Goal: Information Seeking & Learning: Learn about a topic

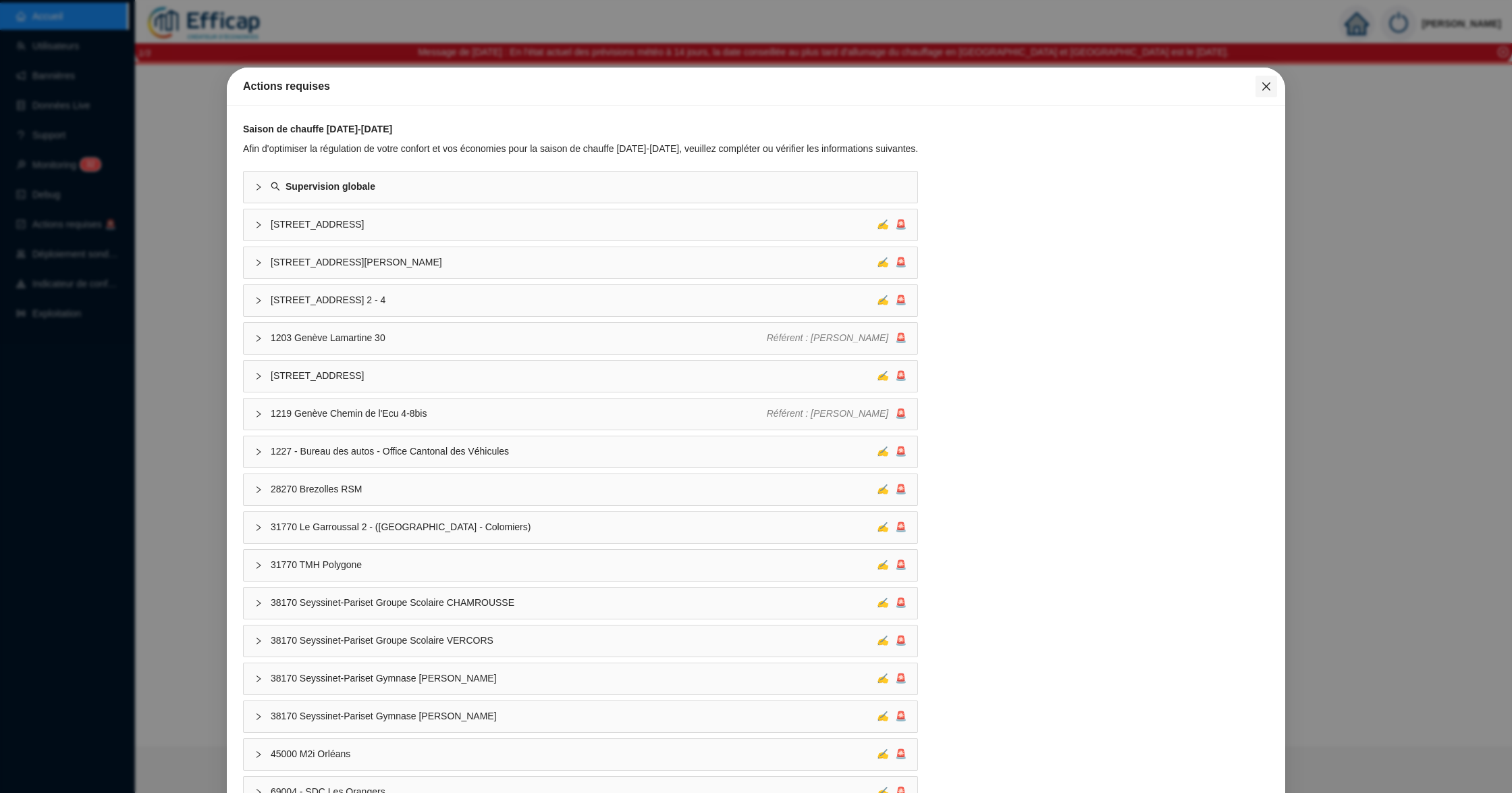
click at [1261, 93] on button "Close" at bounding box center [1266, 86] width 22 height 22
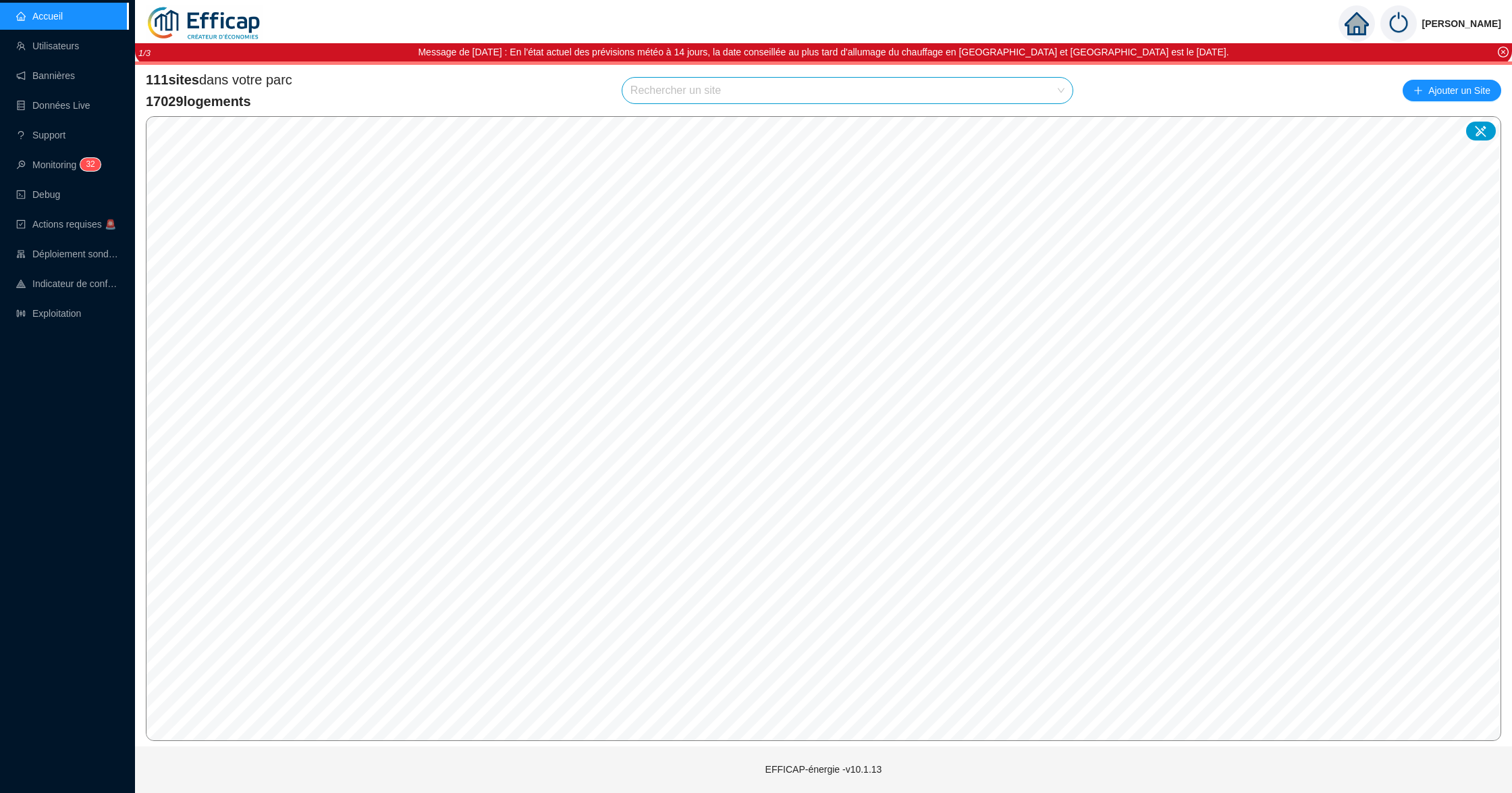
click at [715, 95] on input "search" at bounding box center [841, 91] width 422 height 26
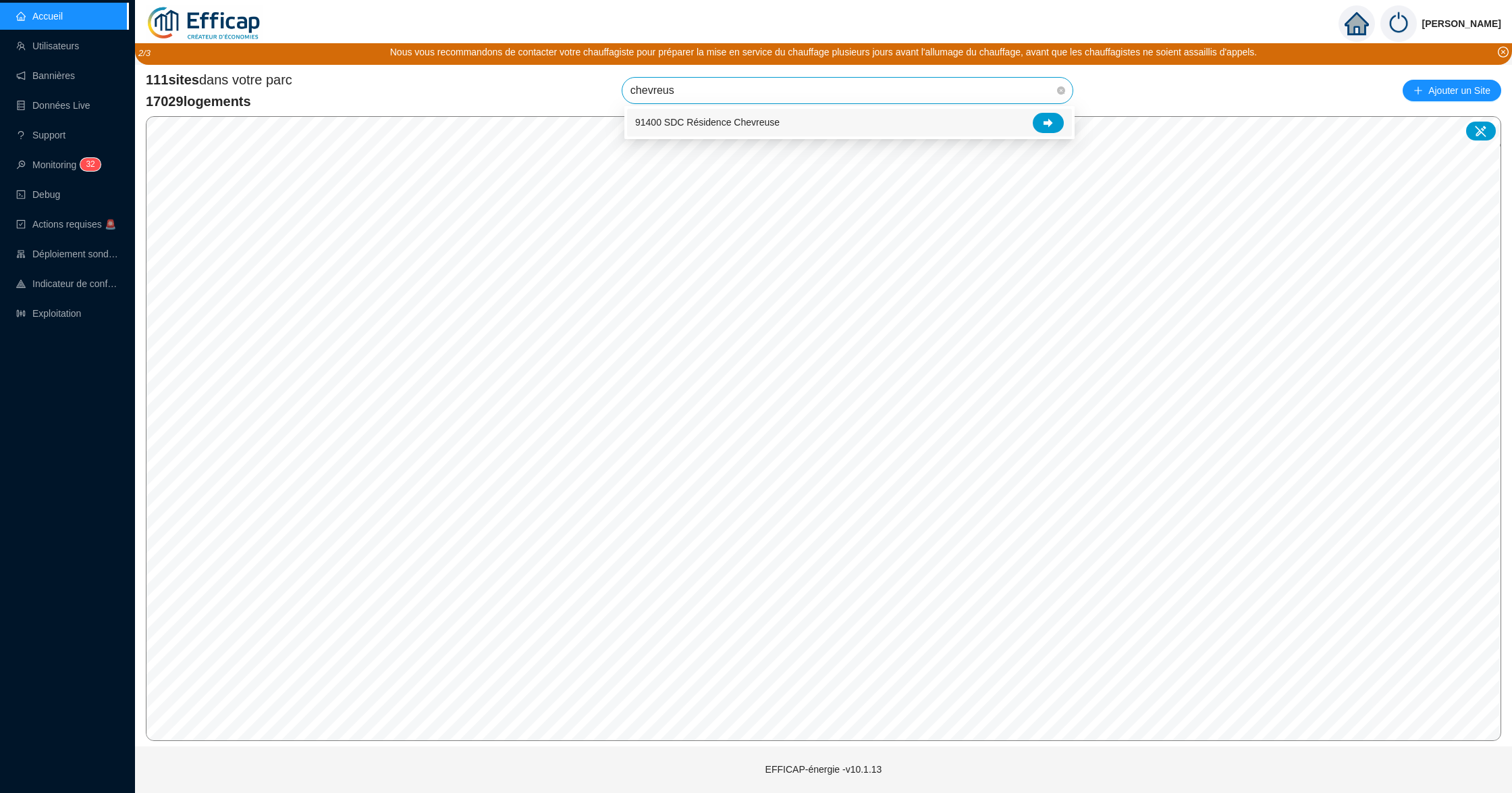
type input "chevreuse"
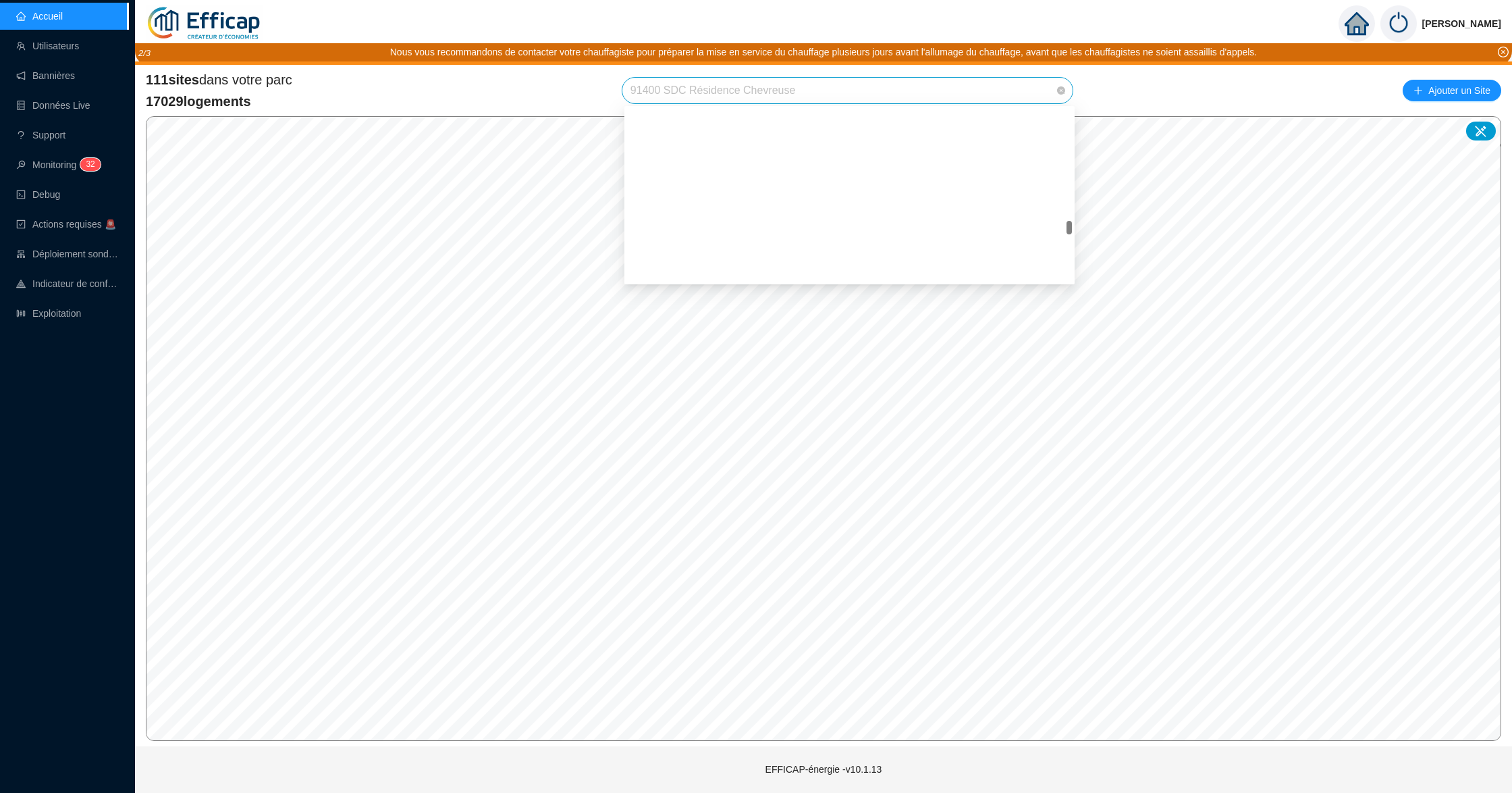
scroll to position [1692, 0]
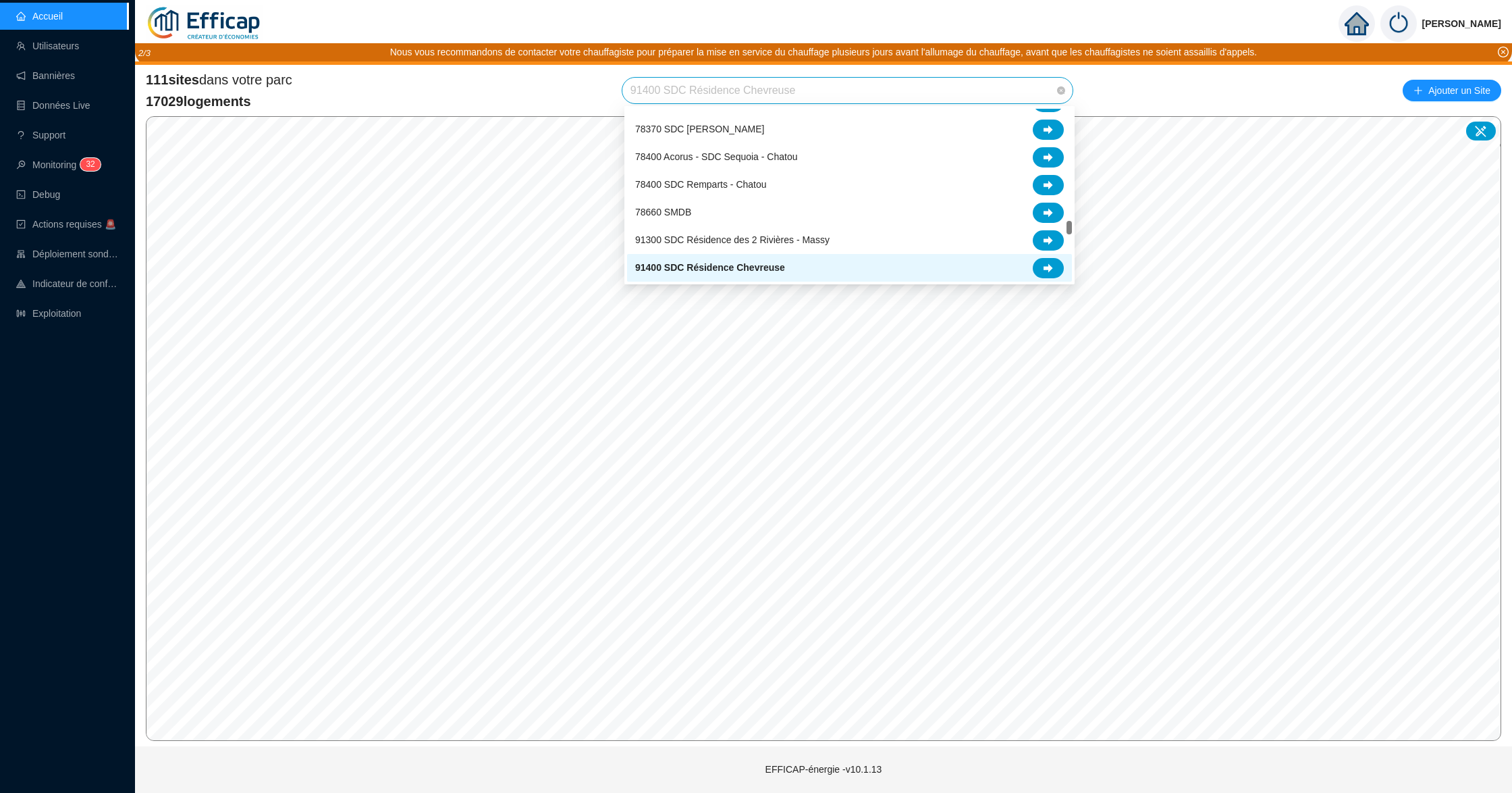
click at [916, 93] on span "91400 SDC Résidence Chevreuse" at bounding box center [847, 91] width 434 height 26
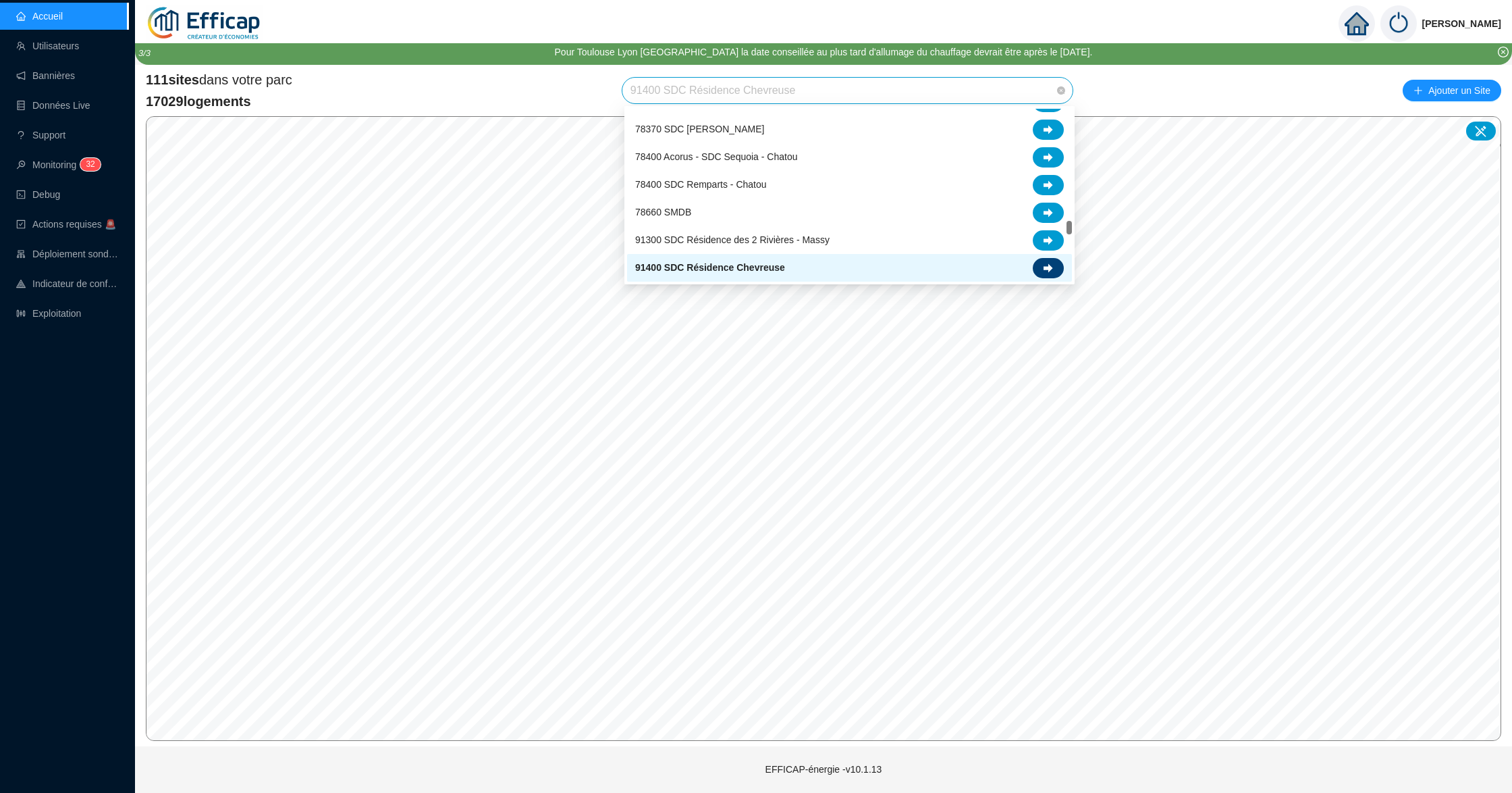
click at [1049, 265] on icon at bounding box center [1048, 268] width 10 height 9
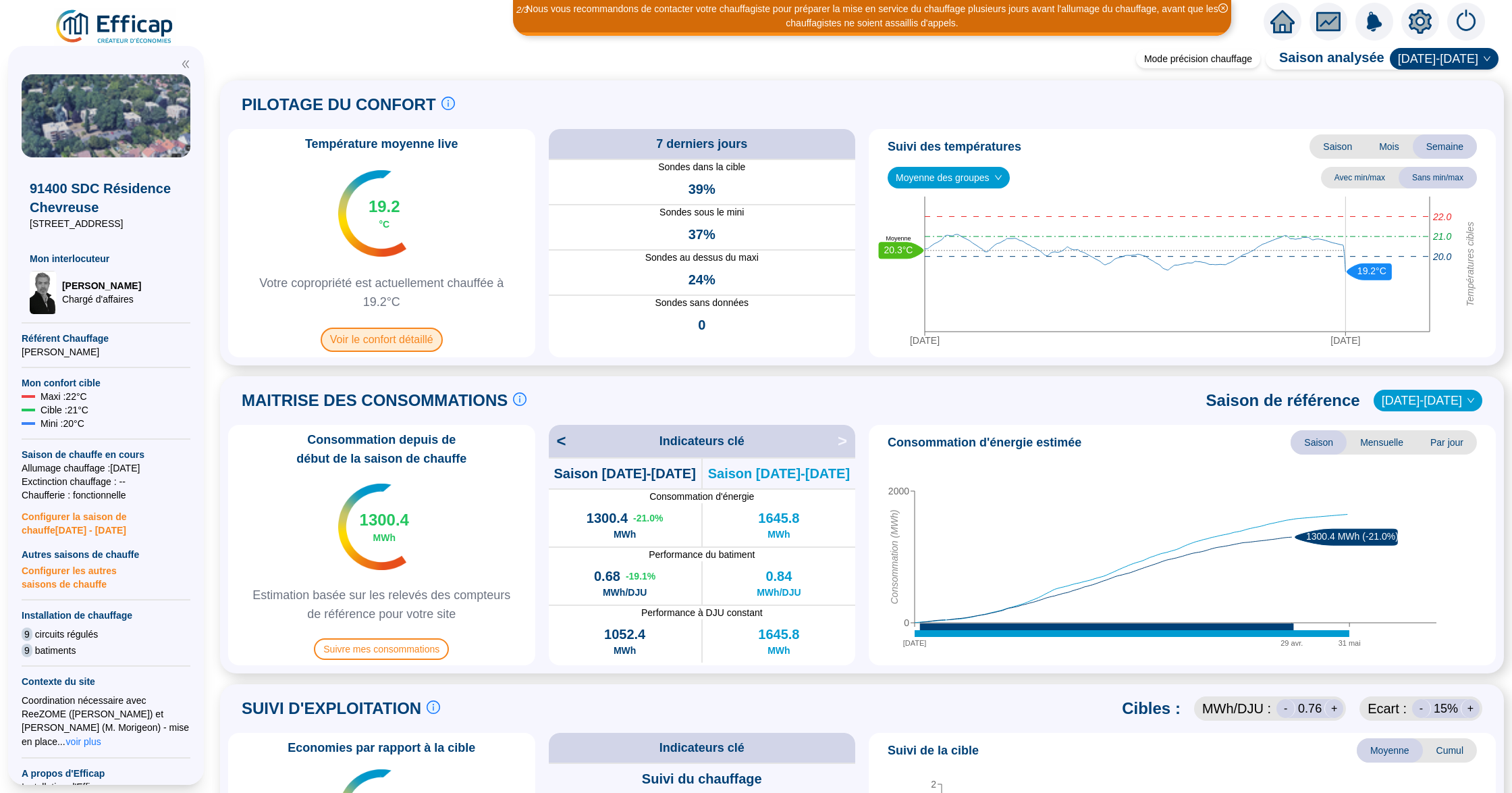
click at [405, 335] on span "Voir le confort détaillé" at bounding box center [381, 340] width 122 height 24
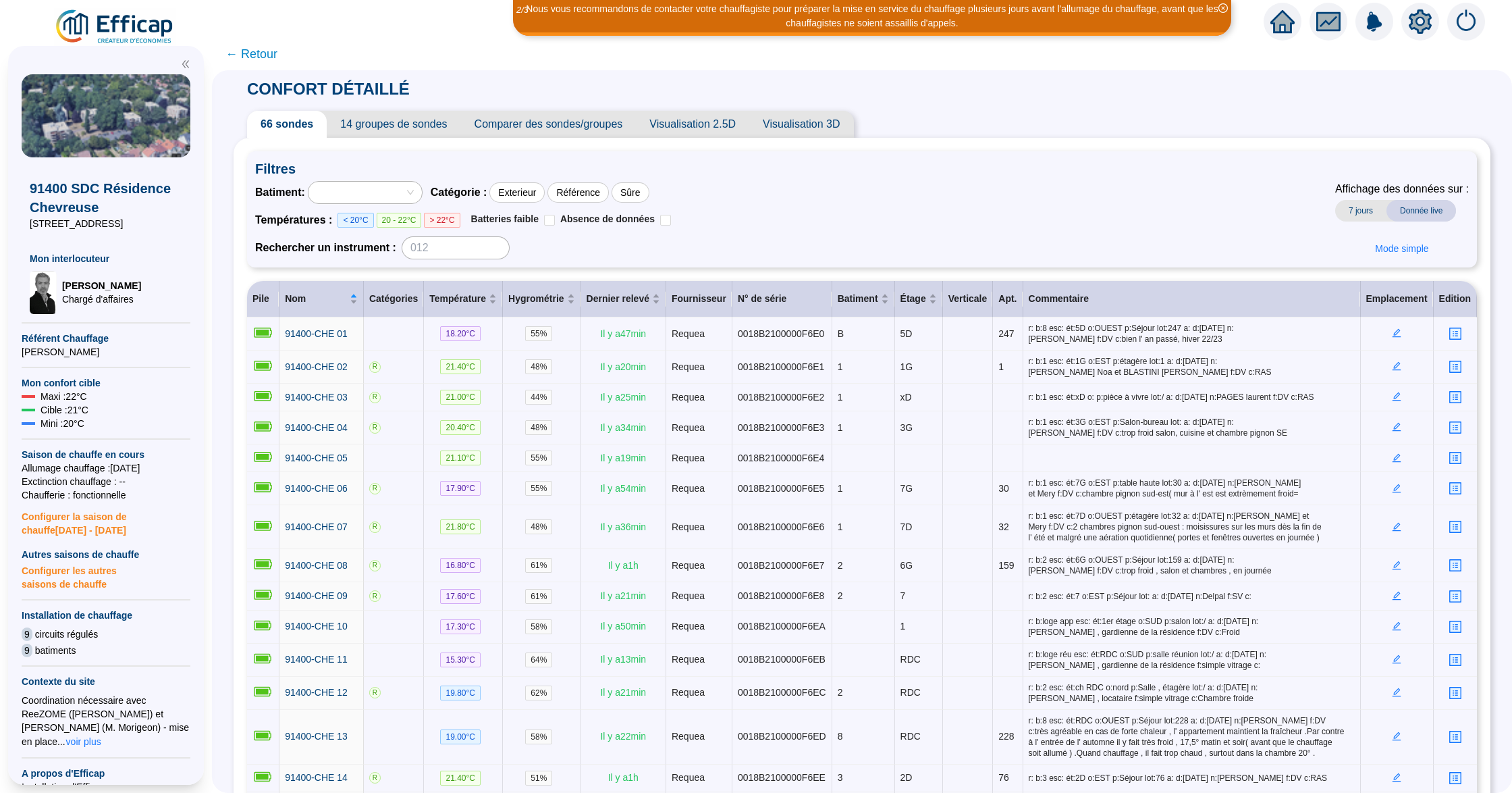
click at [564, 122] on span "Comparer des sondes/groupes" at bounding box center [548, 124] width 175 height 27
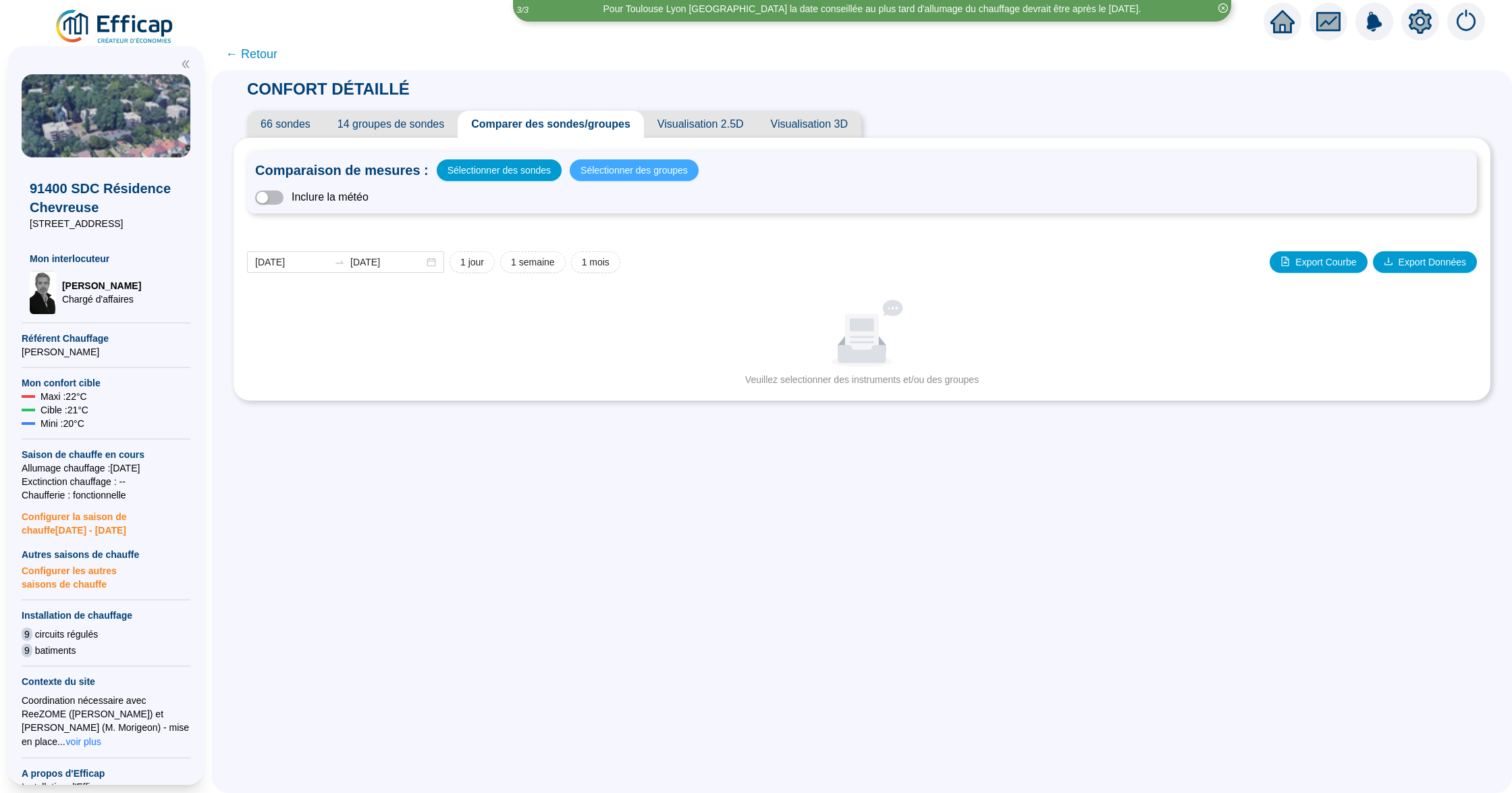
click at [617, 173] on span "Sélectionner des groupes" at bounding box center [634, 170] width 107 height 19
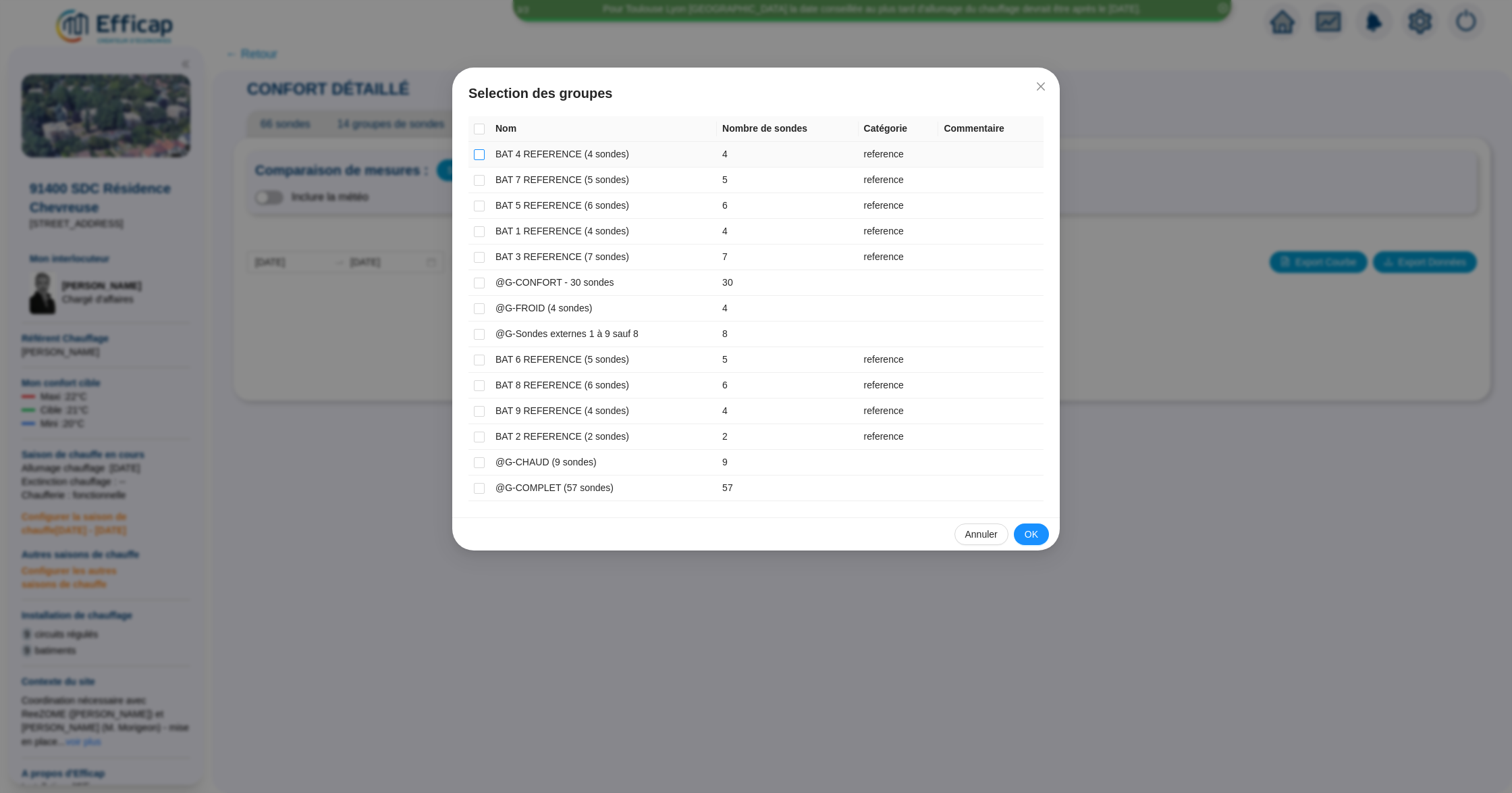
click at [482, 150] on input "checkbox" at bounding box center [478, 154] width 11 height 11
checkbox input "true"
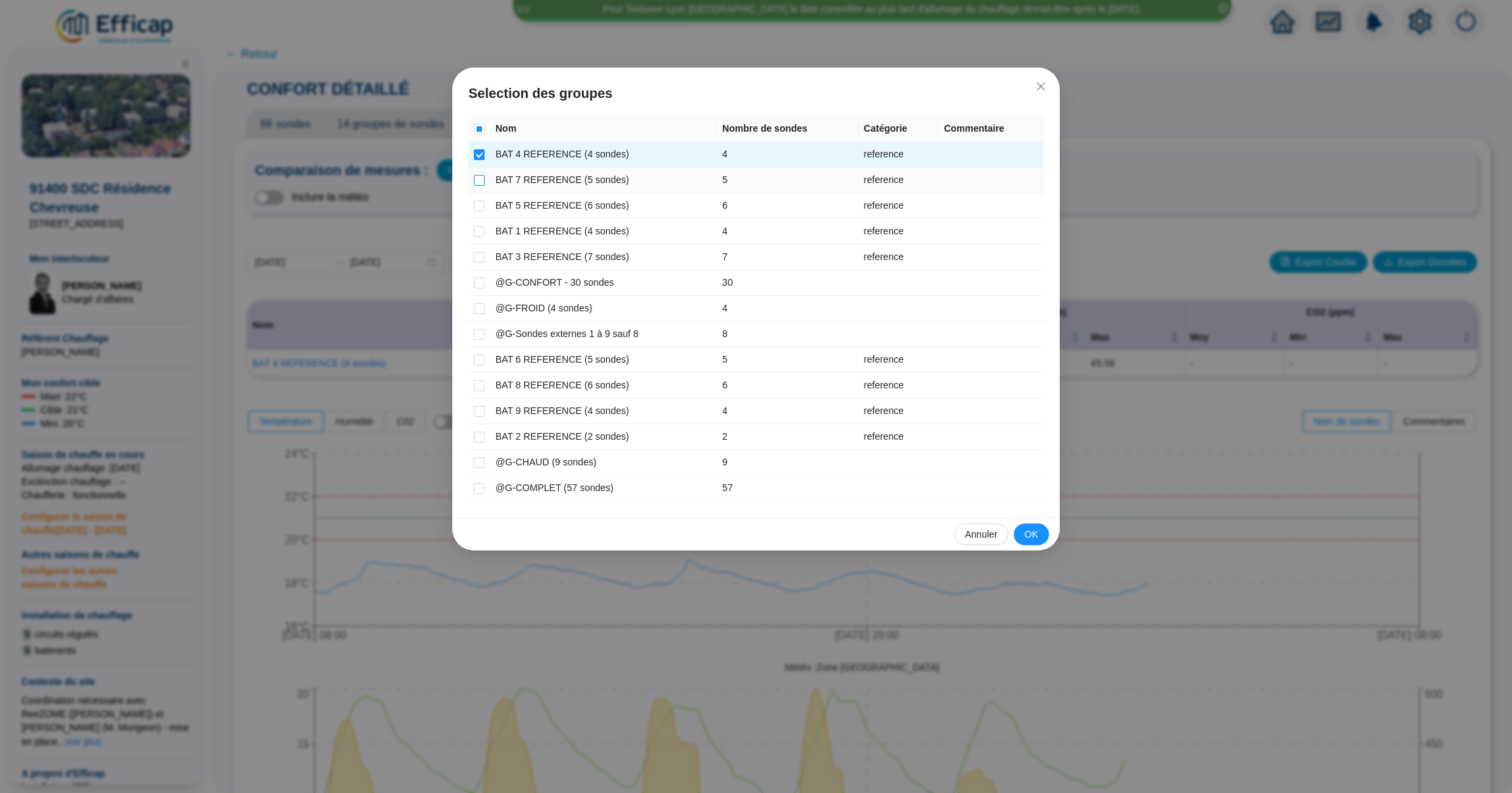
click at [482, 175] on input "checkbox" at bounding box center [478, 179] width 11 height 11
checkbox input "true"
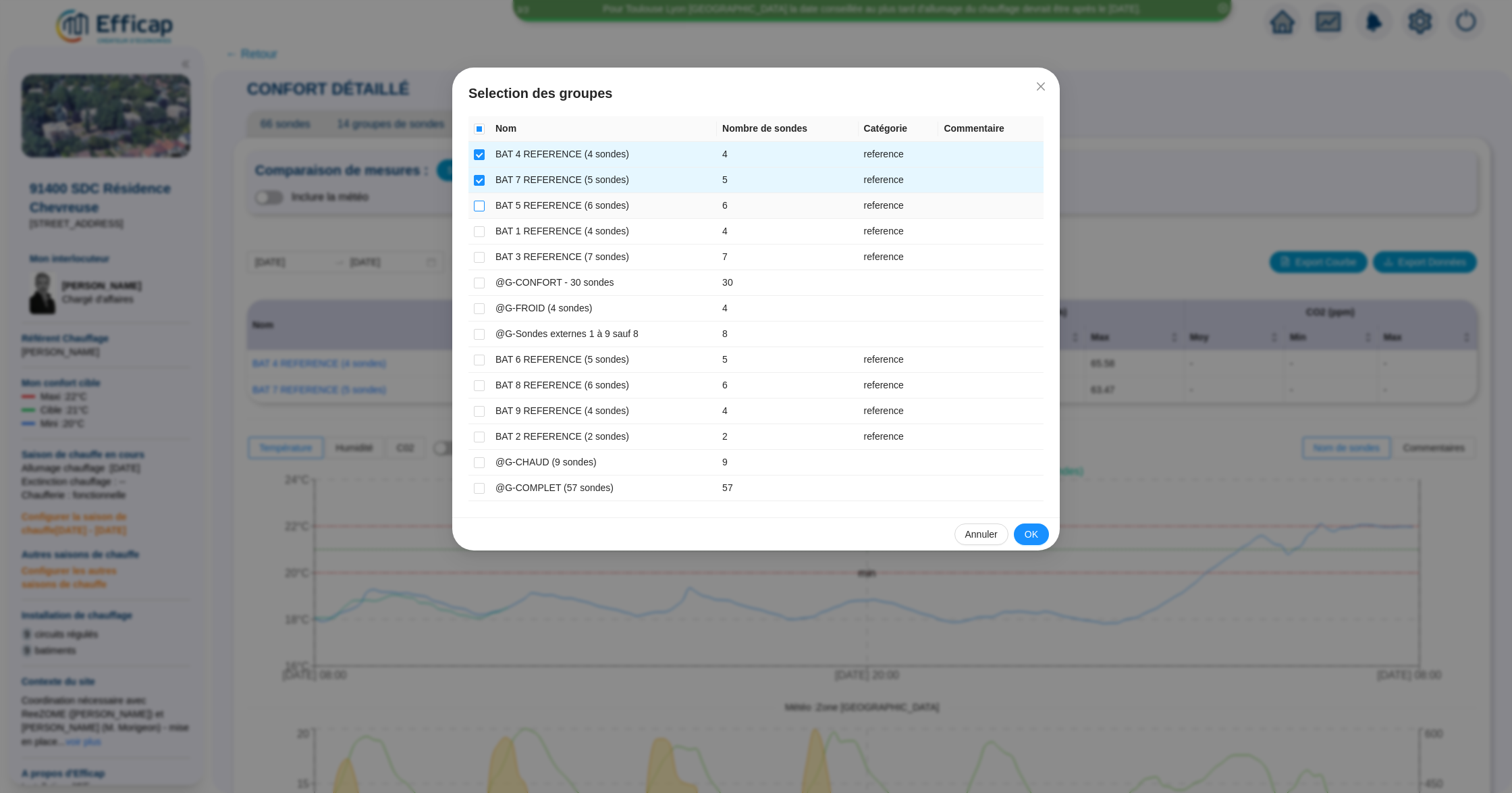
click at [478, 201] on input "checkbox" at bounding box center [478, 205] width 11 height 11
checkbox input "true"
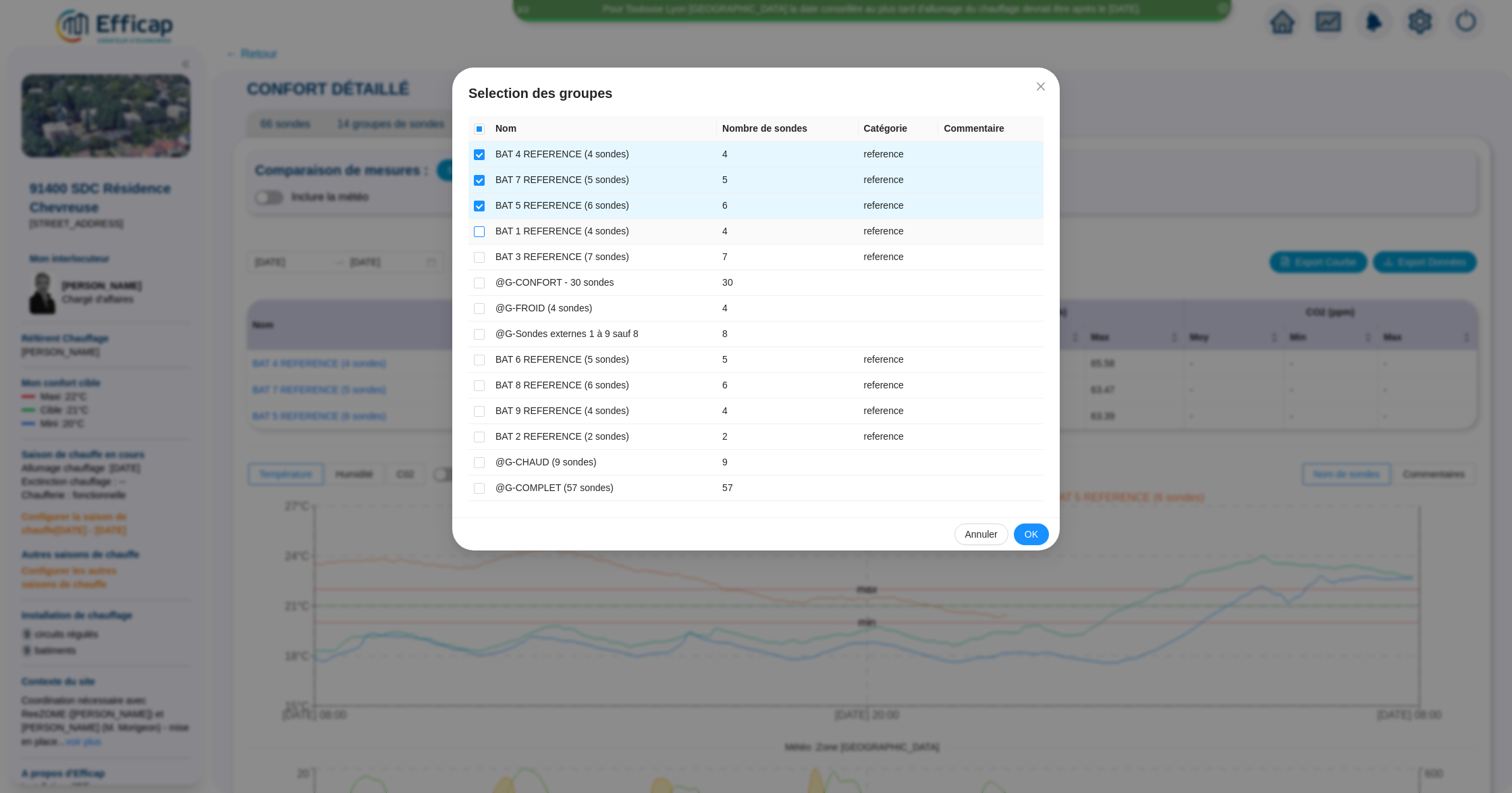
click at [479, 227] on input "checkbox" at bounding box center [478, 231] width 11 height 11
checkbox input "true"
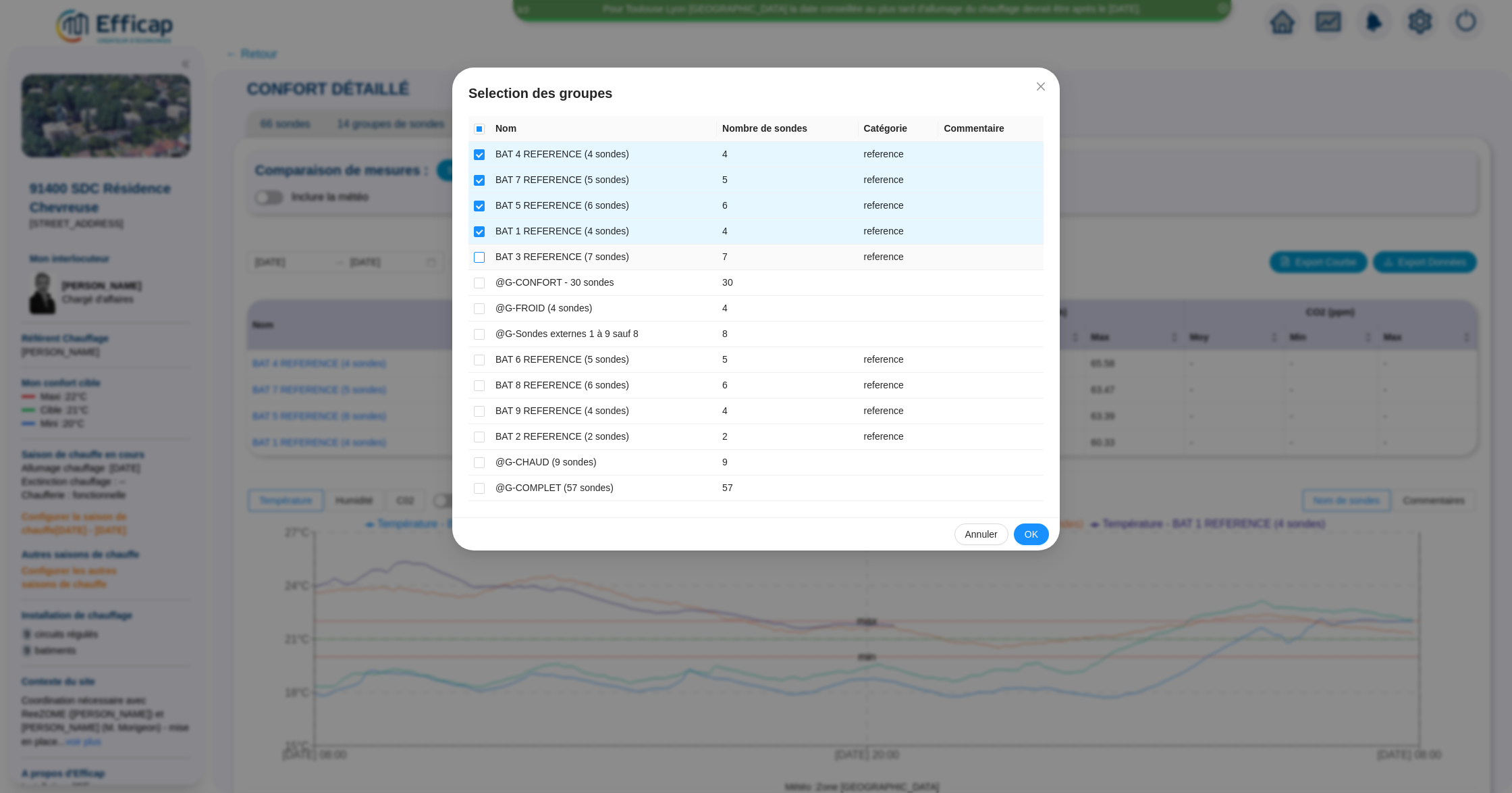
click at [481, 258] on input "checkbox" at bounding box center [478, 257] width 11 height 11
checkbox input "true"
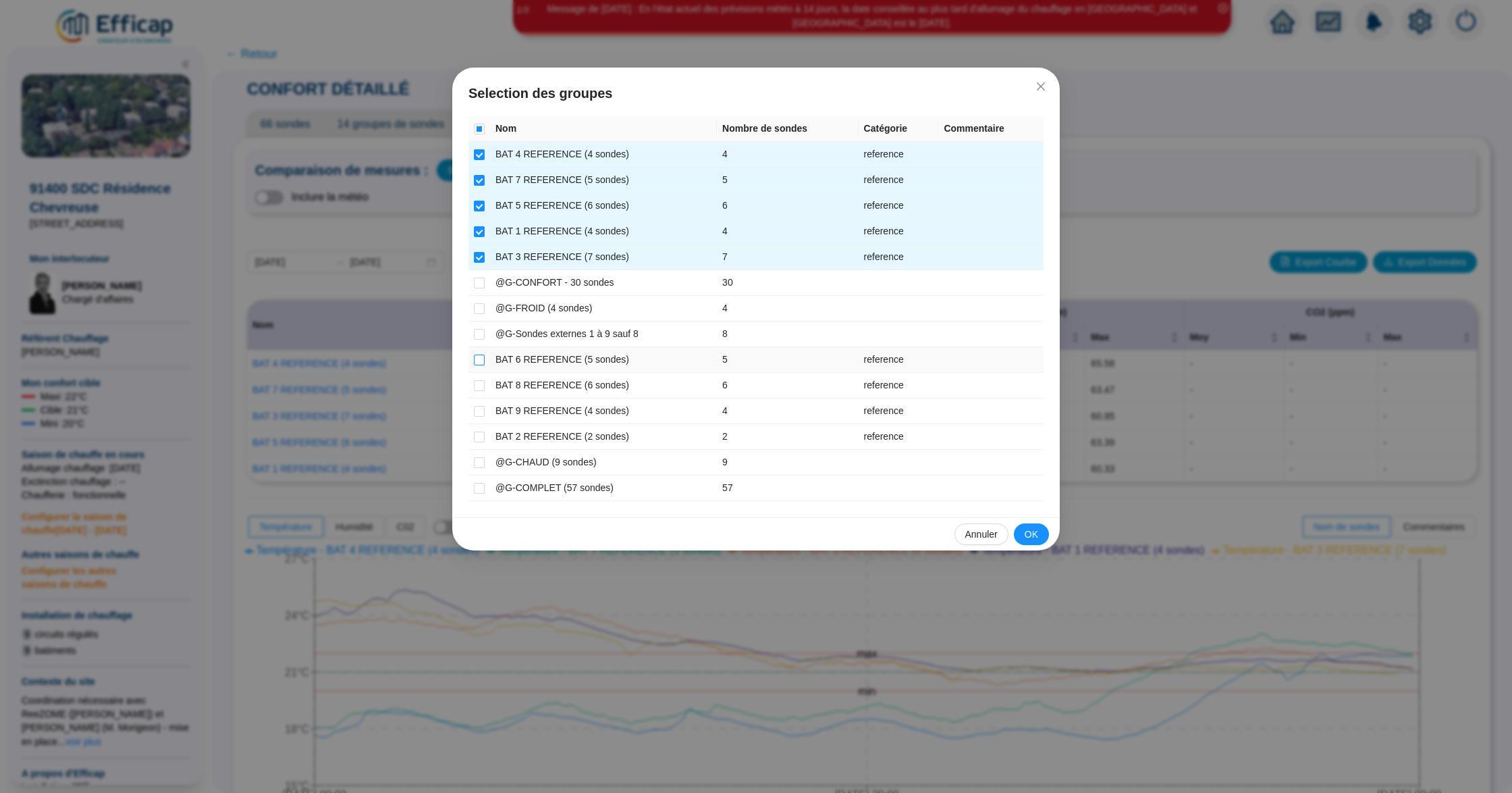
click at [475, 361] on input "checkbox" at bounding box center [478, 359] width 11 height 11
checkbox input "true"
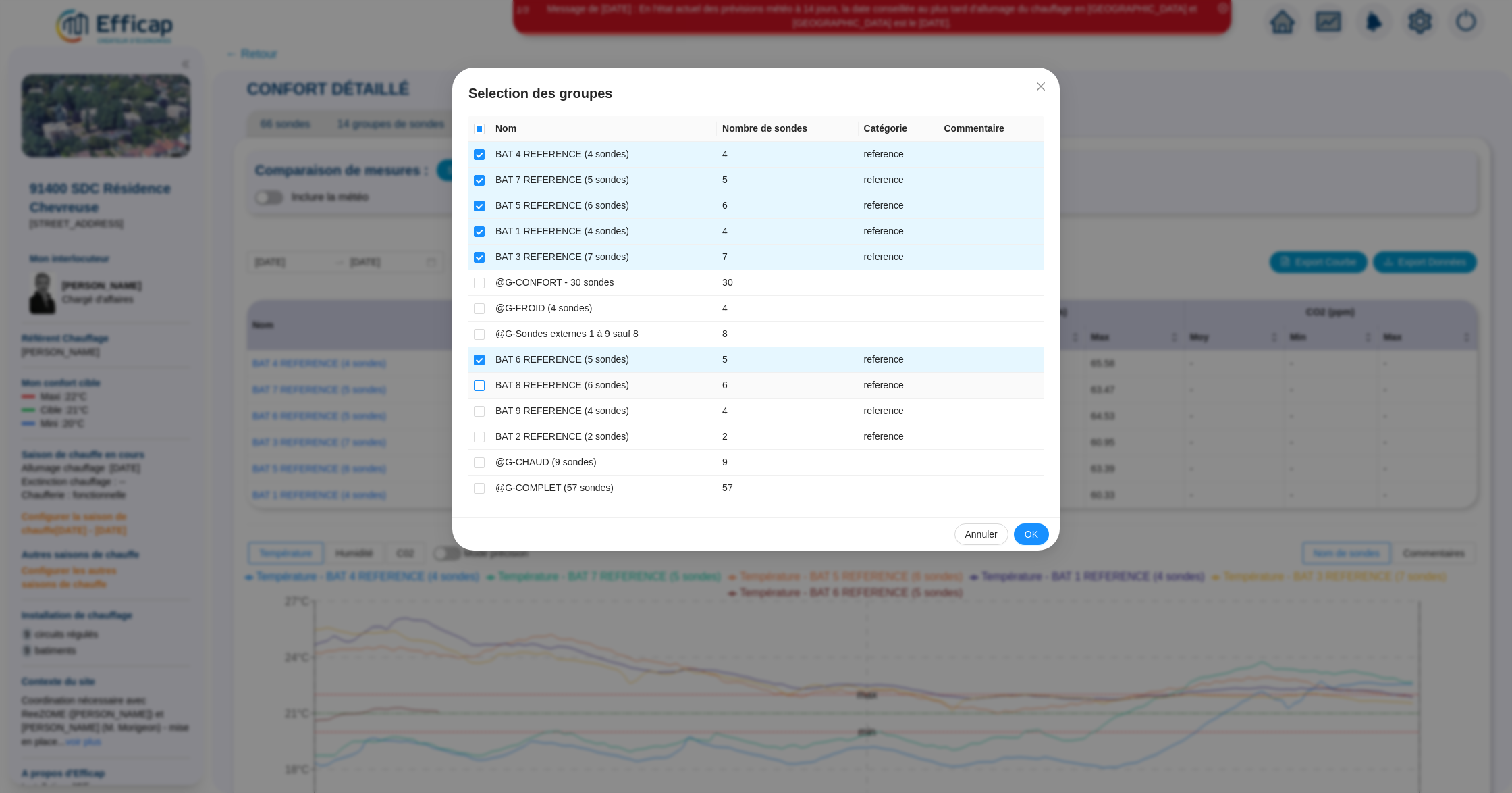
click at [478, 381] on label at bounding box center [478, 386] width 11 height 15
click at [478, 381] on input "checkbox" at bounding box center [478, 385] width 11 height 11
checkbox input "true"
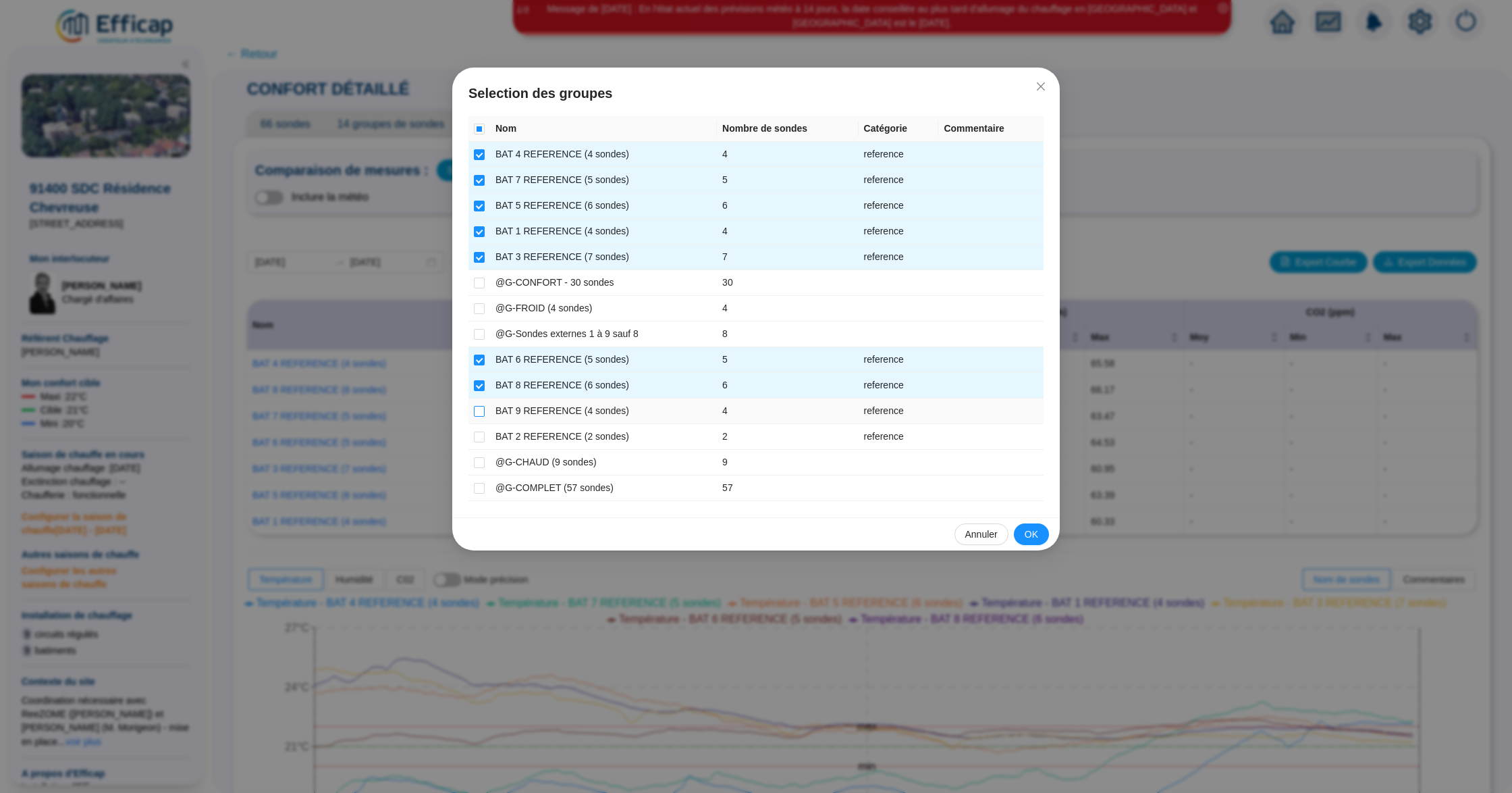
click at [481, 408] on input "checkbox" at bounding box center [478, 411] width 11 height 11
checkbox input "true"
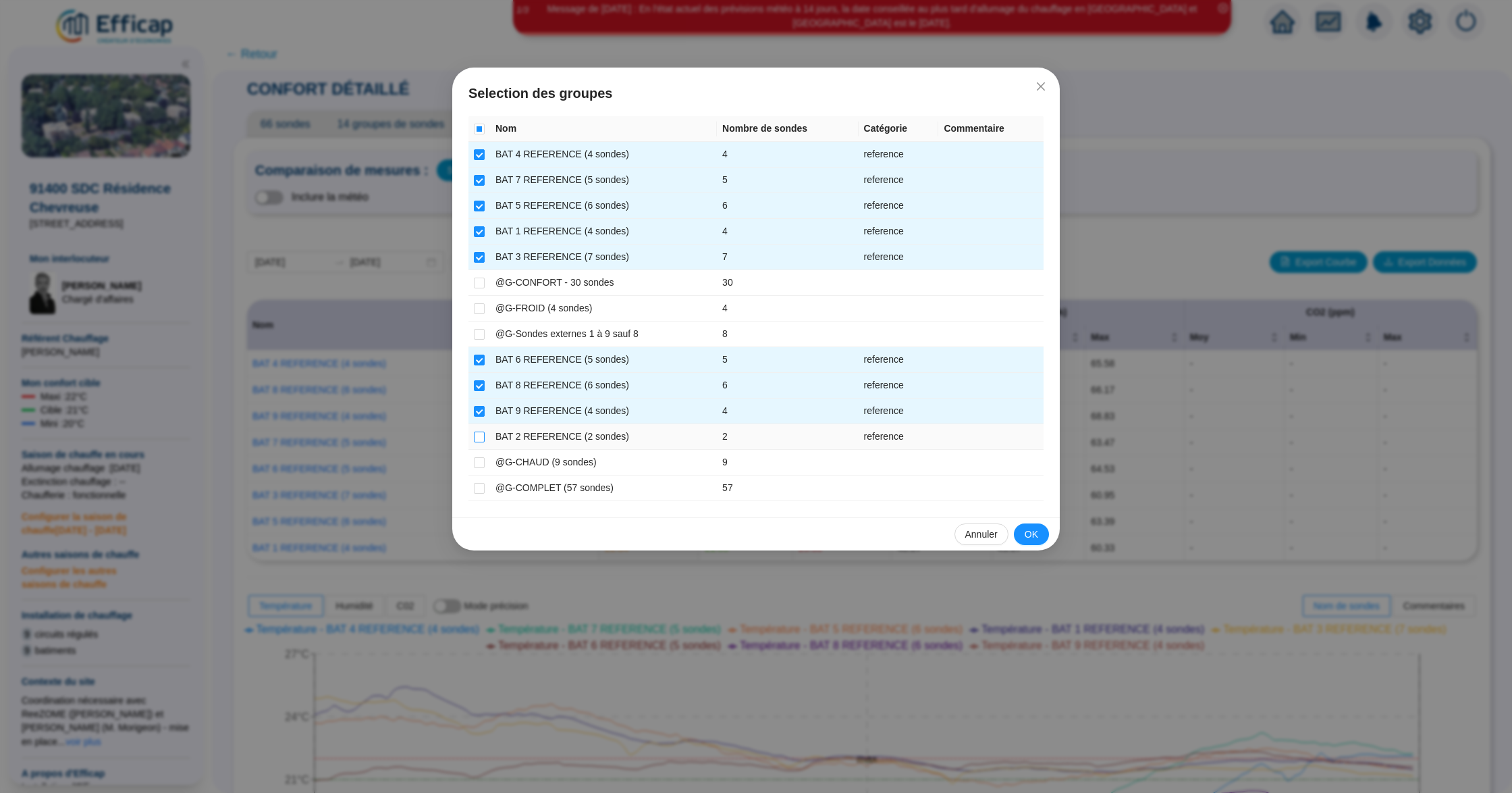
click at [478, 437] on input "checkbox" at bounding box center [478, 437] width 11 height 11
checkbox input "true"
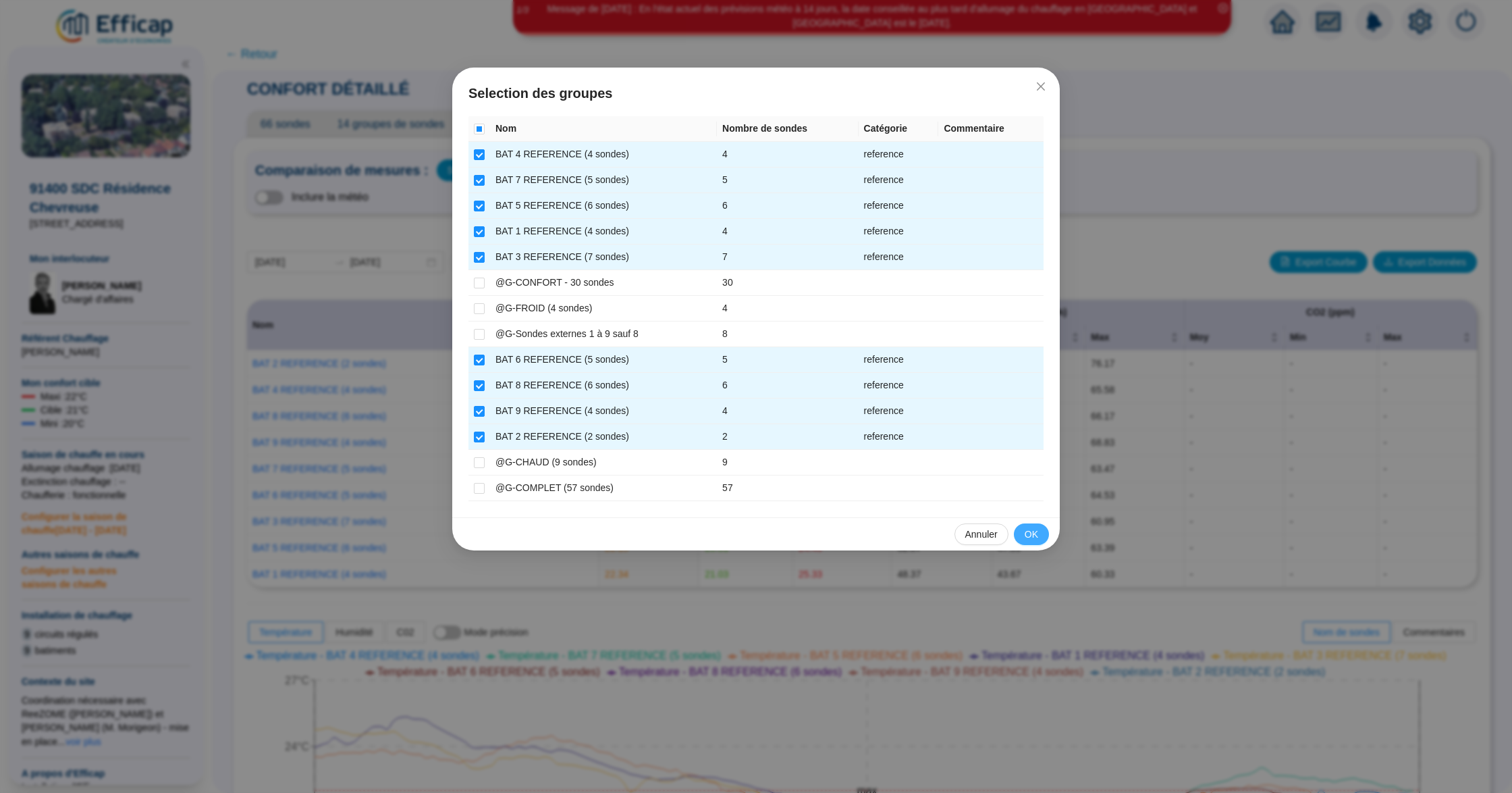
click at [1033, 541] on span "OK" at bounding box center [1031, 534] width 14 height 15
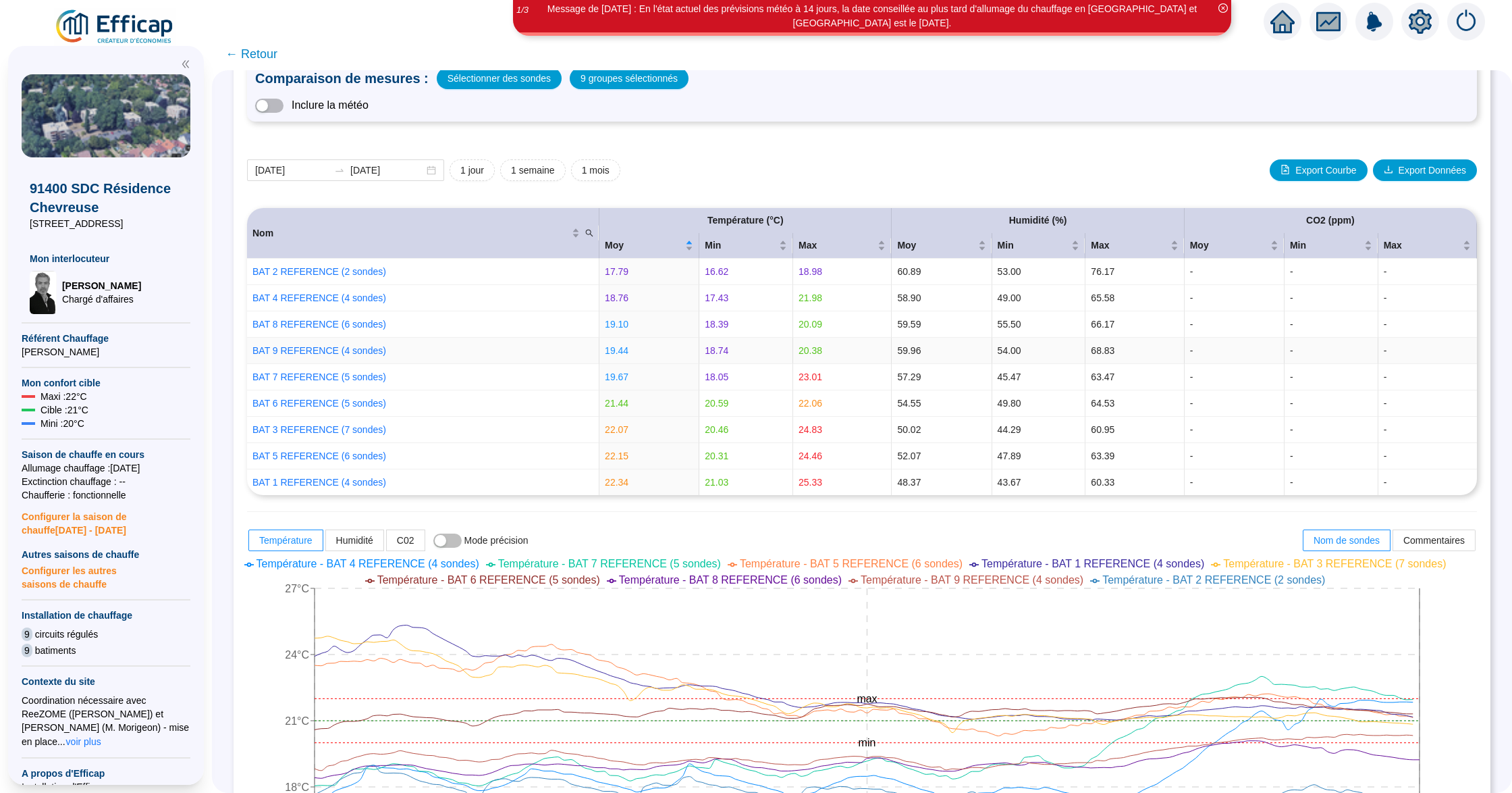
scroll to position [179, 0]
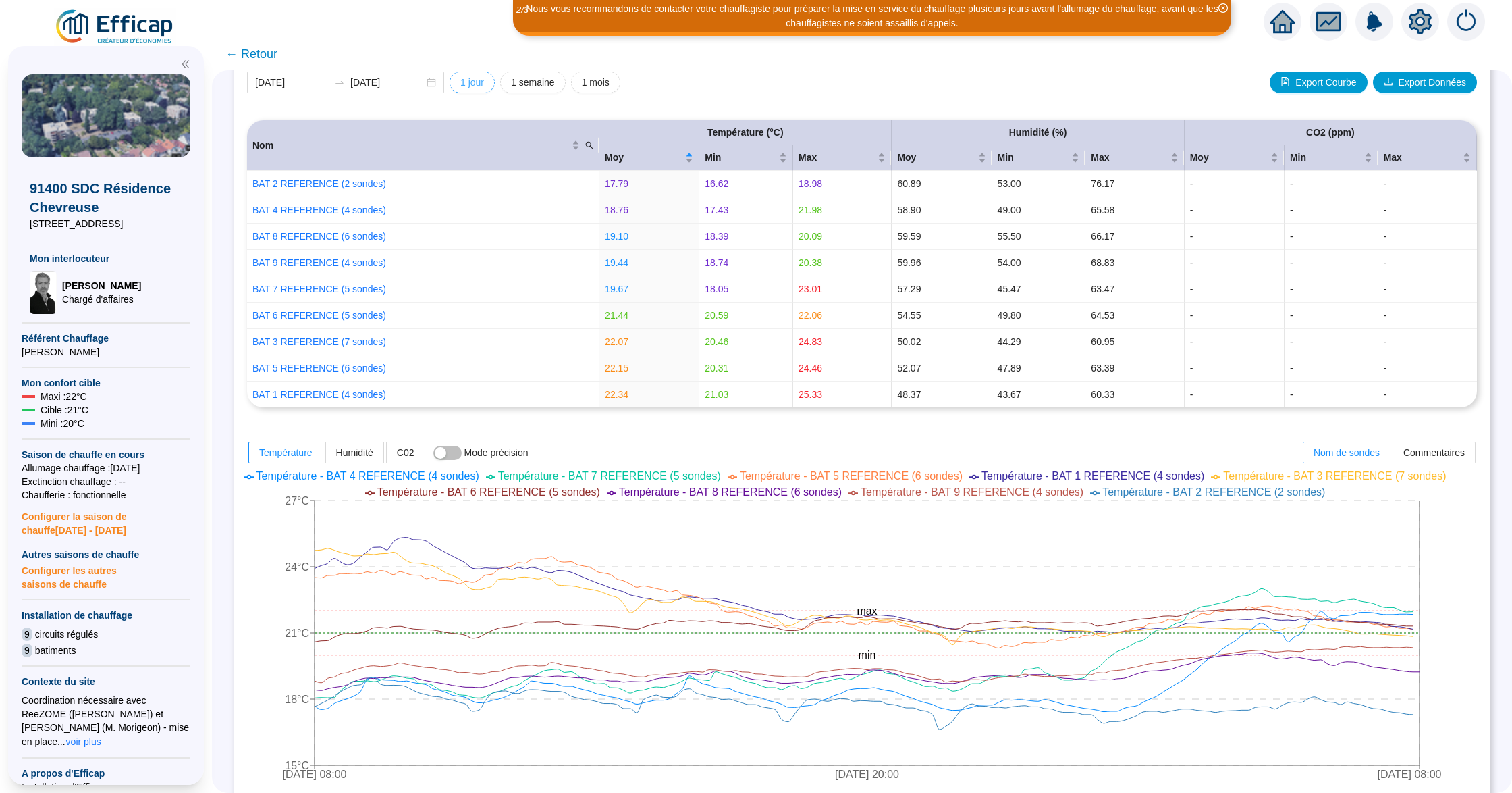
click at [484, 76] on span "1 jour" at bounding box center [472, 83] width 23 height 15
type input "[DATE]"
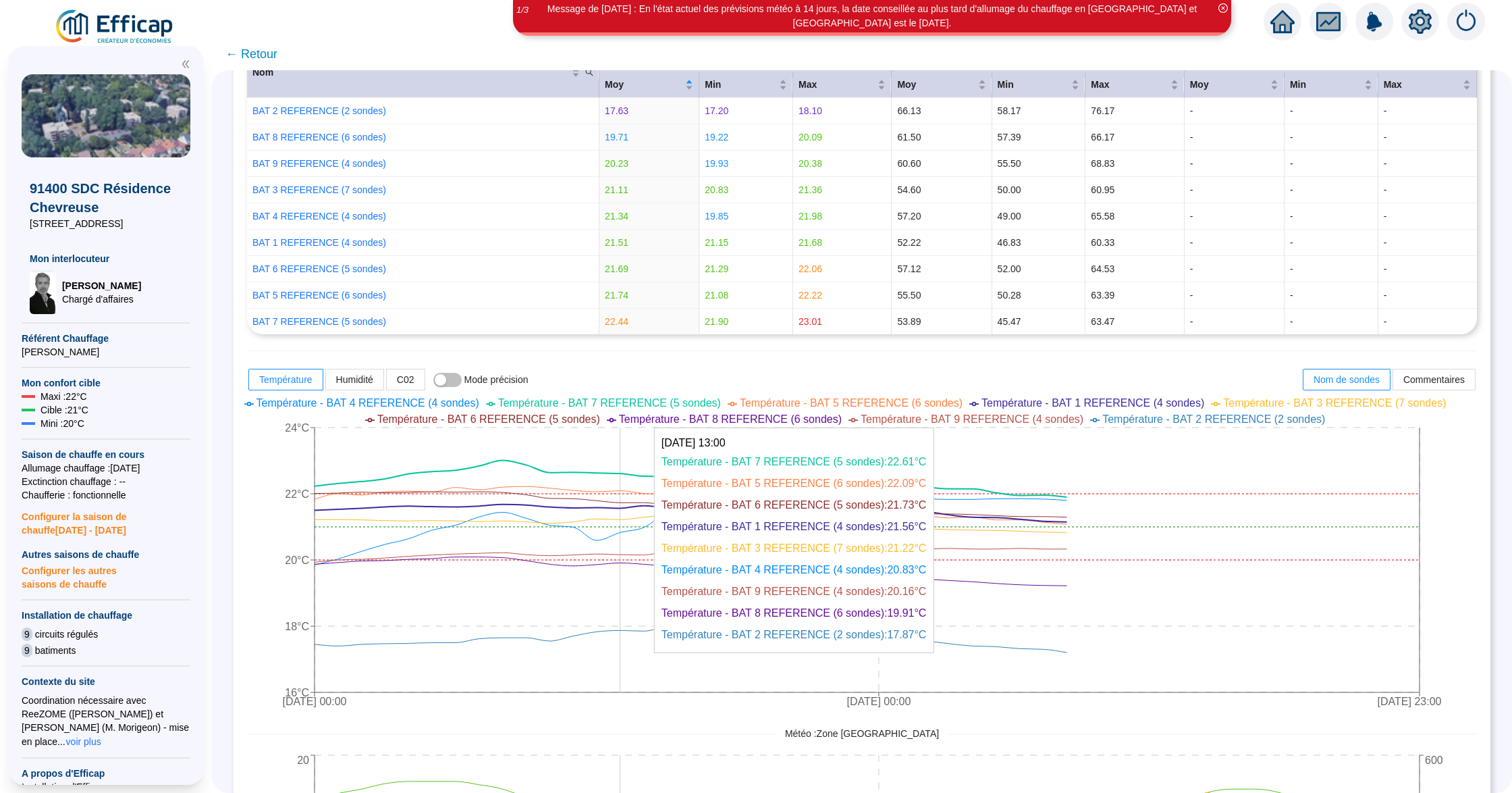
scroll to position [360, 0]
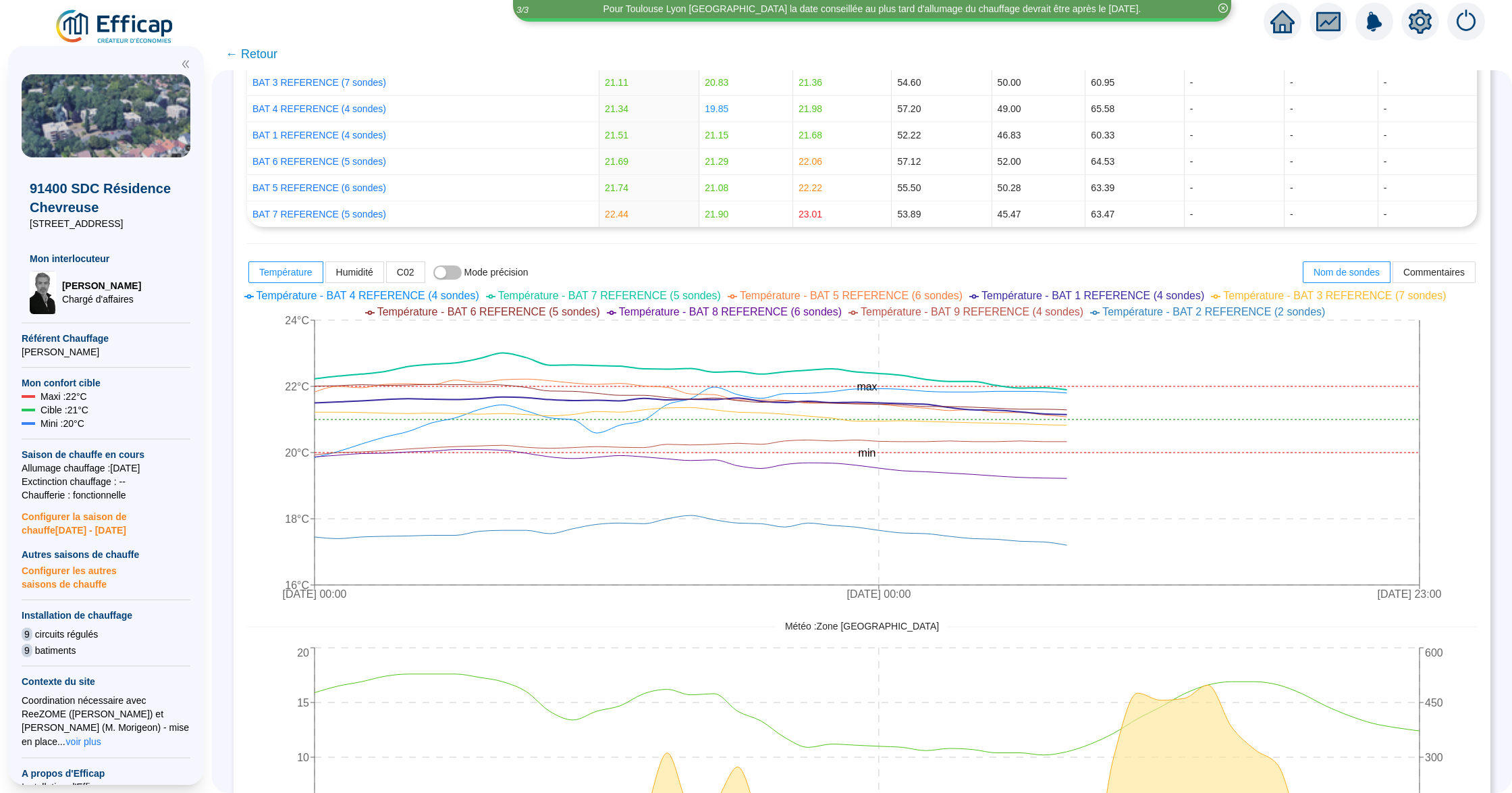
click at [270, 57] on span "← Retour" at bounding box center [251, 53] width 52 height 19
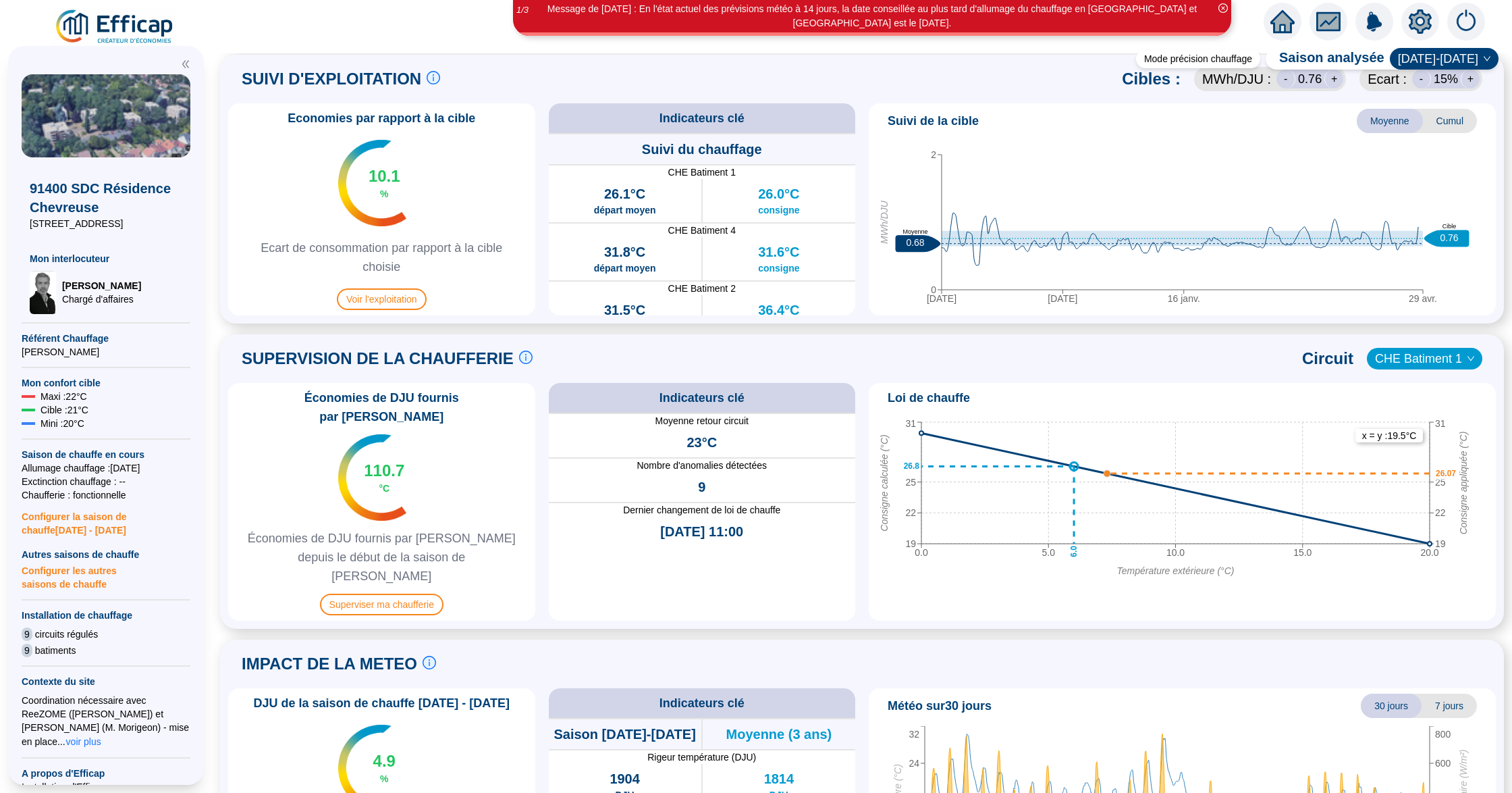
scroll to position [630, 0]
click at [406, 593] on span "Superviser ma chaufferie" at bounding box center [381, 603] width 124 height 22
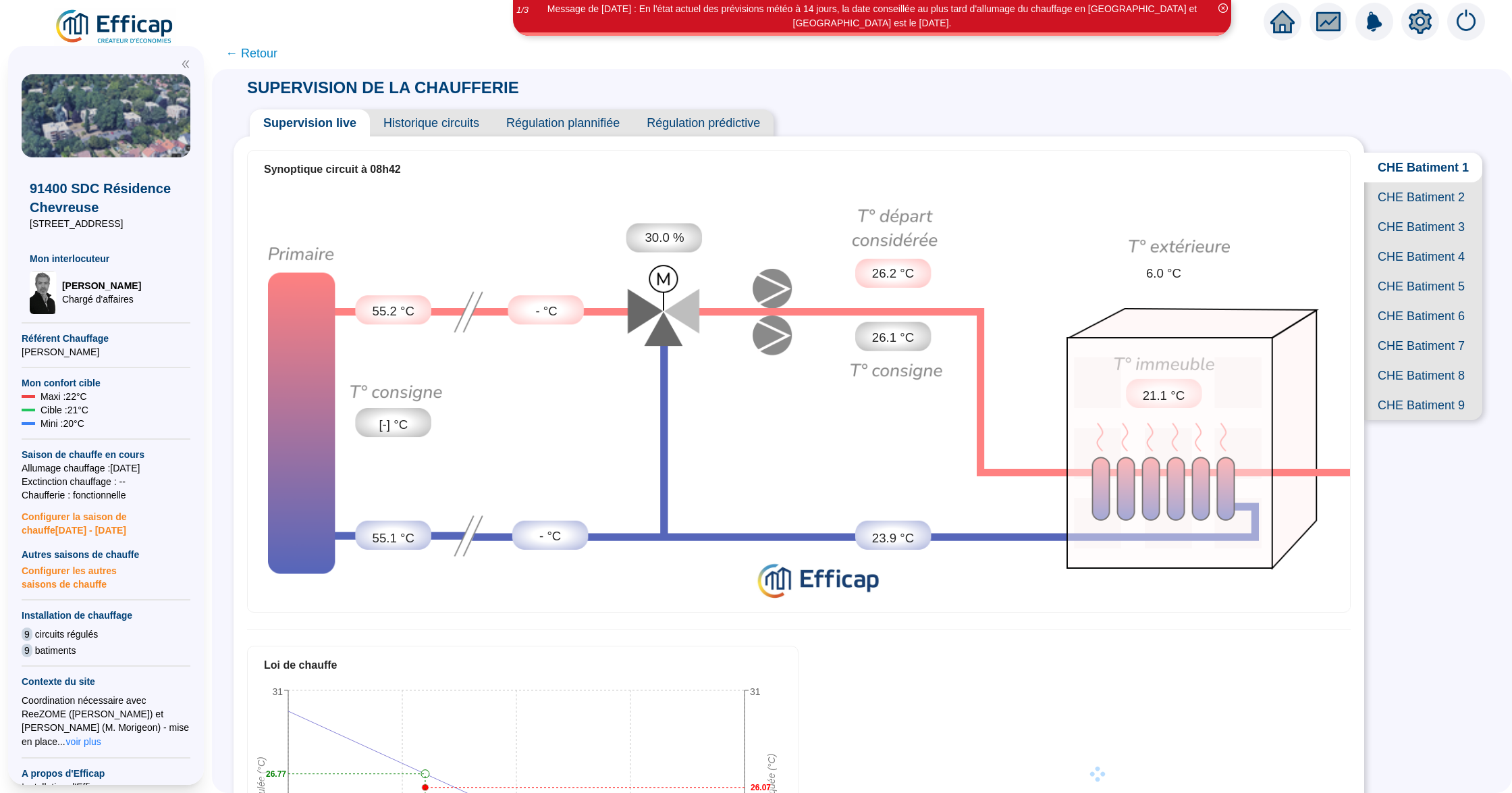
click at [1400, 272] on span "CHE Batiment 4" at bounding box center [1423, 256] width 118 height 30
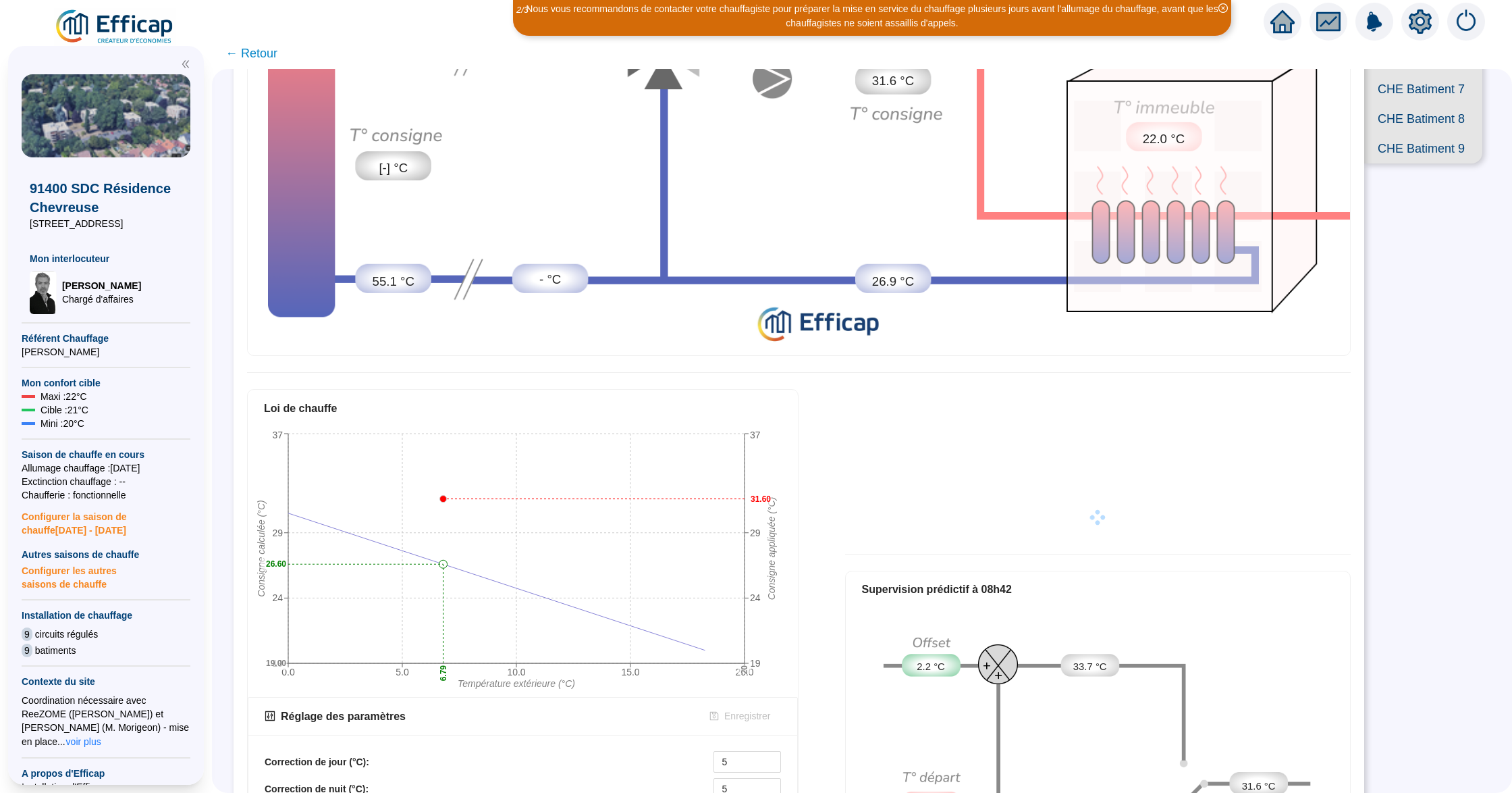
scroll to position [360, 0]
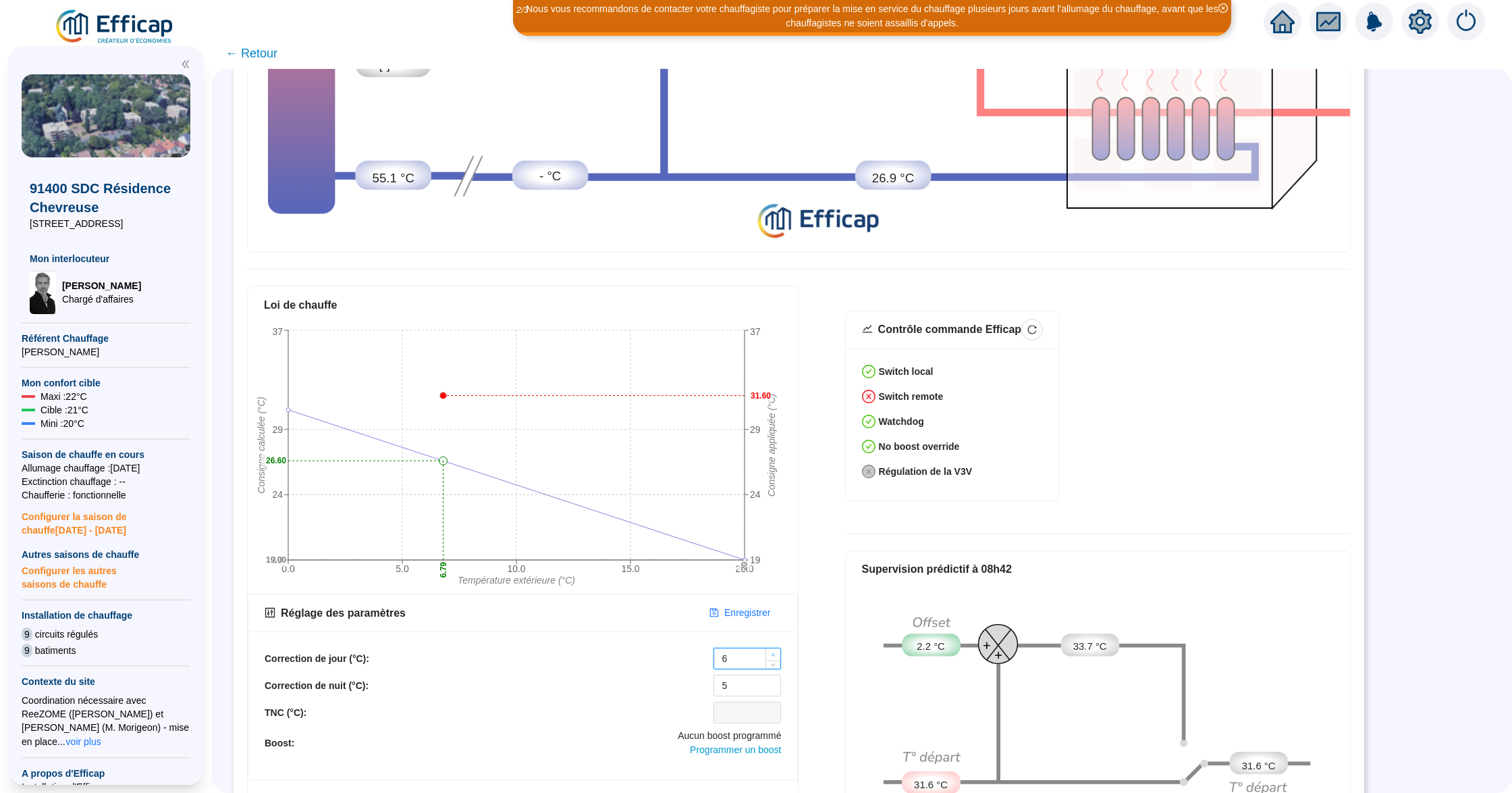
click at [770, 648] on span "Increase Value" at bounding box center [773, 654] width 15 height 12
type input "8"
click at [770, 648] on span "Increase Value" at bounding box center [773, 654] width 15 height 12
click at [775, 678] on icon "up" at bounding box center [773, 681] width 5 height 5
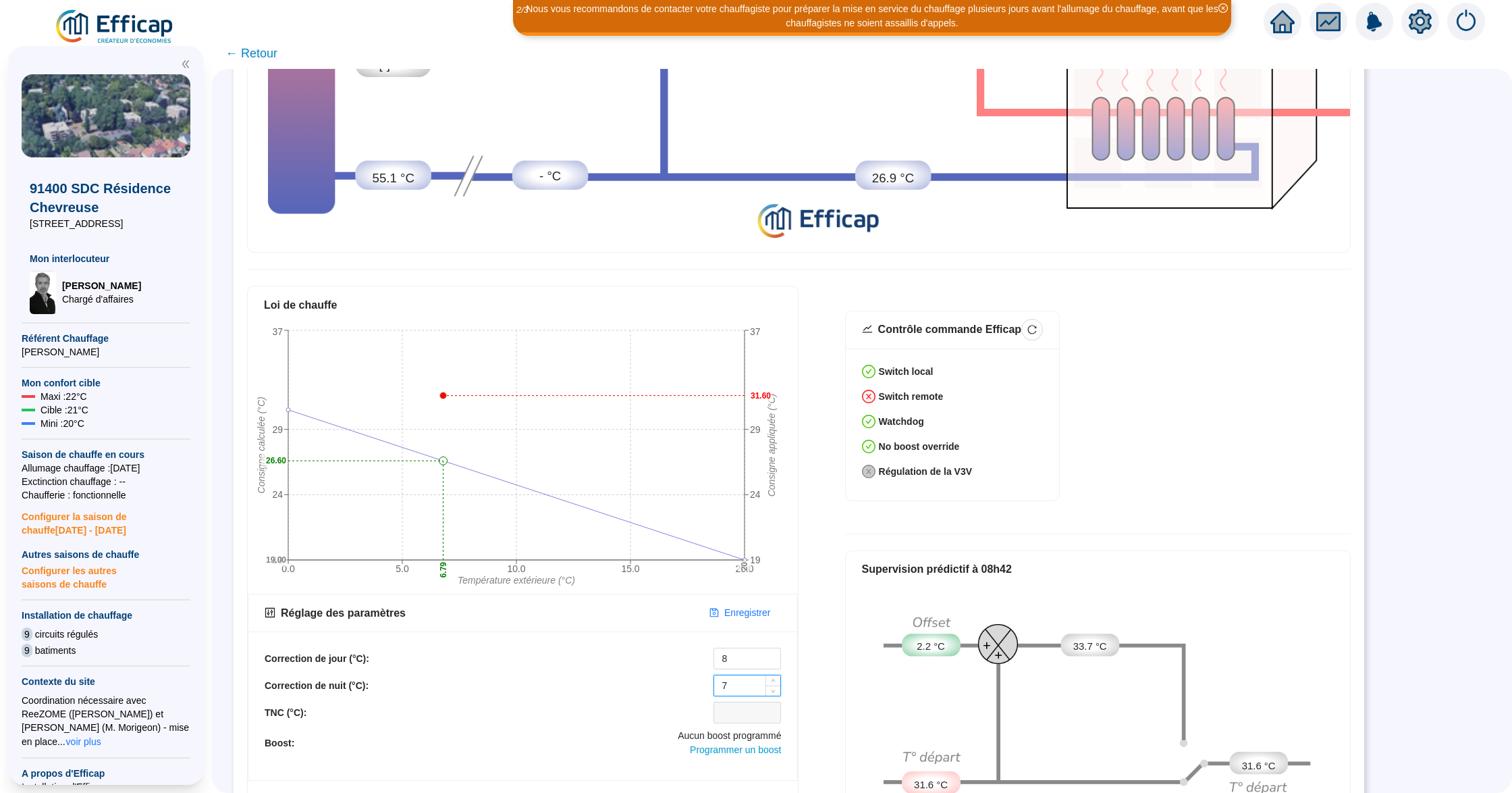
click at [775, 678] on icon "up" at bounding box center [773, 681] width 5 height 5
type input "8"
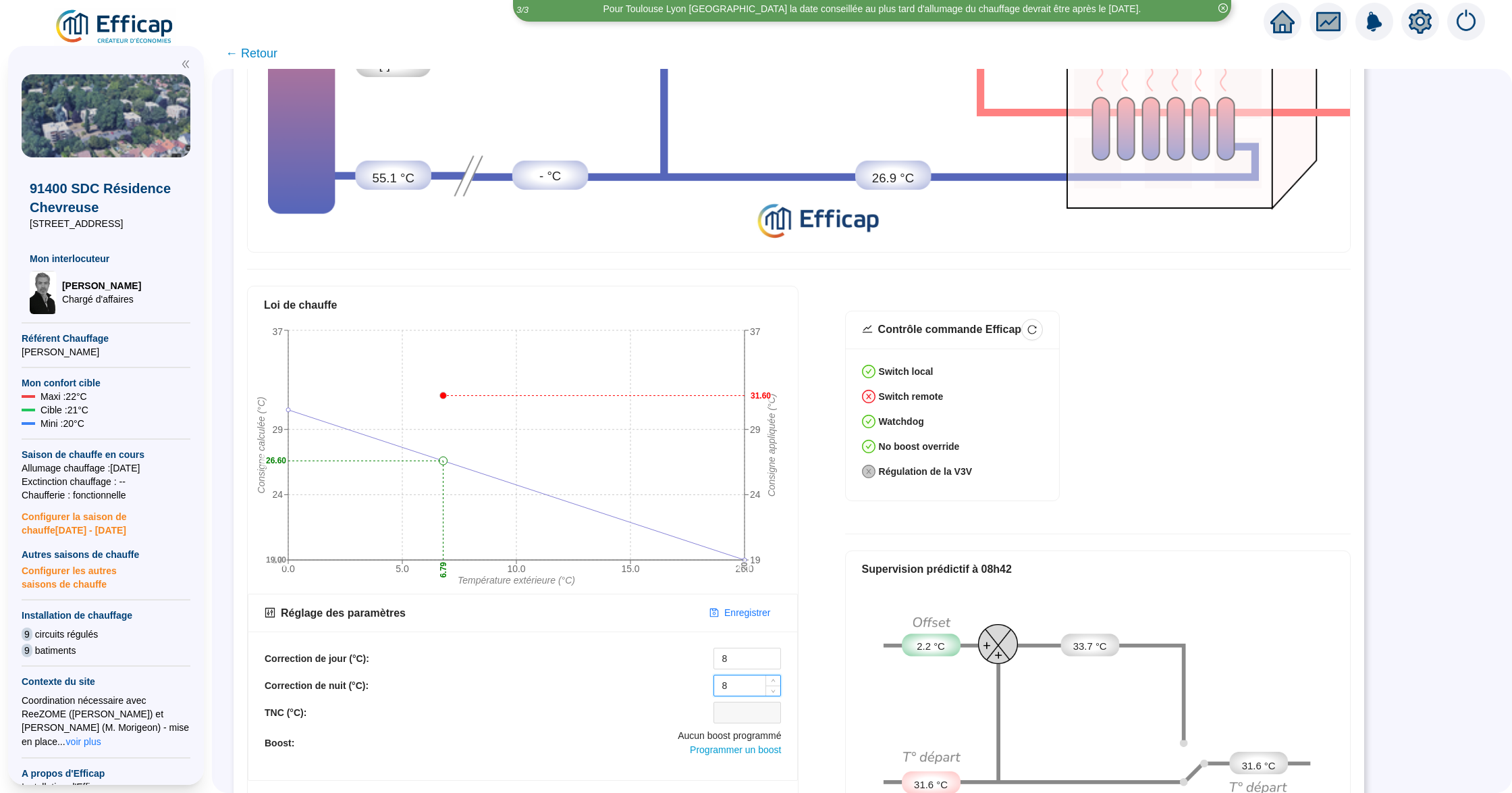
click at [775, 678] on icon "up" at bounding box center [773, 681] width 5 height 5
click at [743, 605] on span "Enregistrer" at bounding box center [747, 613] width 46 height 15
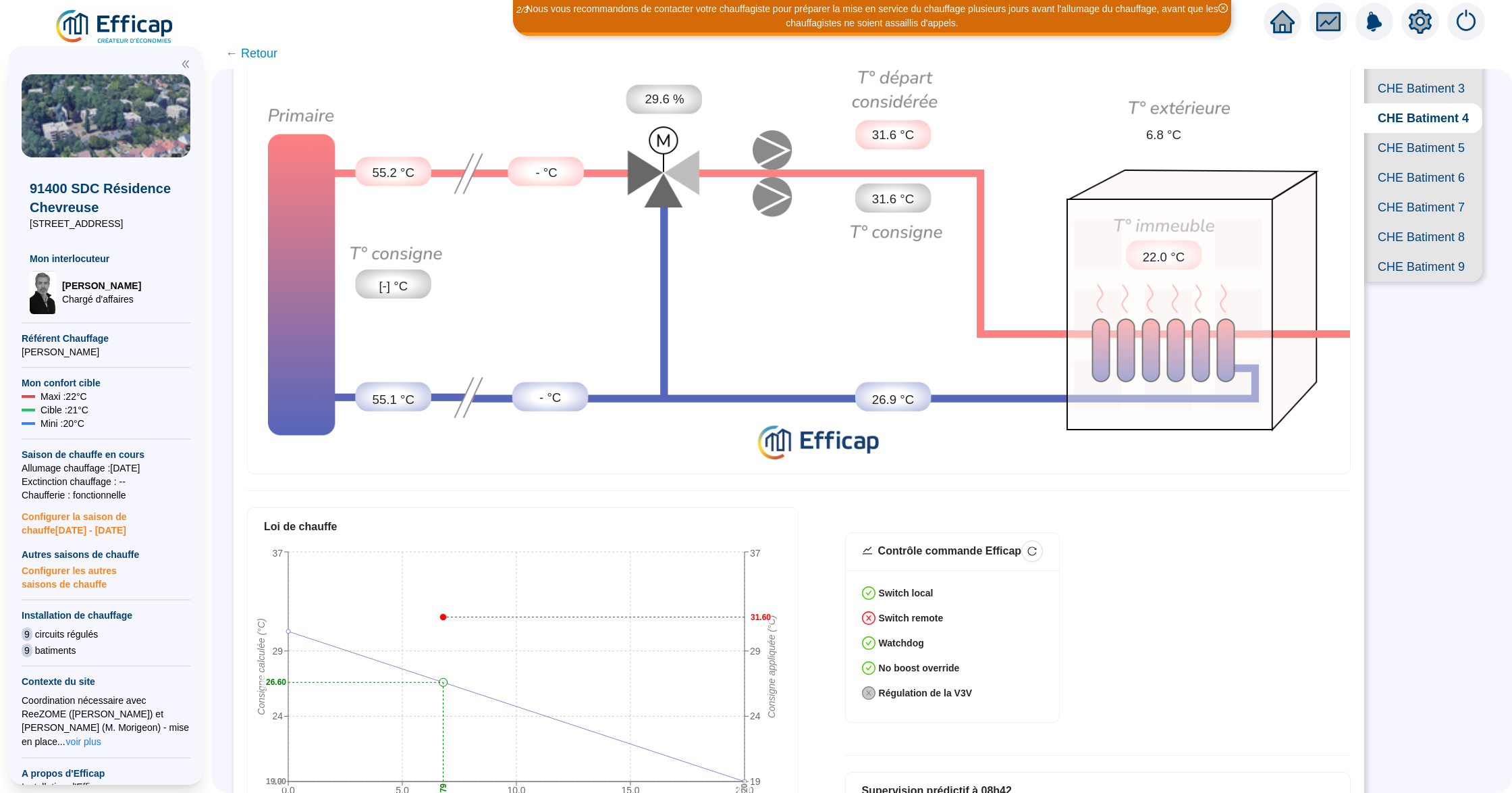
scroll to position [0, 0]
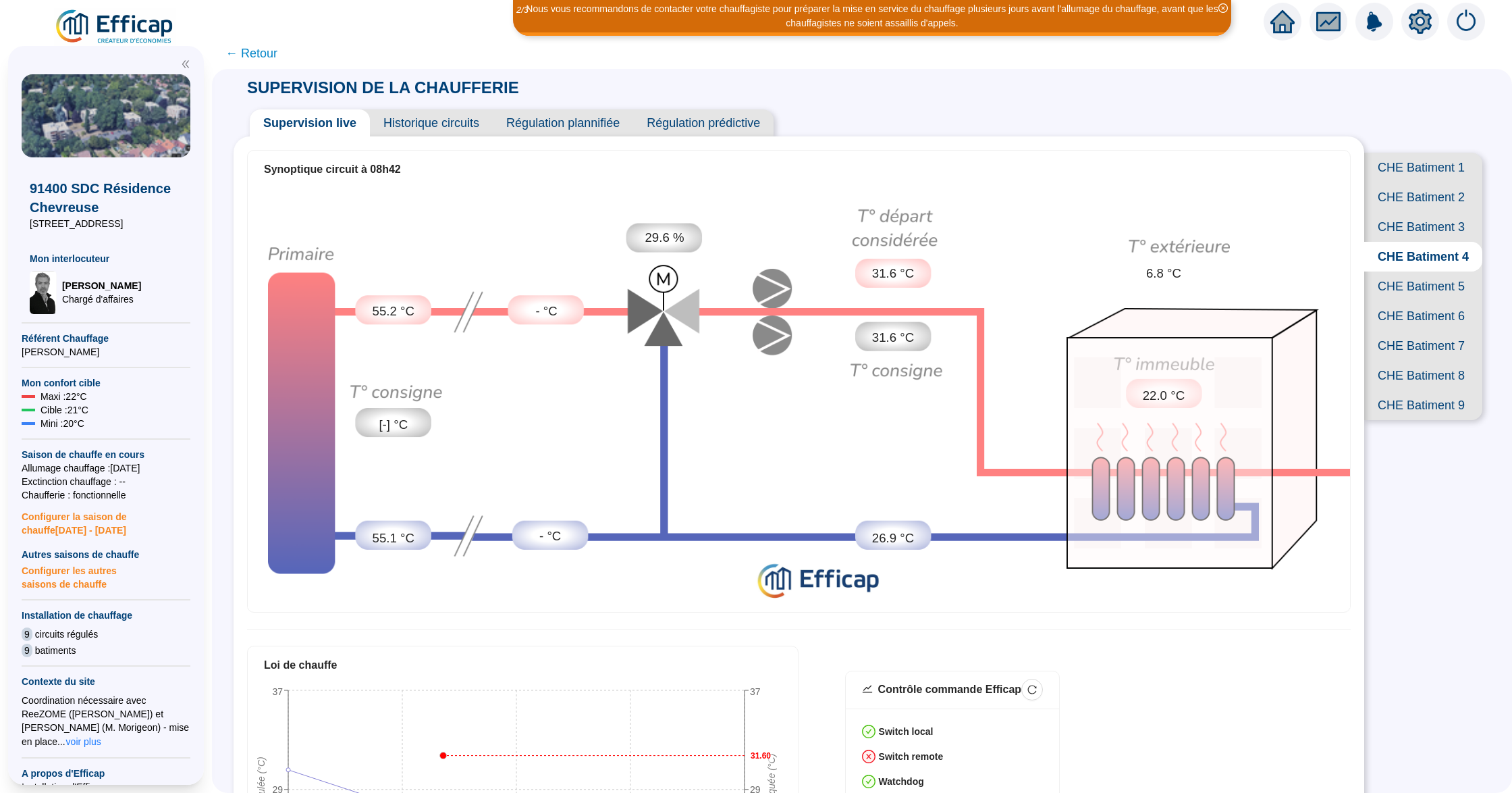
click at [445, 125] on span "Historique circuits" at bounding box center [432, 122] width 123 height 27
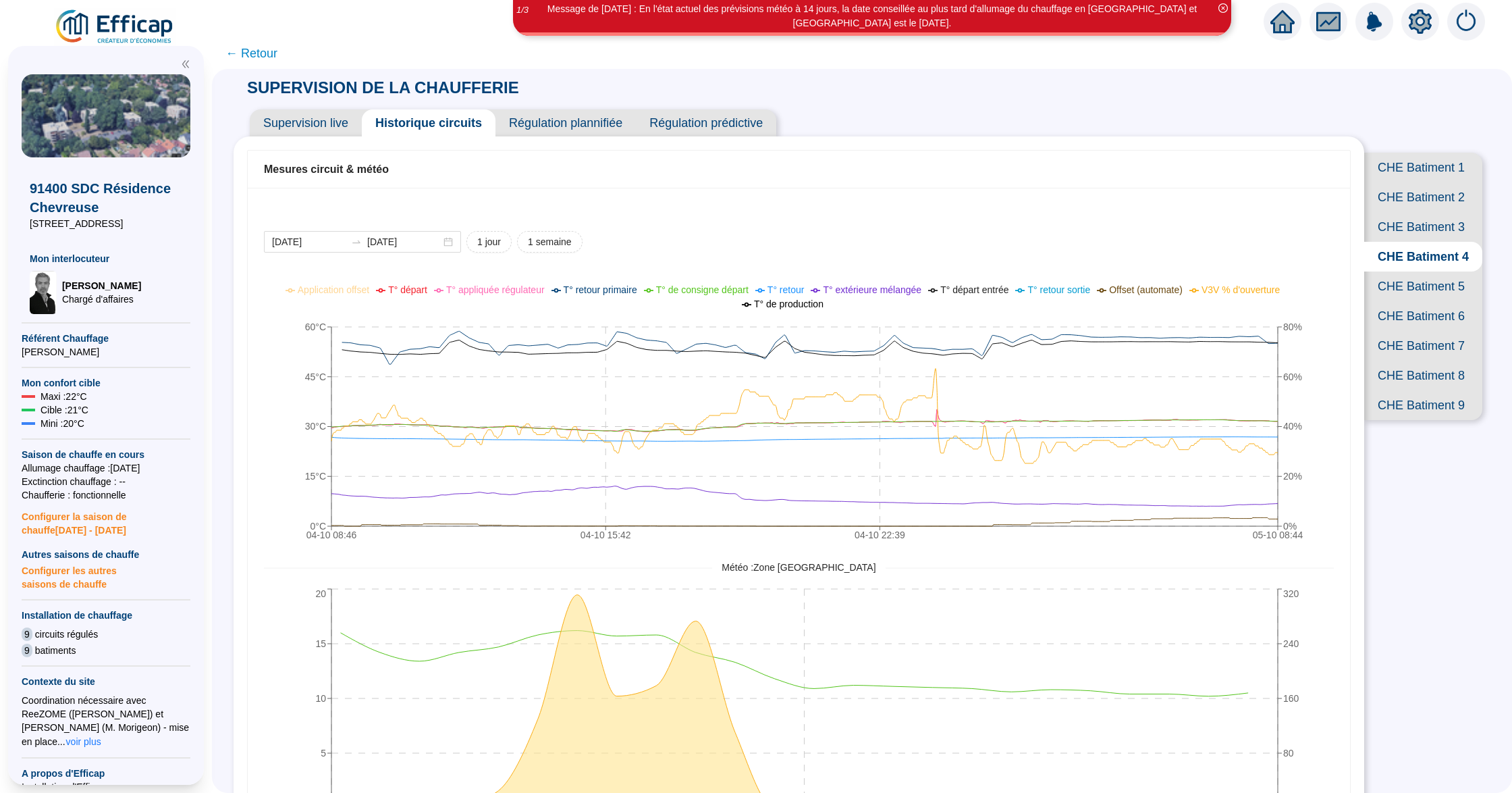
click at [1401, 390] on span "CHE Batiment 8" at bounding box center [1423, 375] width 118 height 30
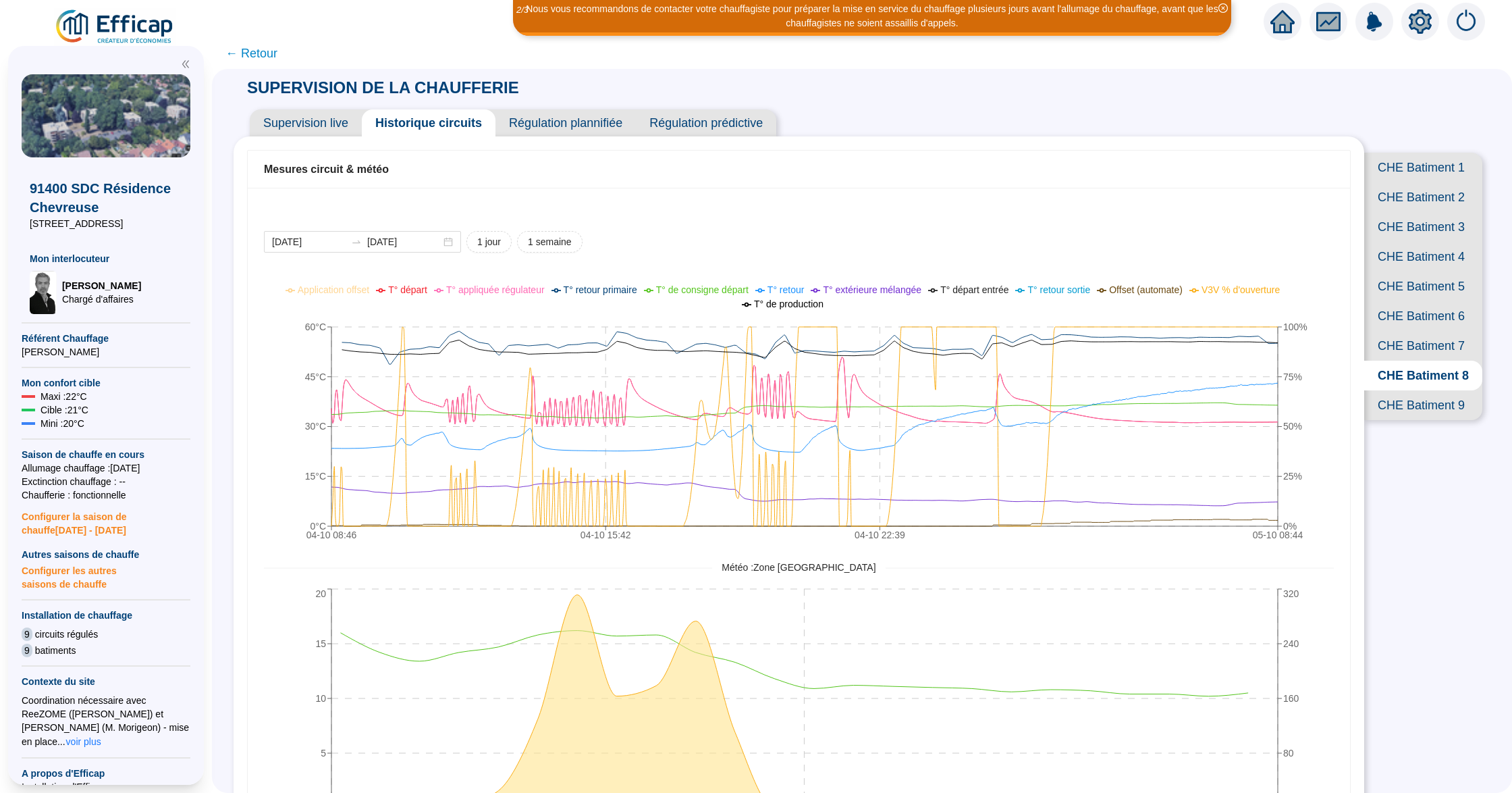
click at [322, 123] on span "Supervision live" at bounding box center [305, 122] width 112 height 27
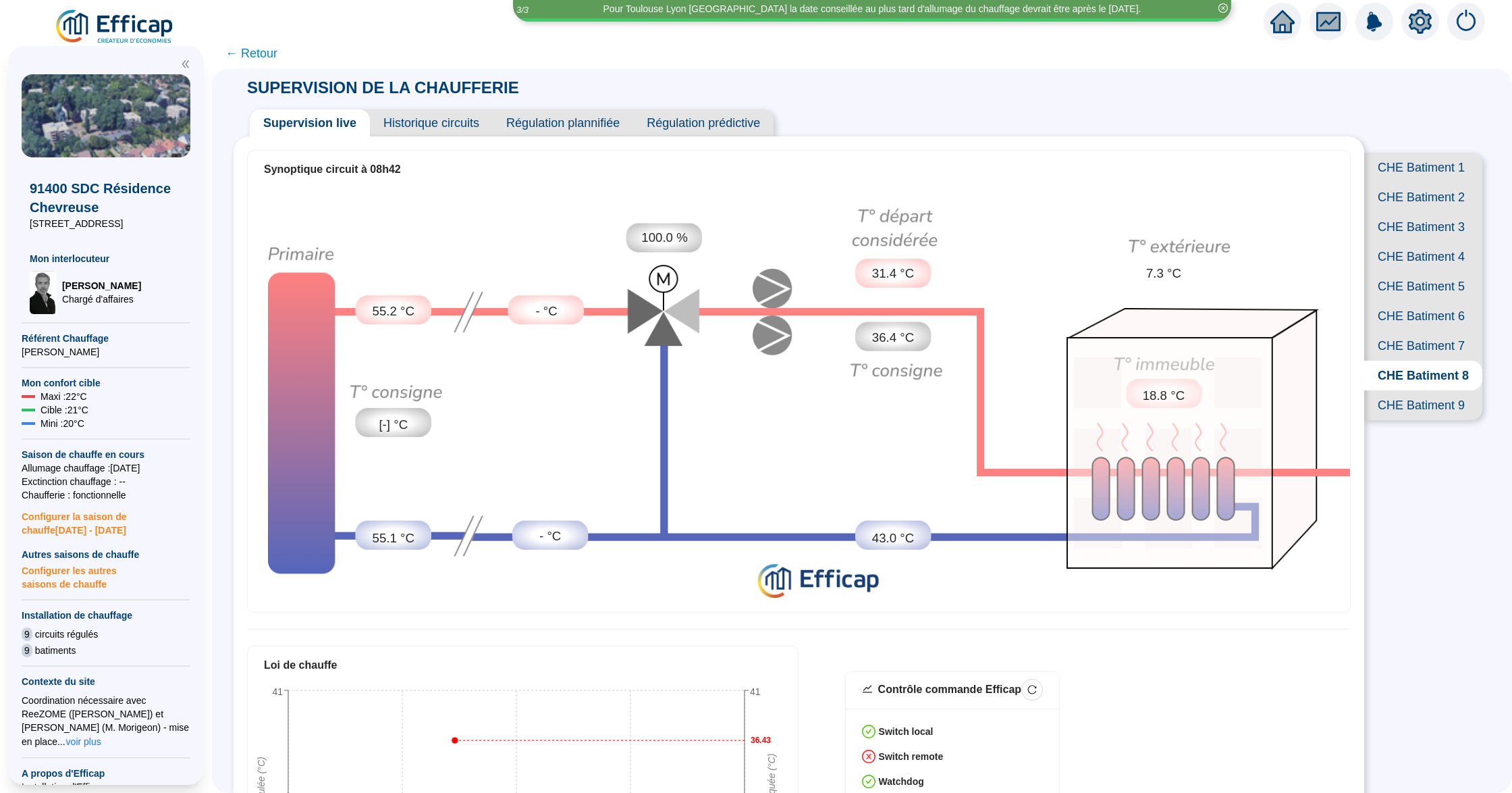
click at [1407, 160] on span "CHE Batiment 1" at bounding box center [1423, 167] width 118 height 30
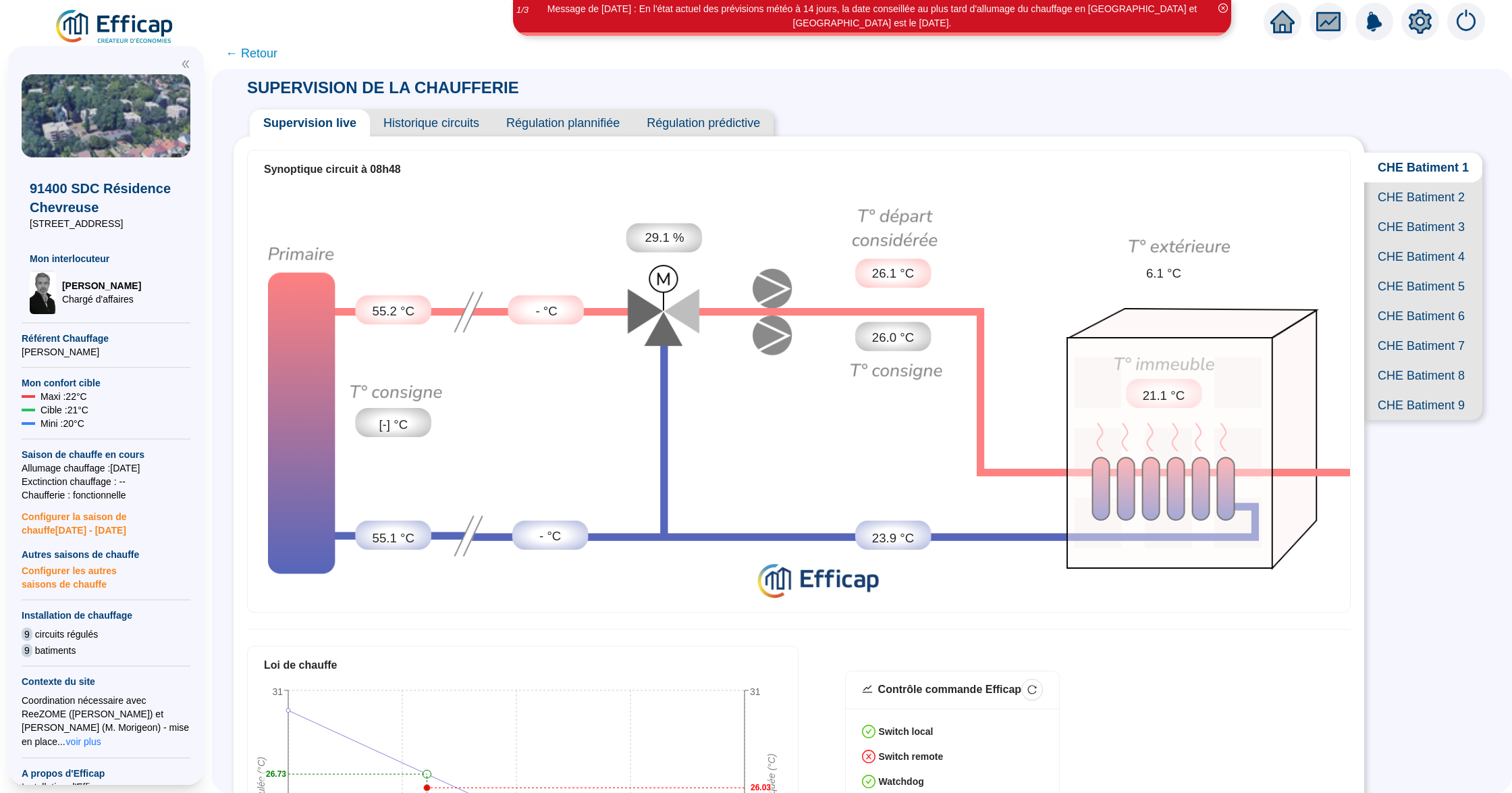
click at [465, 120] on span "Historique circuits" at bounding box center [432, 122] width 123 height 27
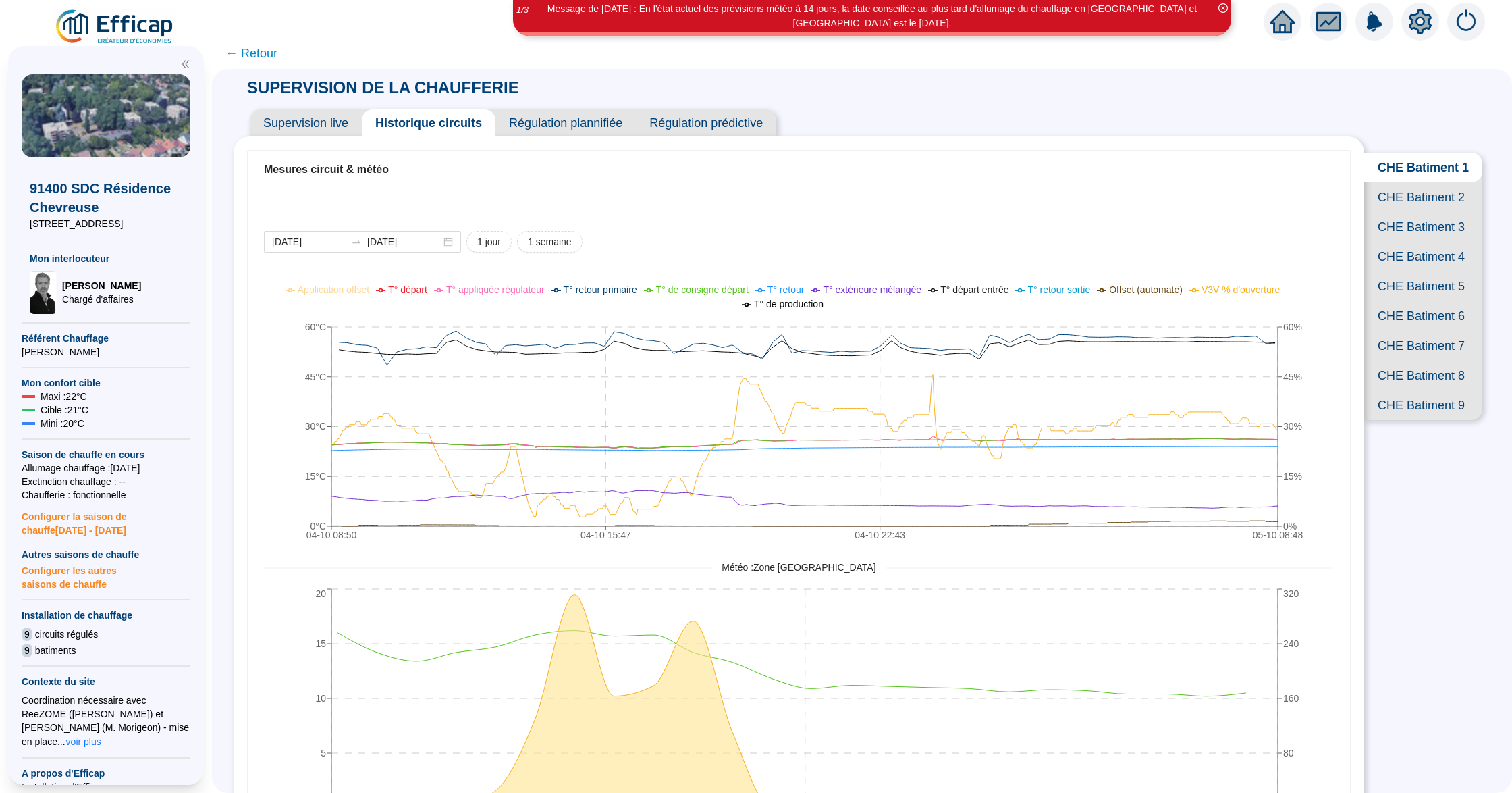
click at [1403, 200] on span "CHE Batiment 2" at bounding box center [1423, 197] width 118 height 30
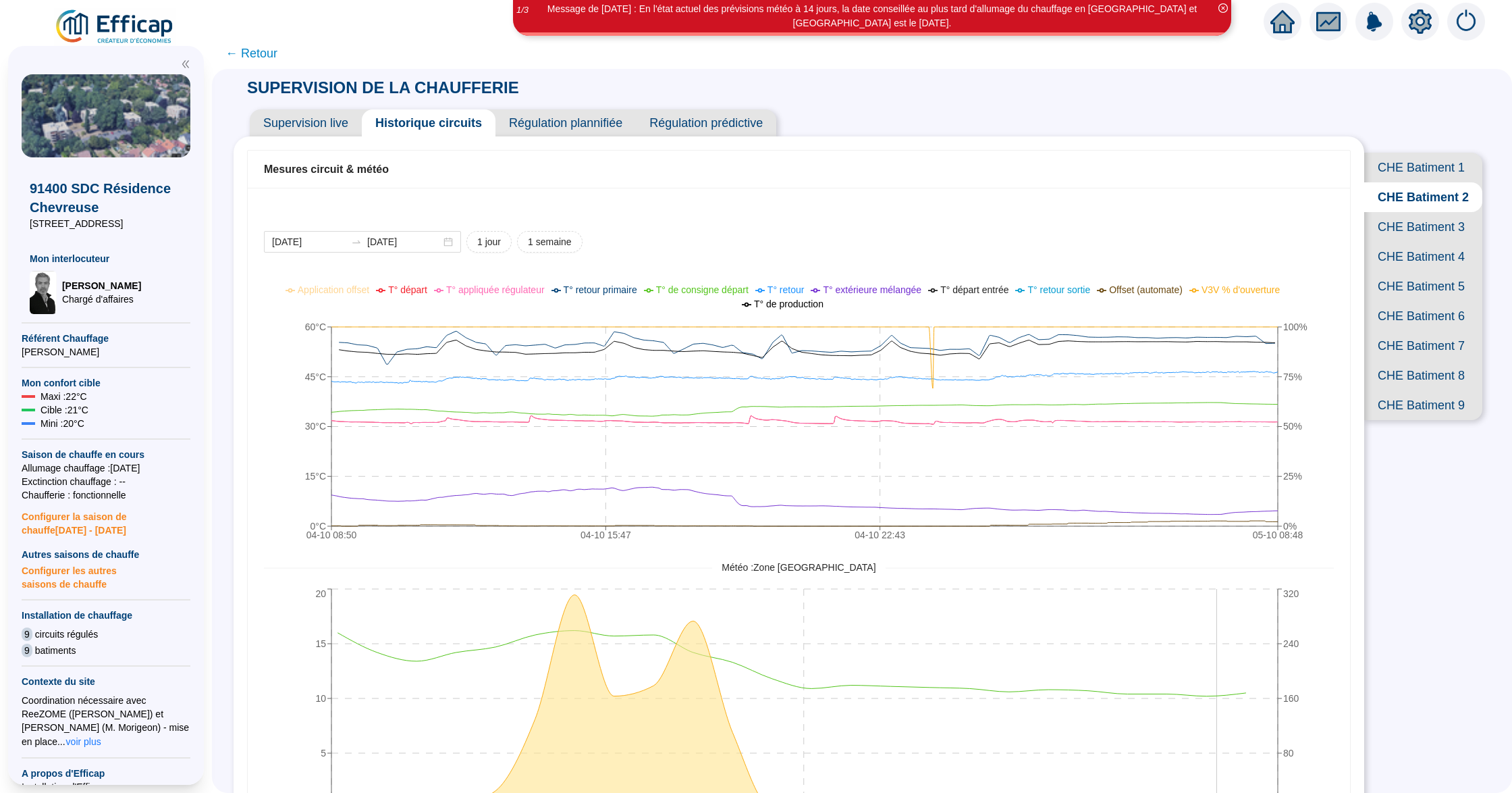
click at [1229, 723] on icon "4 oct. 2025 08:50 4 oct. 2025 20:48 5 oct. 2025 08:48 0 5 10 15 20 0 80 160 240…" at bounding box center [786, 720] width 1044 height 270
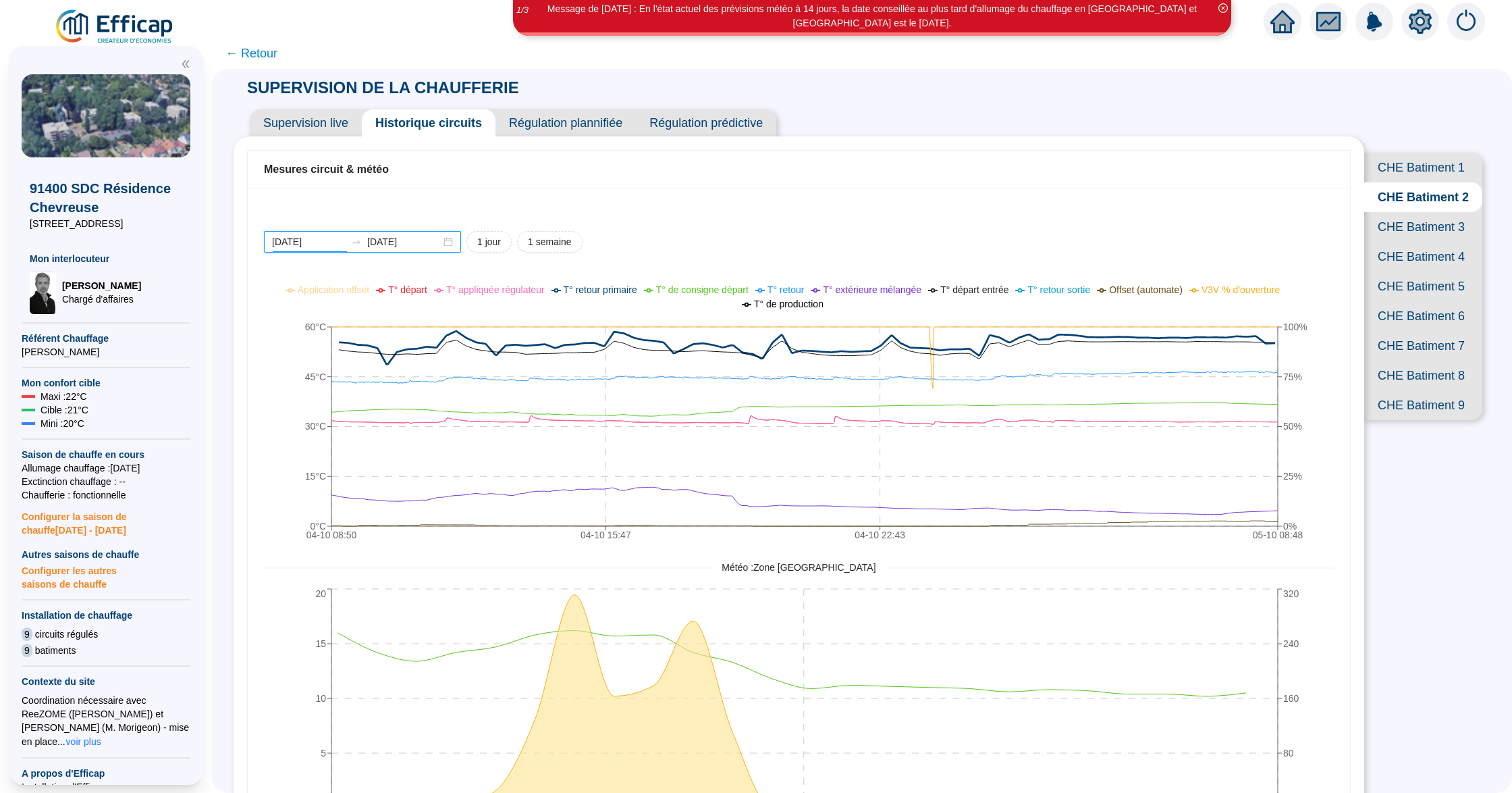
click at [346, 247] on input "2025-10-04" at bounding box center [309, 243] width 74 height 15
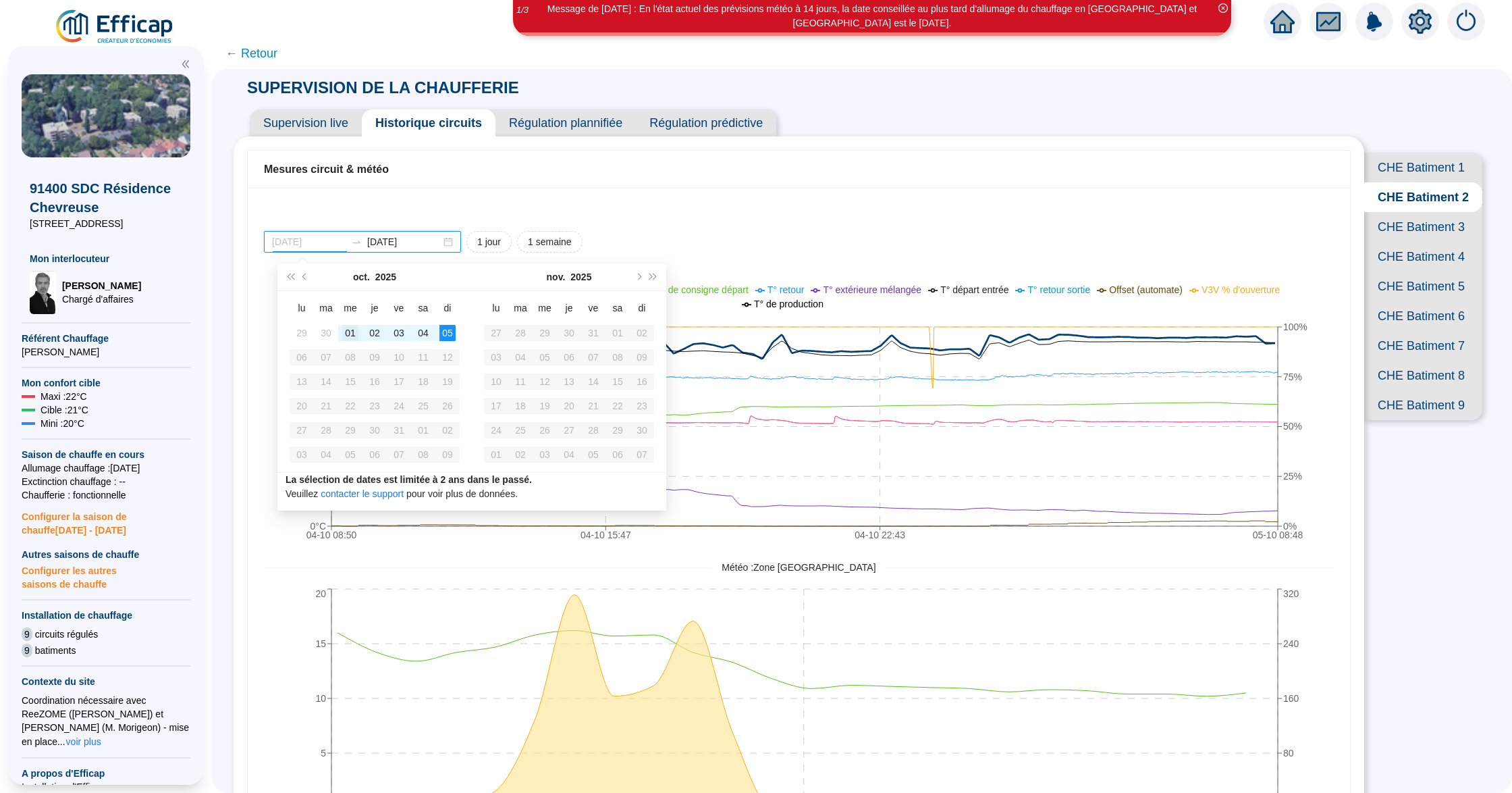
type input "2025-10-01"
click at [354, 333] on div "01" at bounding box center [350, 333] width 16 height 16
type input "[DATE]"
click at [445, 333] on div "05" at bounding box center [448, 333] width 16 height 16
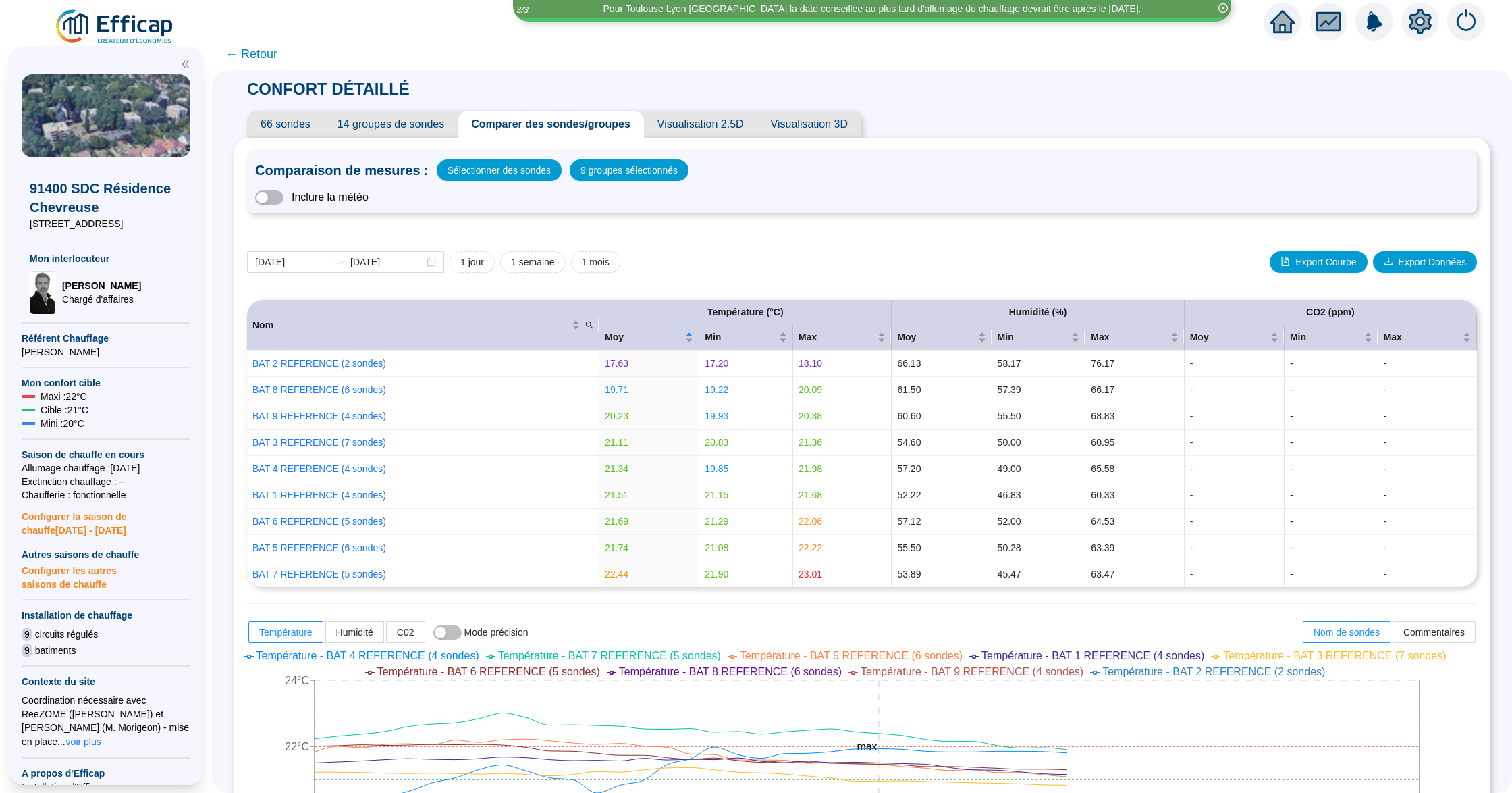
scroll to position [195, 0]
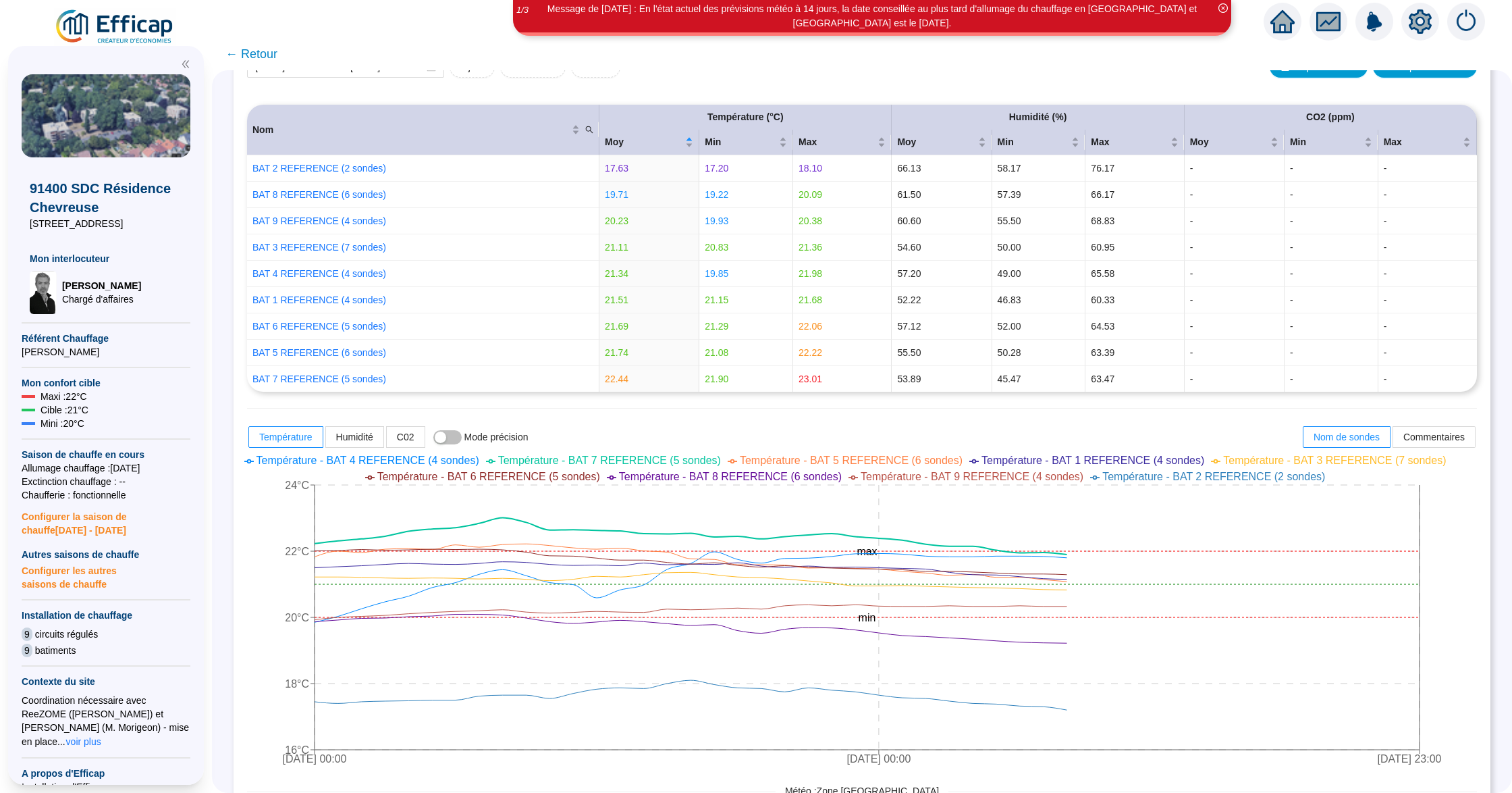
click at [24, 27] on div "Message de vendredi 3 octobre 2025 : En l'état actuel des prévisions météo à 14…" at bounding box center [756, 19] width 1512 height 38
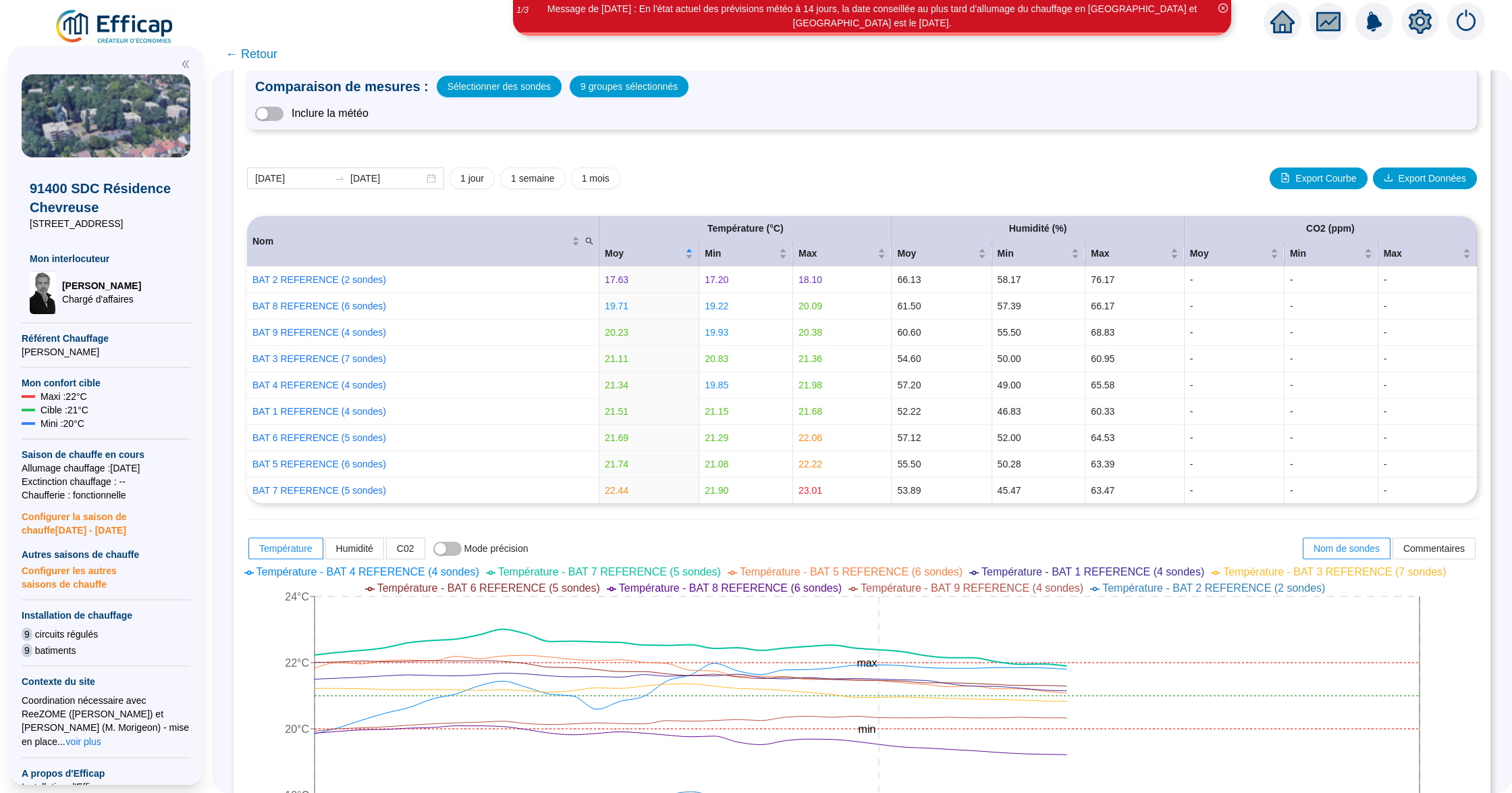
scroll to position [0, 0]
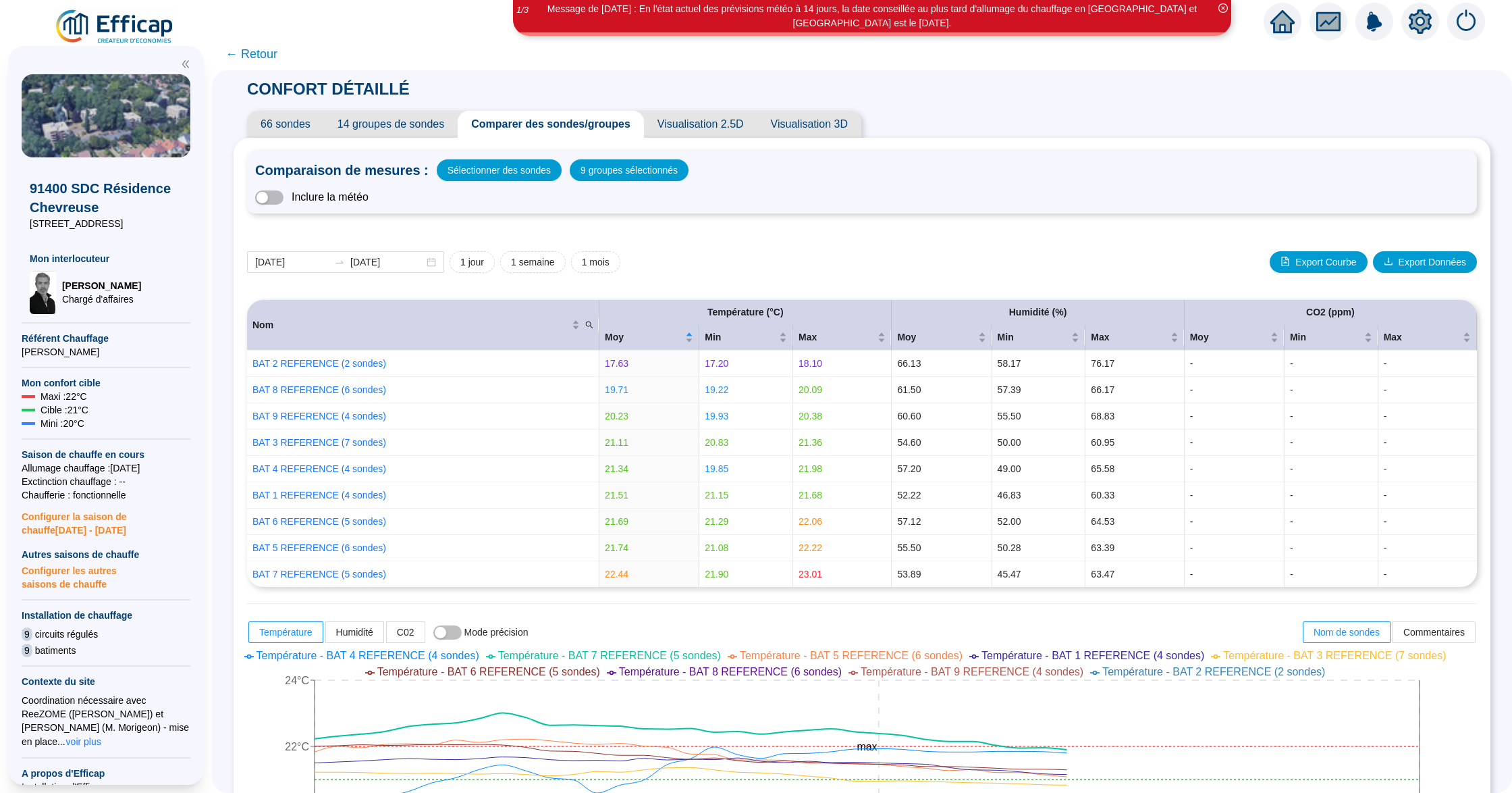
click at [277, 55] on span "← Retour" at bounding box center [251, 53] width 52 height 19
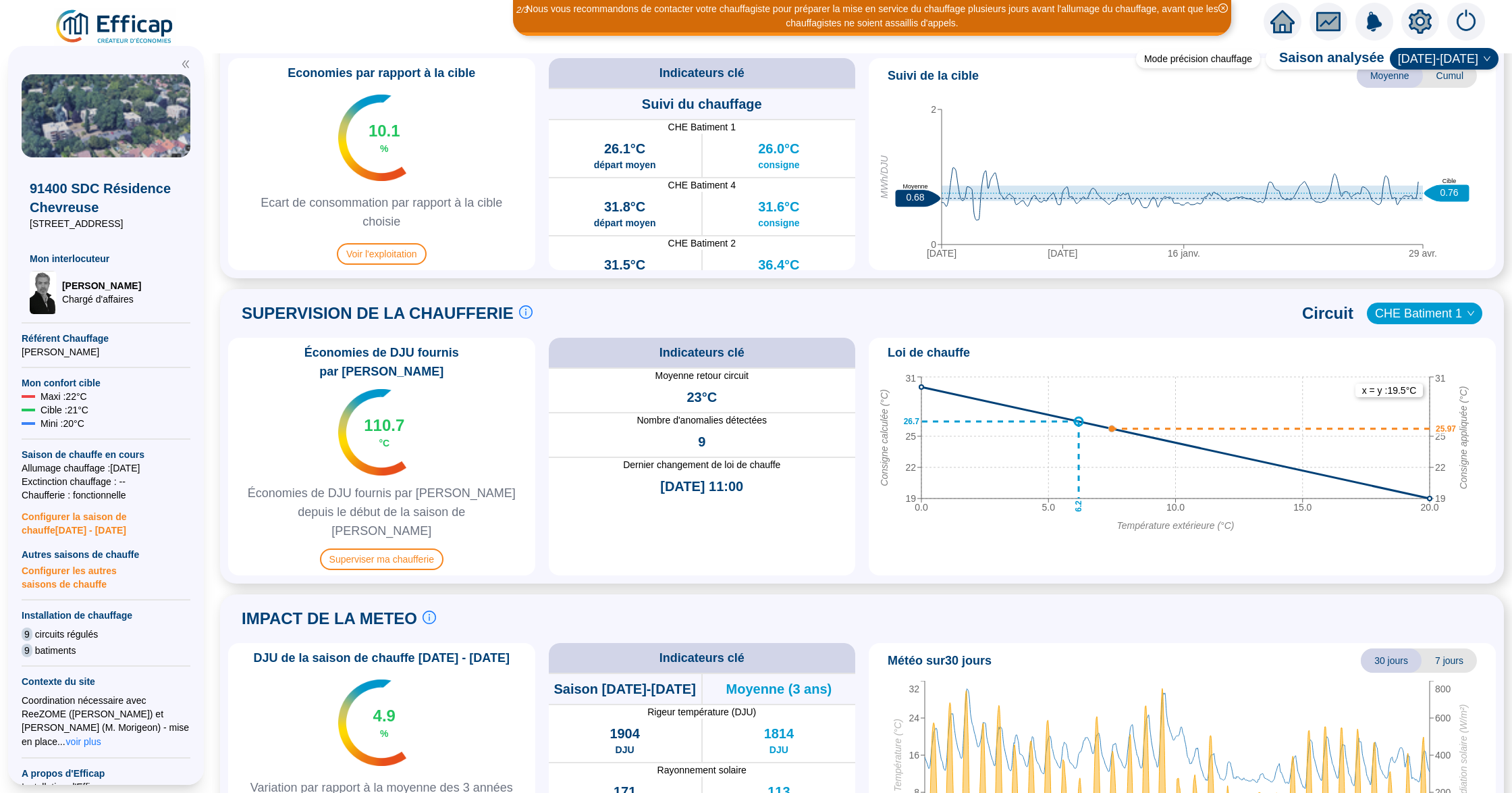
scroll to position [619, 0]
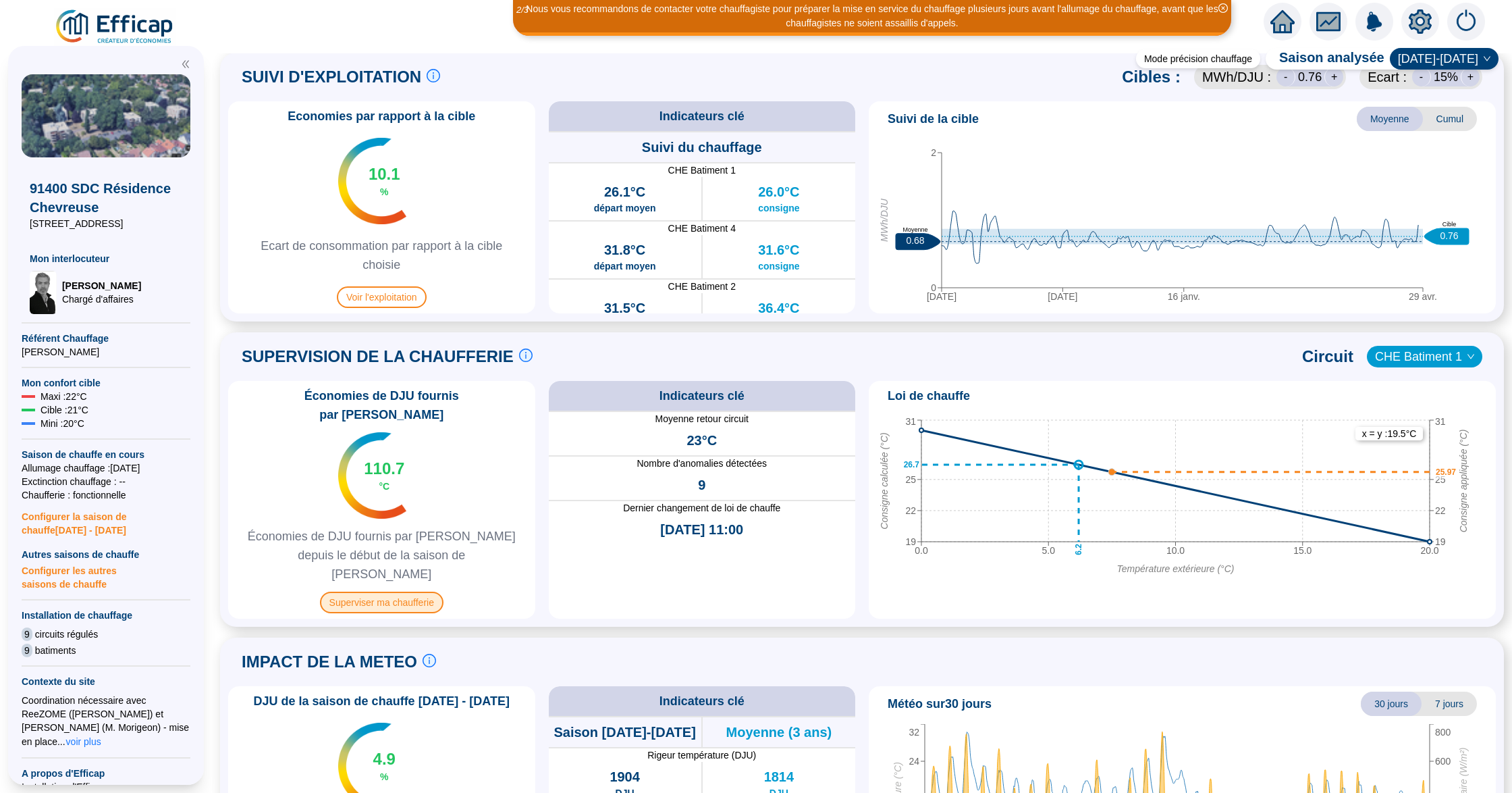
click at [374, 592] on span "Superviser ma chaufferie" at bounding box center [381, 602] width 124 height 22
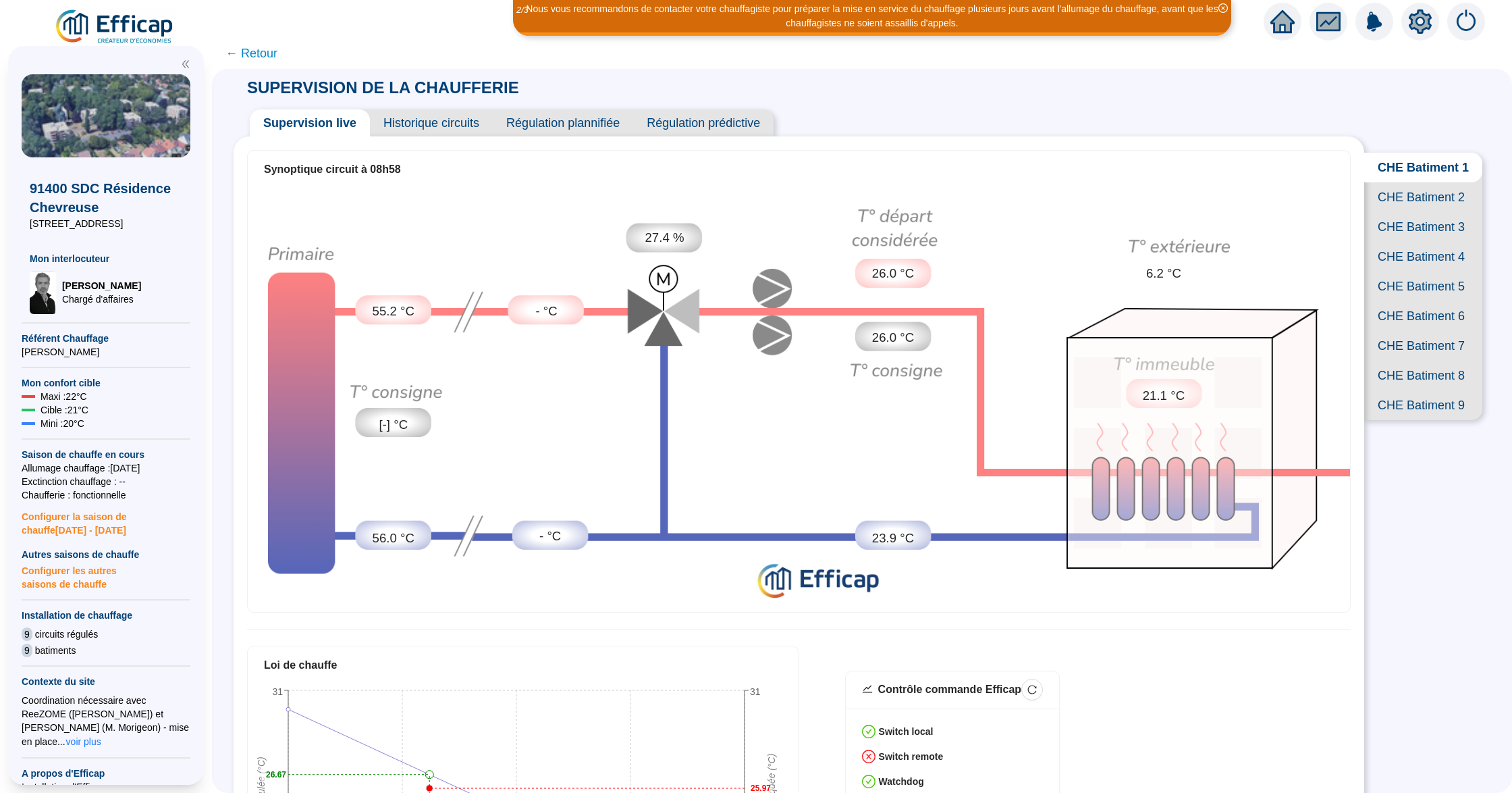
click at [1416, 361] on span "CHE Batiment 7" at bounding box center [1423, 345] width 118 height 30
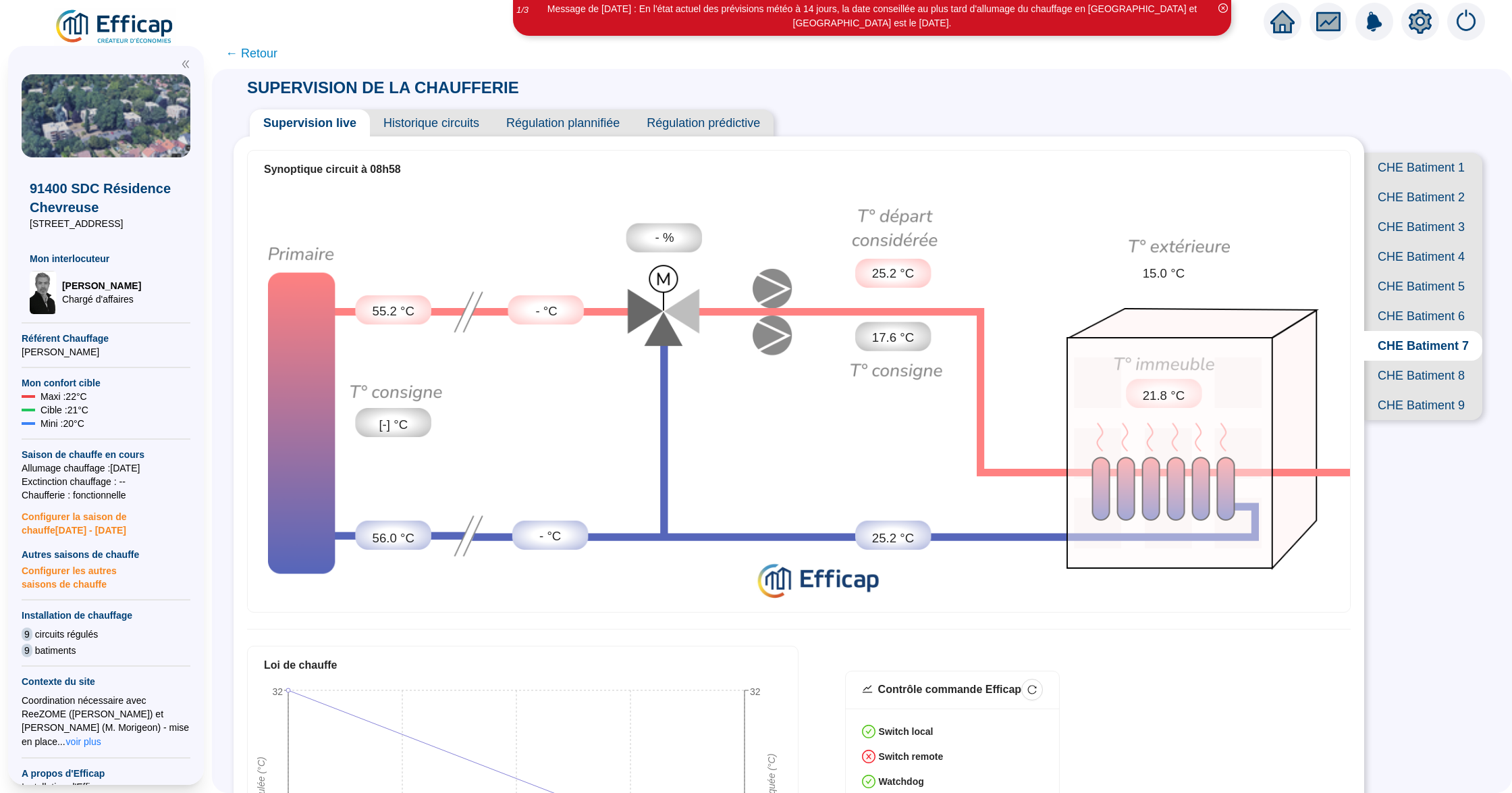
click at [465, 120] on span "Historique circuits" at bounding box center [432, 122] width 123 height 27
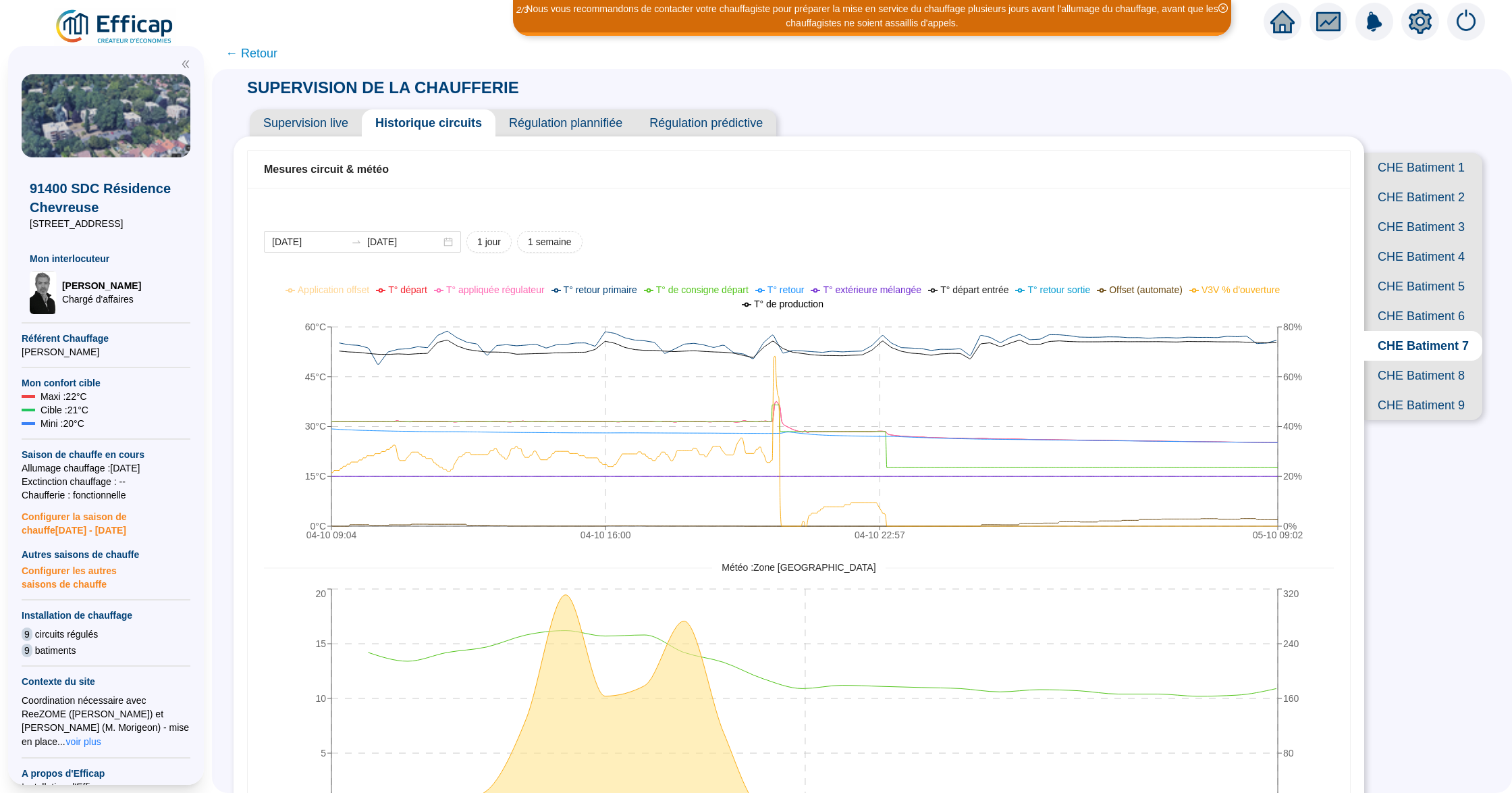
click at [338, 124] on span "Supervision live" at bounding box center [305, 122] width 112 height 27
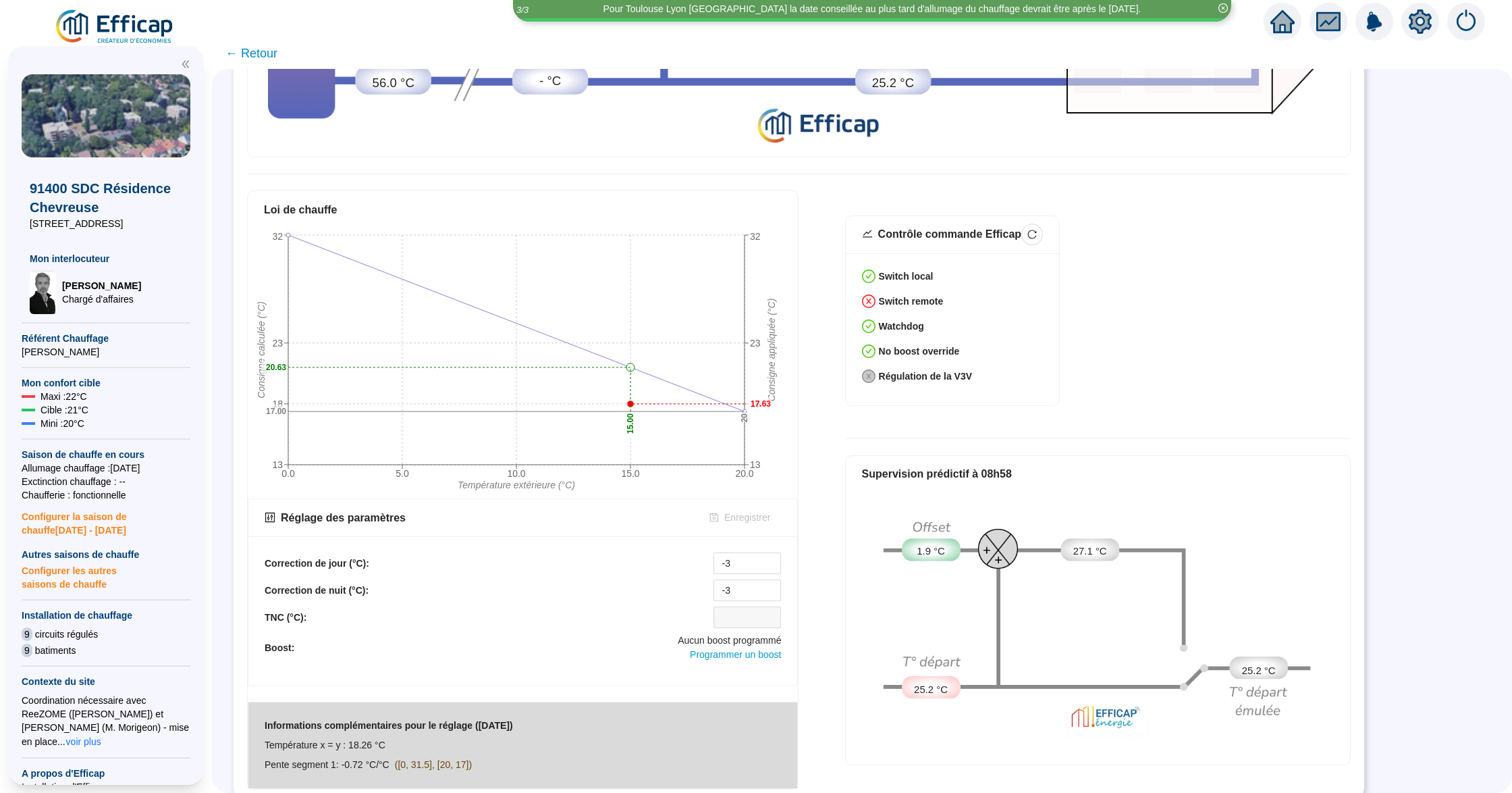
scroll to position [459, 0]
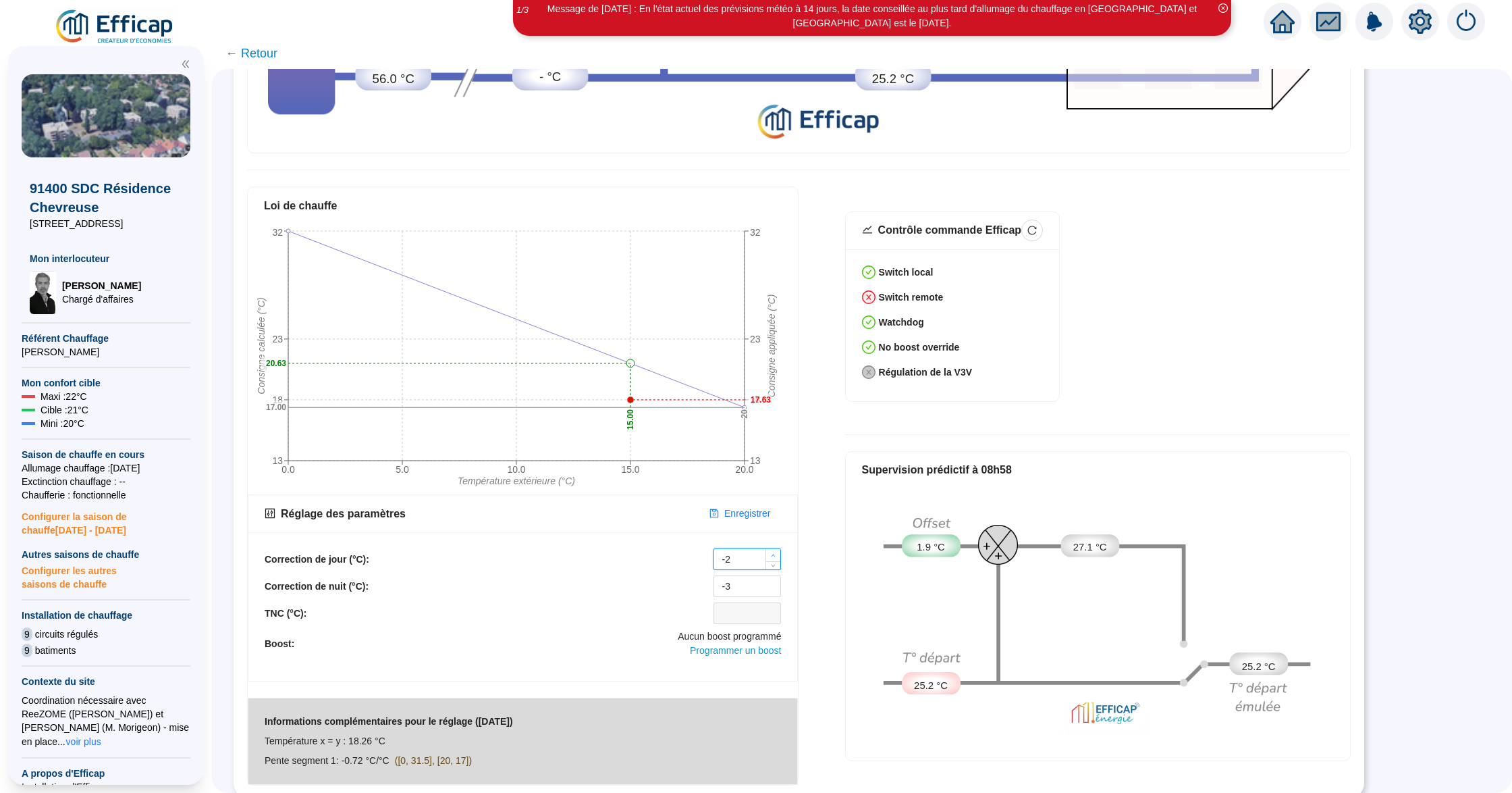
click at [768, 549] on span "Increase Value" at bounding box center [773, 555] width 15 height 12
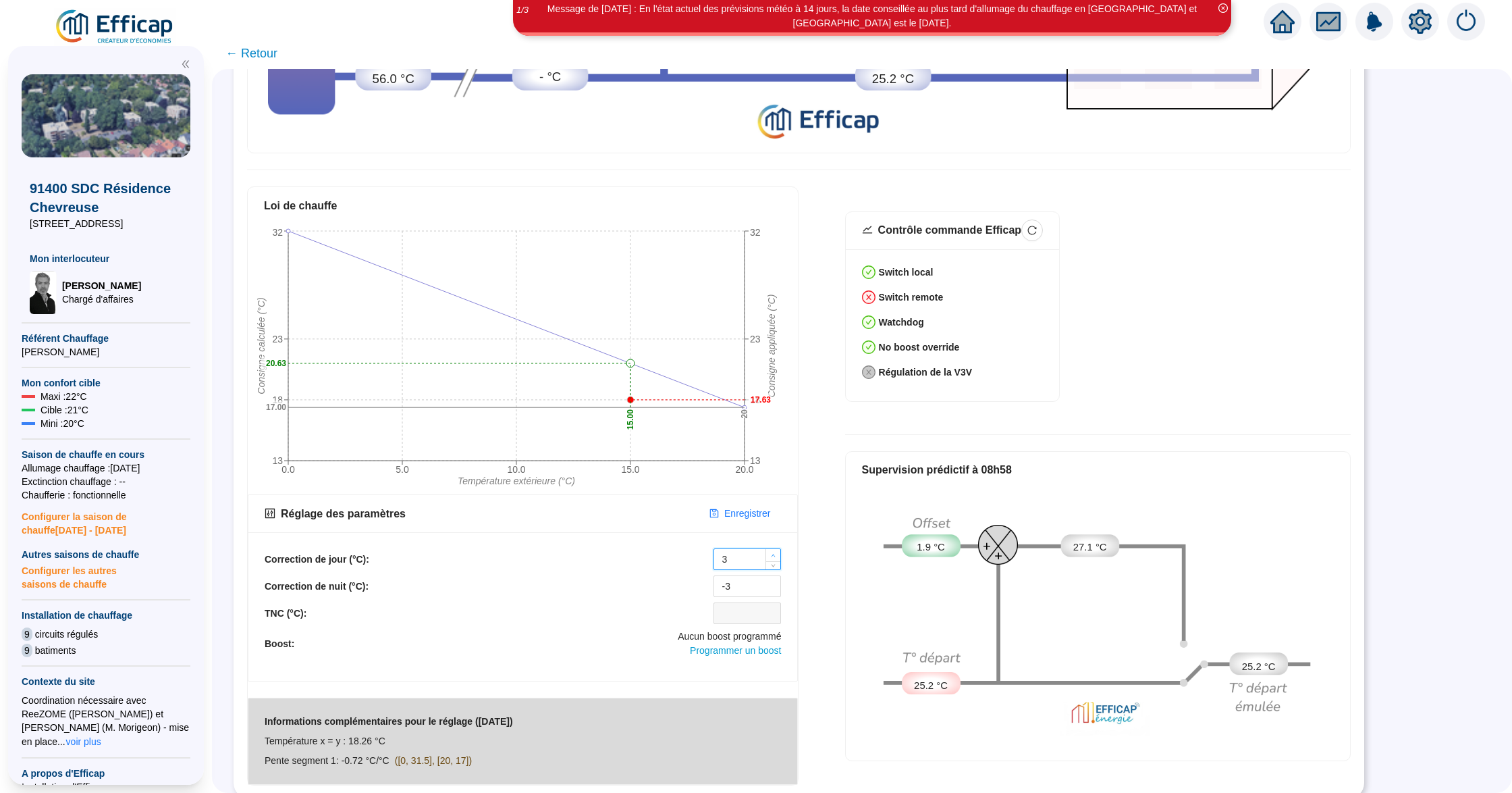
click at [768, 549] on span "Increase Value" at bounding box center [773, 555] width 15 height 12
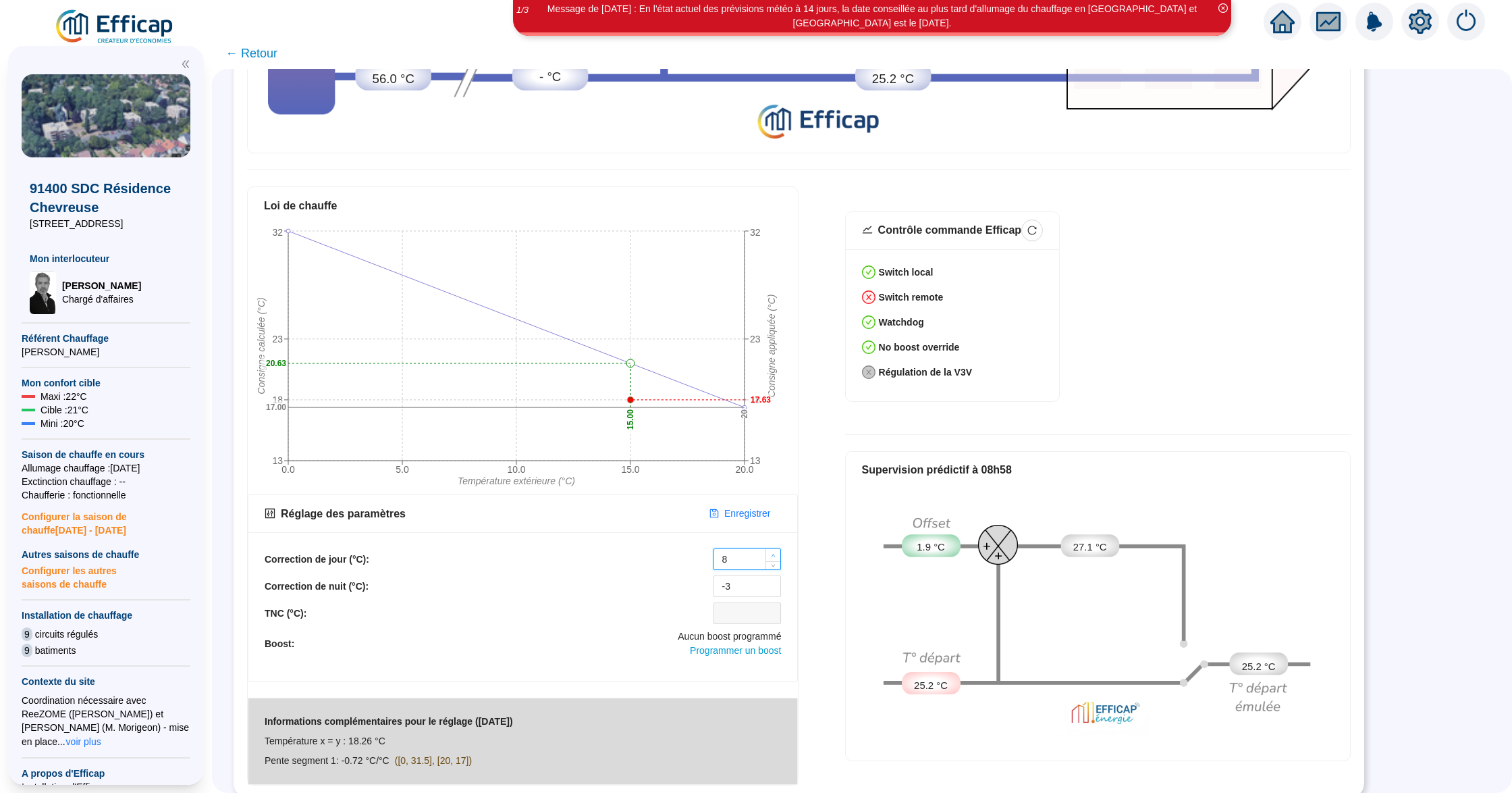
click at [768, 549] on span "Increase Value" at bounding box center [773, 555] width 15 height 12
click at [773, 561] on icon "down" at bounding box center [773, 563] width 5 height 5
type input "8"
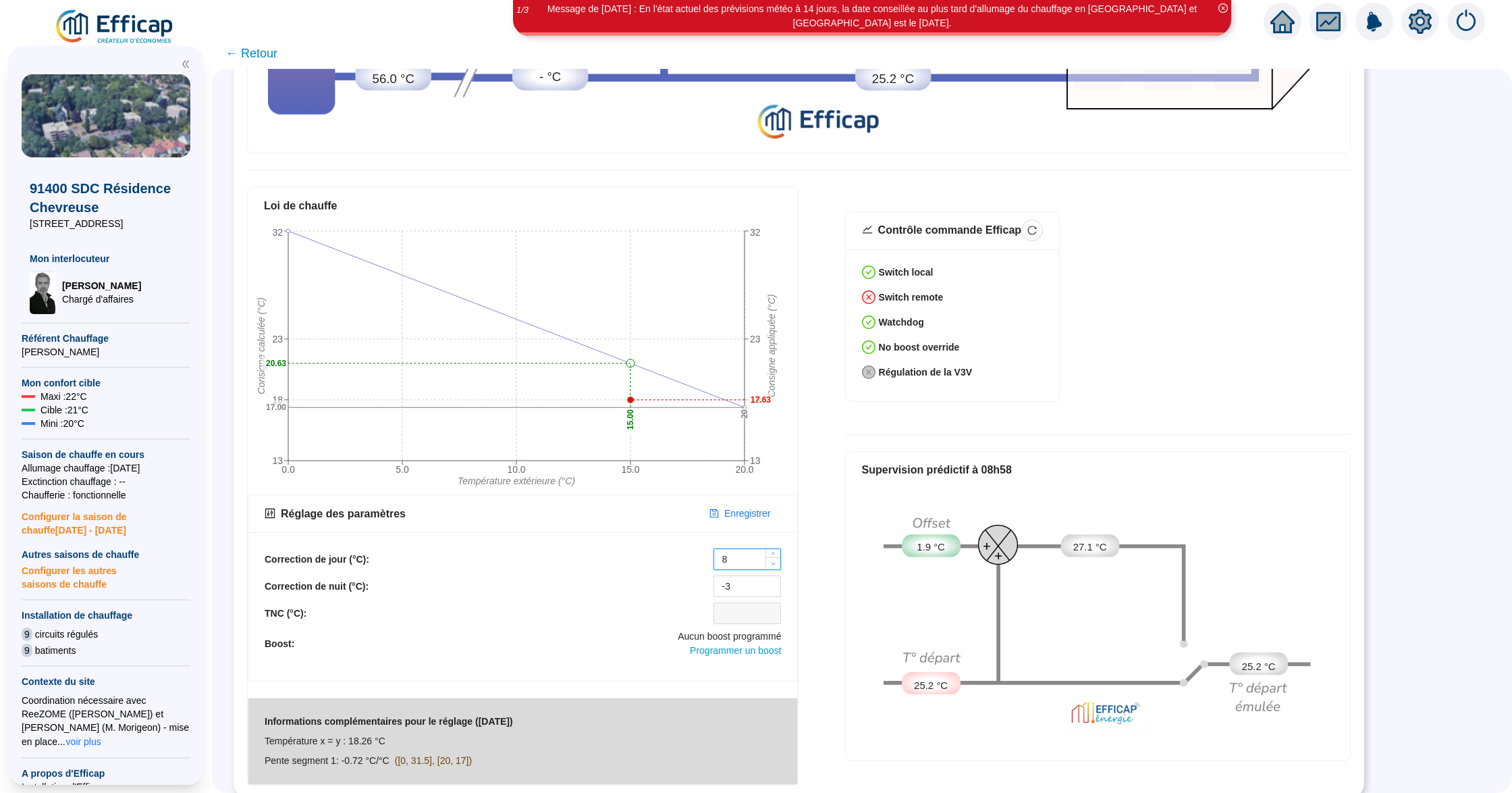
click at [773, 561] on icon "down" at bounding box center [773, 563] width 5 height 5
click at [773, 579] on icon "up" at bounding box center [773, 581] width 5 height 5
click at [773, 580] on icon "up" at bounding box center [773, 582] width 5 height 5
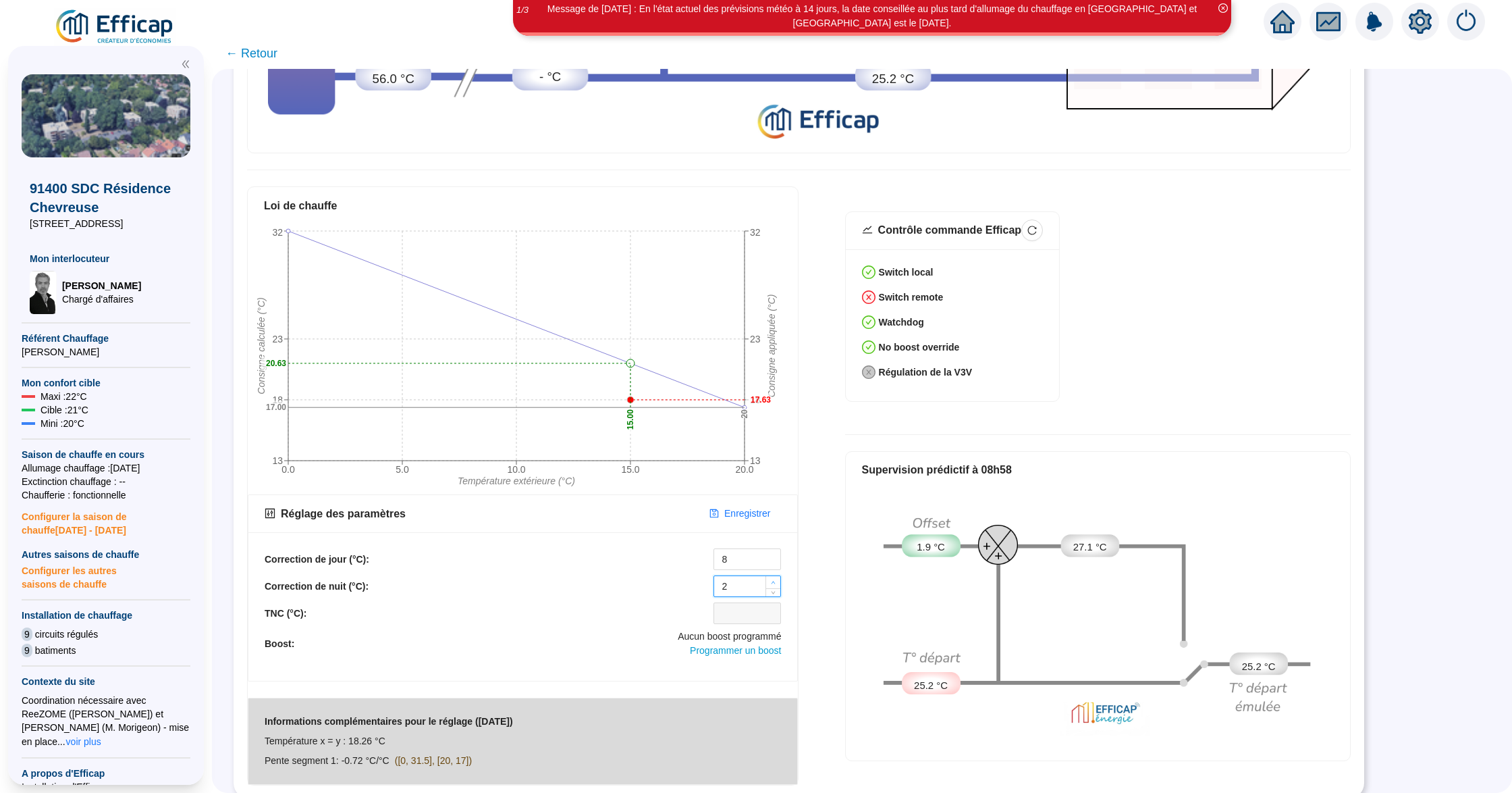
click at [773, 580] on icon "up" at bounding box center [773, 582] width 5 height 5
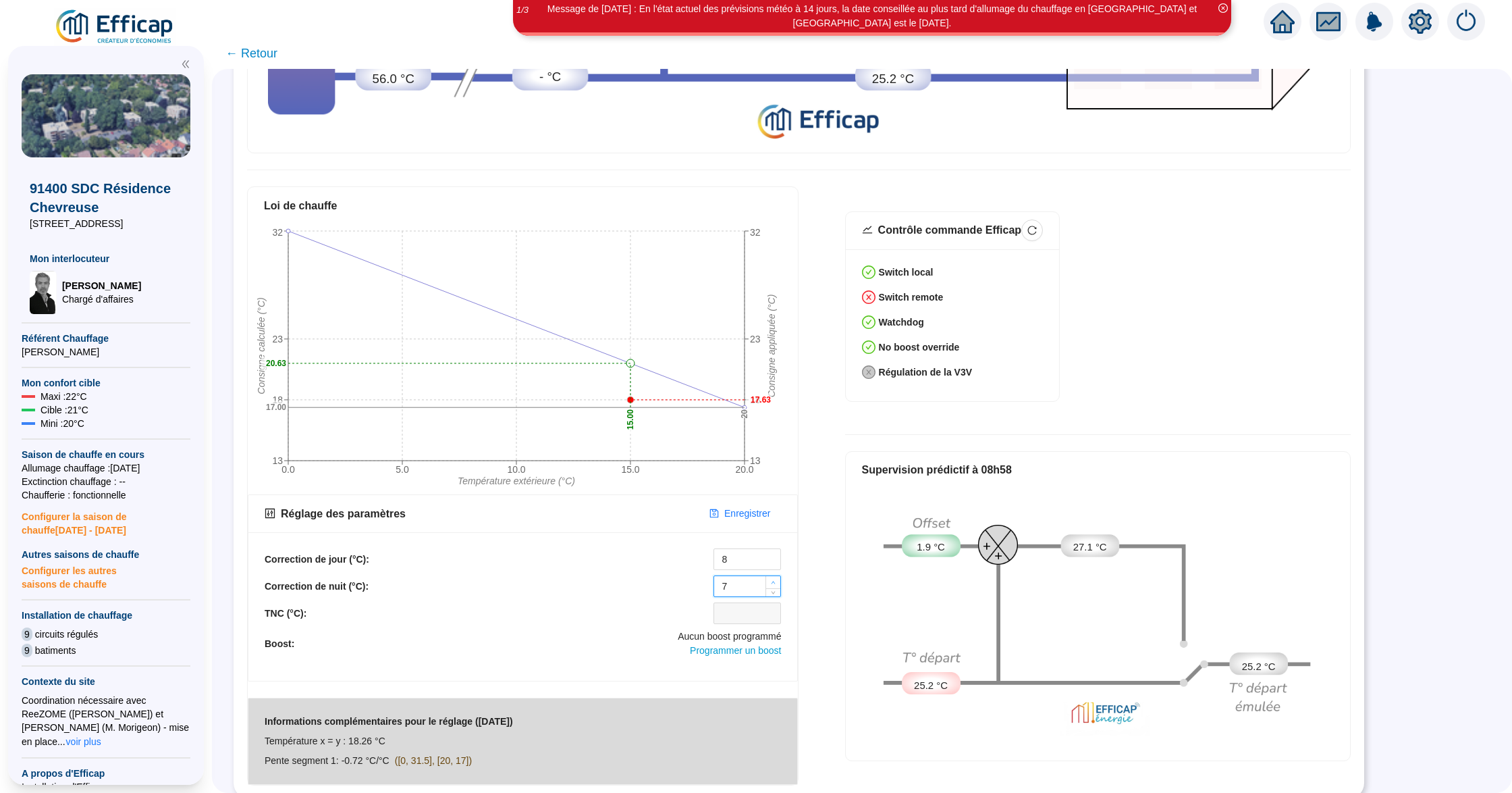
click at [773, 580] on icon "up" at bounding box center [773, 582] width 5 height 5
type input "8"
click at [773, 580] on icon "up" at bounding box center [773, 582] width 5 height 5
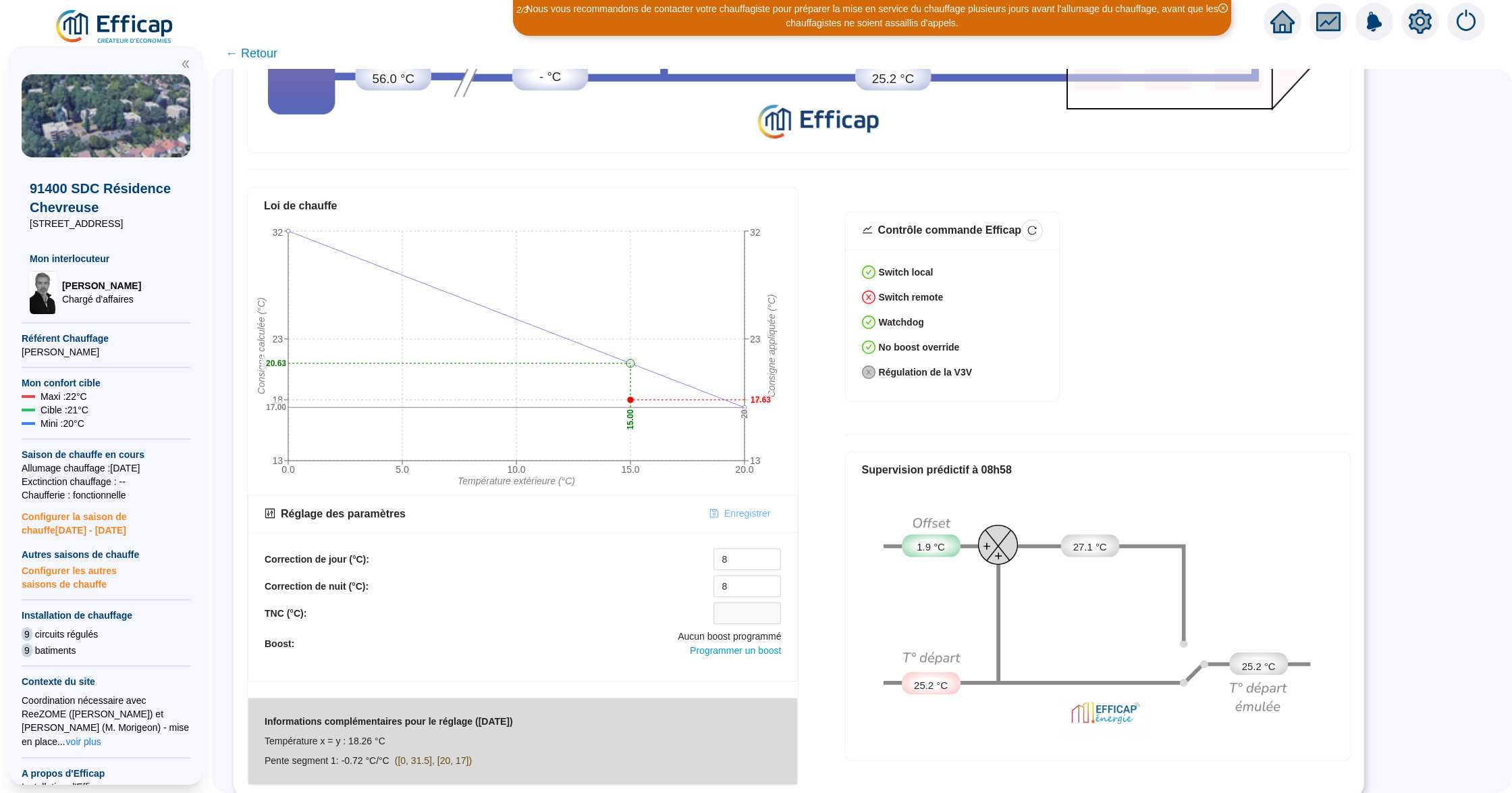
click at [735, 508] on span "Enregistrer" at bounding box center [747, 513] width 46 height 15
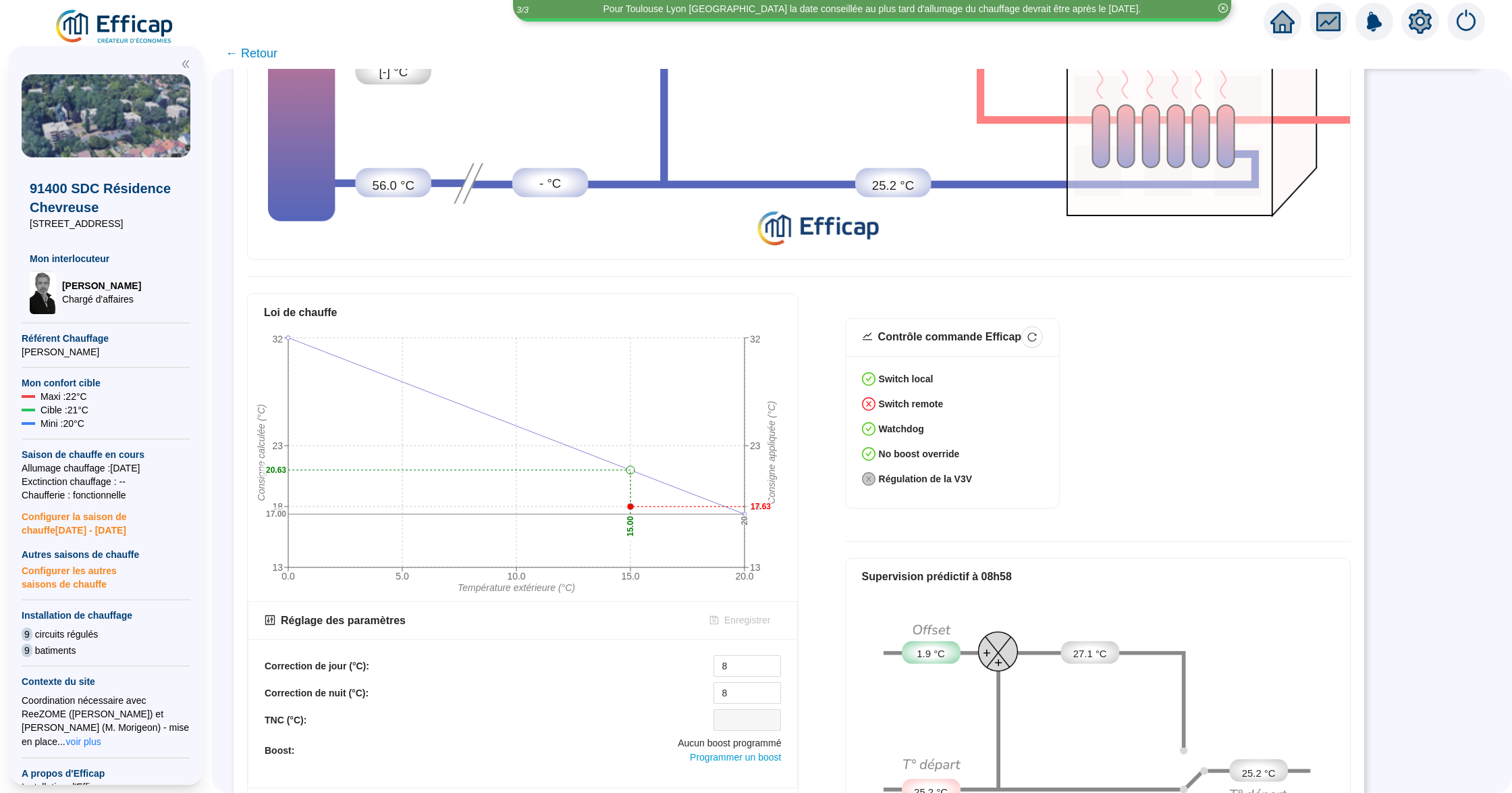
scroll to position [189, 0]
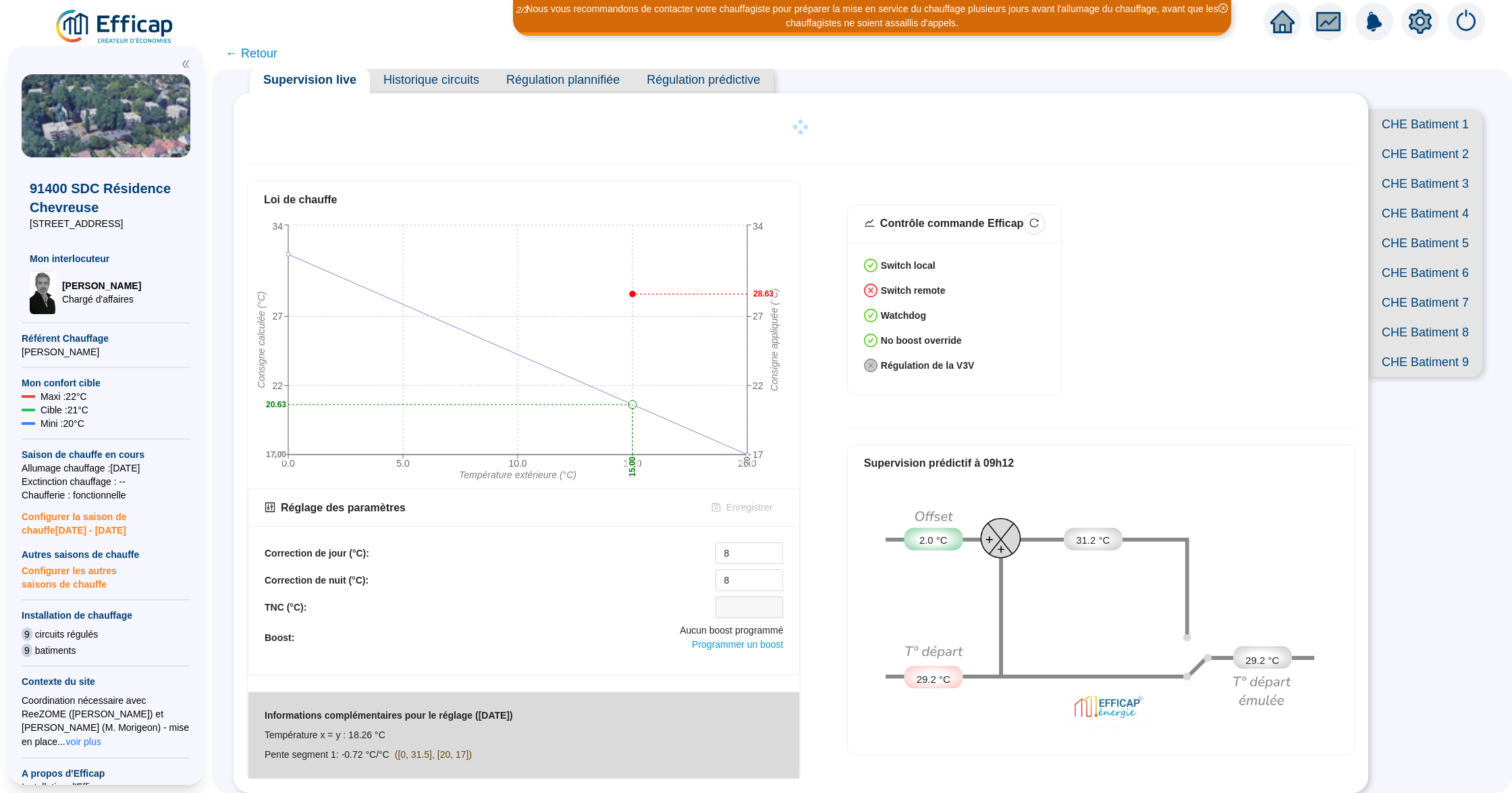
scroll to position [189, 0]
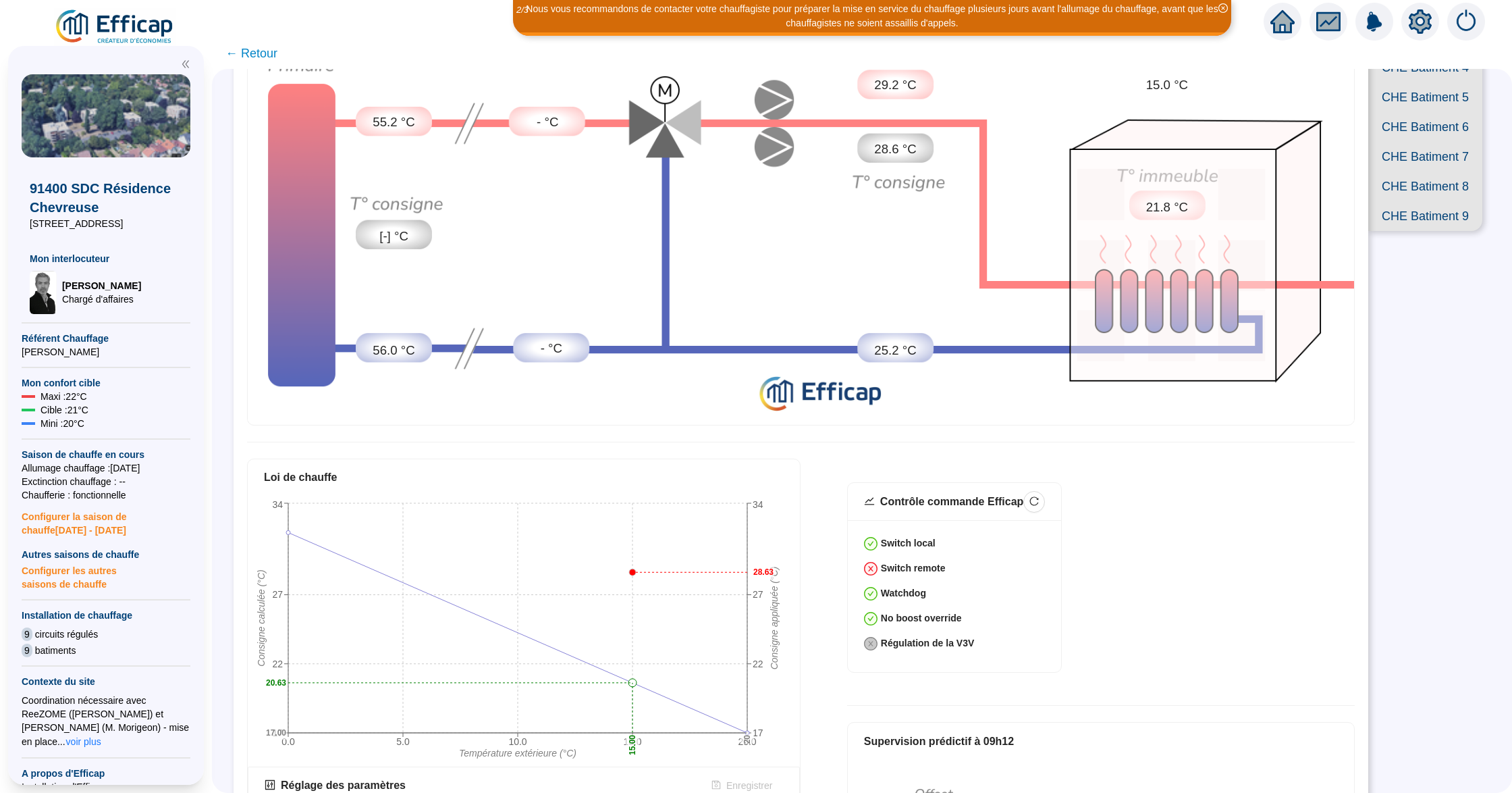
click at [276, 54] on span "← Retour" at bounding box center [251, 53] width 52 height 19
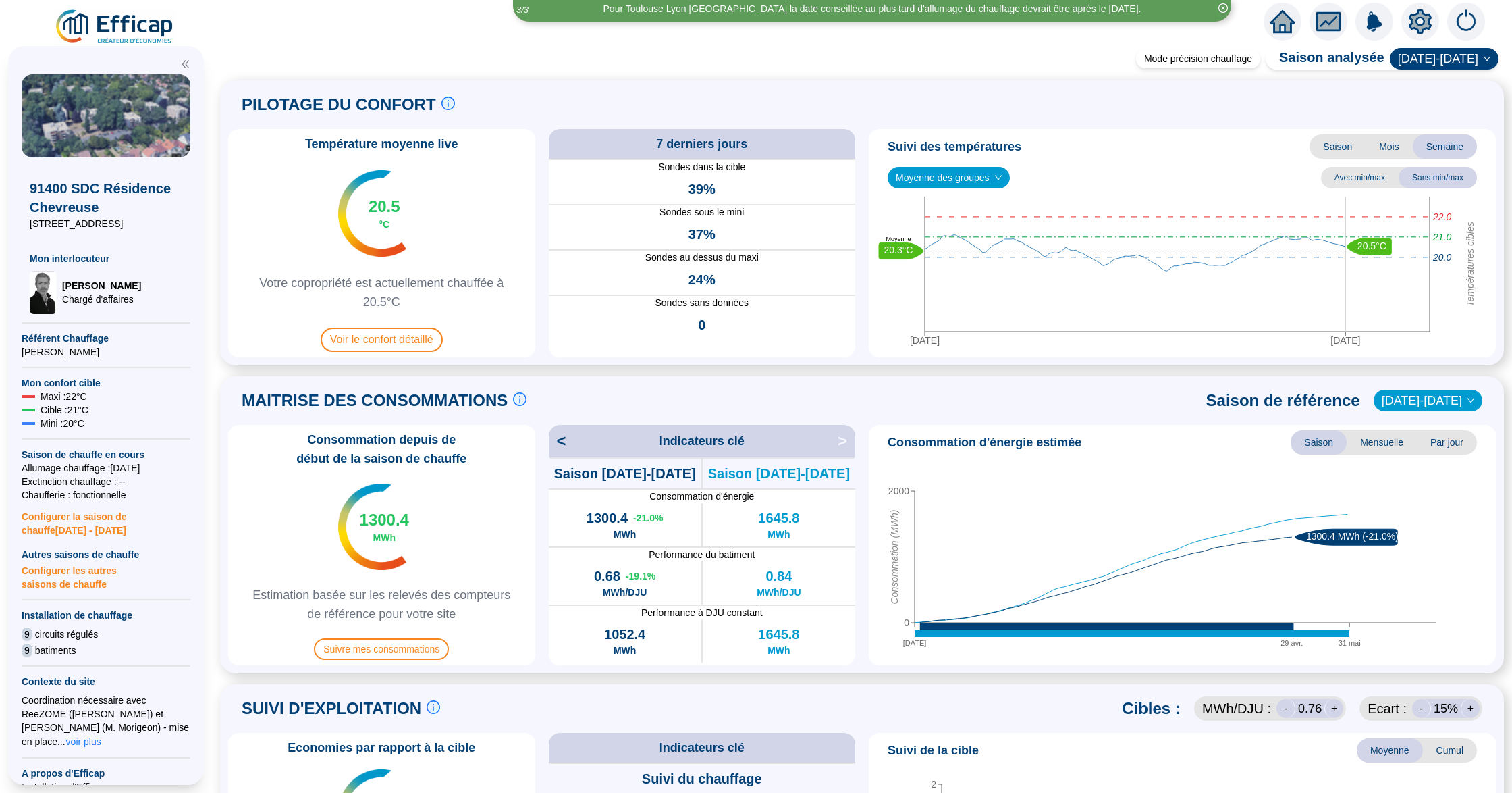
click at [113, 35] on img at bounding box center [115, 27] width 122 height 38
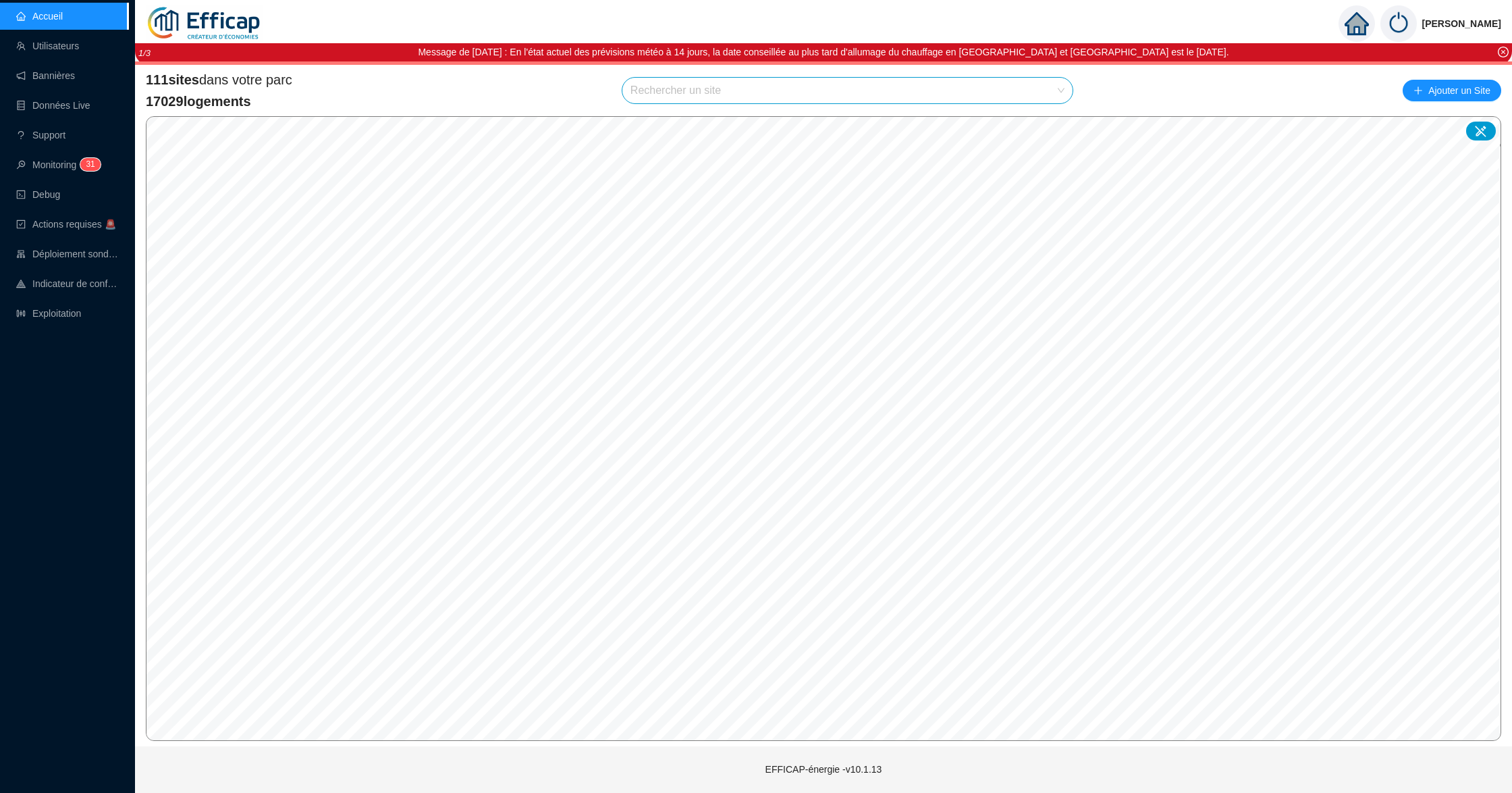
click at [657, 87] on input "search" at bounding box center [841, 91] width 422 height 26
type input "ciel"
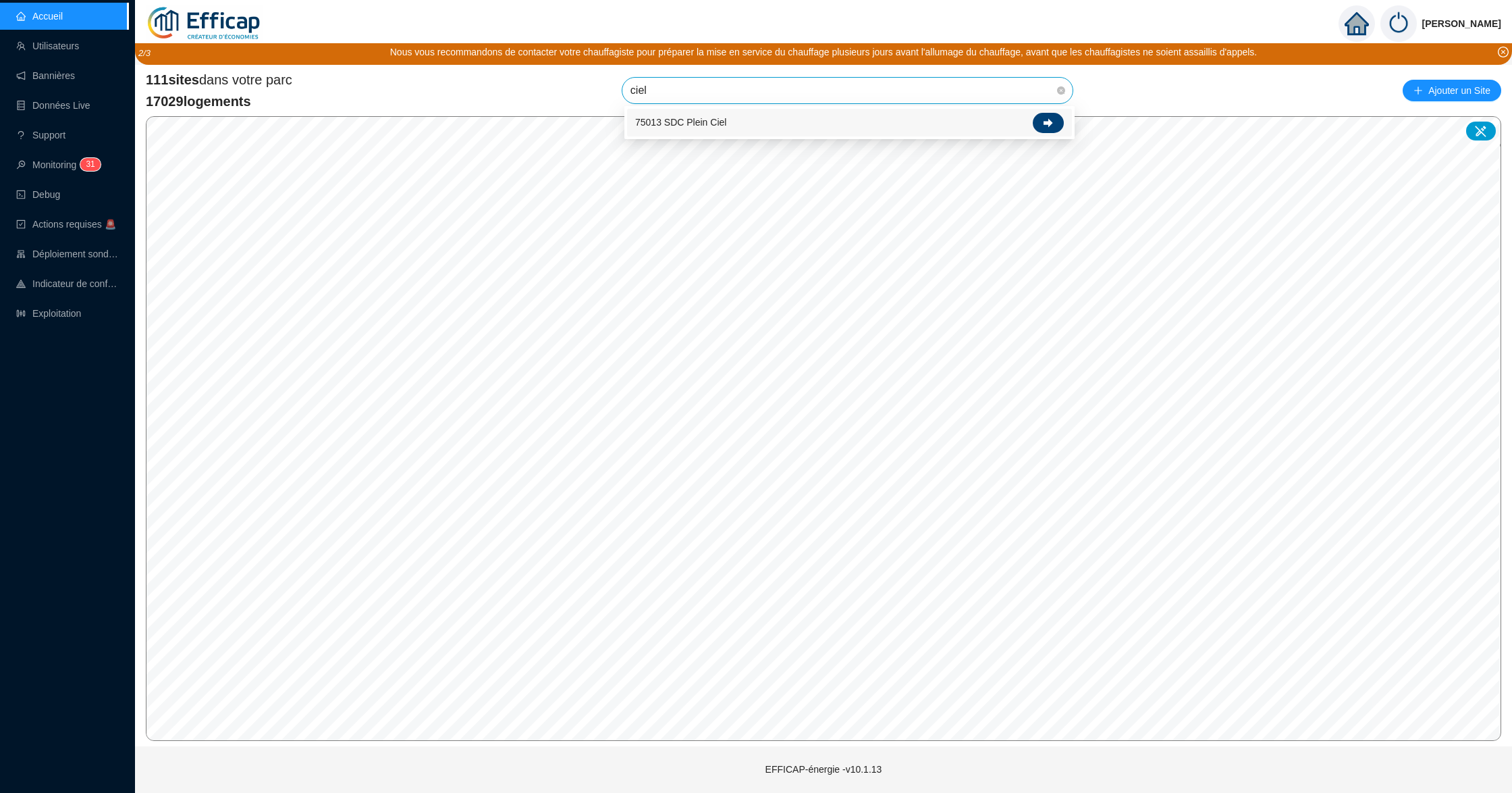
click at [1053, 117] on div at bounding box center [1048, 122] width 31 height 20
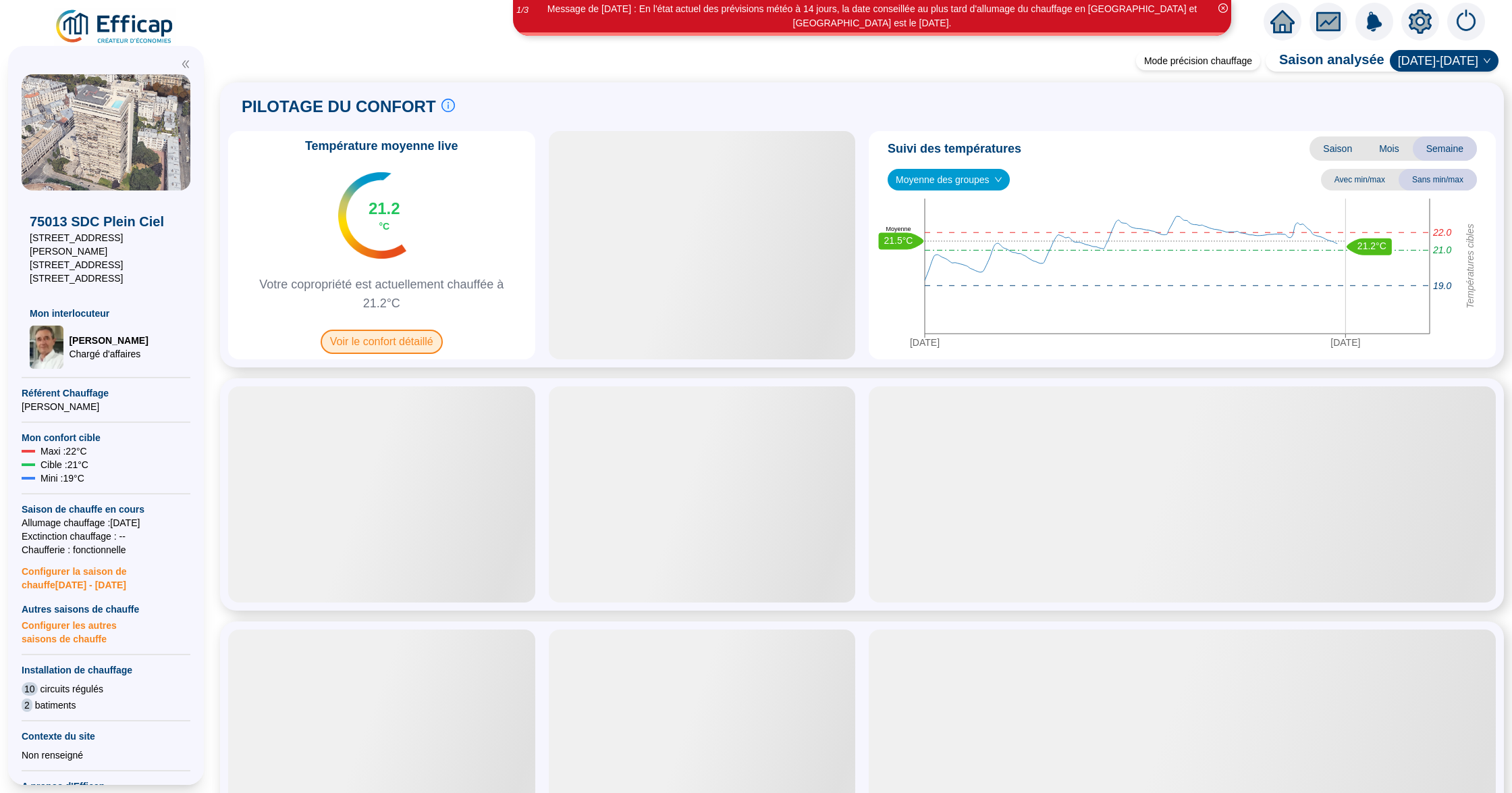
click at [356, 336] on span "Voir le confort détaillé" at bounding box center [381, 342] width 122 height 24
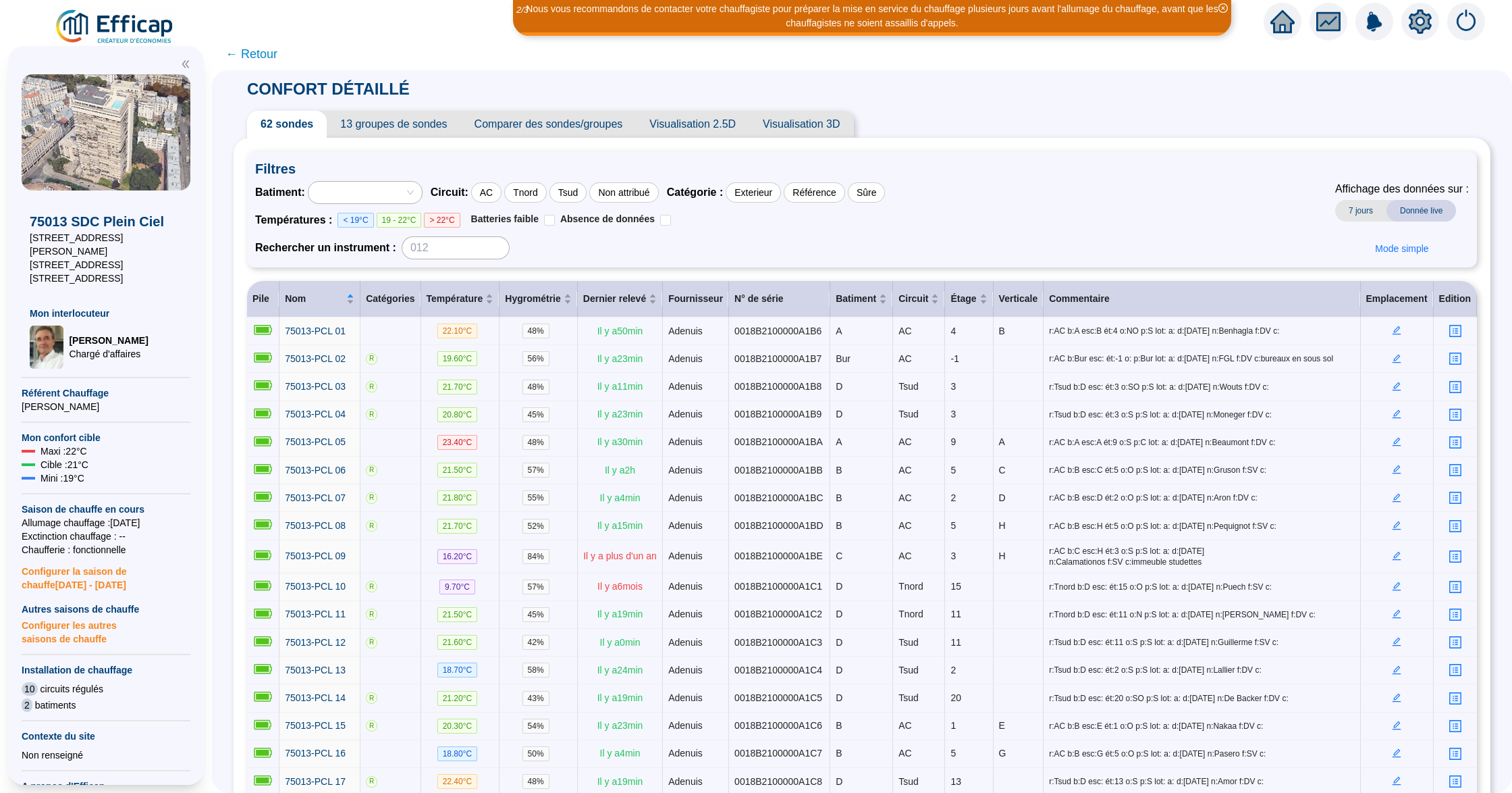
click at [562, 127] on span "Comparer des sondes/groupes" at bounding box center [548, 124] width 175 height 27
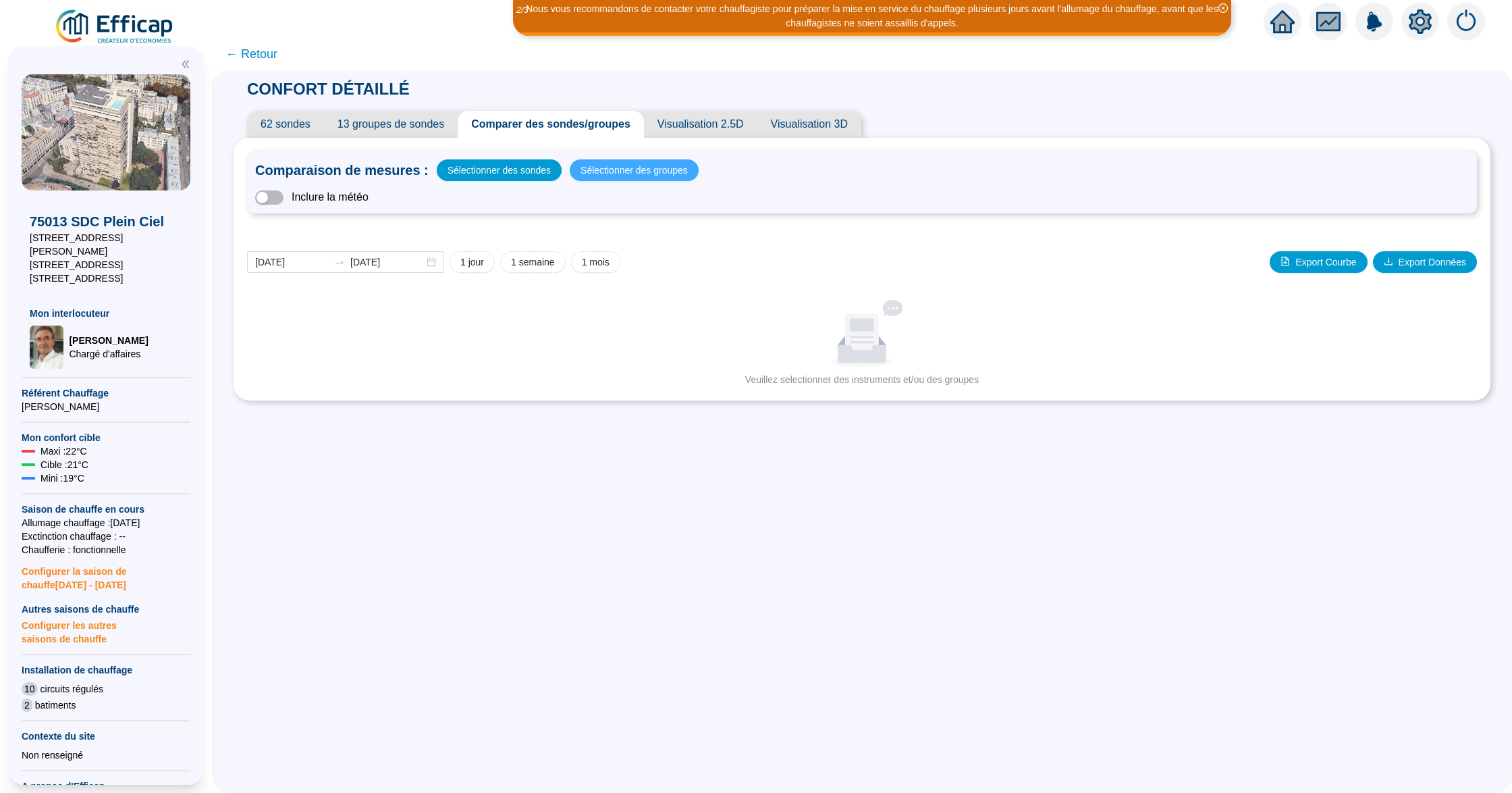
click at [612, 175] on span "Sélectionner des groupes" at bounding box center [634, 170] width 107 height 19
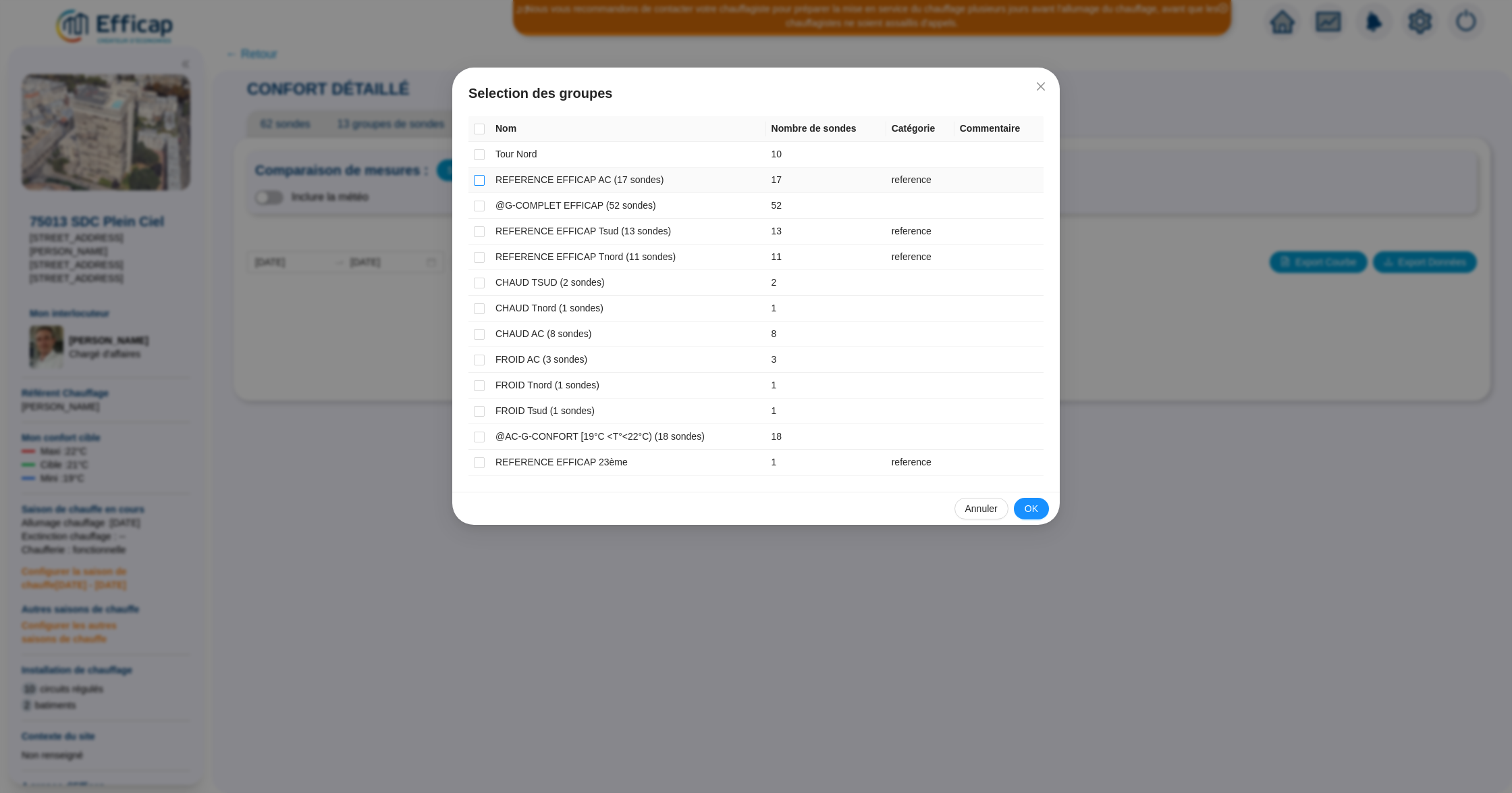
click at [484, 179] on input "checkbox" at bounding box center [478, 179] width 11 height 11
checkbox input "true"
click at [474, 230] on input "checkbox" at bounding box center [478, 231] width 11 height 11
checkbox input "true"
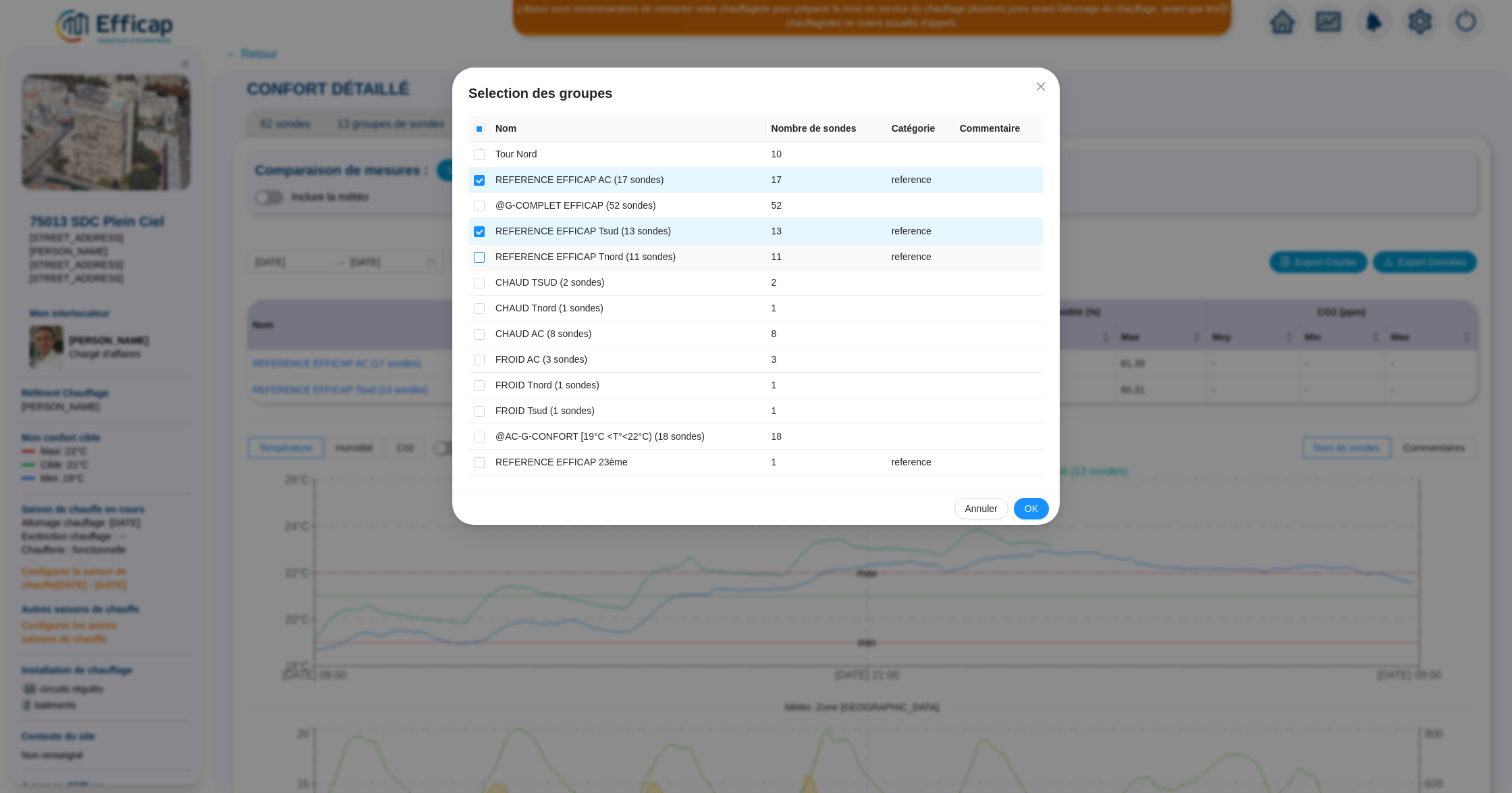
click at [479, 258] on input "checkbox" at bounding box center [478, 257] width 11 height 11
checkbox input "true"
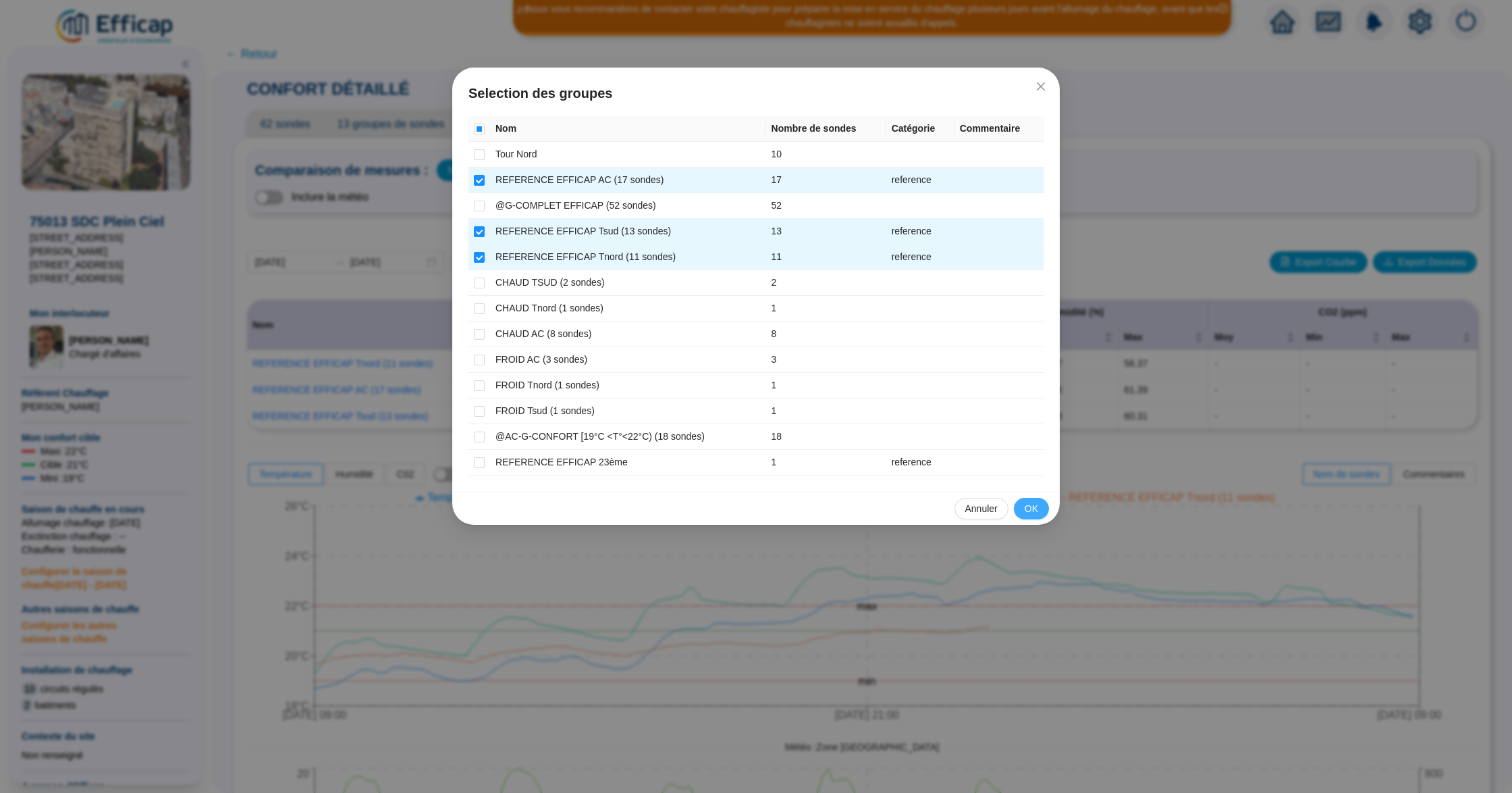
click at [1038, 511] on button "OK" at bounding box center [1030, 508] width 35 height 22
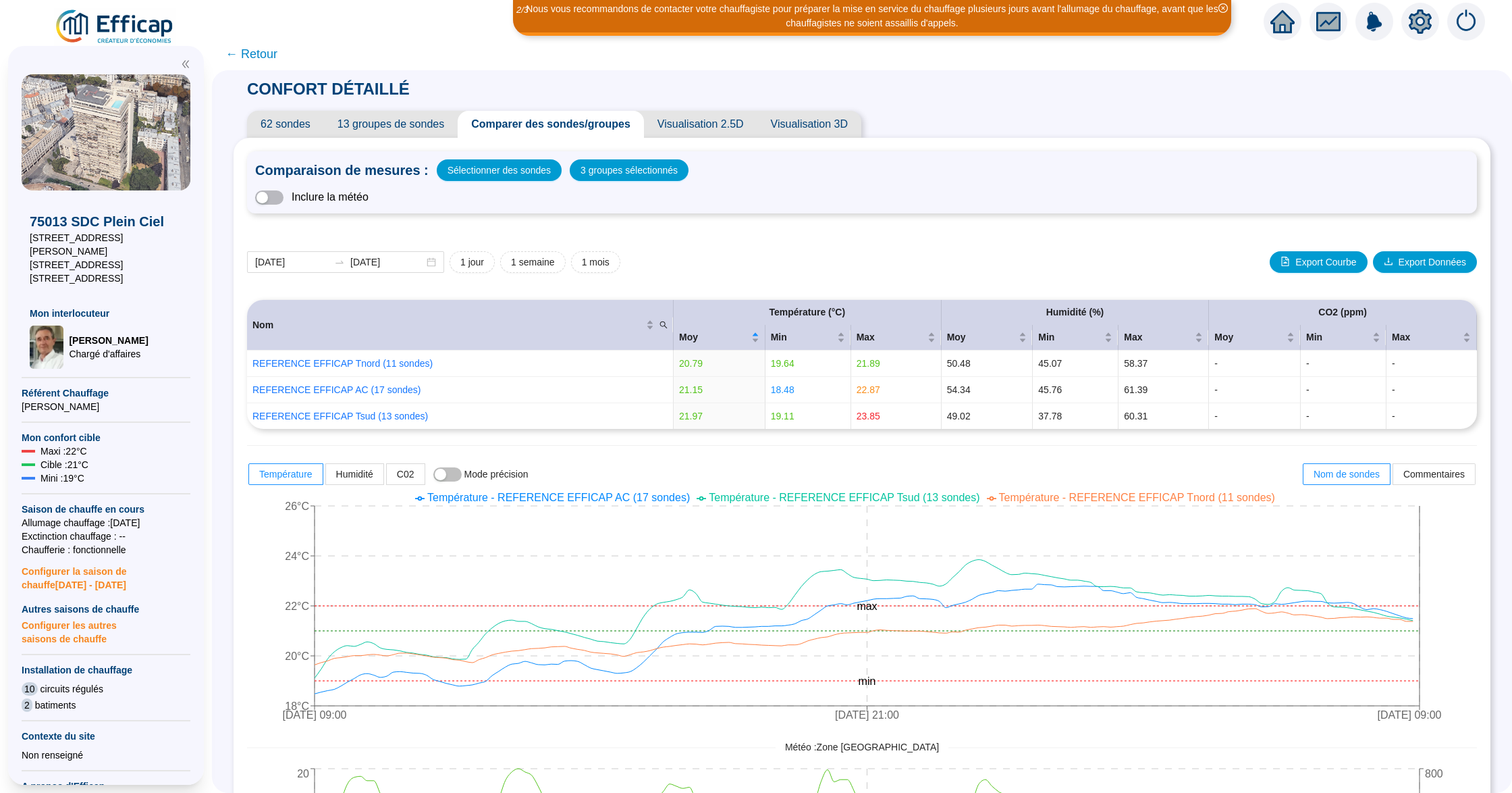
click at [271, 52] on span "← Retour" at bounding box center [251, 53] width 52 height 19
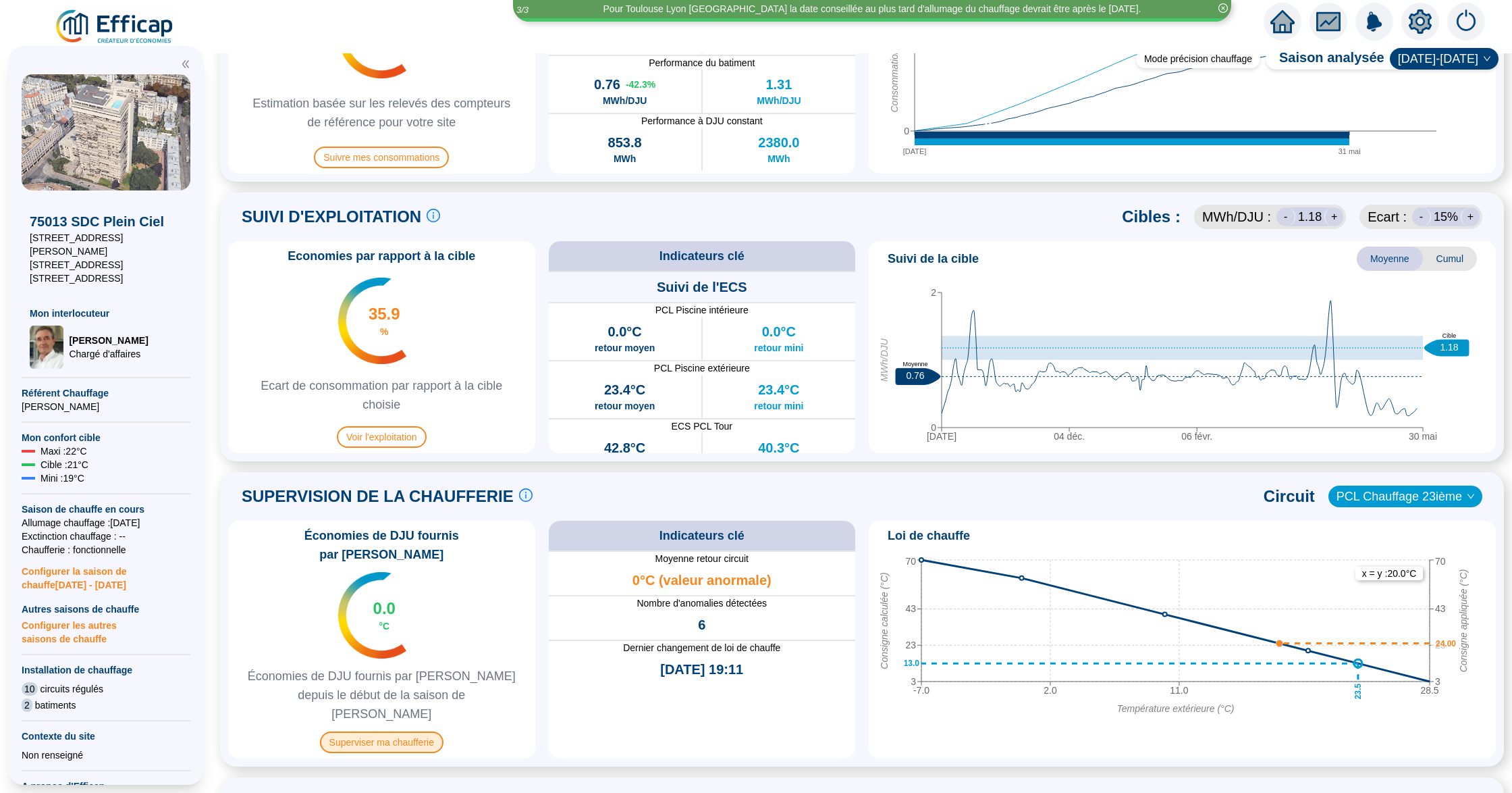
scroll to position [630, 0]
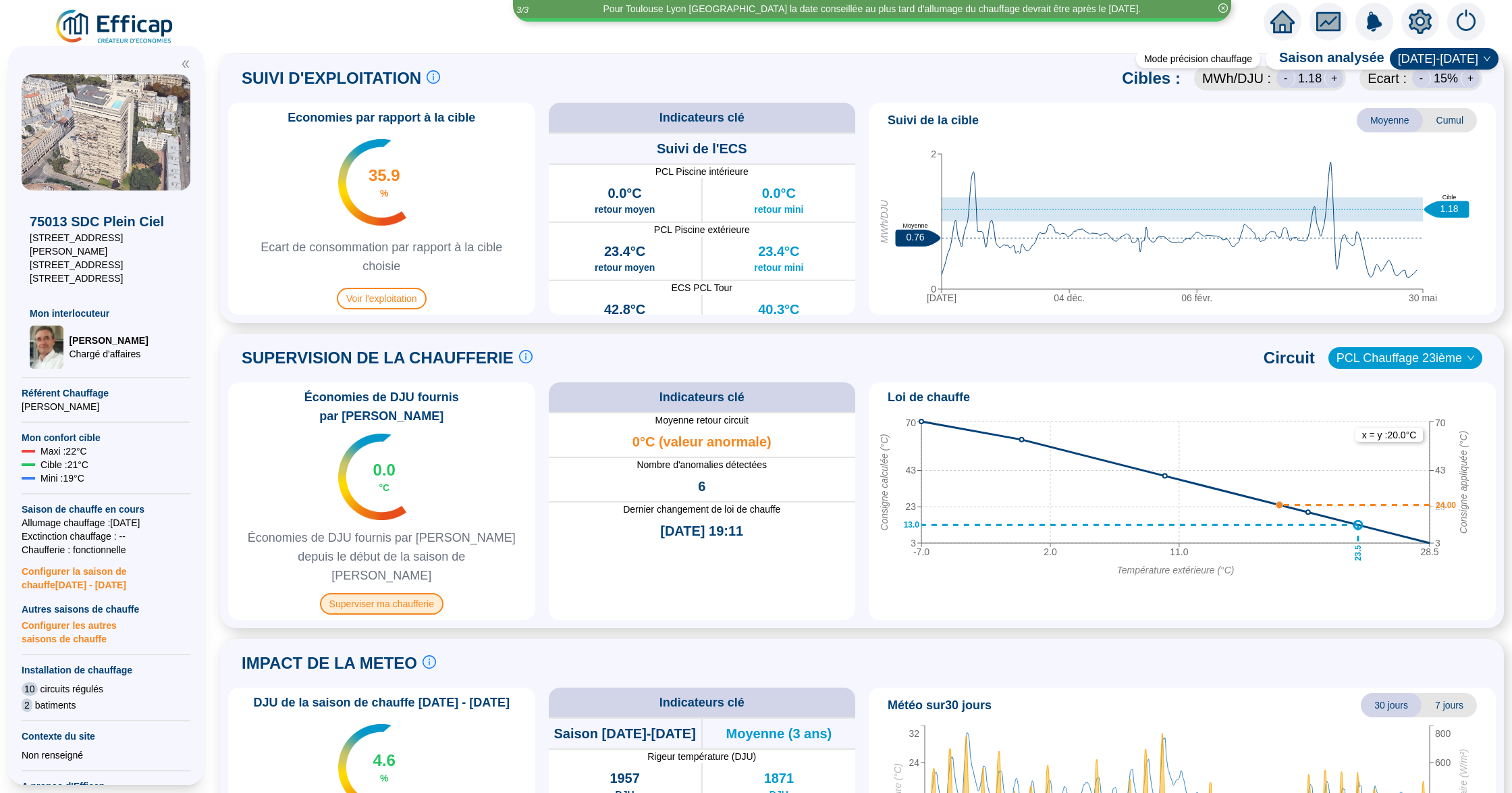
click at [414, 593] on span "Superviser ma chaufferie" at bounding box center [381, 603] width 124 height 22
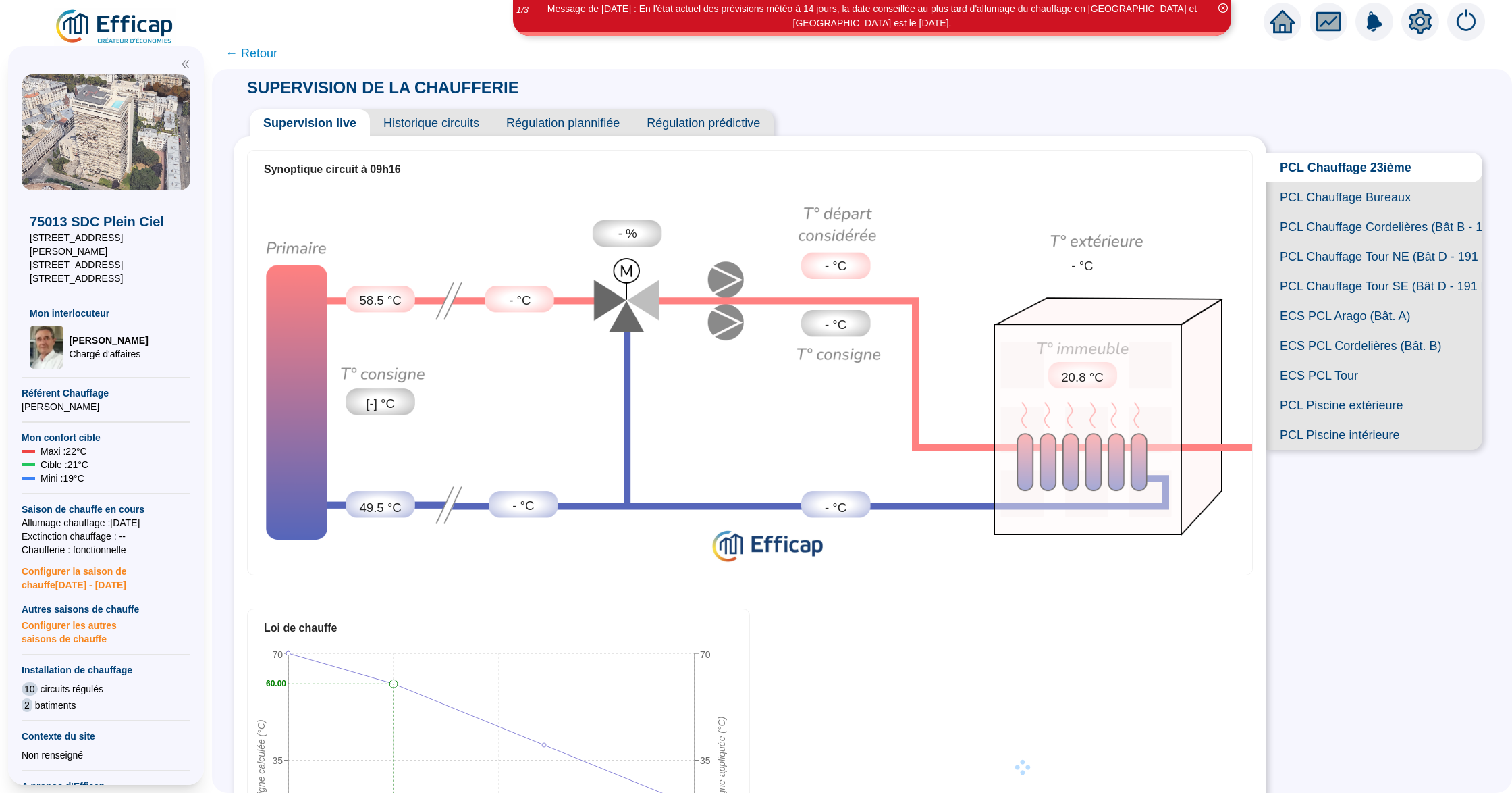
click at [444, 129] on span "Historique circuits" at bounding box center [432, 122] width 123 height 27
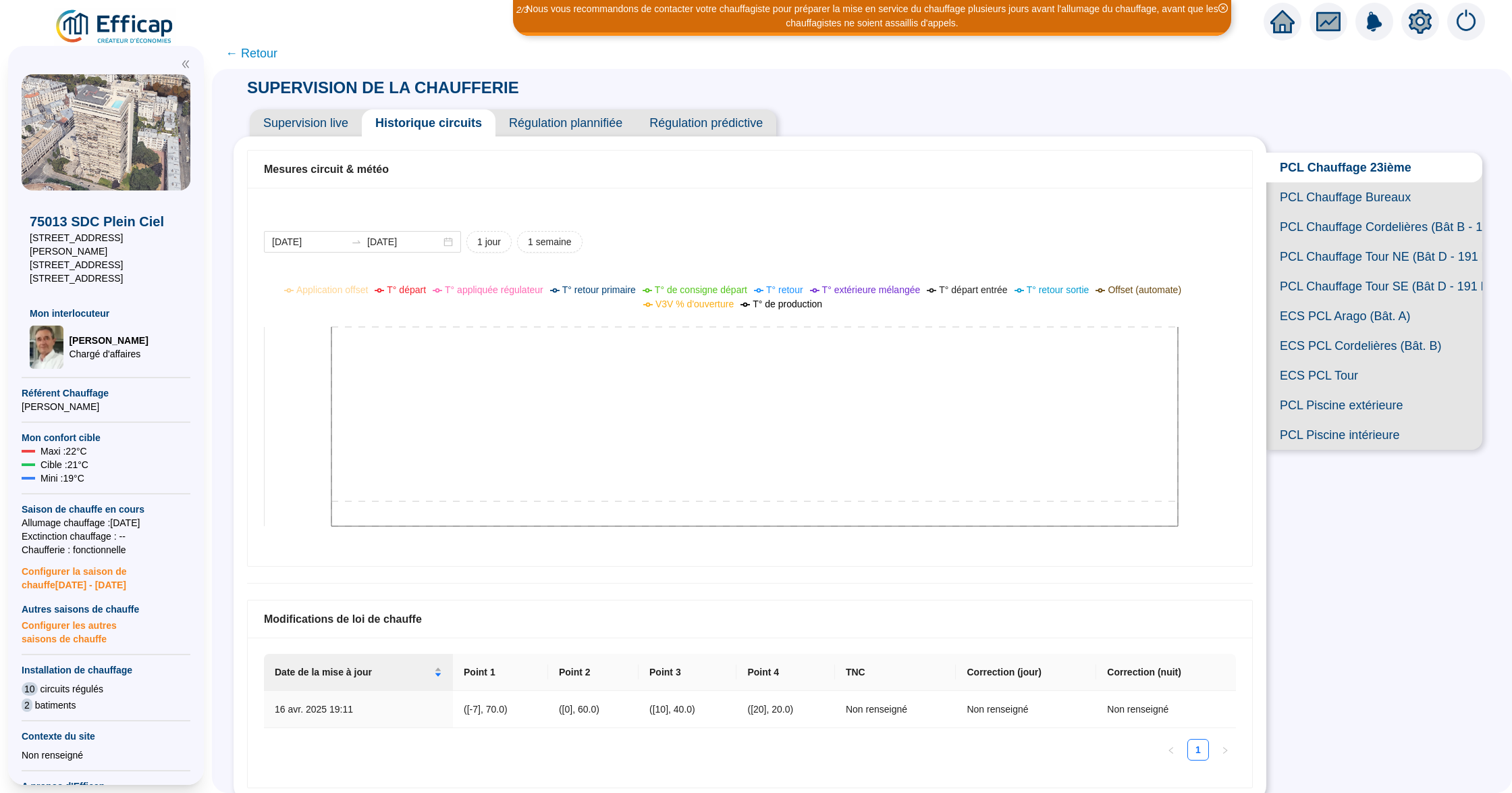
click at [571, 395] on icon at bounding box center [736, 415] width 944 height 270
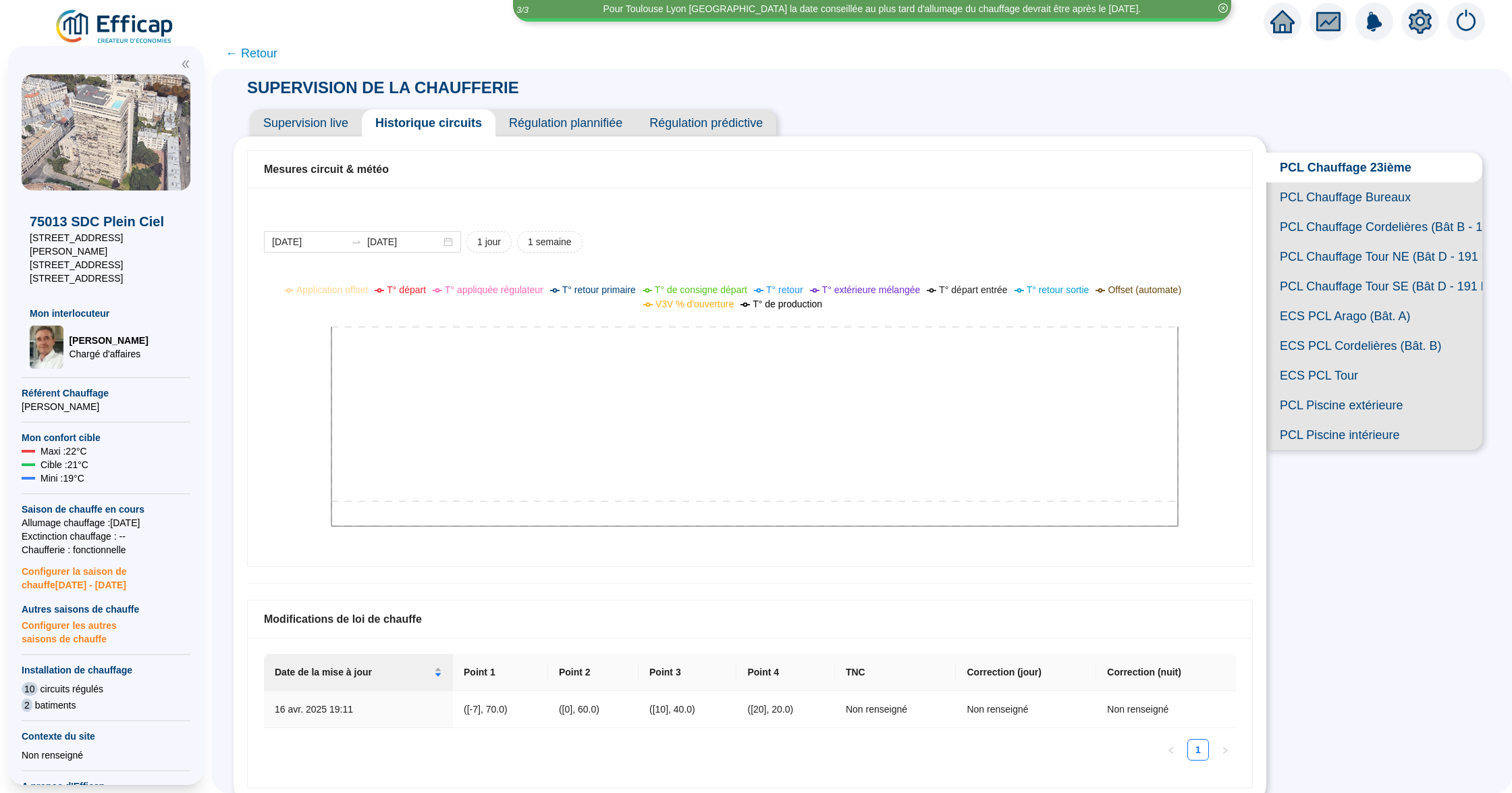
click at [332, 121] on span "Supervision live" at bounding box center [305, 122] width 112 height 27
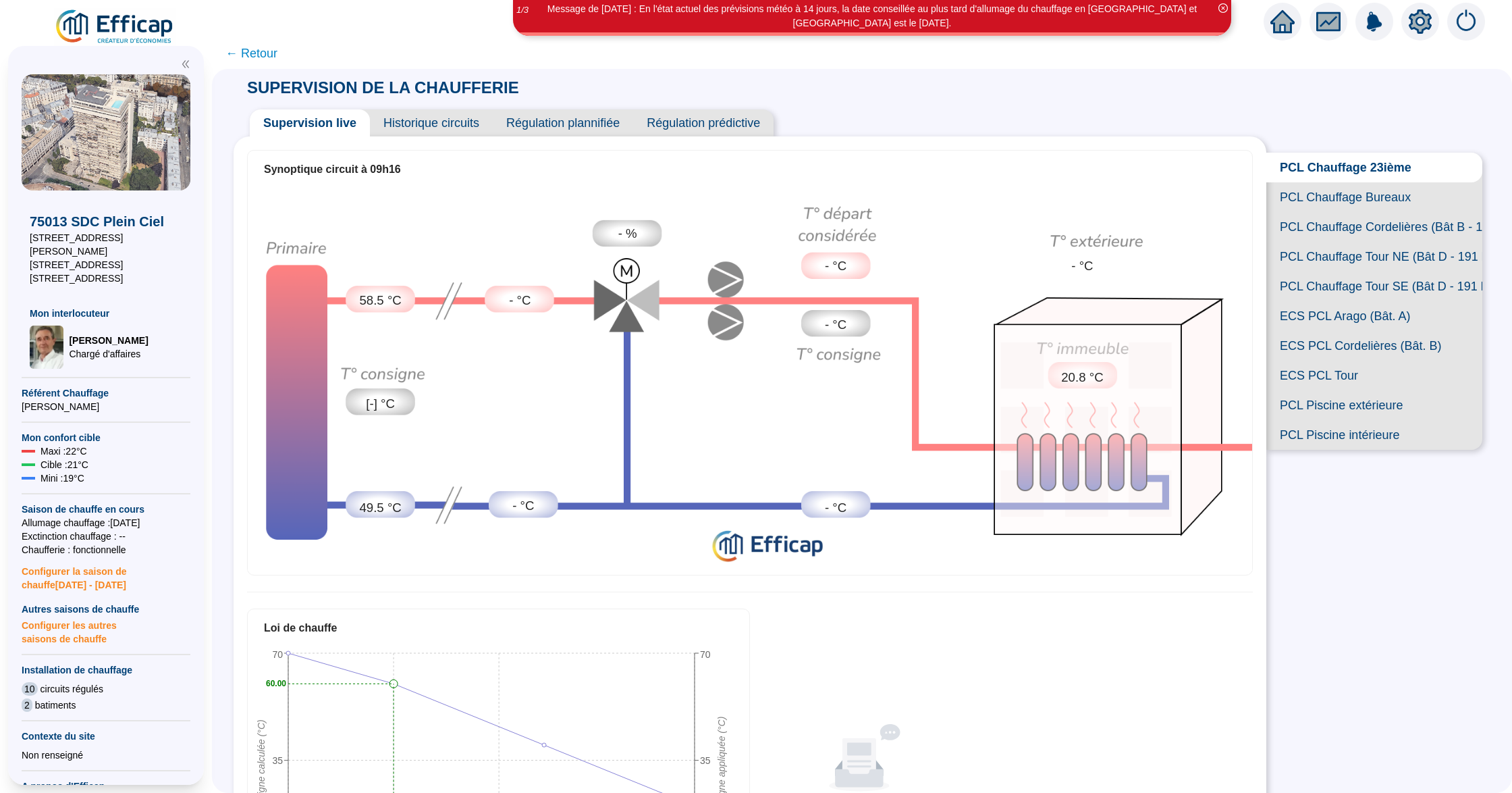
click at [460, 123] on span "Historique circuits" at bounding box center [432, 122] width 123 height 27
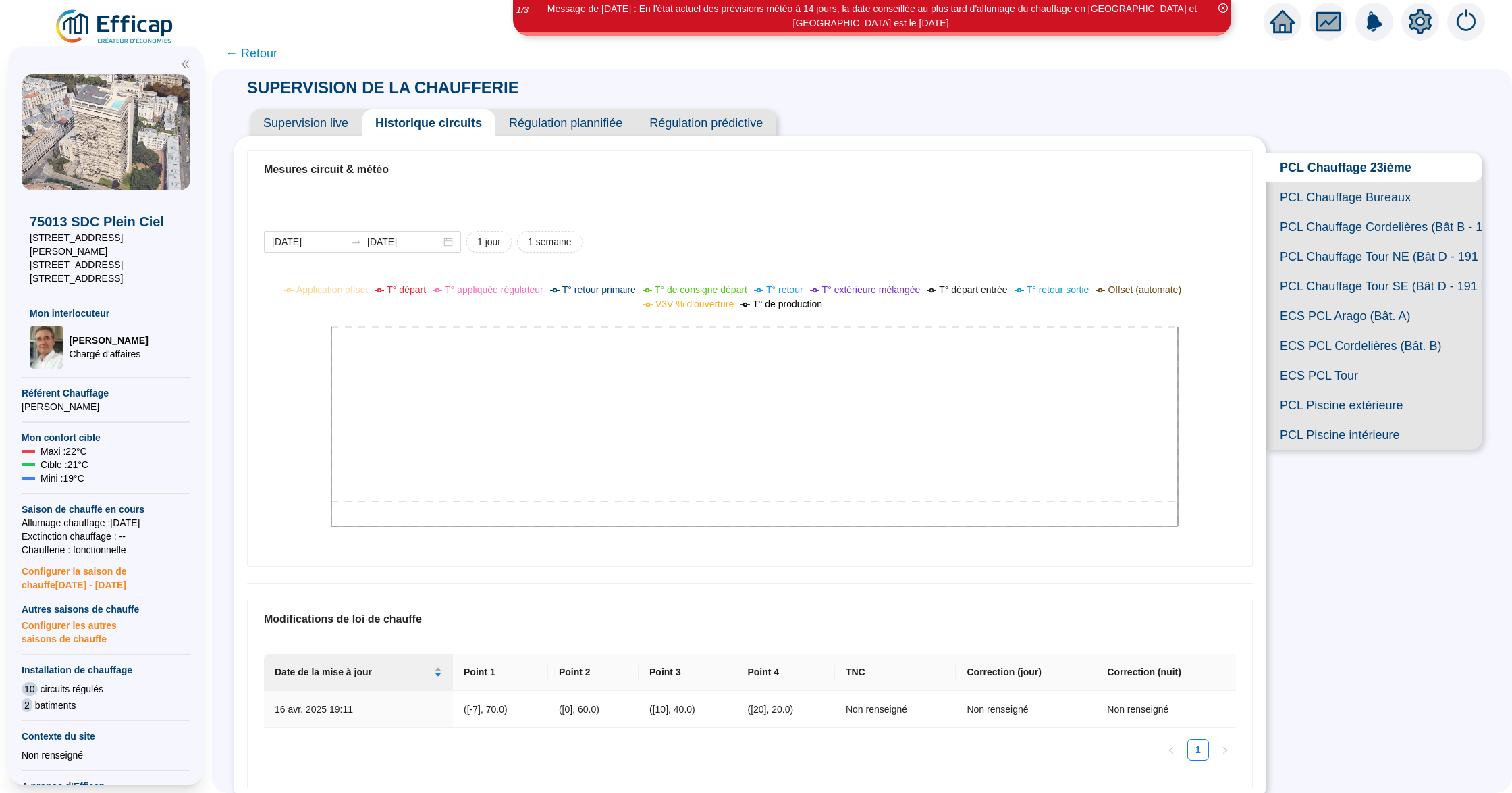
click at [1291, 242] on span "PCL Chauffage Cordelières (Bât B - 109 lots)" at bounding box center [1374, 226] width 216 height 30
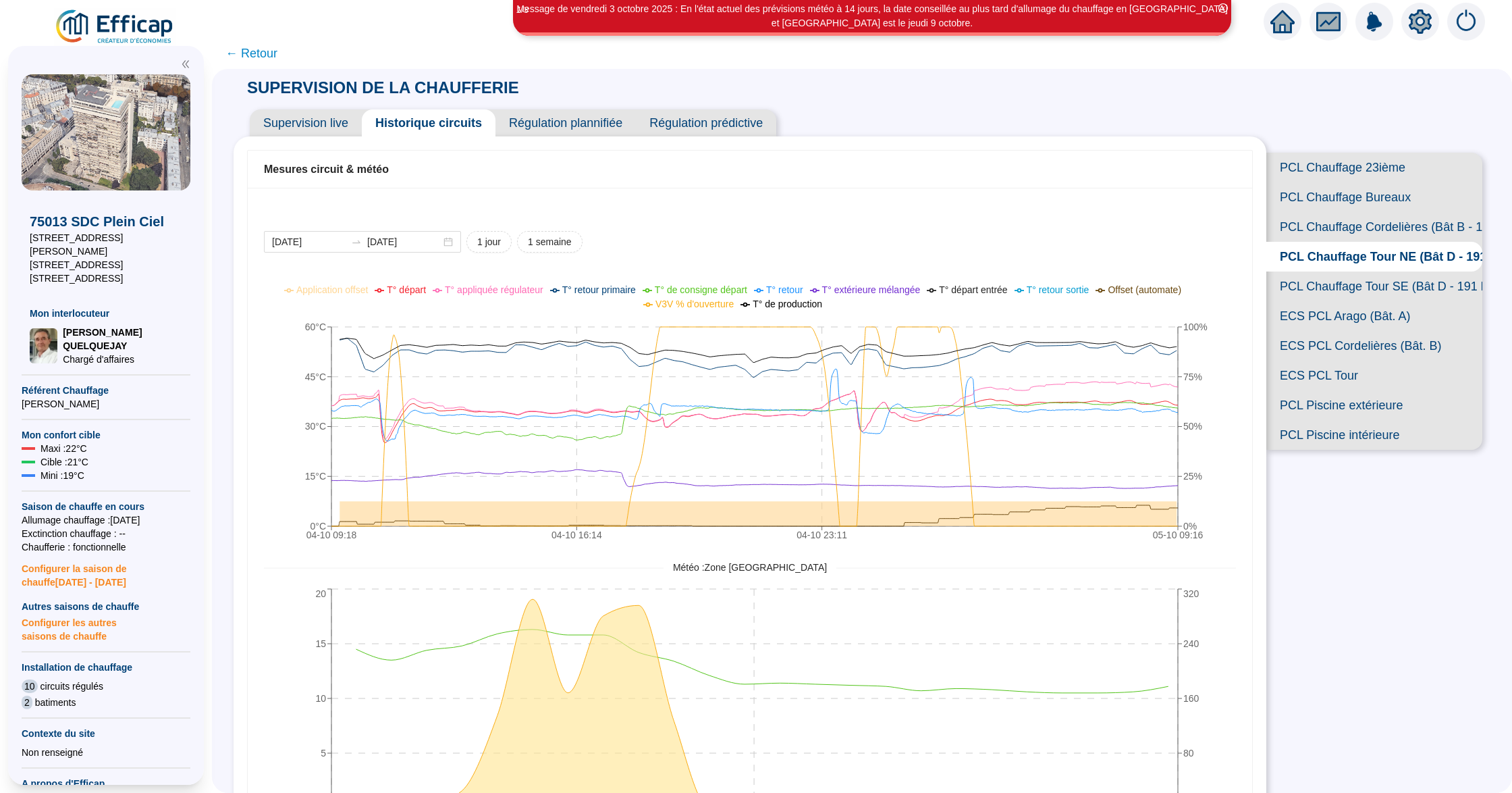
click at [264, 54] on span "← Retour" at bounding box center [251, 53] width 52 height 19
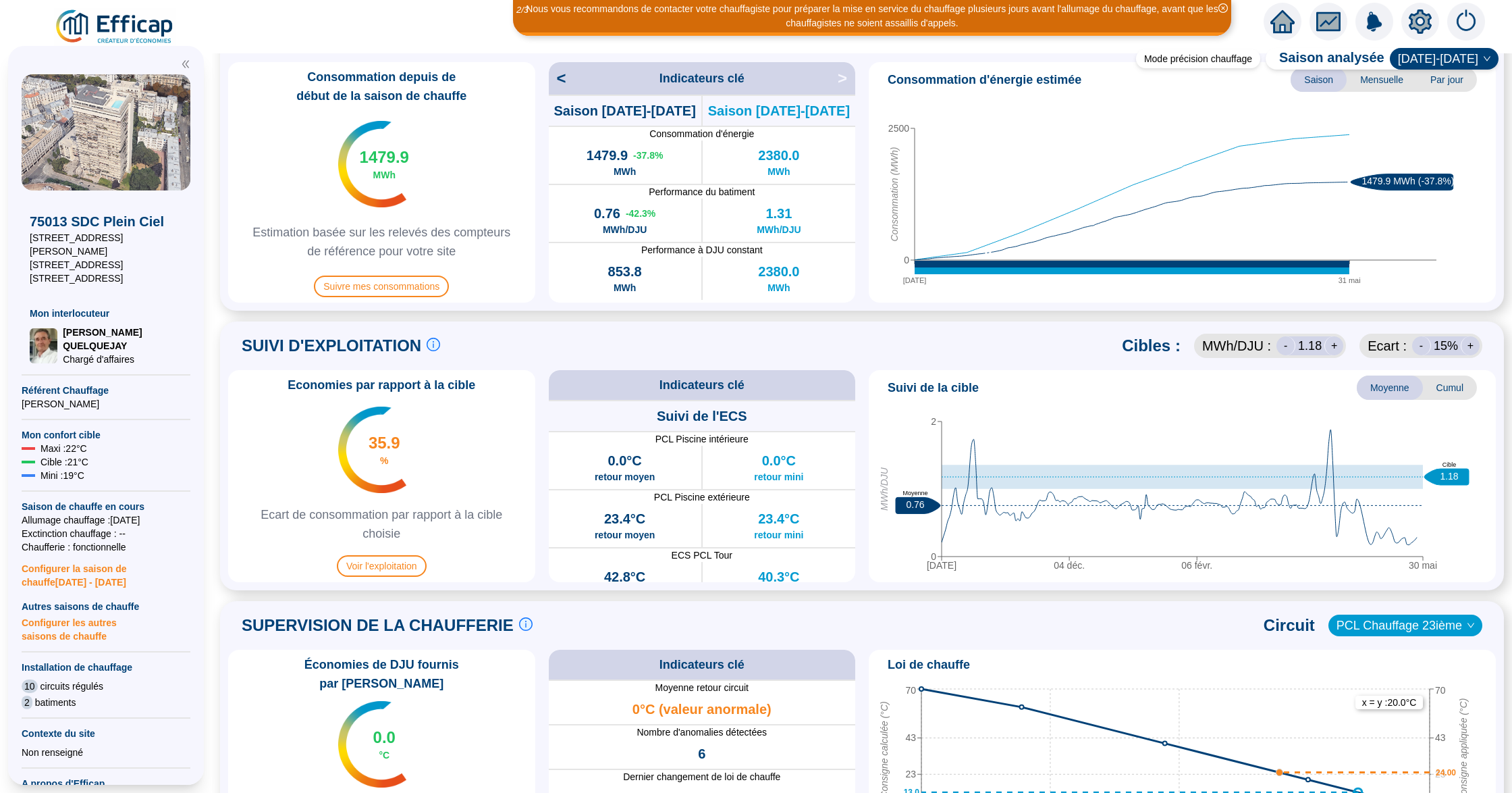
scroll to position [540, 0]
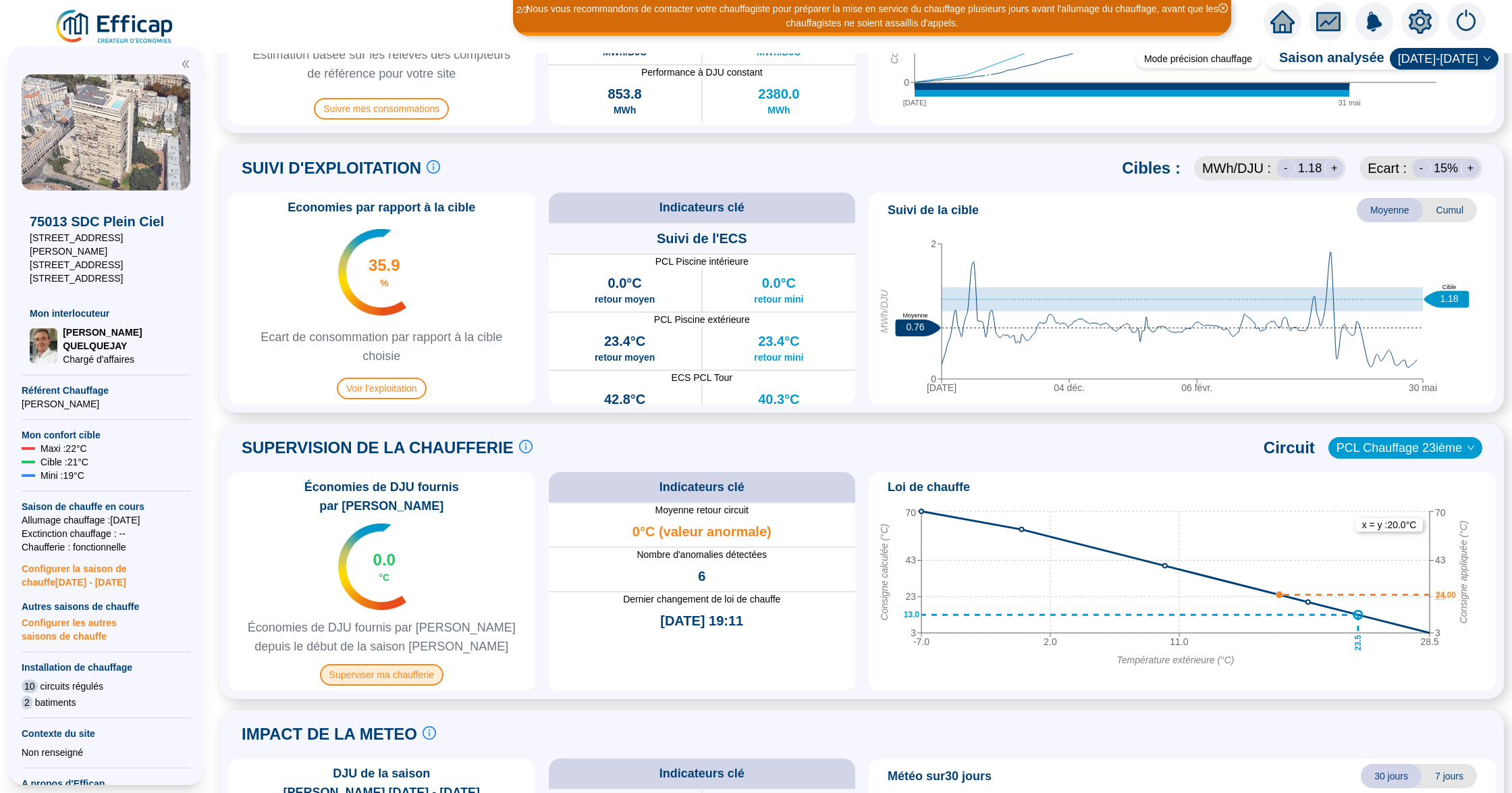
click at [401, 664] on span "Superviser ma chaufferie" at bounding box center [381, 674] width 124 height 22
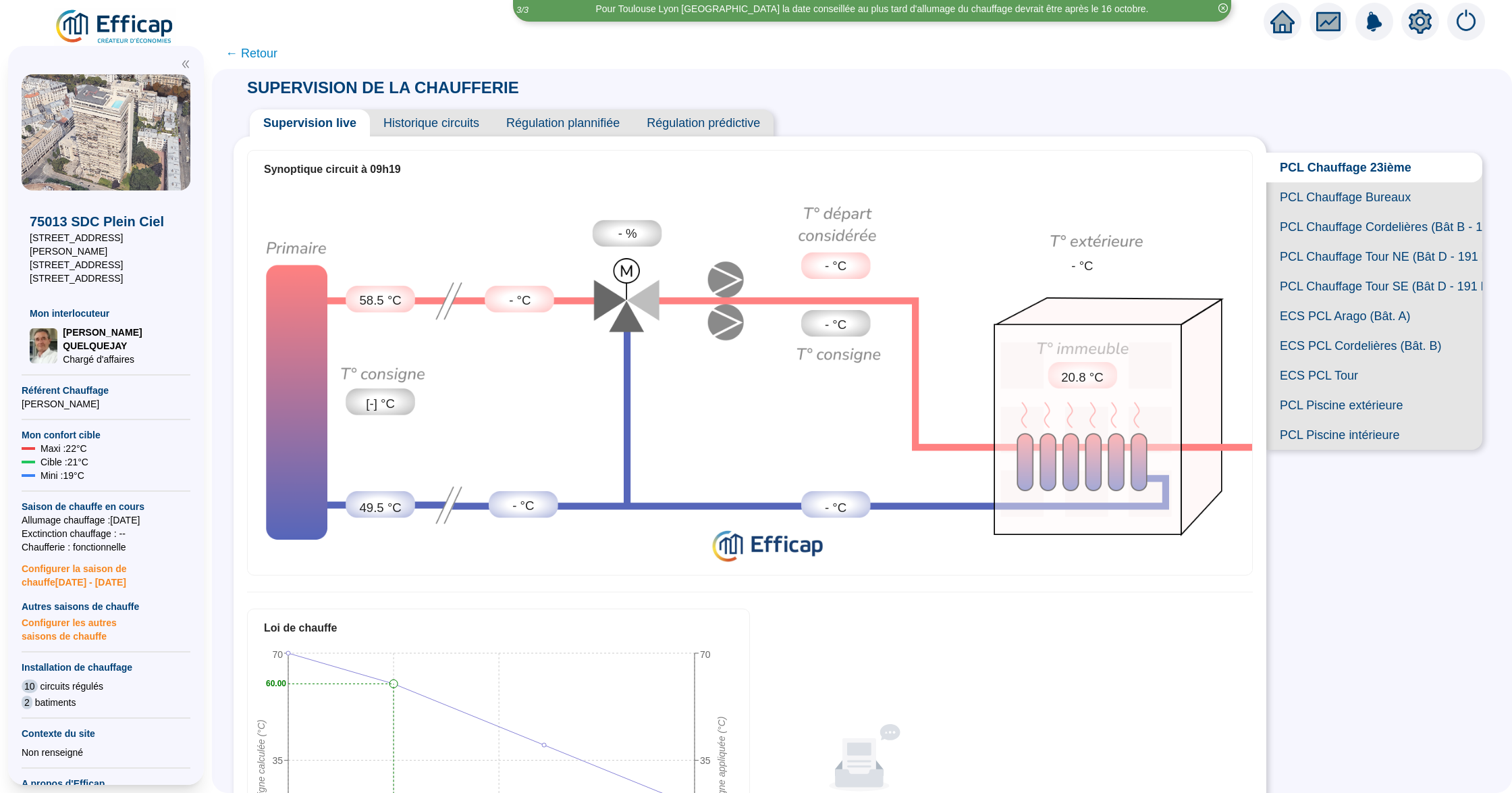
click at [1315, 272] on span "PCL Chauffage Tour NE (Bât D - 191 lots/2)" at bounding box center [1374, 256] width 216 height 30
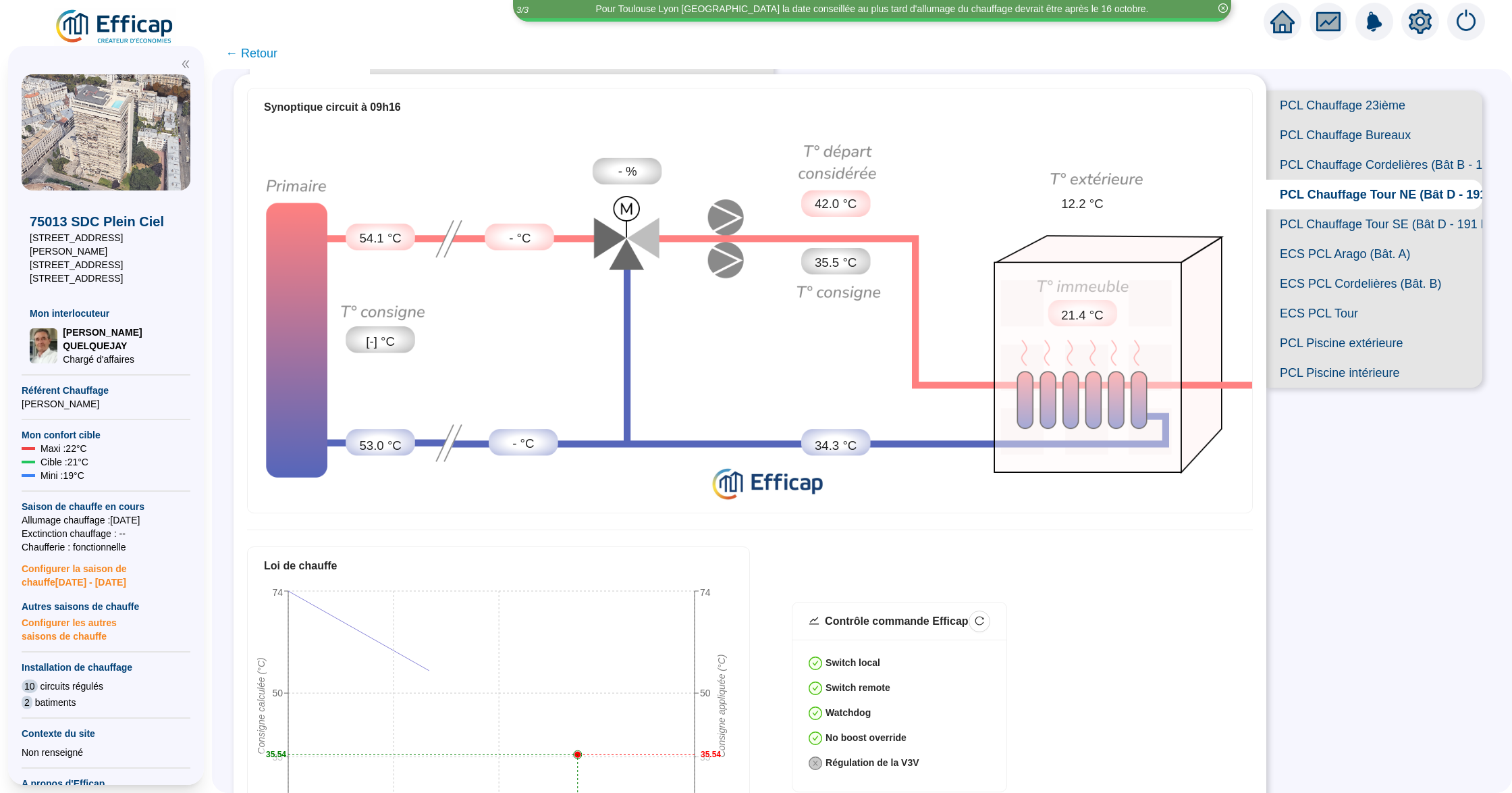
scroll to position [179, 0]
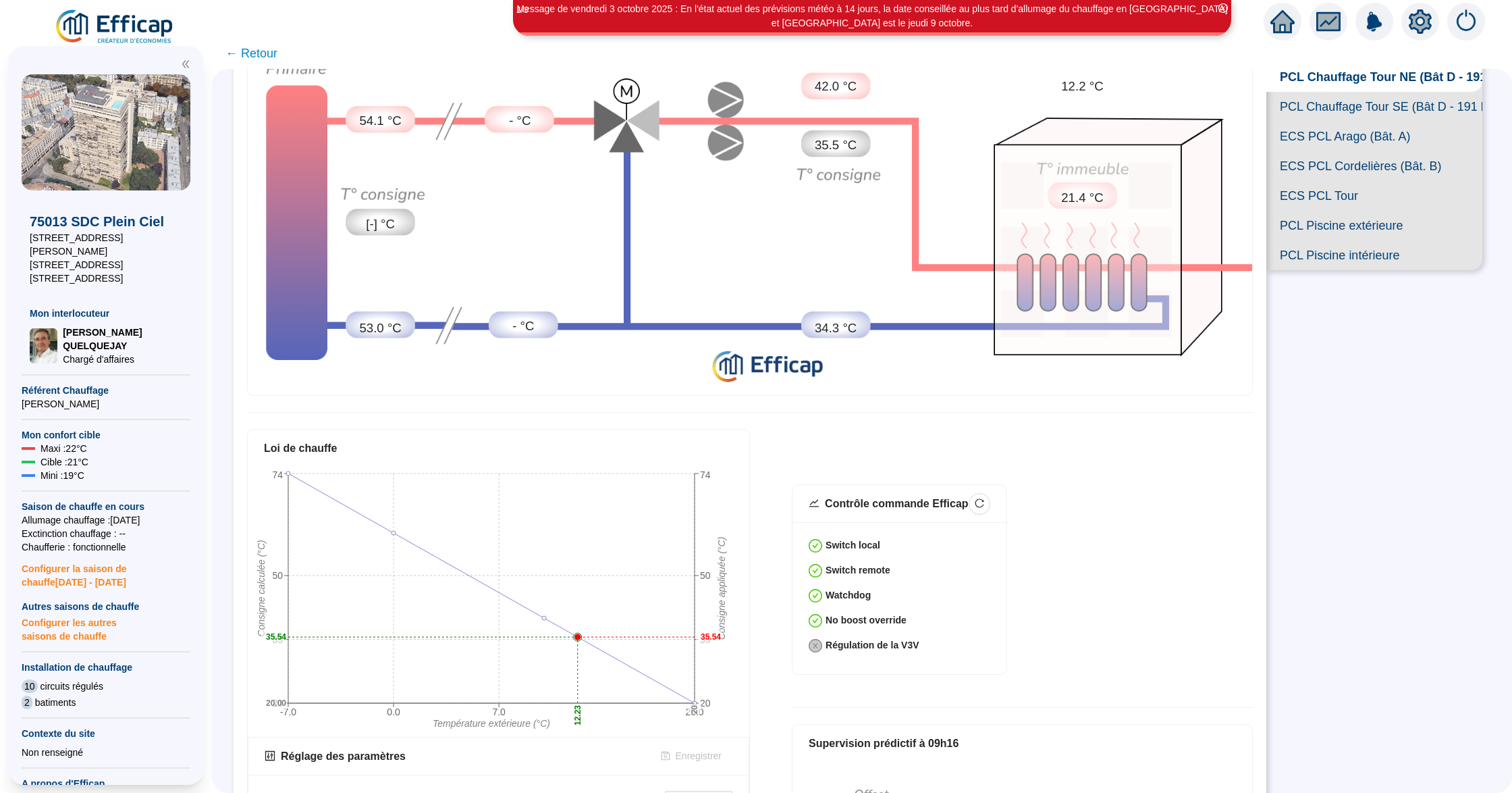
click at [1370, 121] on span "PCL Chauffage Tour SE (Bât D - 191 lots/2)" at bounding box center [1374, 107] width 216 height 30
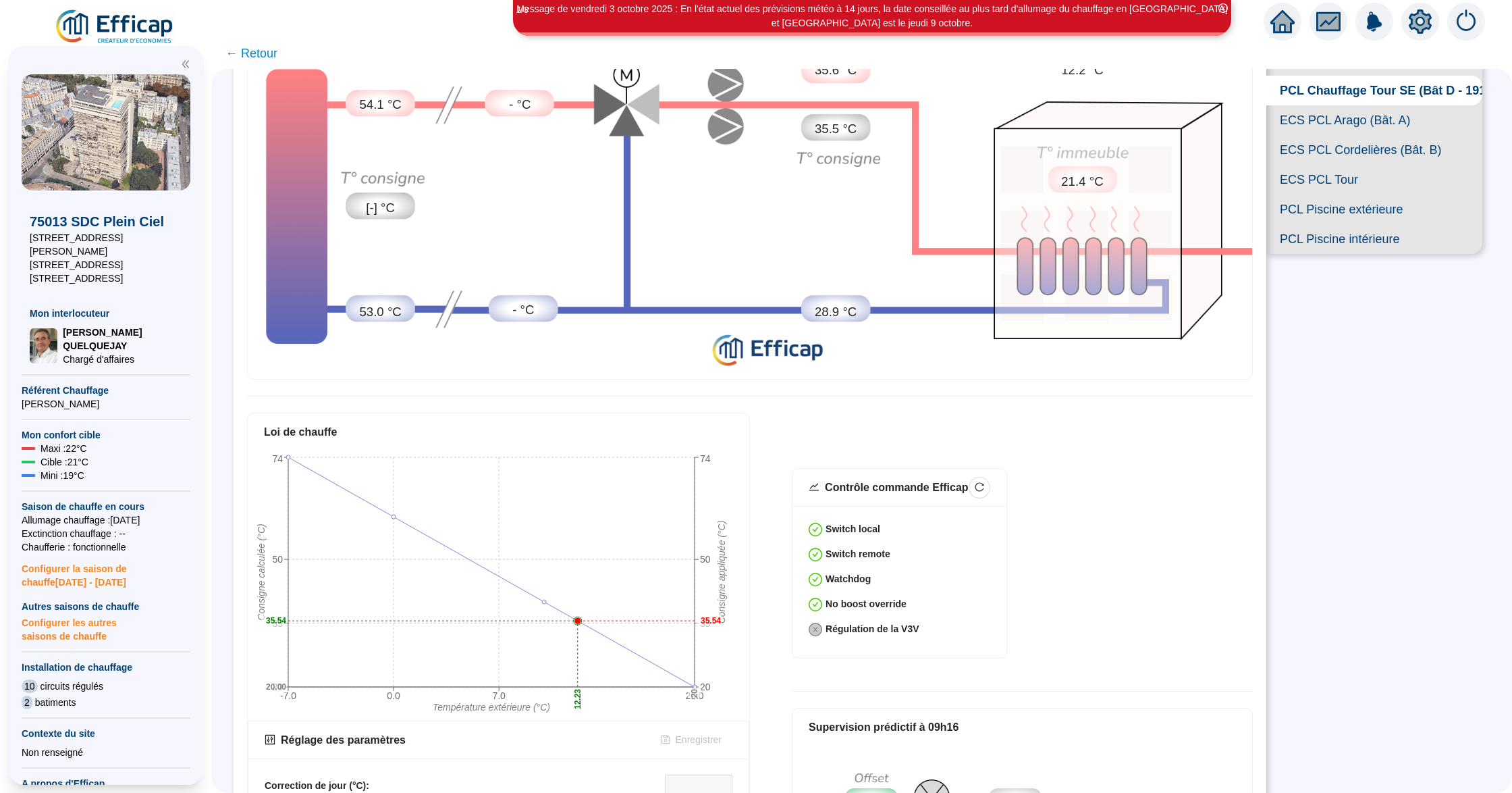
scroll to position [100, 0]
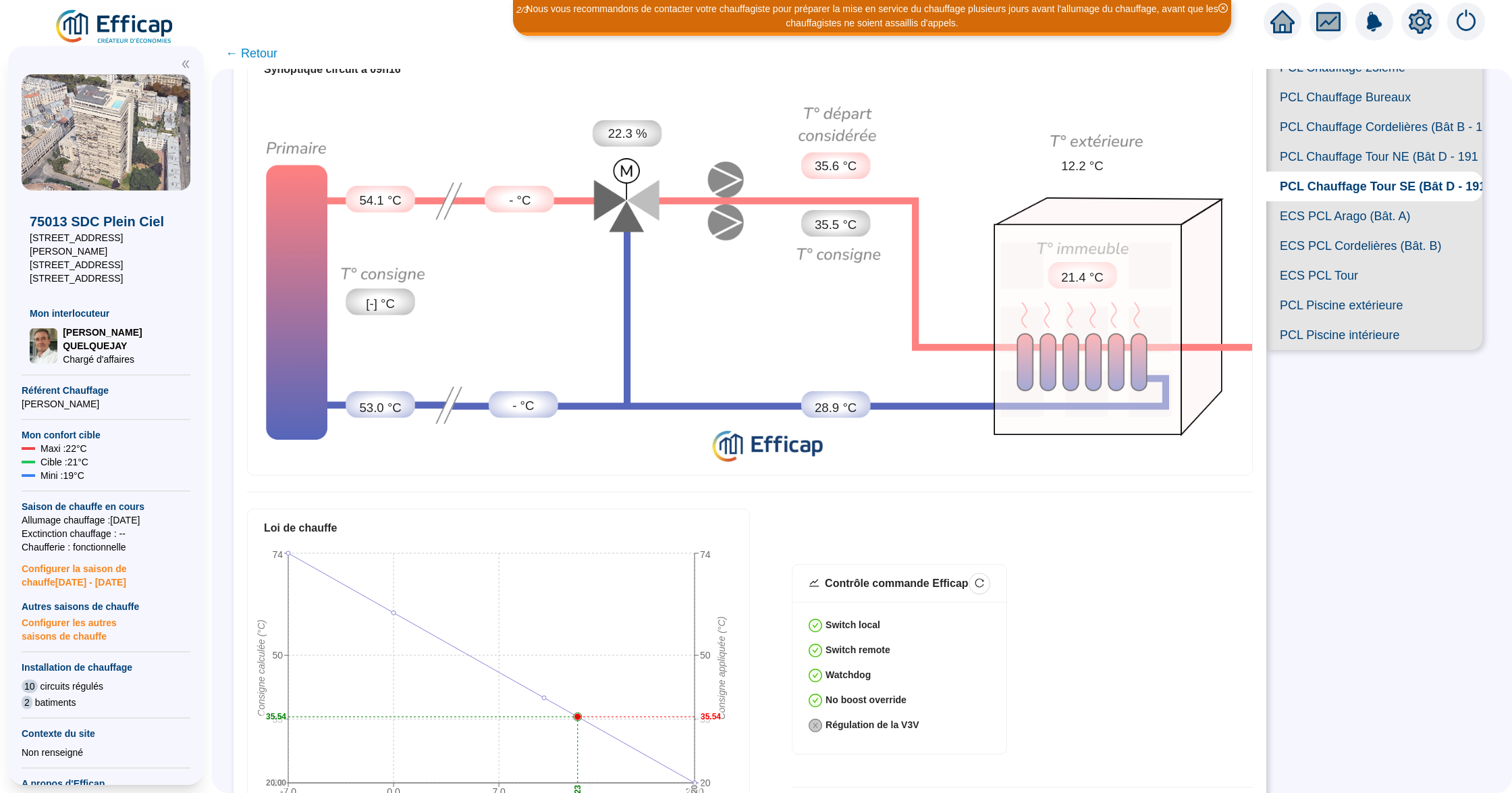
click at [1307, 171] on span "PCL Chauffage Tour NE (Bât D - 191 lots/2)" at bounding box center [1374, 156] width 216 height 30
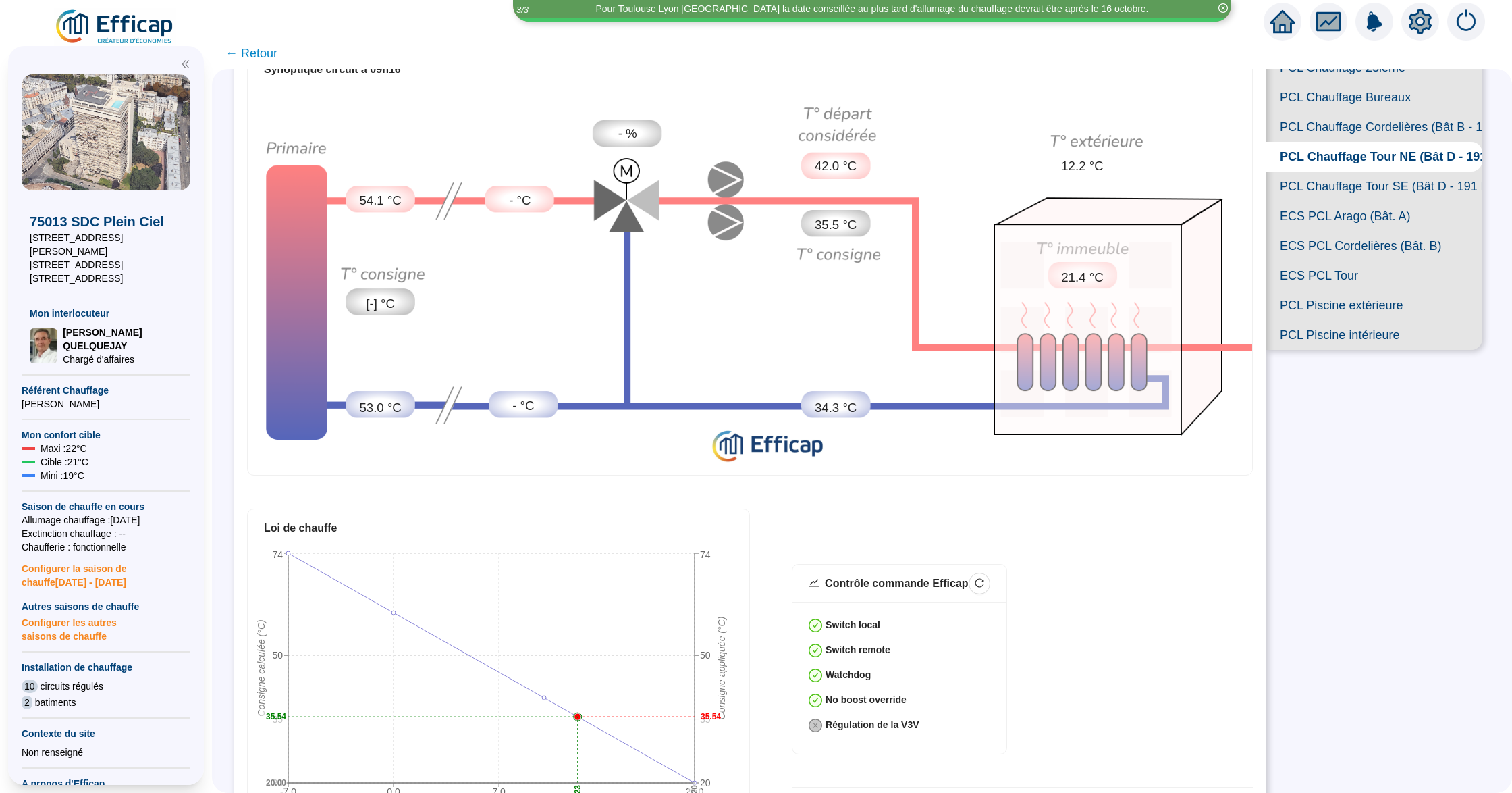
click at [1319, 201] on span "PCL Chauffage Tour SE (Bât D - 191 lots/2)" at bounding box center [1374, 186] width 216 height 30
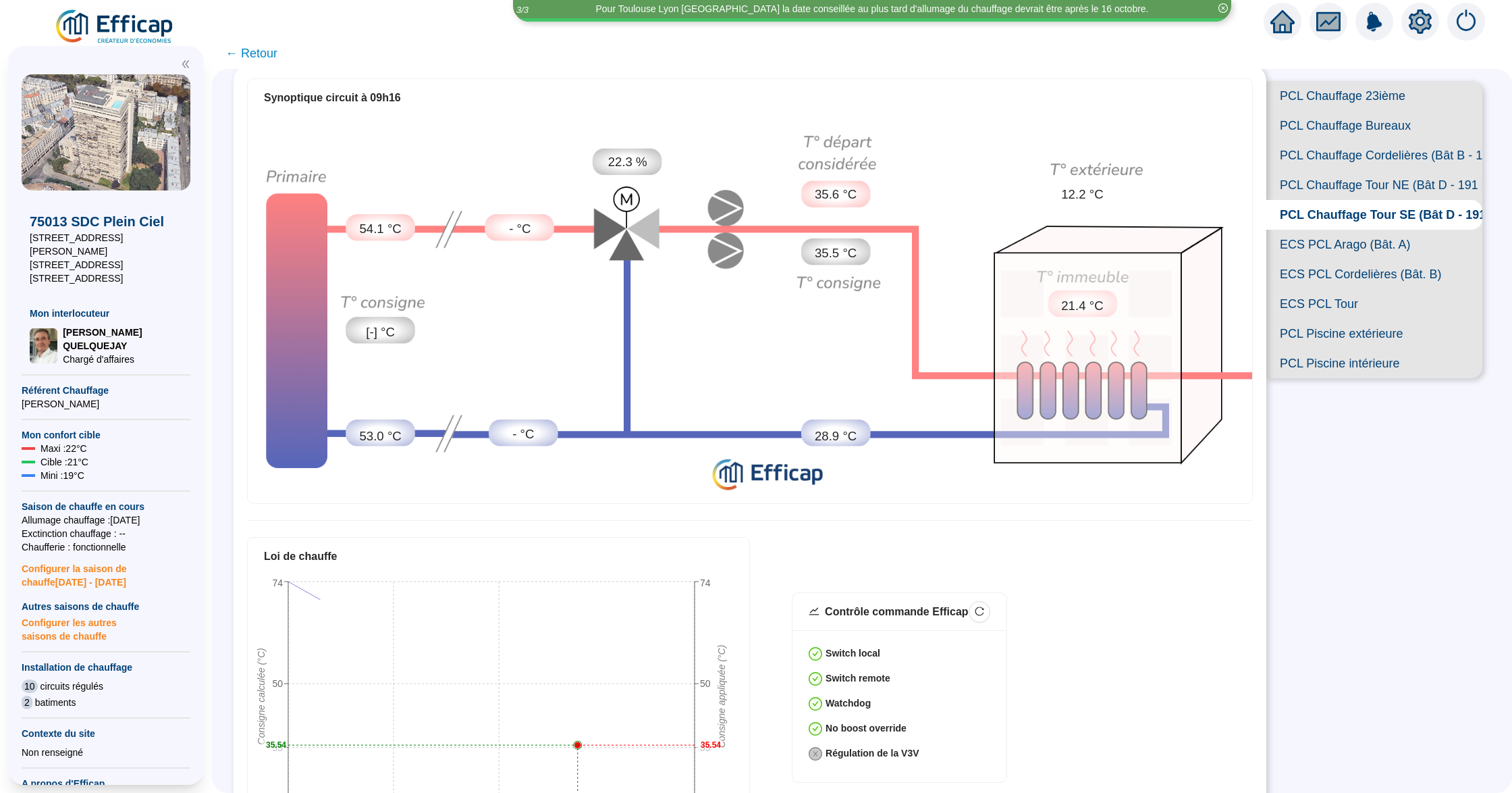
scroll to position [100, 0]
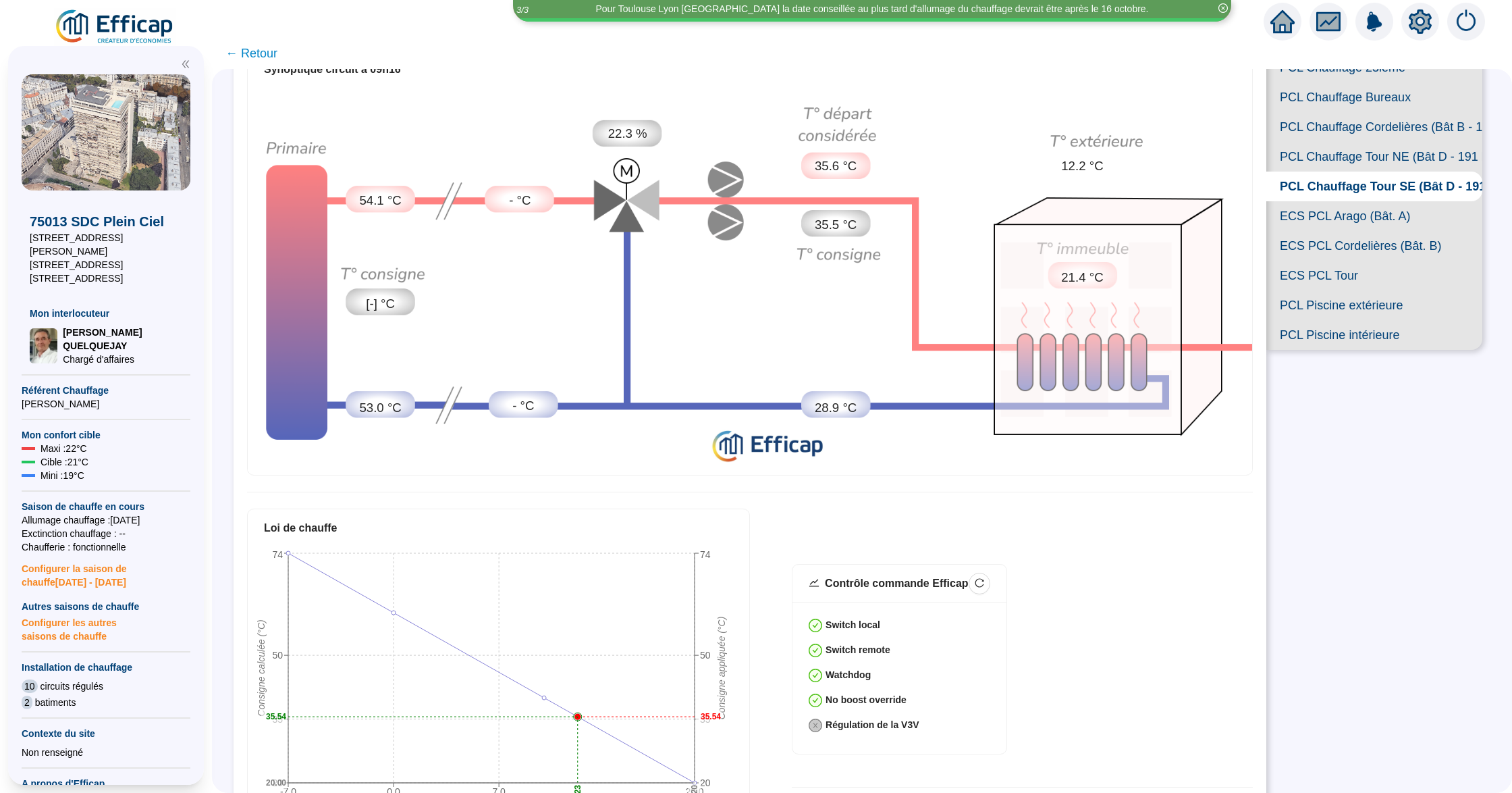
click at [1318, 171] on span "PCL Chauffage Tour NE (Bât D - 191 lots/2)" at bounding box center [1374, 156] width 216 height 30
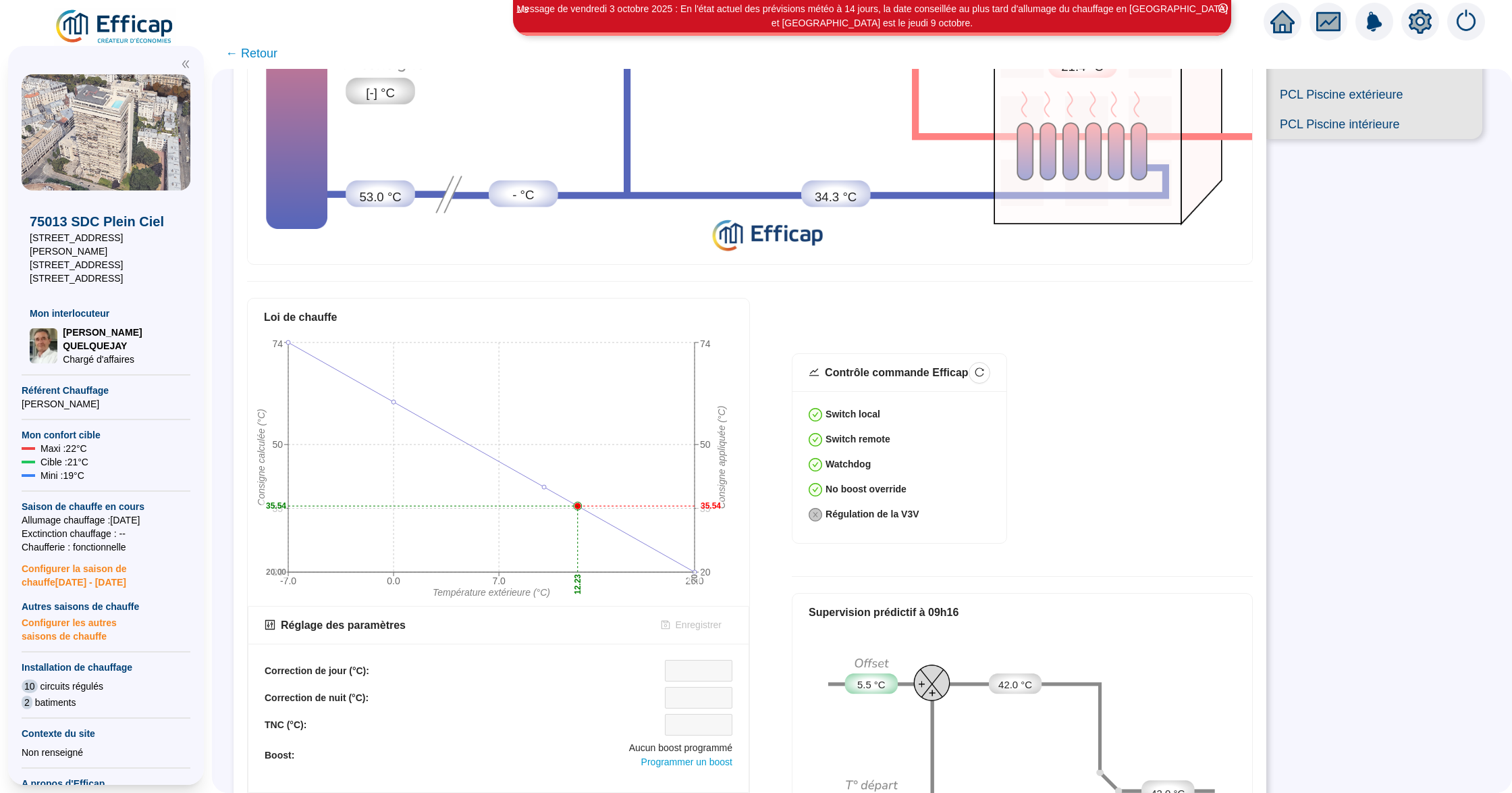
scroll to position [190, 0]
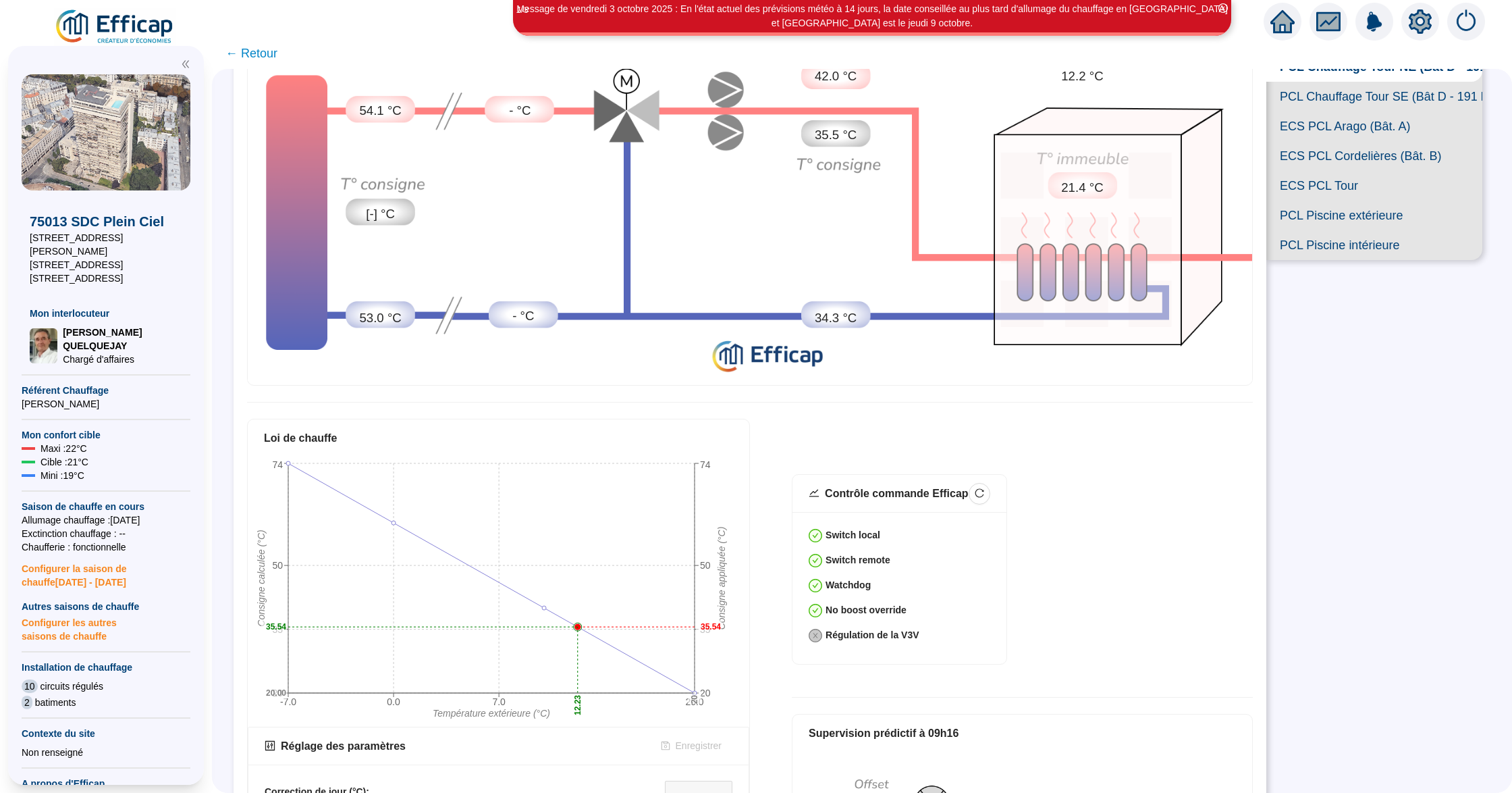
click at [1299, 112] on span "PCL Chauffage Tour SE (Bât D - 191 lots/2)" at bounding box center [1374, 96] width 216 height 30
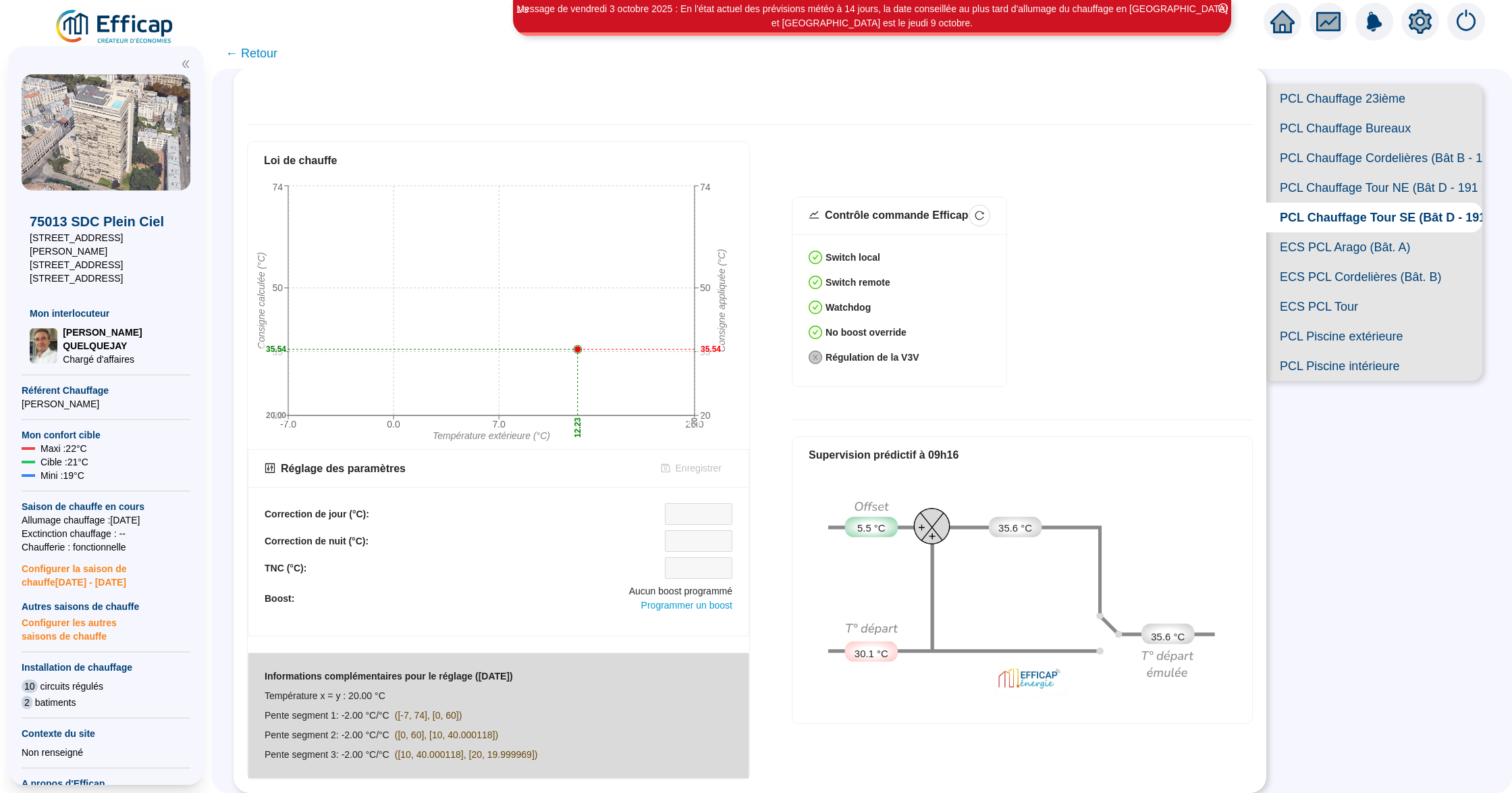
scroll to position [190, 0]
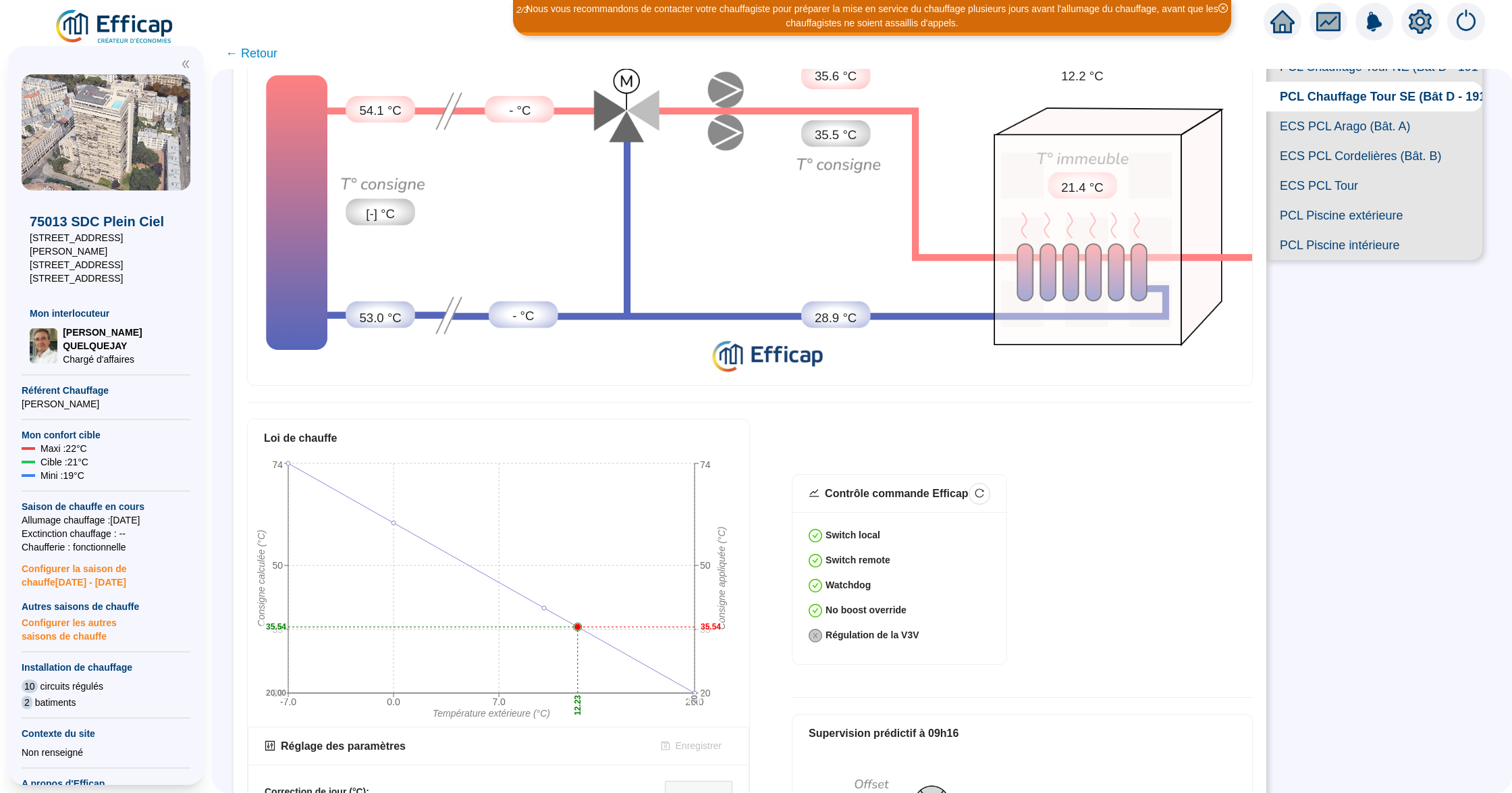
click at [1312, 592] on div "SUPERVISION DE LA CHAUFFERIE Supervision live Historique circuits Régulation pl…" at bounding box center [861, 430] width 1300 height 723
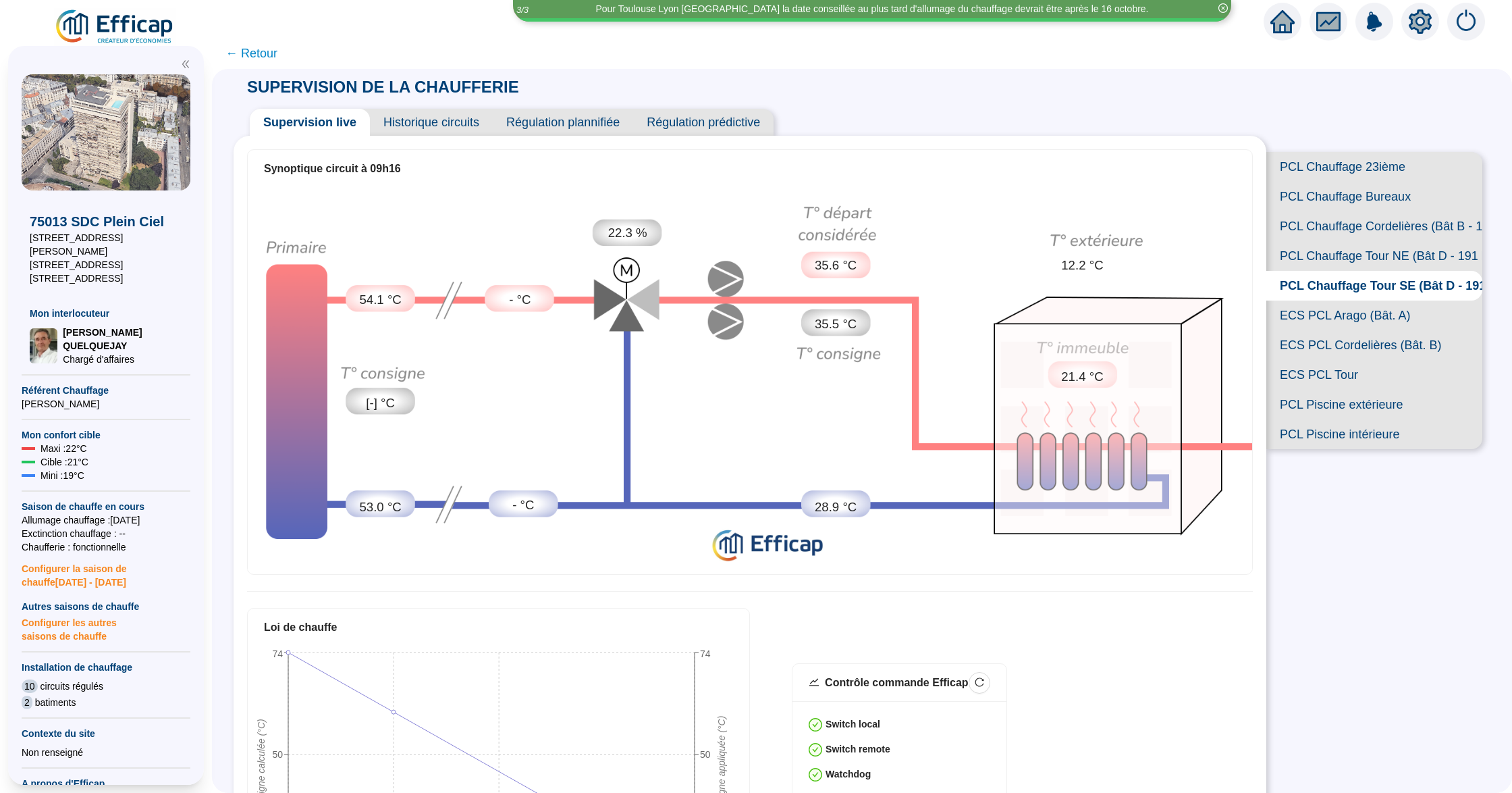
scroll to position [0, 0]
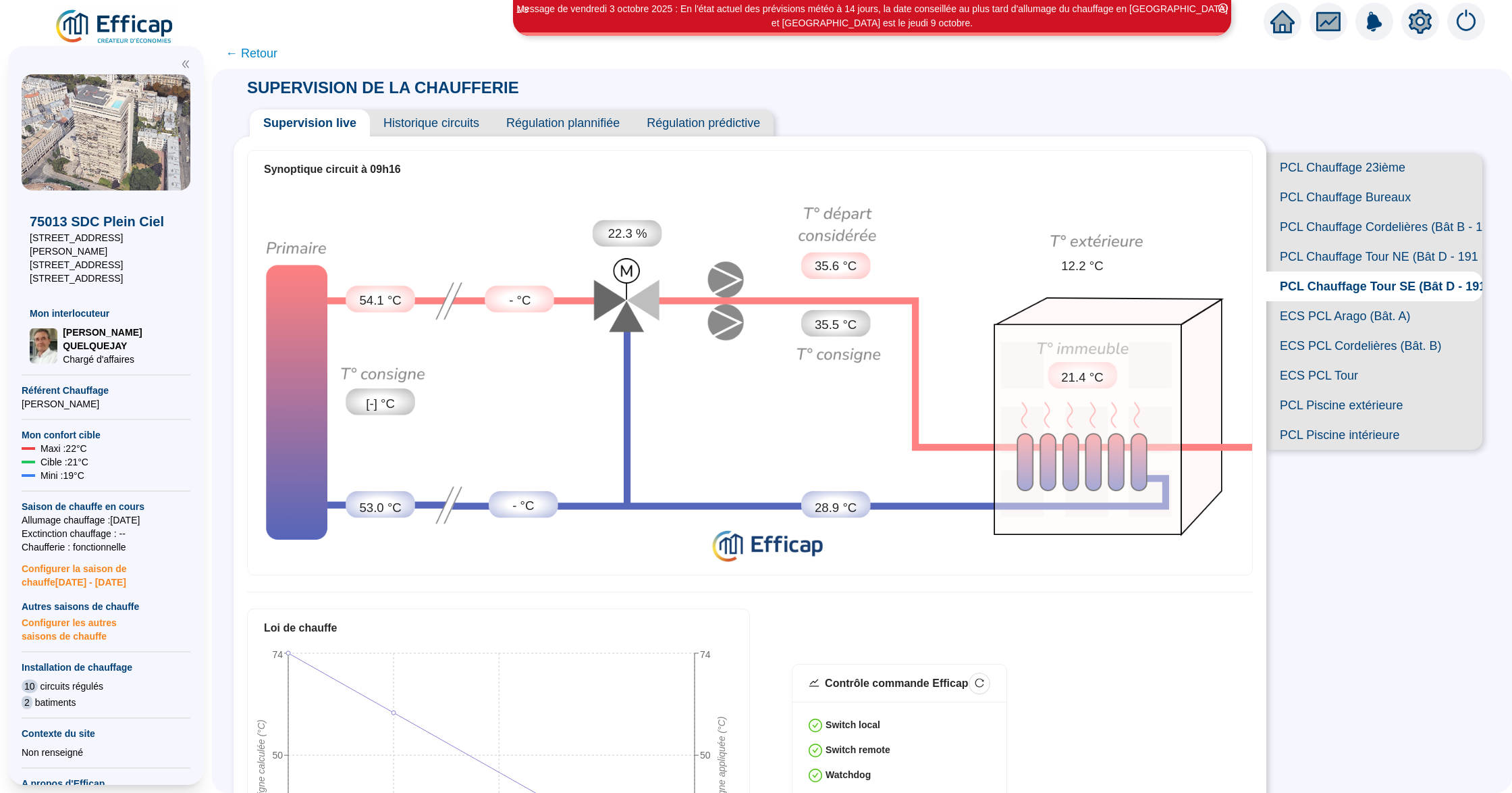
click at [1326, 272] on span "PCL Chauffage Tour NE (Bât D - 191 lots/2)" at bounding box center [1374, 256] width 216 height 30
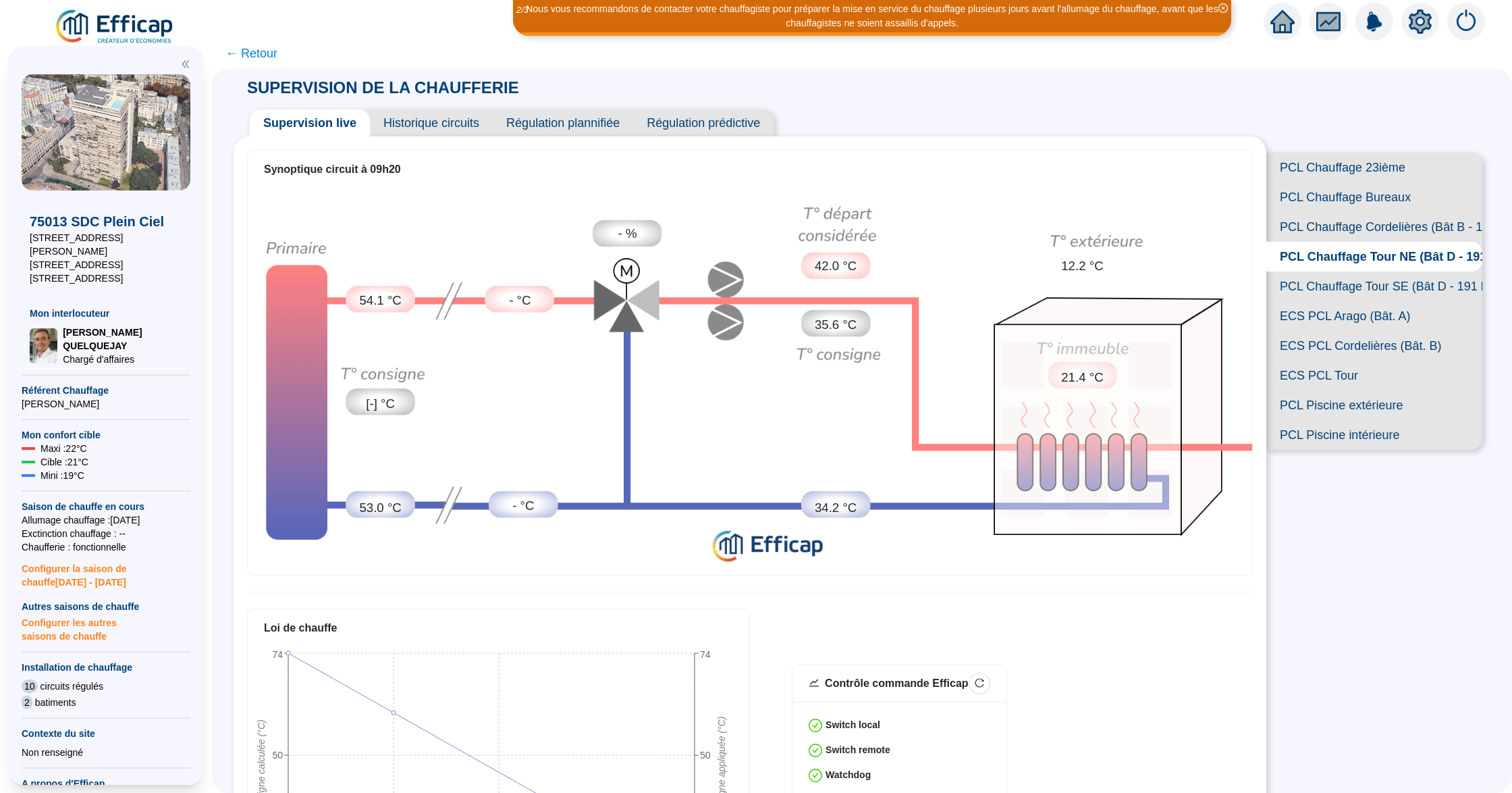
click at [457, 123] on span "Historique circuits" at bounding box center [432, 122] width 123 height 27
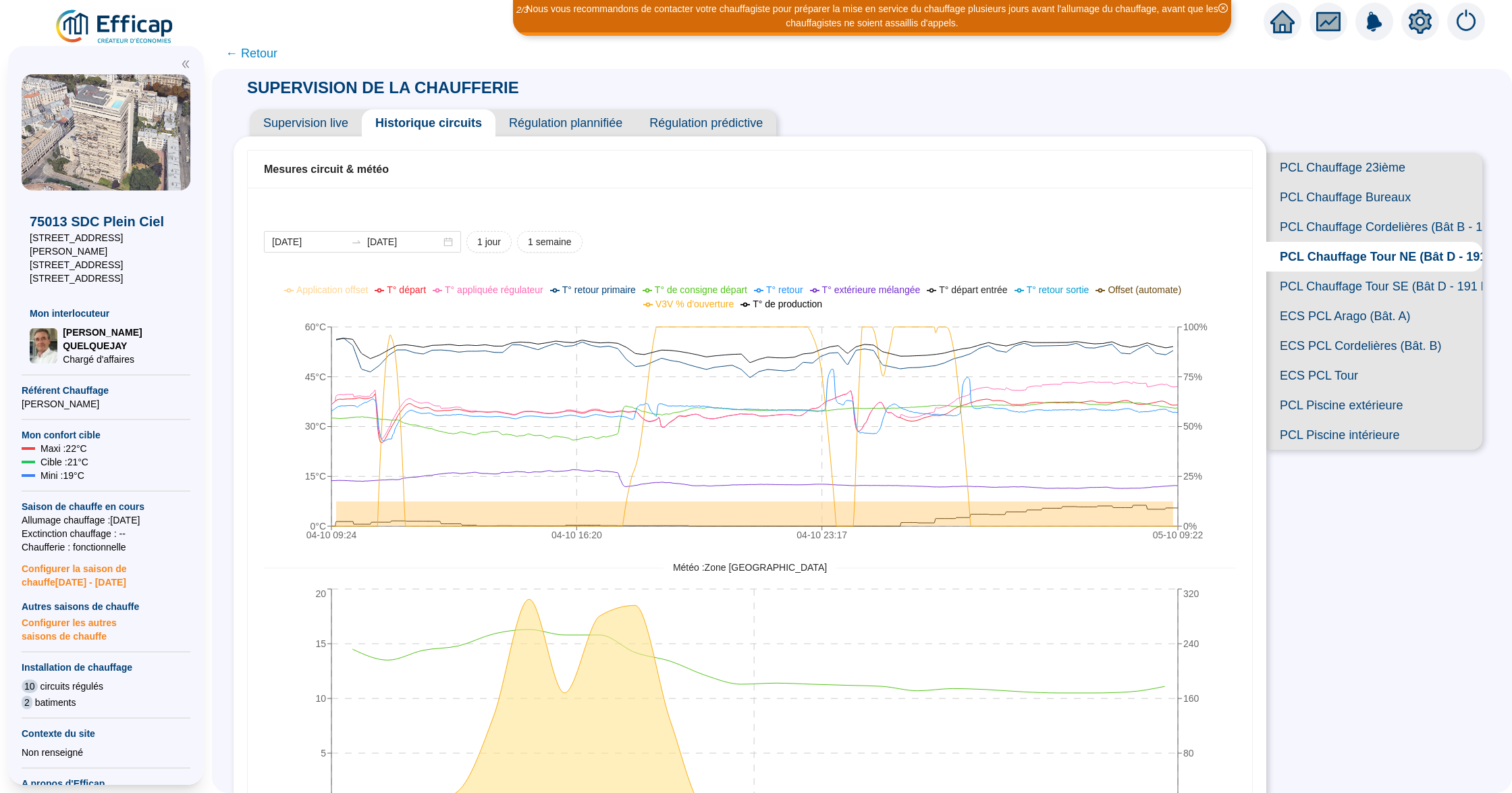
click at [1172, 50] on span "← Retour" at bounding box center [861, 53] width 1300 height 31
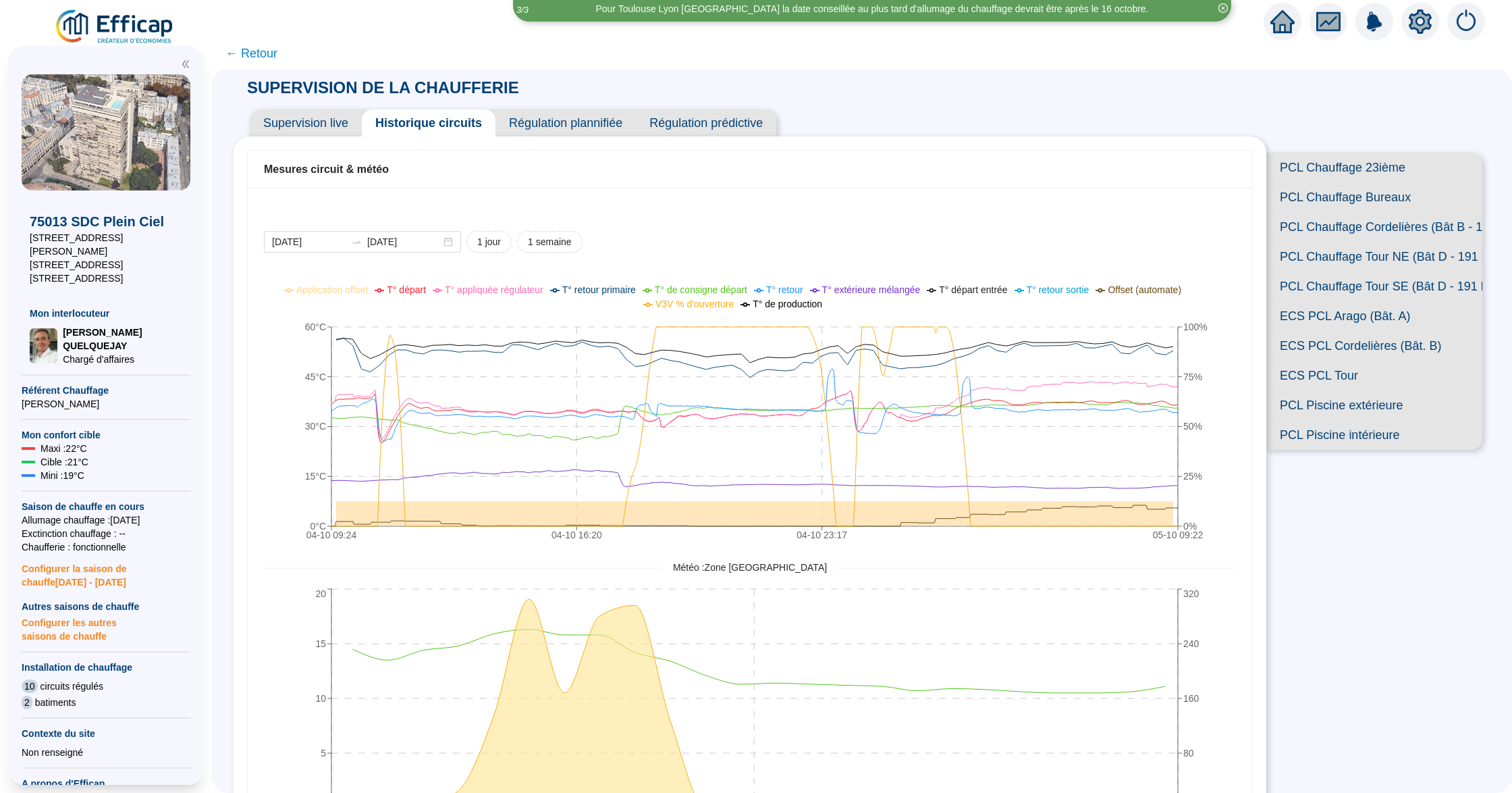
click at [1346, 272] on span "PCL Chauffage Tour NE (Bât D - 191 lots/2)" at bounding box center [1374, 256] width 216 height 30
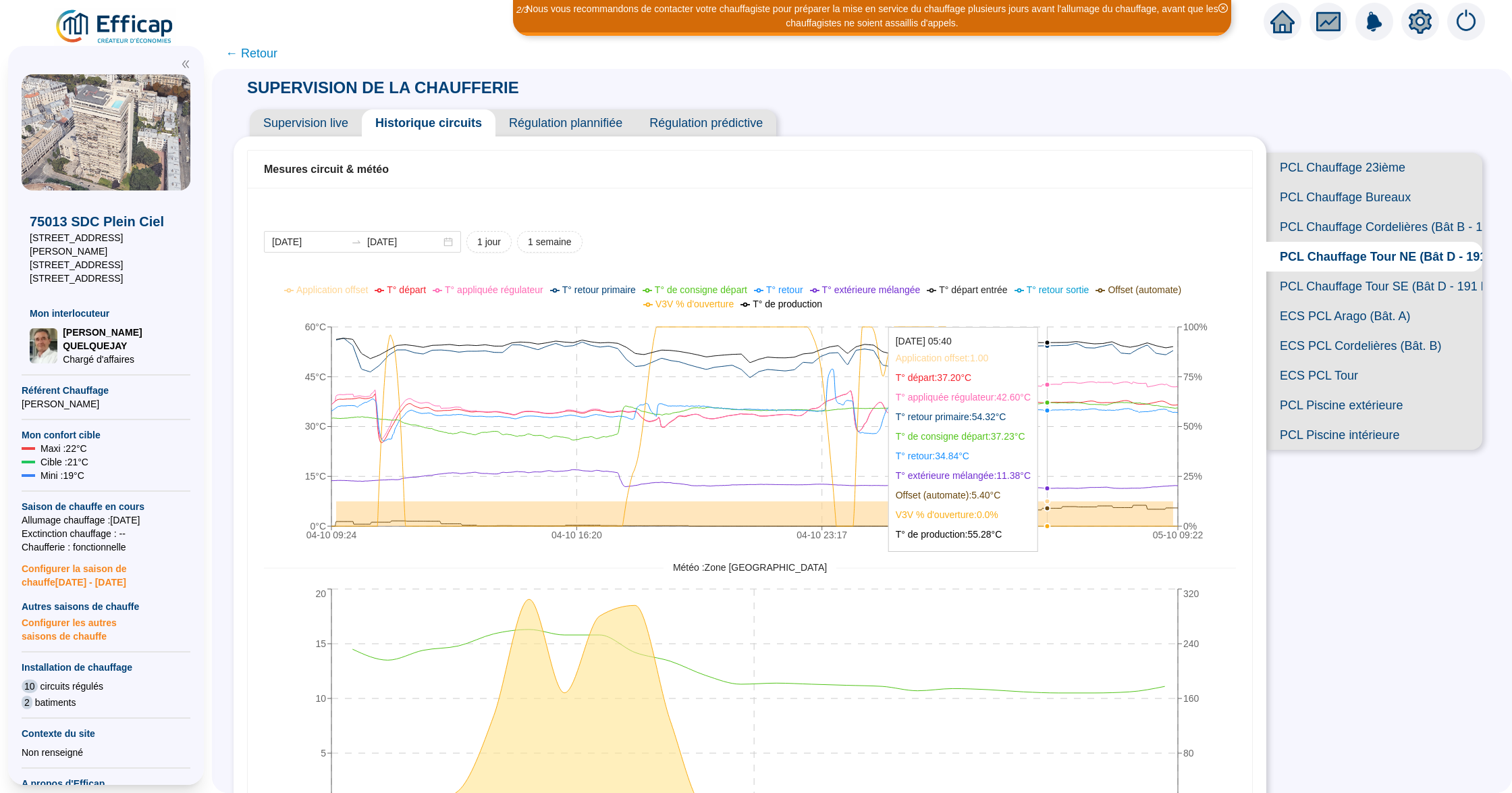
click at [1337, 301] on span "PCL Chauffage Tour SE (Bât D - 191 lots/2)" at bounding box center [1374, 286] width 216 height 30
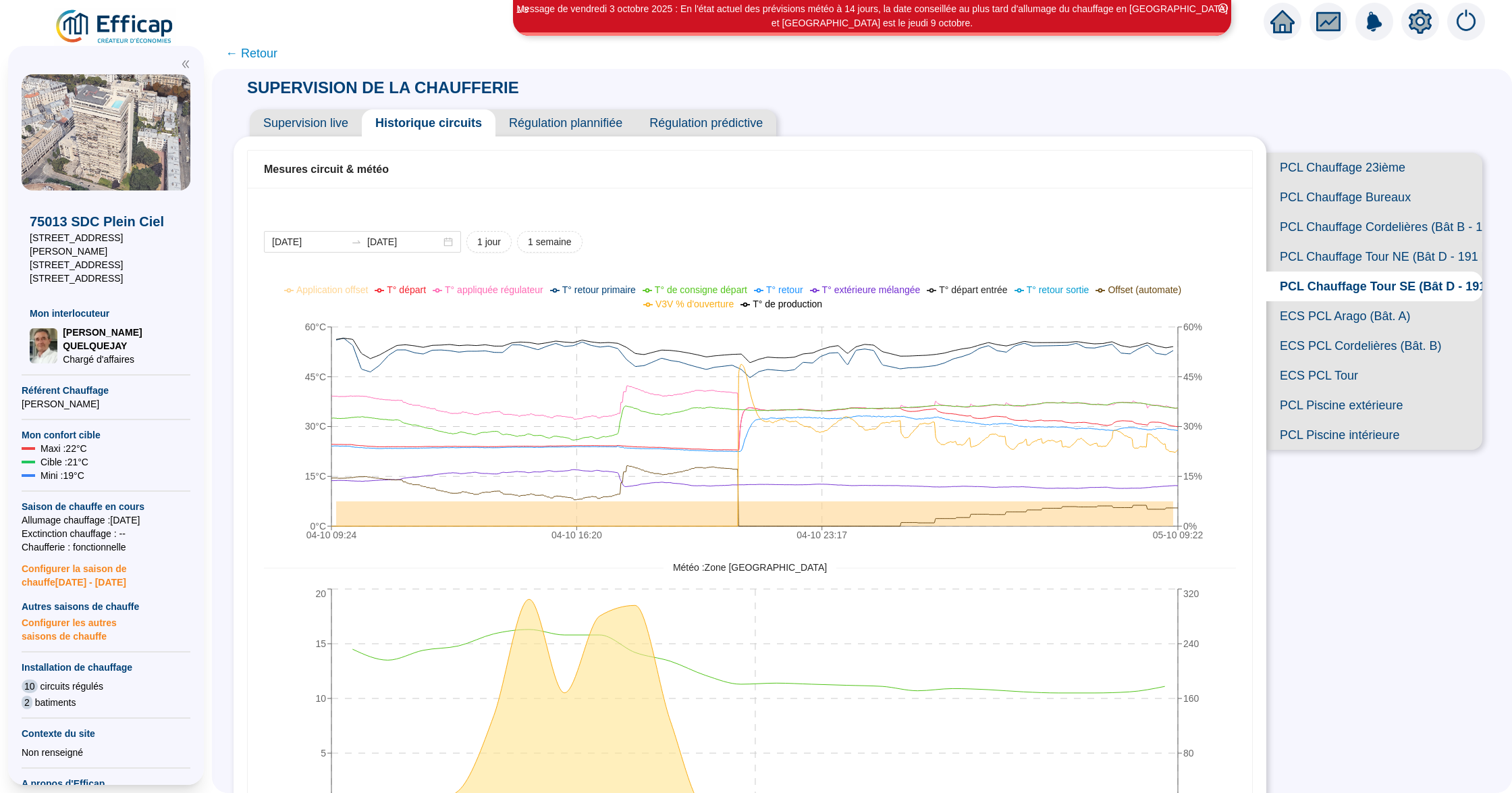
click at [272, 57] on span "← Retour" at bounding box center [251, 53] width 52 height 19
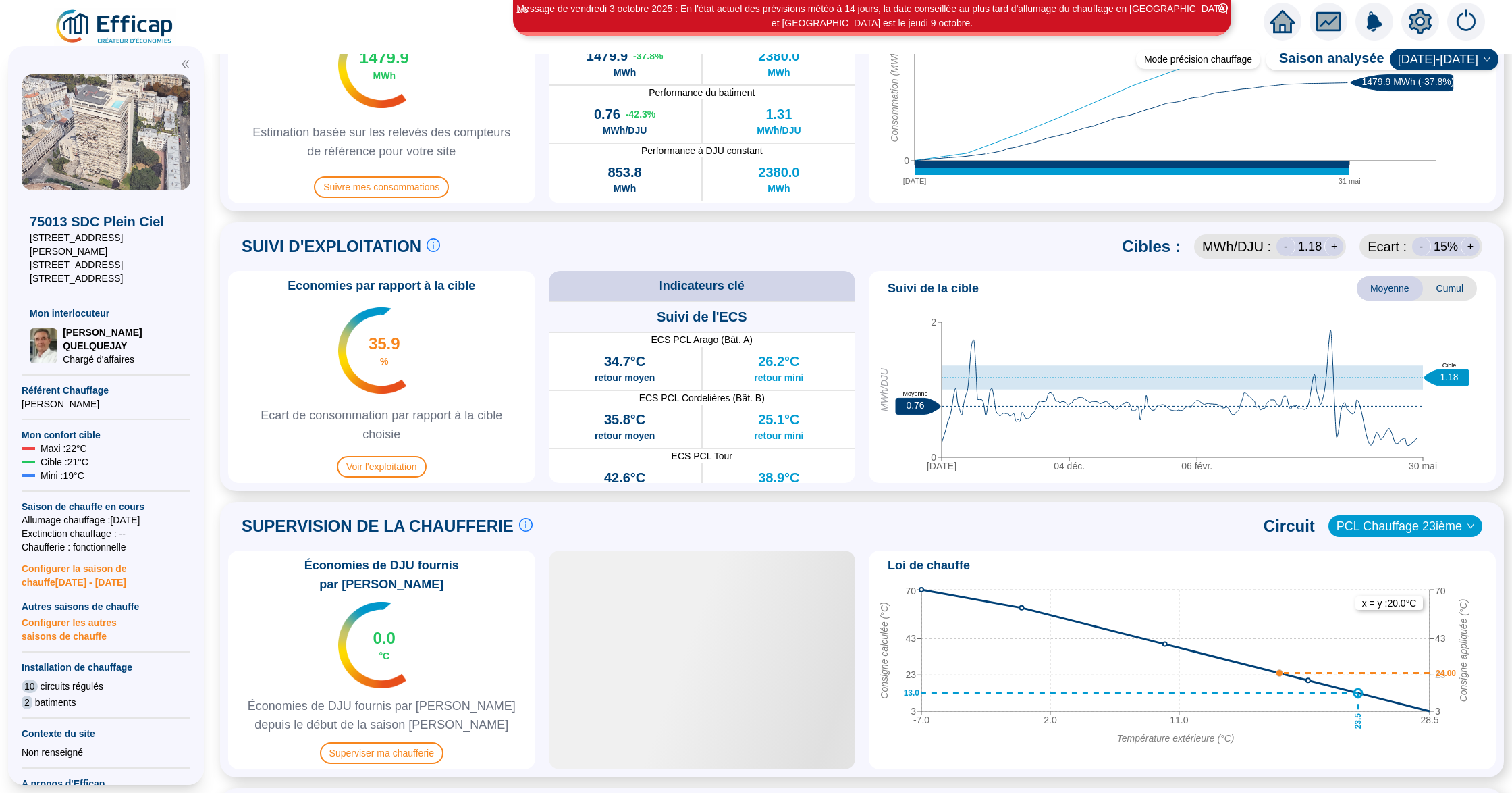
scroll to position [643, 0]
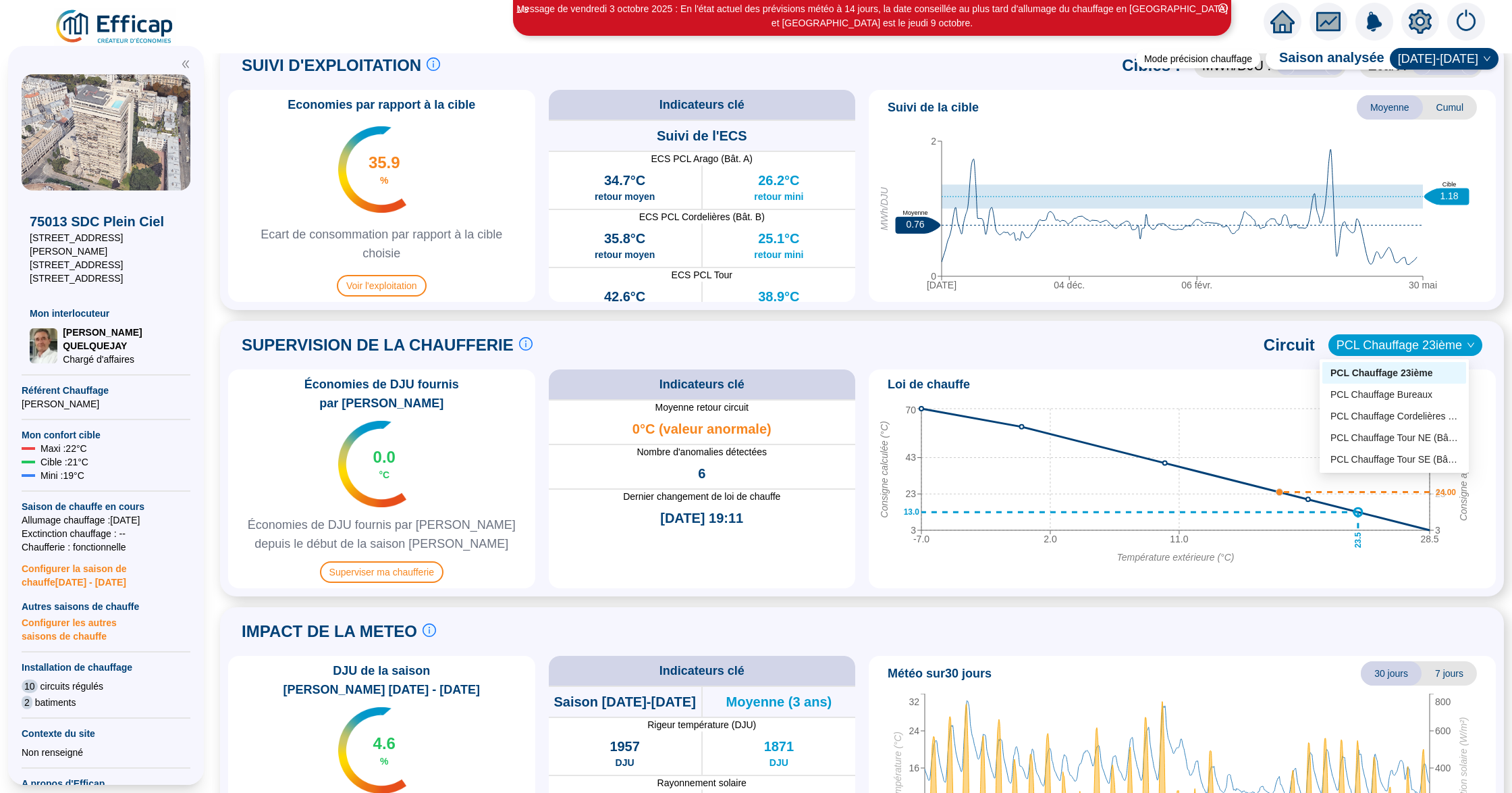
click at [1390, 351] on span "PCL Chauffage 23ième" at bounding box center [1405, 344] width 137 height 20
click at [1386, 390] on div "PCL Chauffage Bureaux" at bounding box center [1394, 394] width 128 height 15
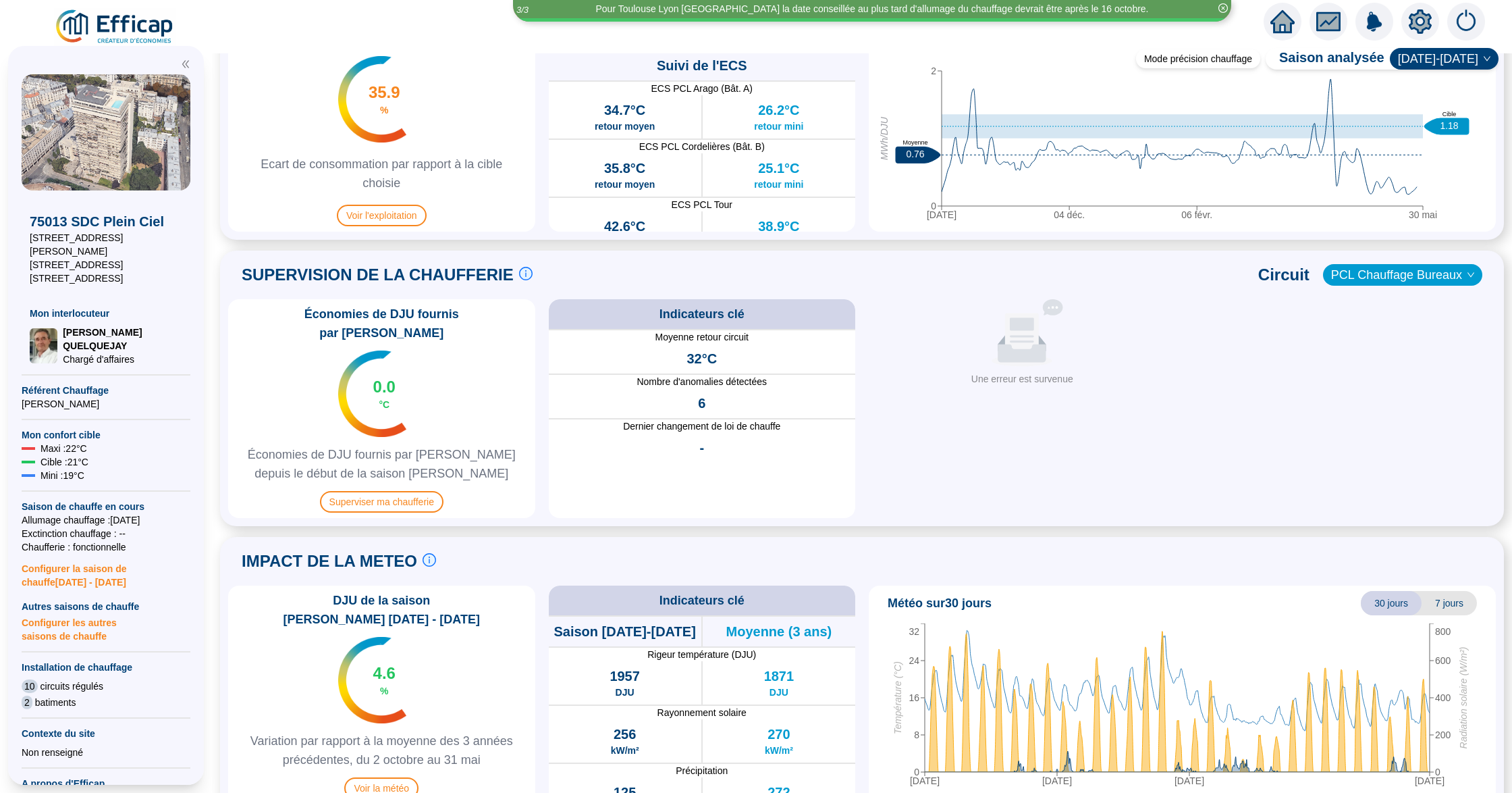
scroll to position [714, 0]
click at [428, 490] on span "Superviser ma chaufferie" at bounding box center [381, 500] width 124 height 22
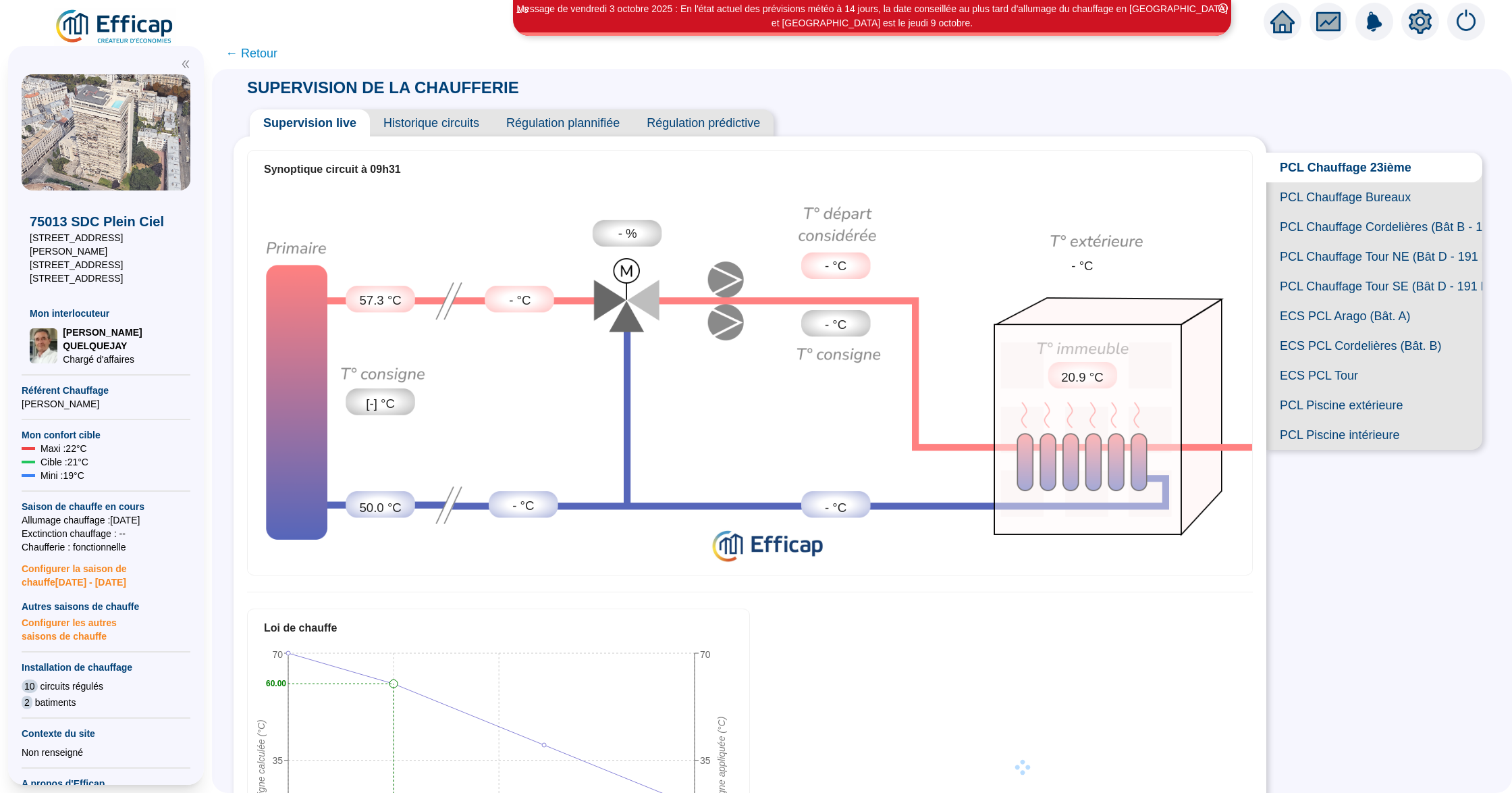
click at [1337, 272] on span "PCL Chauffage Tour NE (Bât D - 191 lots/2)" at bounding box center [1374, 256] width 216 height 30
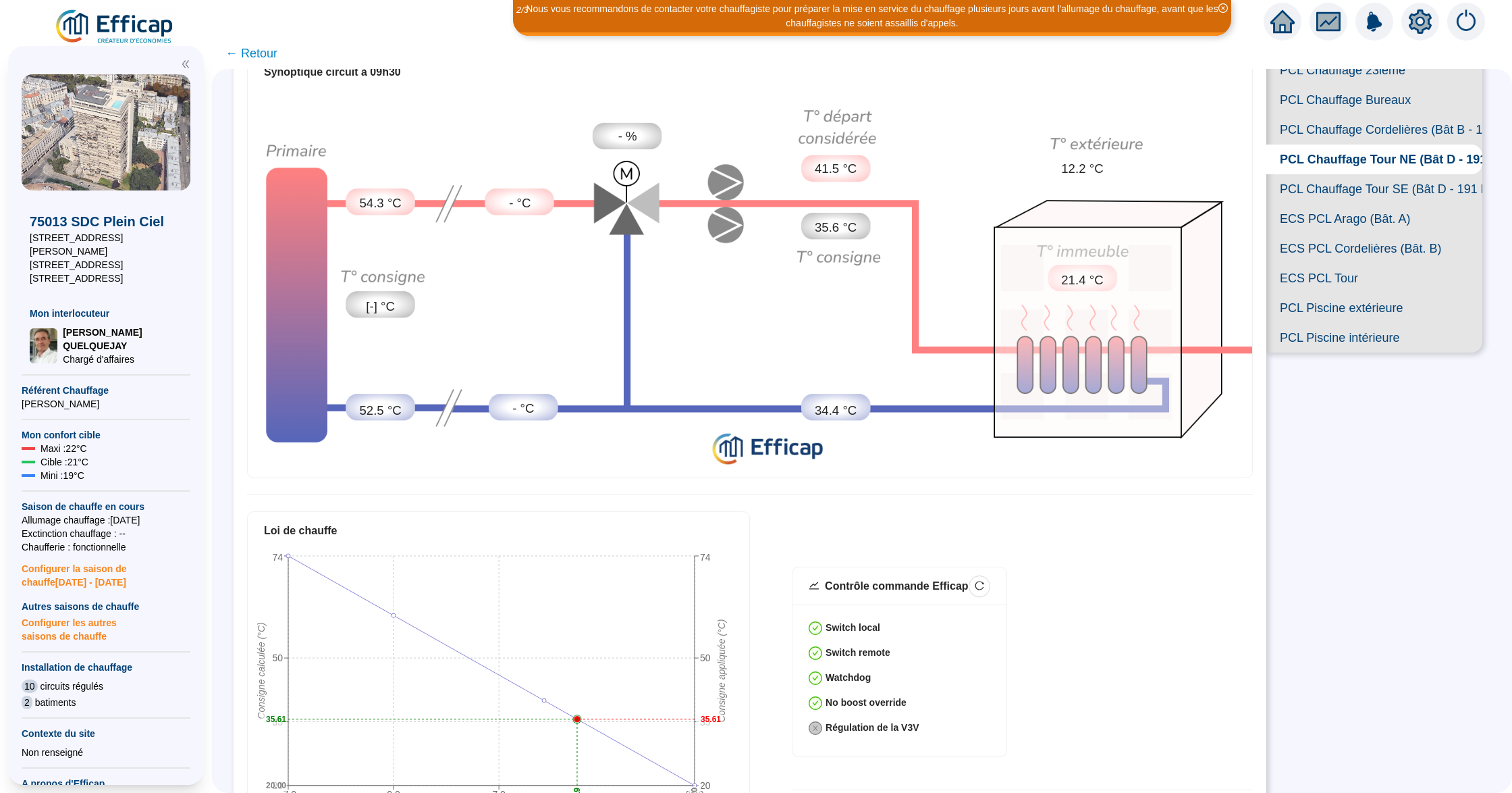
scroll to position [10, 0]
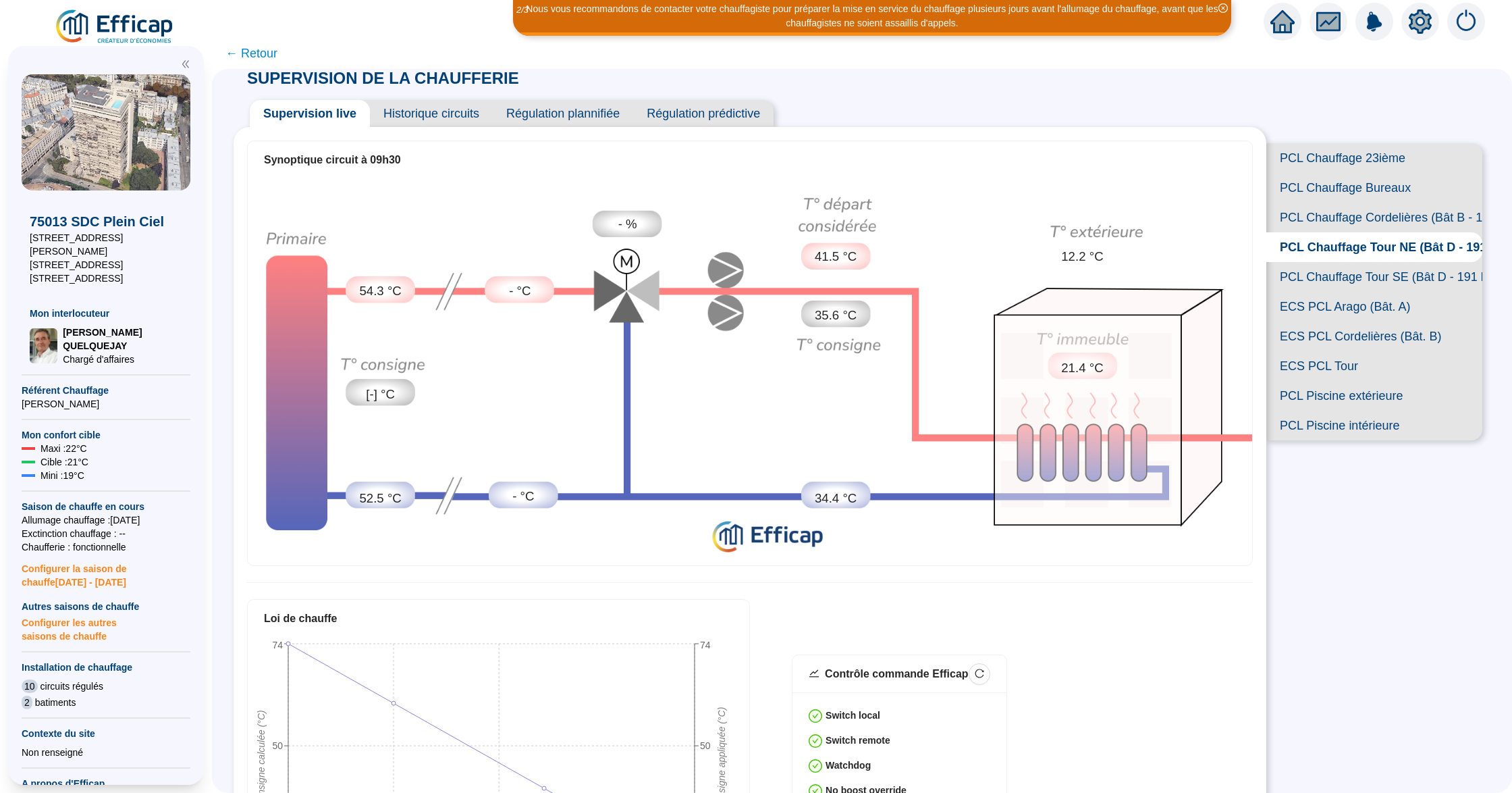
click at [459, 107] on span "Historique circuits" at bounding box center [432, 113] width 123 height 27
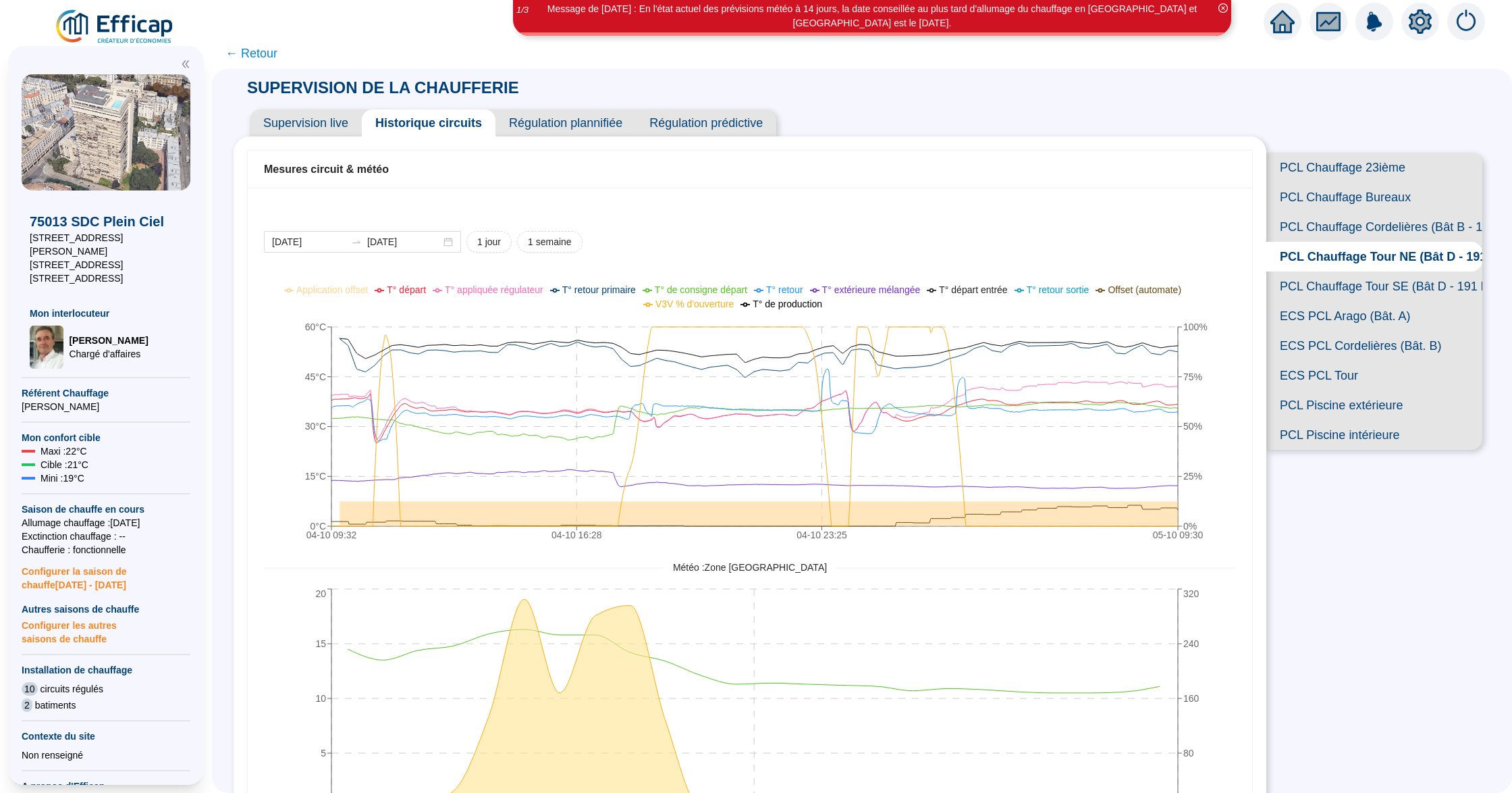
scroll to position [10, 0]
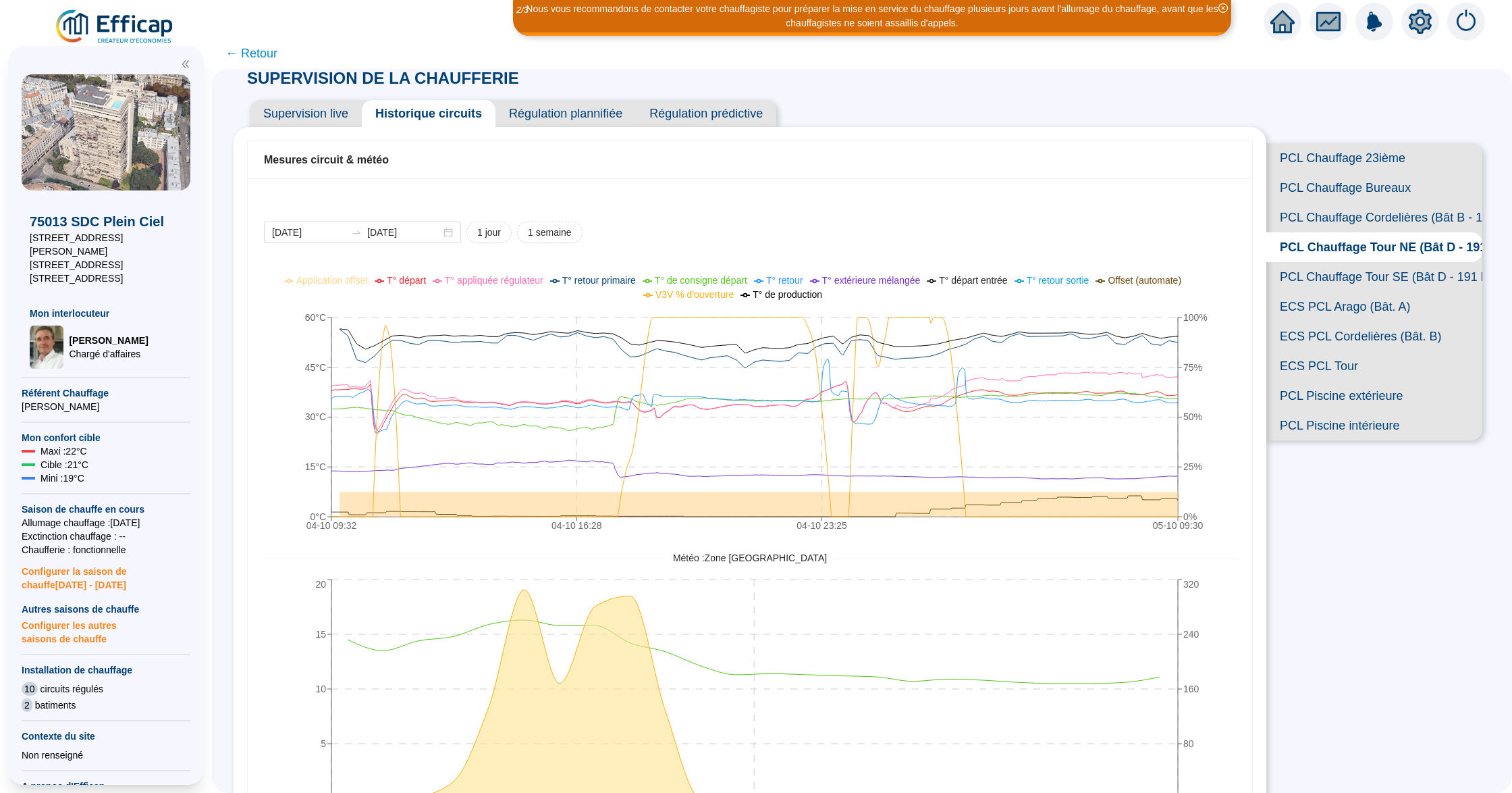
click at [274, 52] on span "← Retour" at bounding box center [251, 53] width 52 height 19
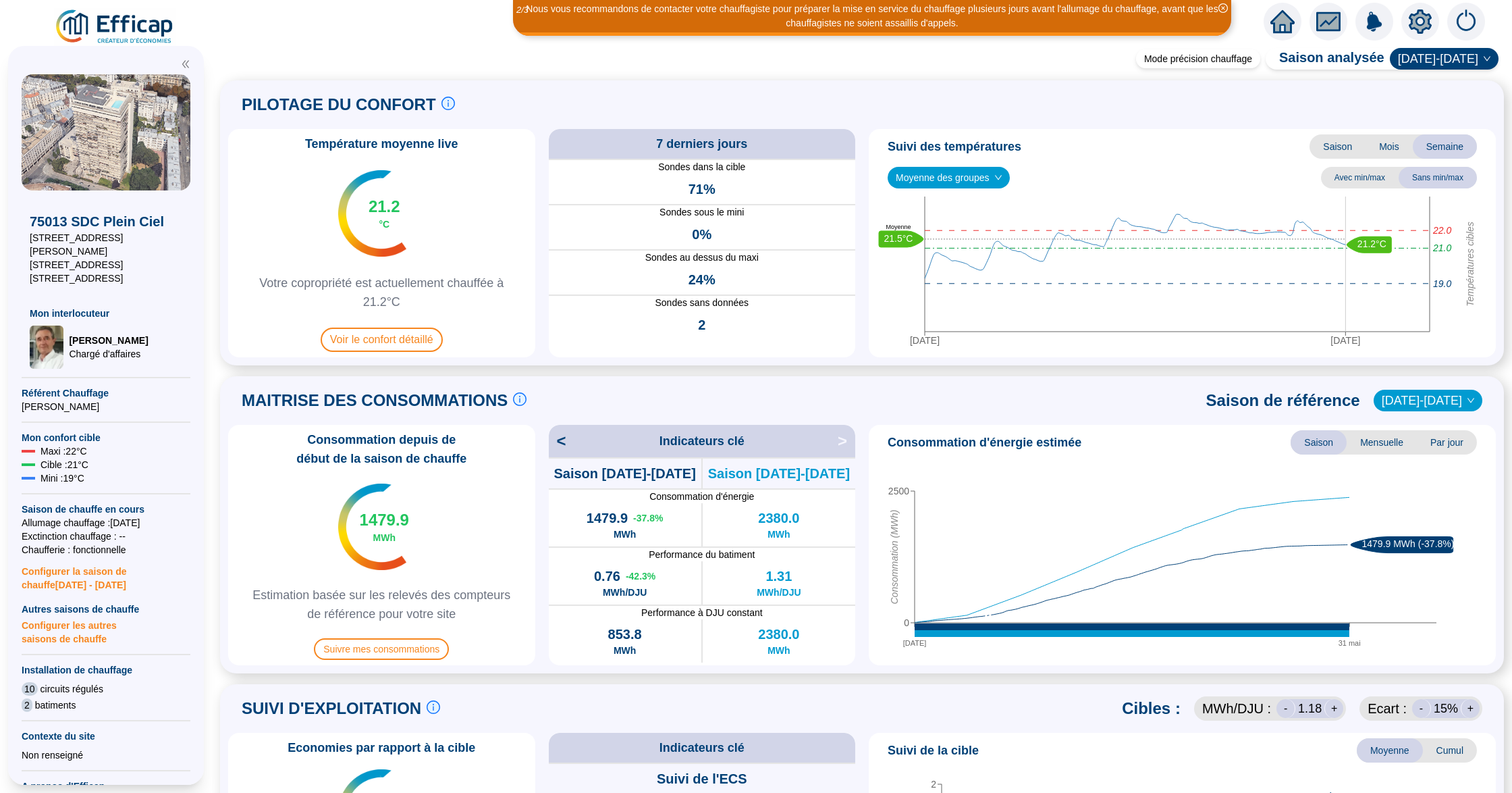
click at [138, 26] on img at bounding box center [115, 27] width 122 height 38
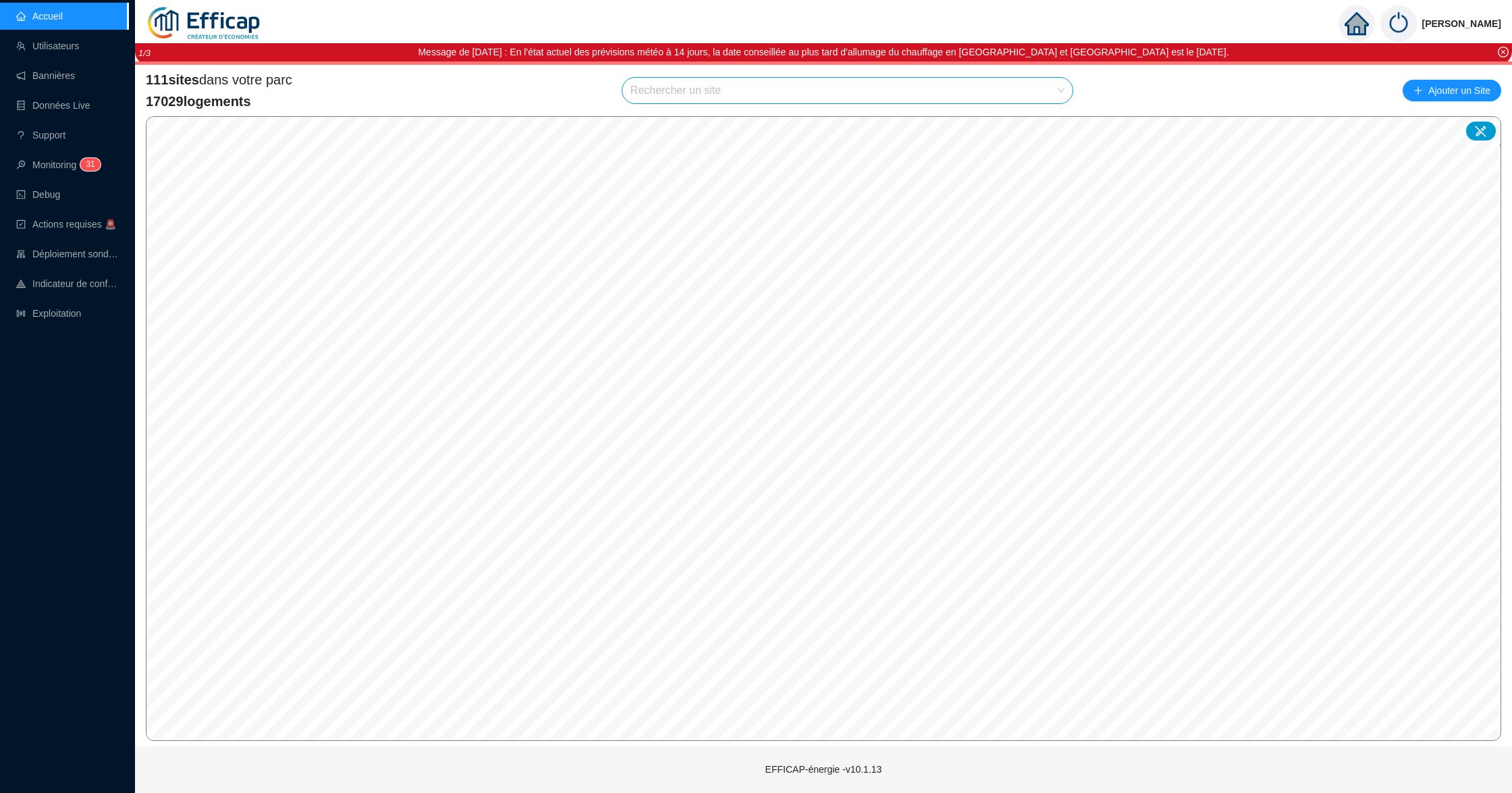
click at [731, 95] on input "search" at bounding box center [841, 91] width 422 height 26
type input "meridien"
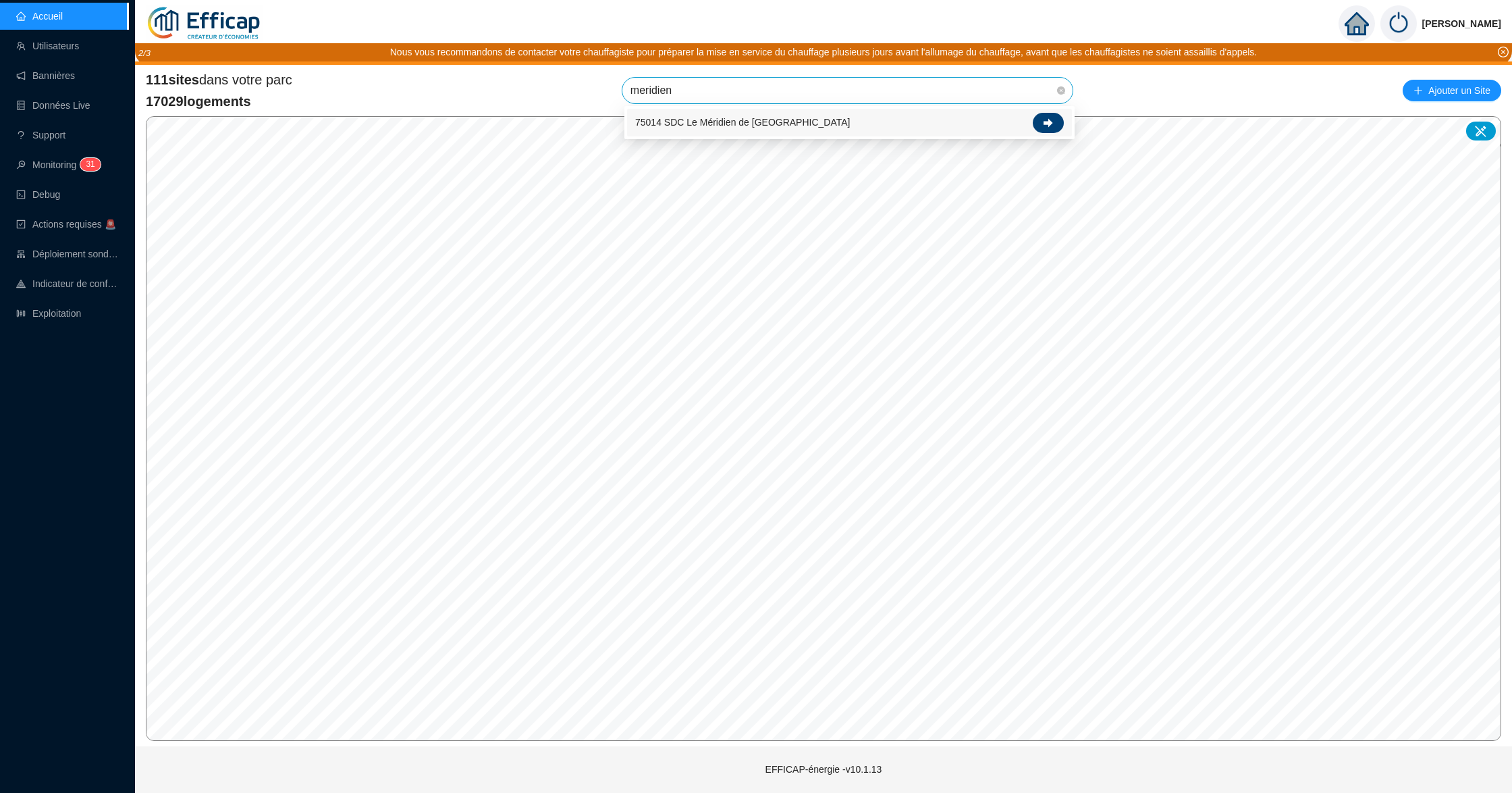
click at [1046, 119] on icon at bounding box center [1048, 123] width 10 height 10
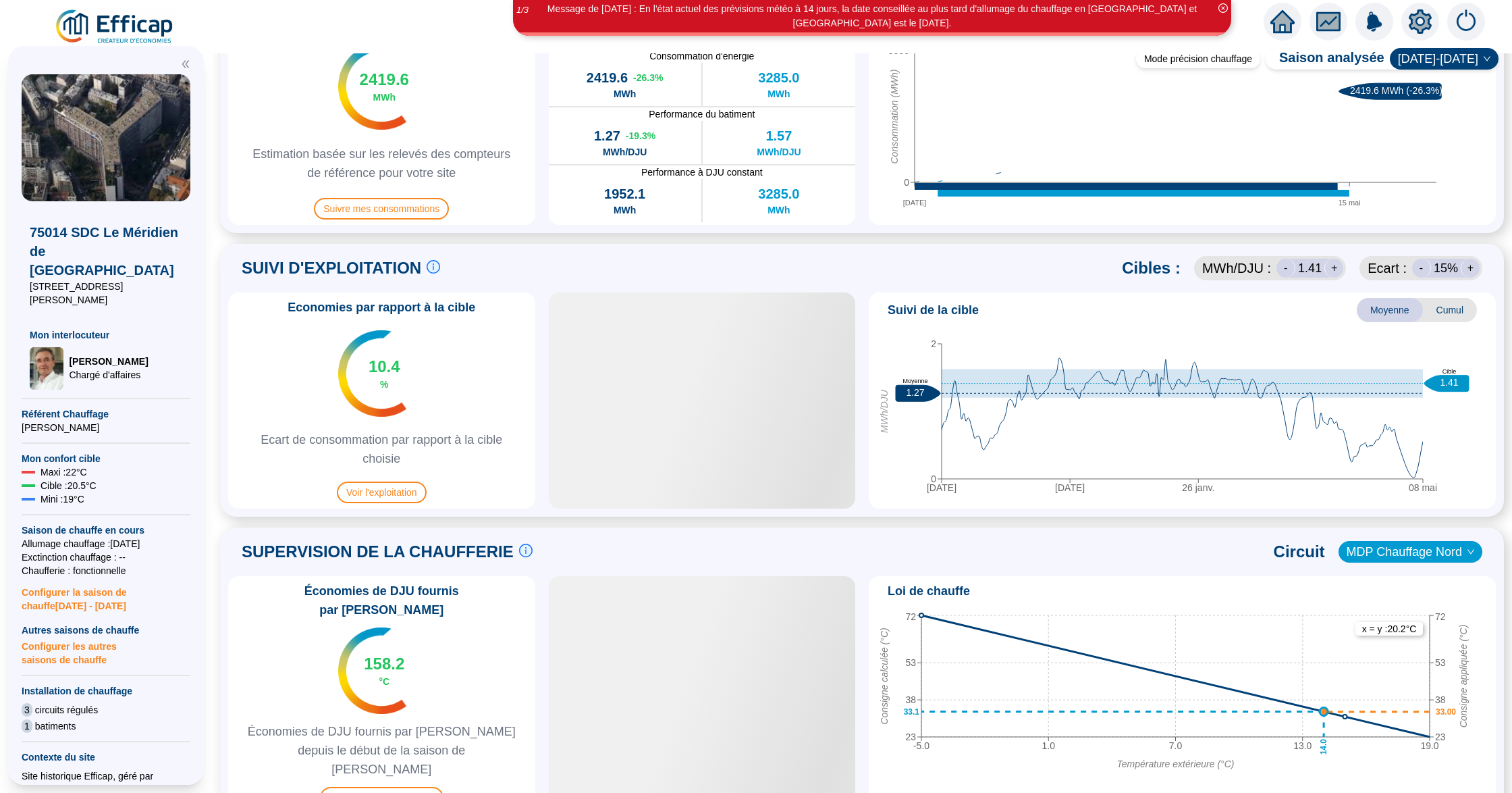
scroll to position [540, 0]
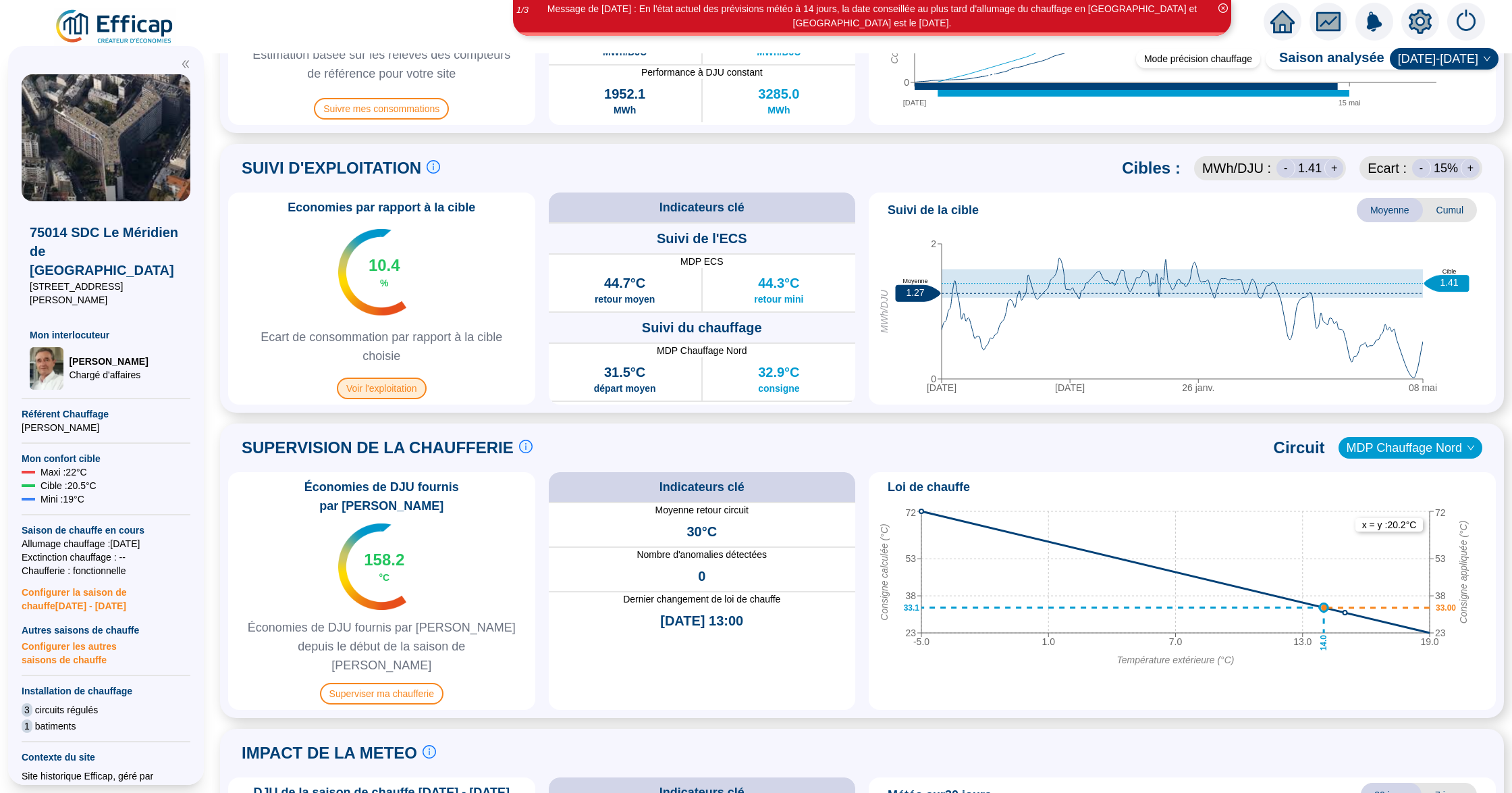
click at [408, 390] on span "Voir l'exploitation" at bounding box center [381, 388] width 90 height 22
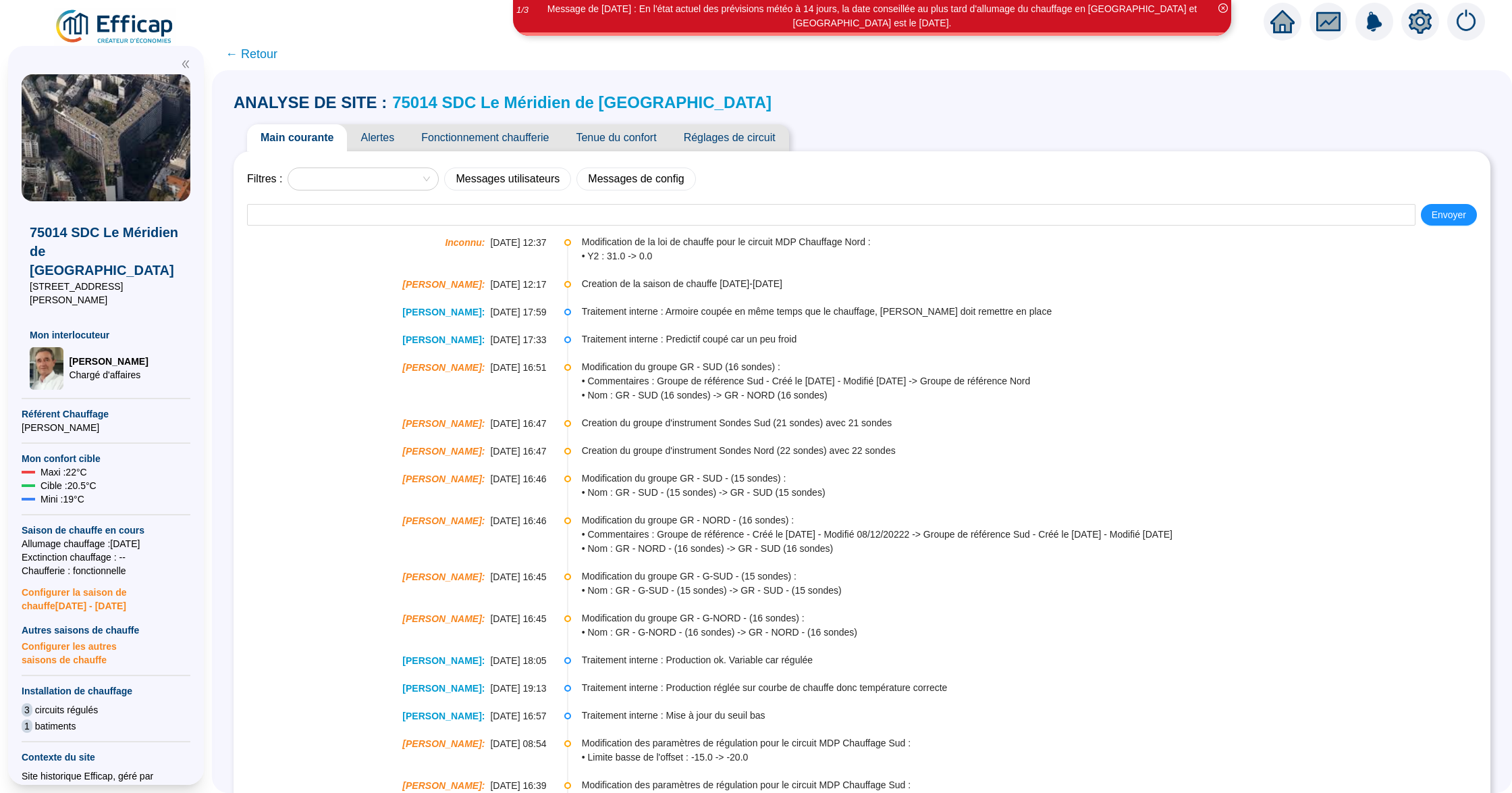
click at [267, 55] on span "← Retour" at bounding box center [251, 53] width 52 height 19
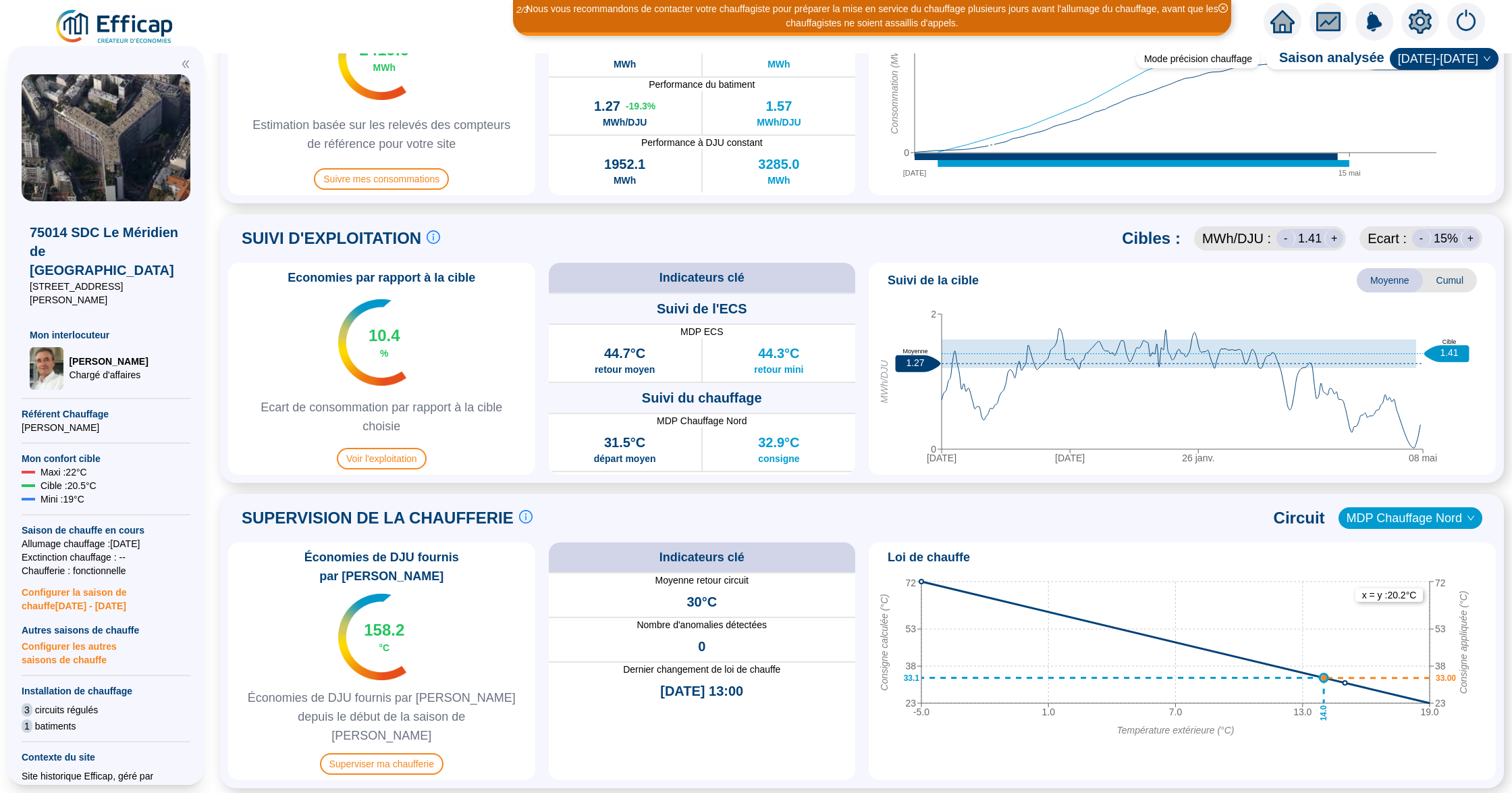
scroll to position [540, 0]
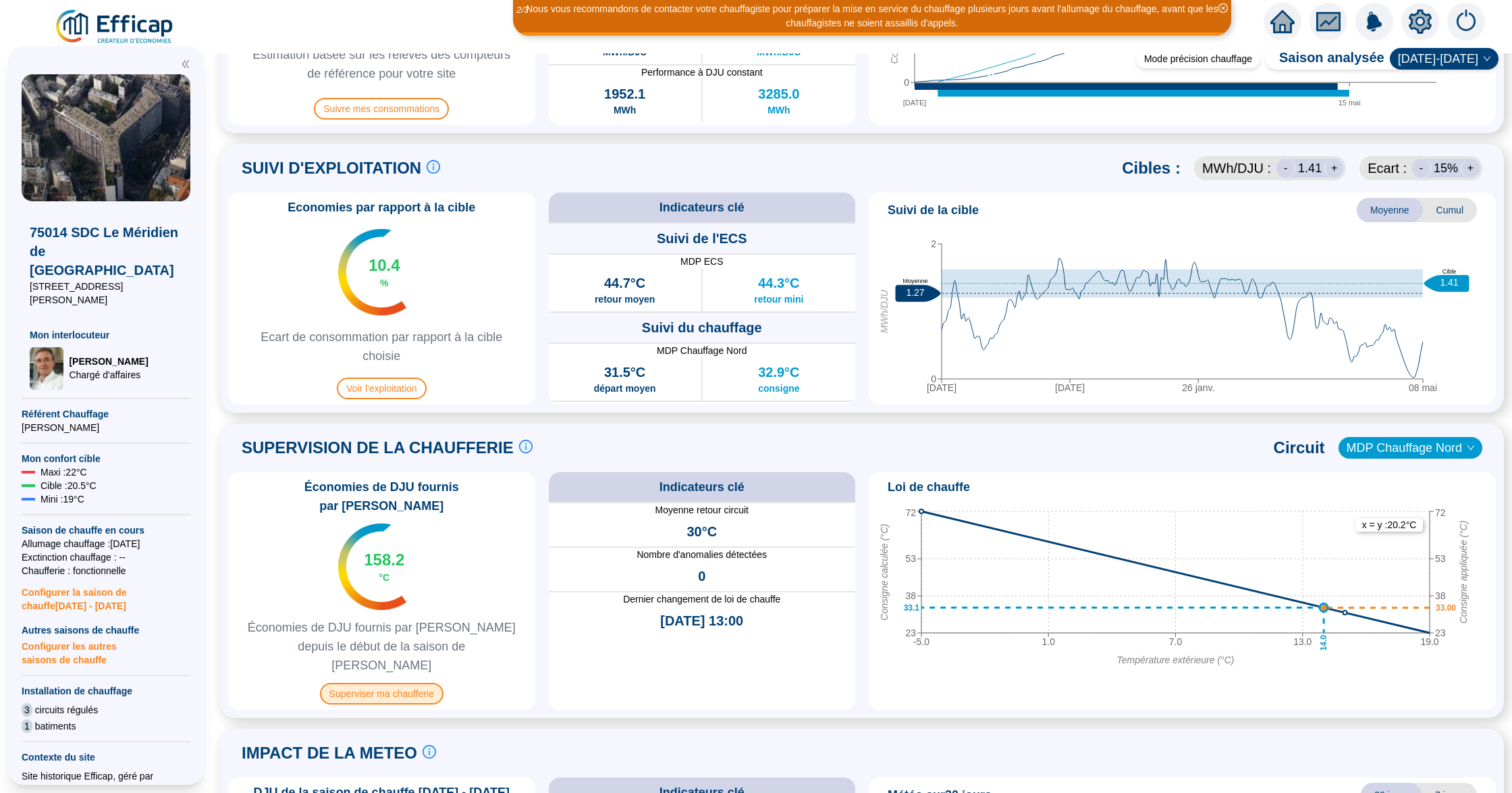
click at [406, 682] on span "Superviser ma chaufferie" at bounding box center [381, 693] width 124 height 22
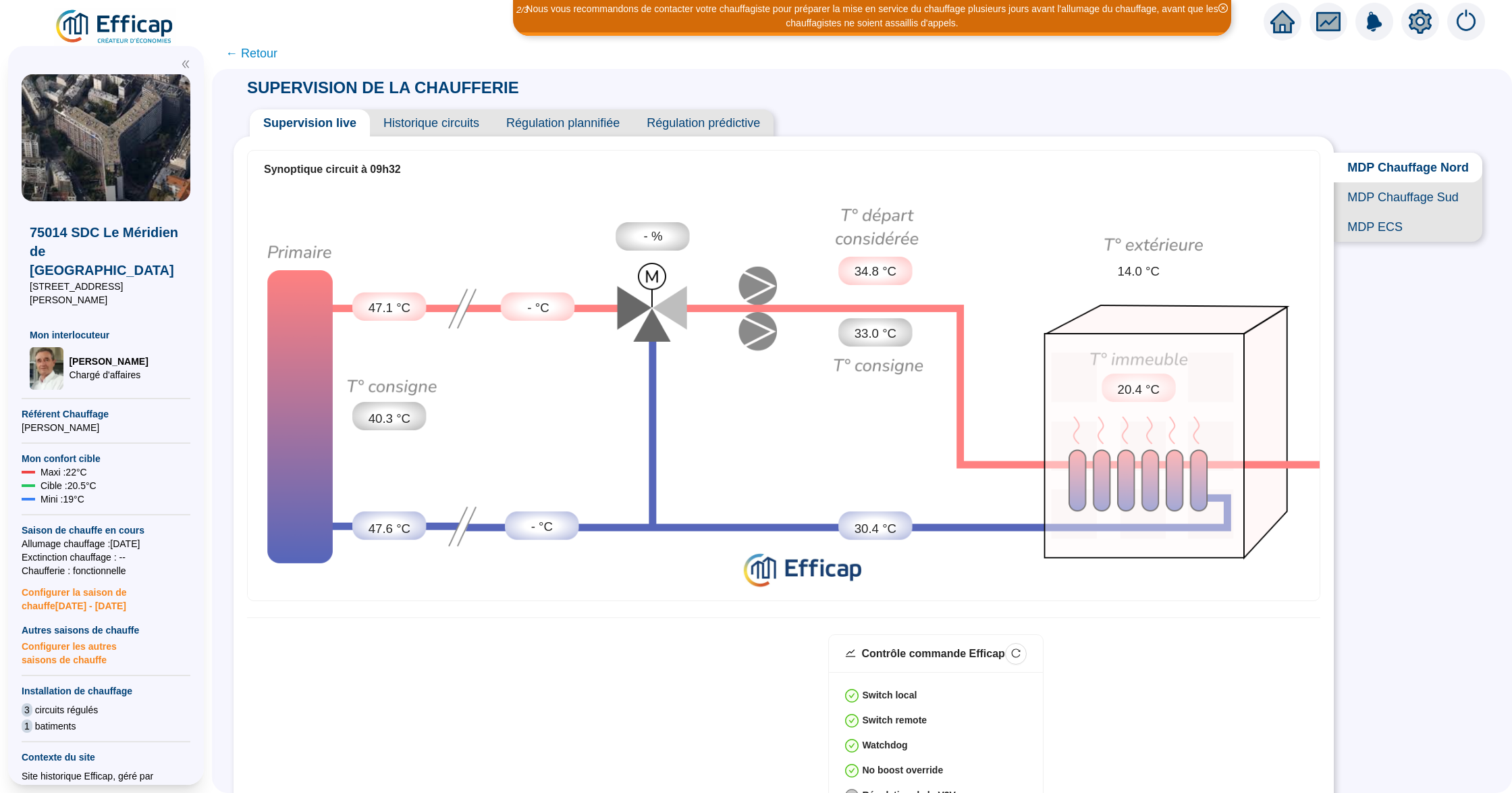
click at [436, 121] on span "Historique circuits" at bounding box center [432, 122] width 123 height 27
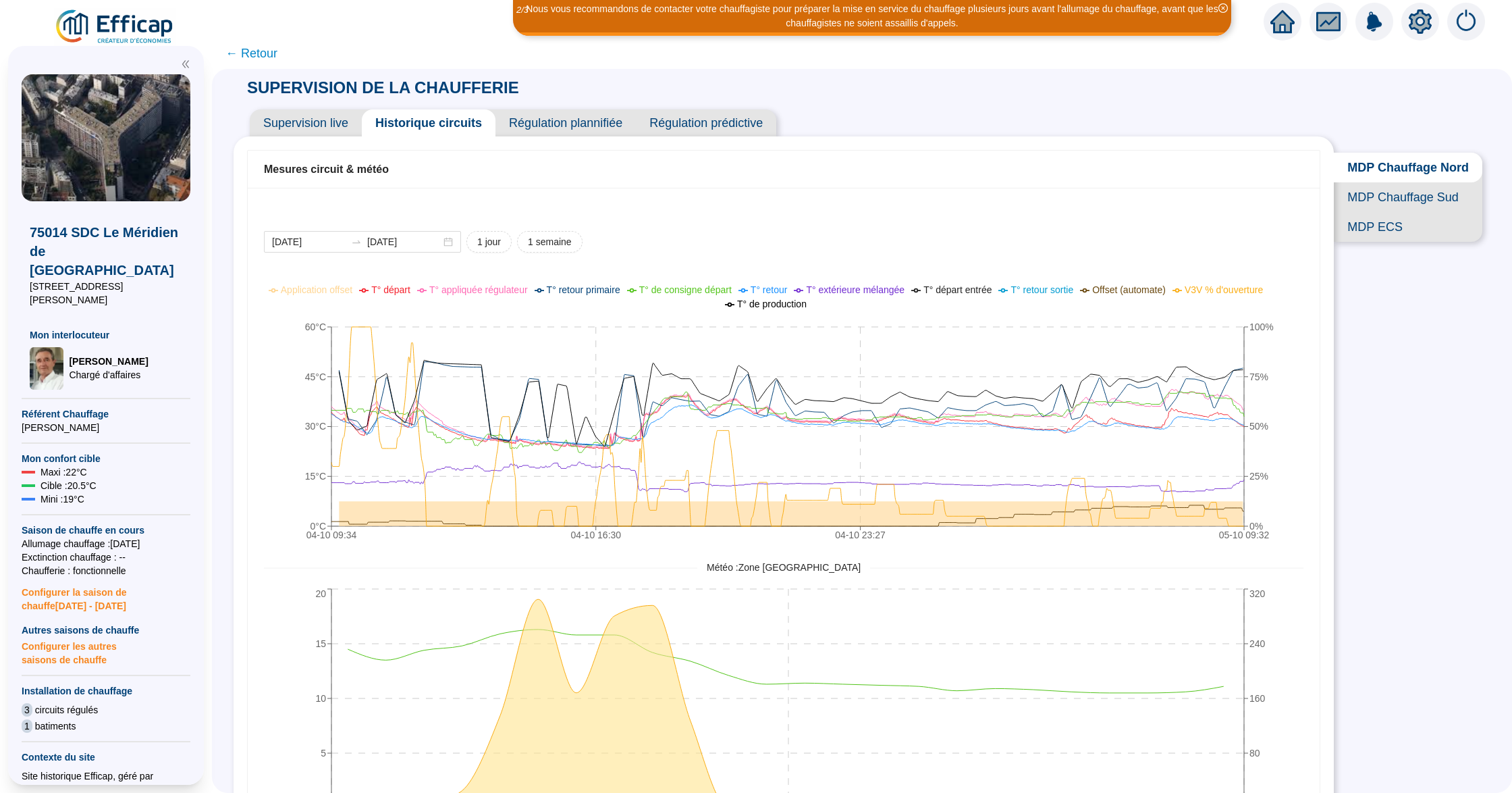
click at [1409, 208] on span "MDP Chauffage Sud" at bounding box center [1408, 197] width 149 height 30
